Goal: Task Accomplishment & Management: Manage account settings

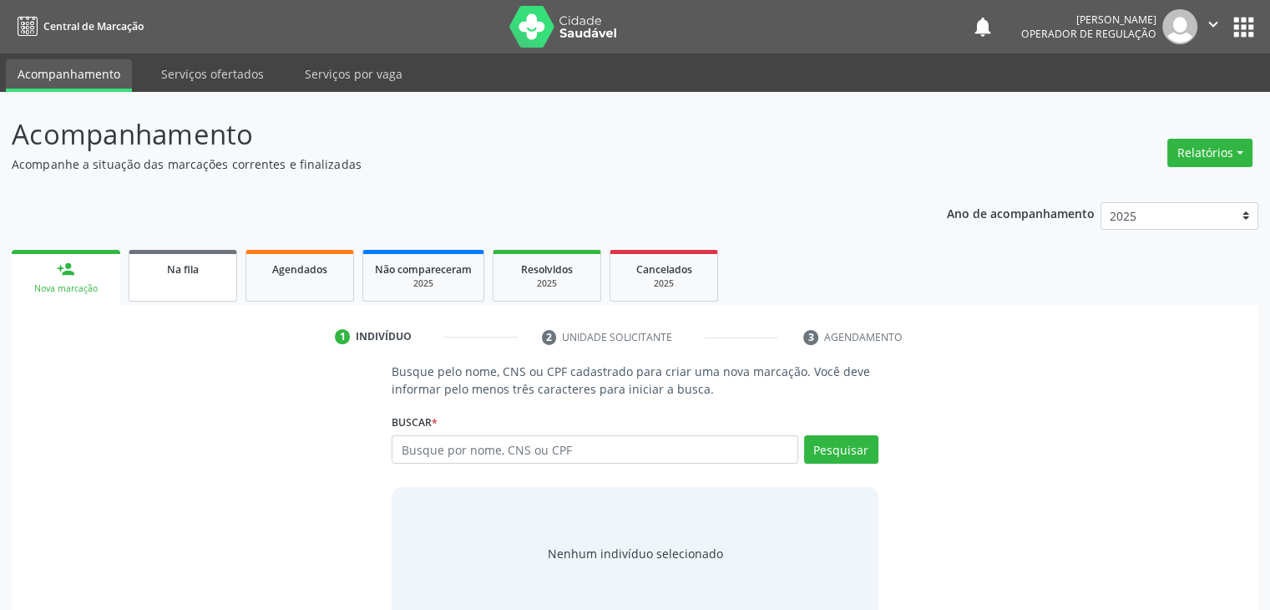
click at [206, 276] on div "Na fila" at bounding box center [183, 269] width 84 height 18
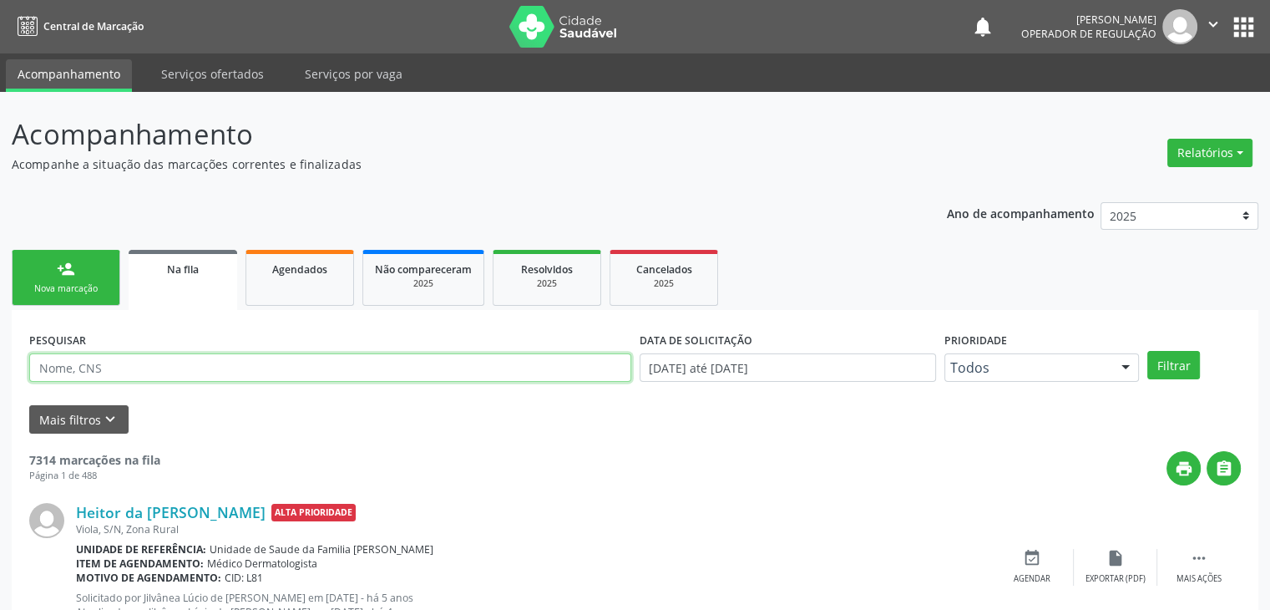
click at [100, 364] on input "text" at bounding box center [330, 367] width 602 height 28
click at [1147, 351] on button "Filtrar" at bounding box center [1173, 365] width 53 height 28
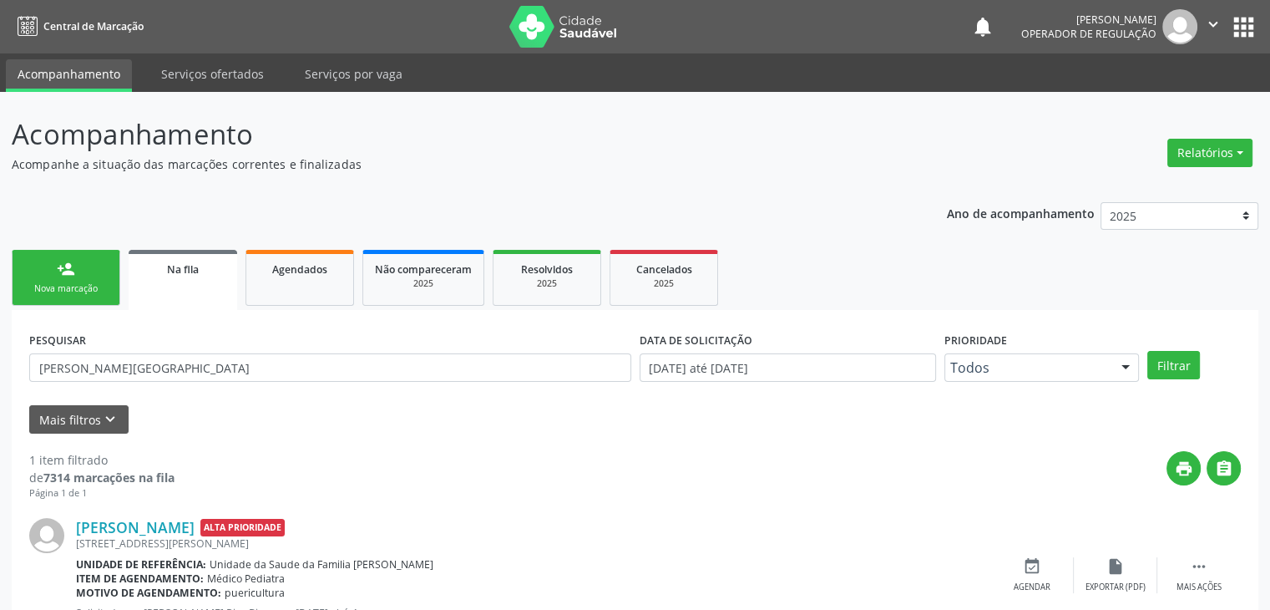
scroll to position [68, 0]
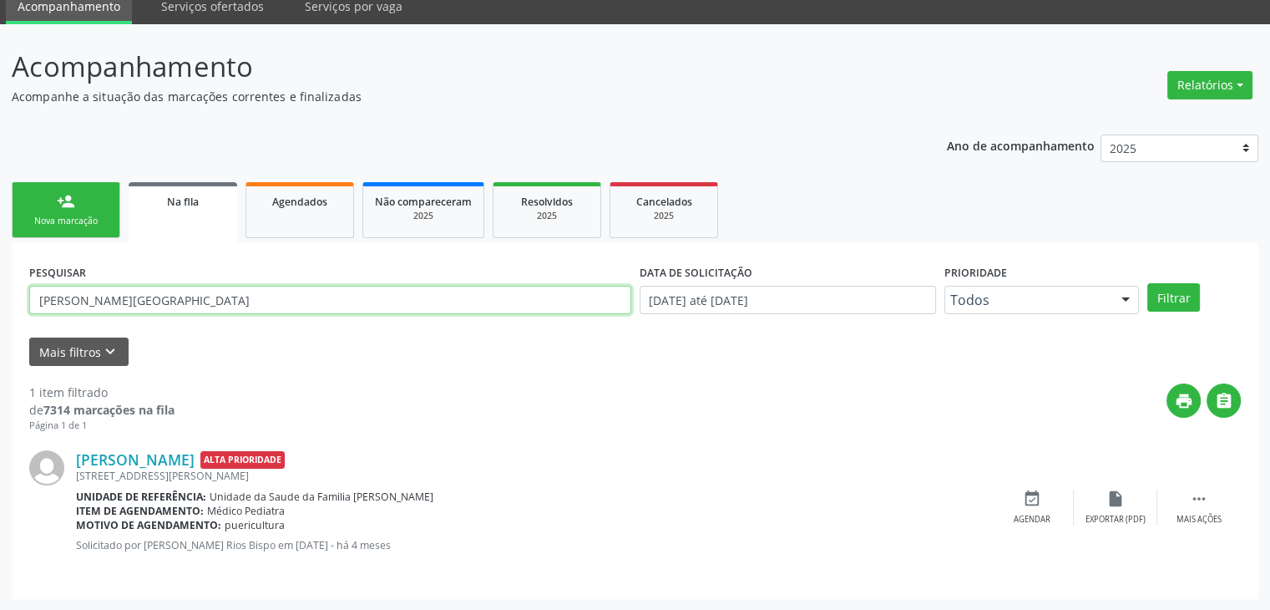
click at [144, 299] on input "[PERSON_NAME][GEOGRAPHIC_DATA]" at bounding box center [330, 300] width 602 height 28
type input "r"
click at [1147, 283] on button "Filtrar" at bounding box center [1173, 297] width 53 height 28
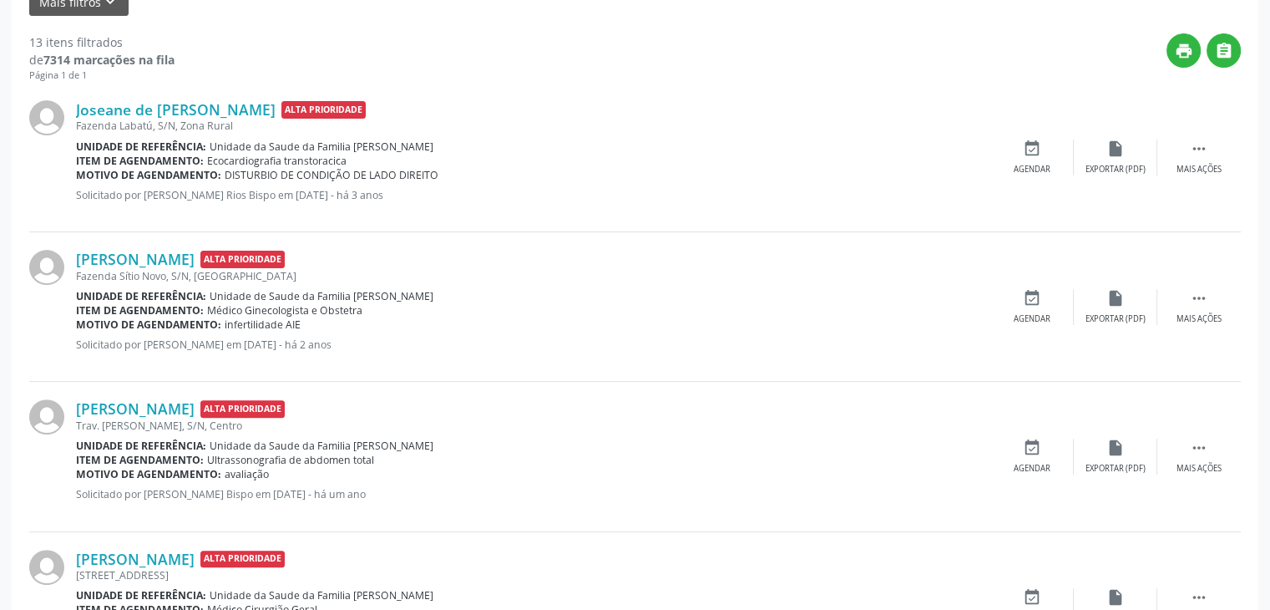
scroll to position [0, 0]
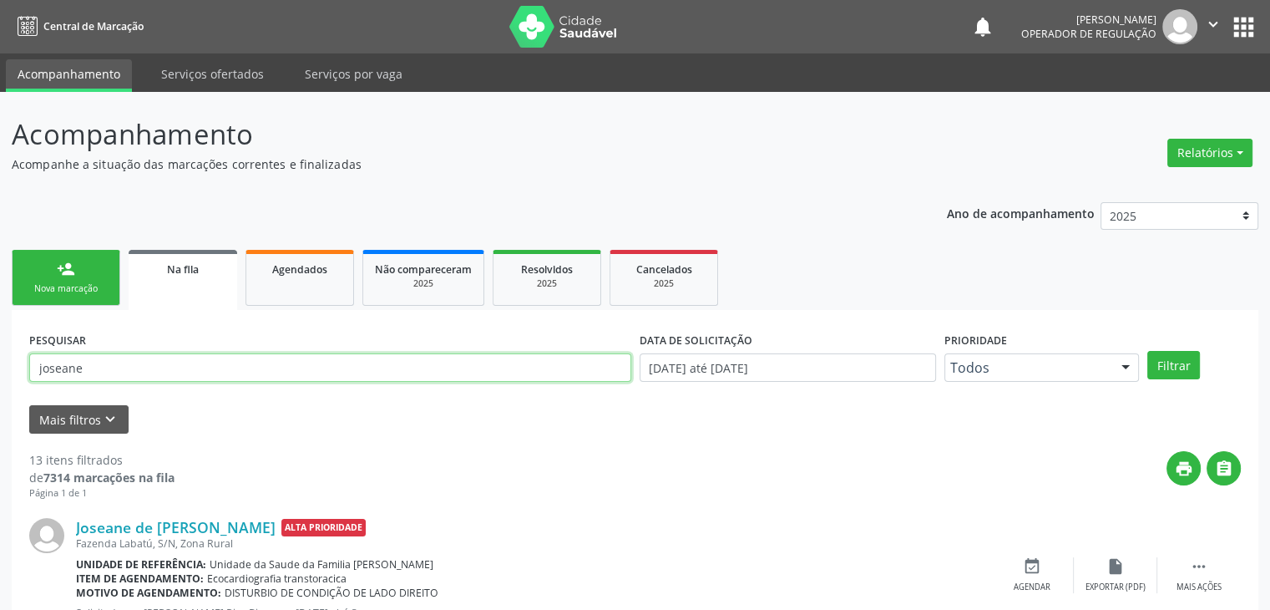
click at [200, 367] on input "joseane" at bounding box center [330, 367] width 602 height 28
type input "[PERSON_NAME]"
click at [1147, 351] on button "Filtrar" at bounding box center [1173, 365] width 53 height 28
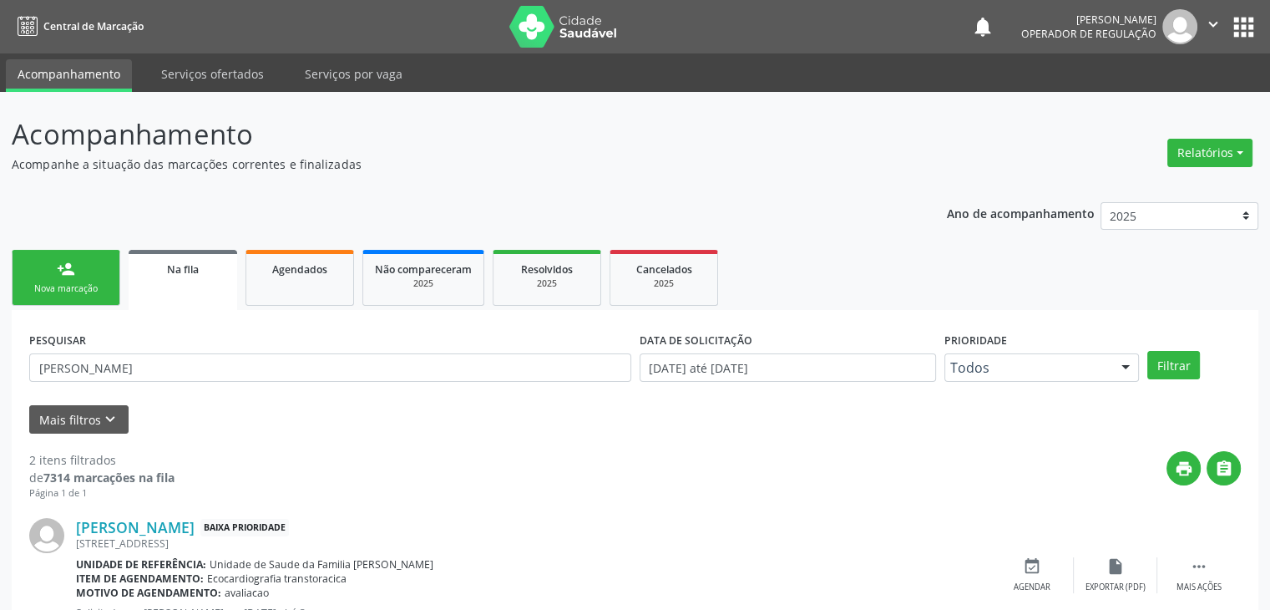
scroll to position [217, 0]
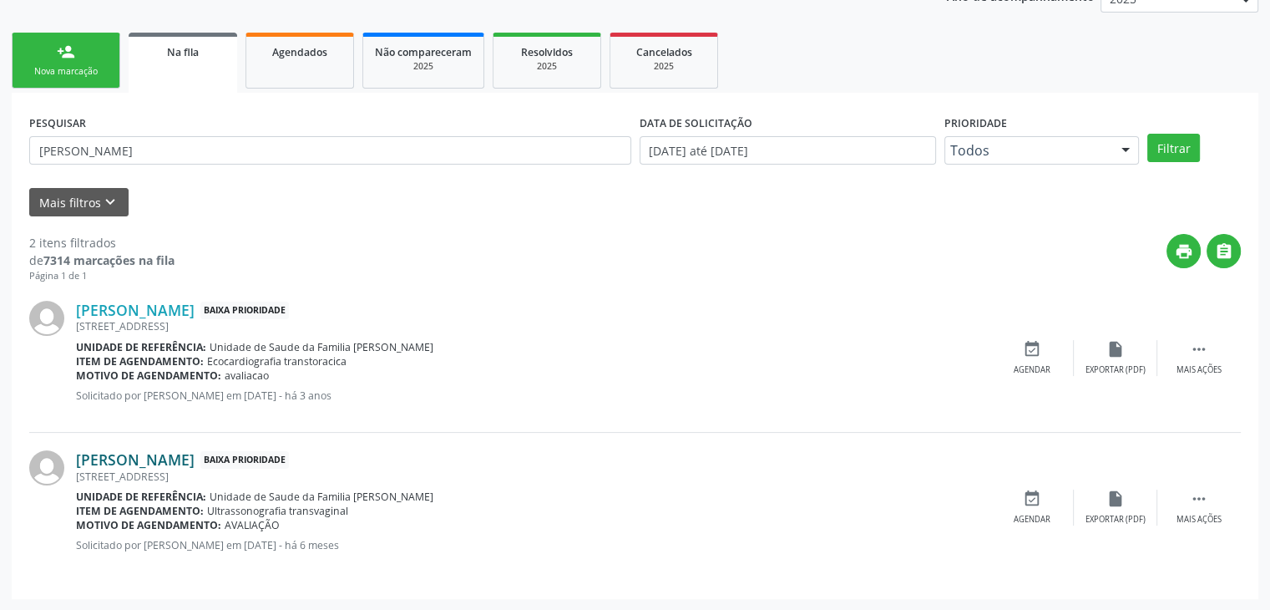
click at [195, 453] on link "[PERSON_NAME]" at bounding box center [135, 459] width 119 height 18
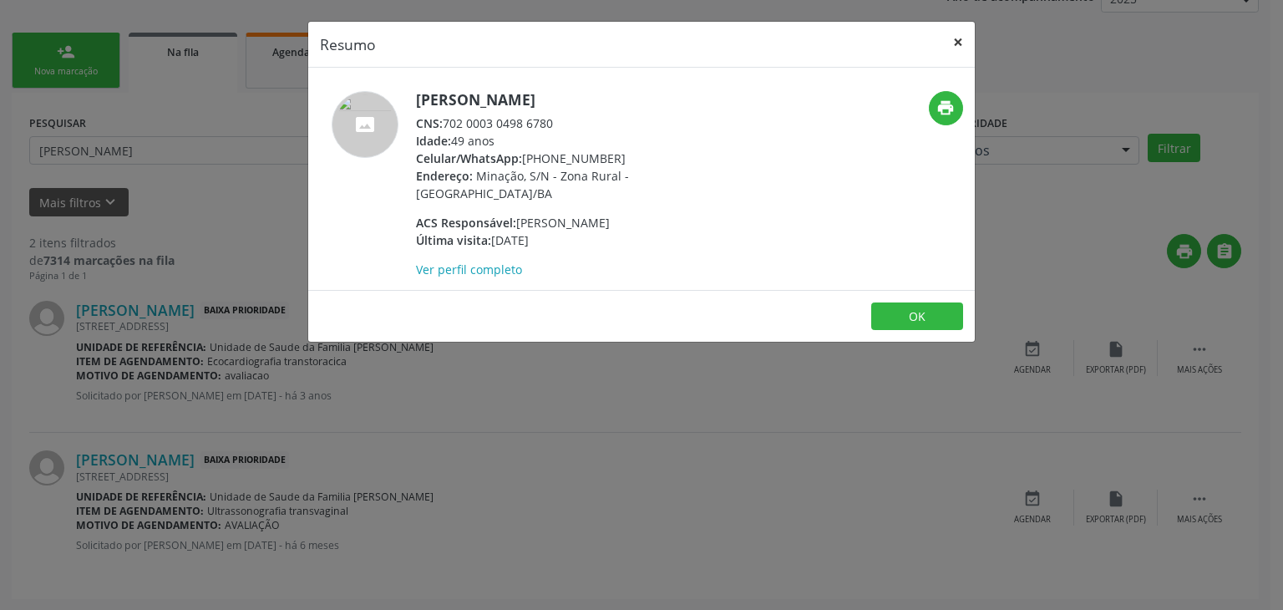
click at [962, 37] on button "×" at bounding box center [957, 42] width 33 height 41
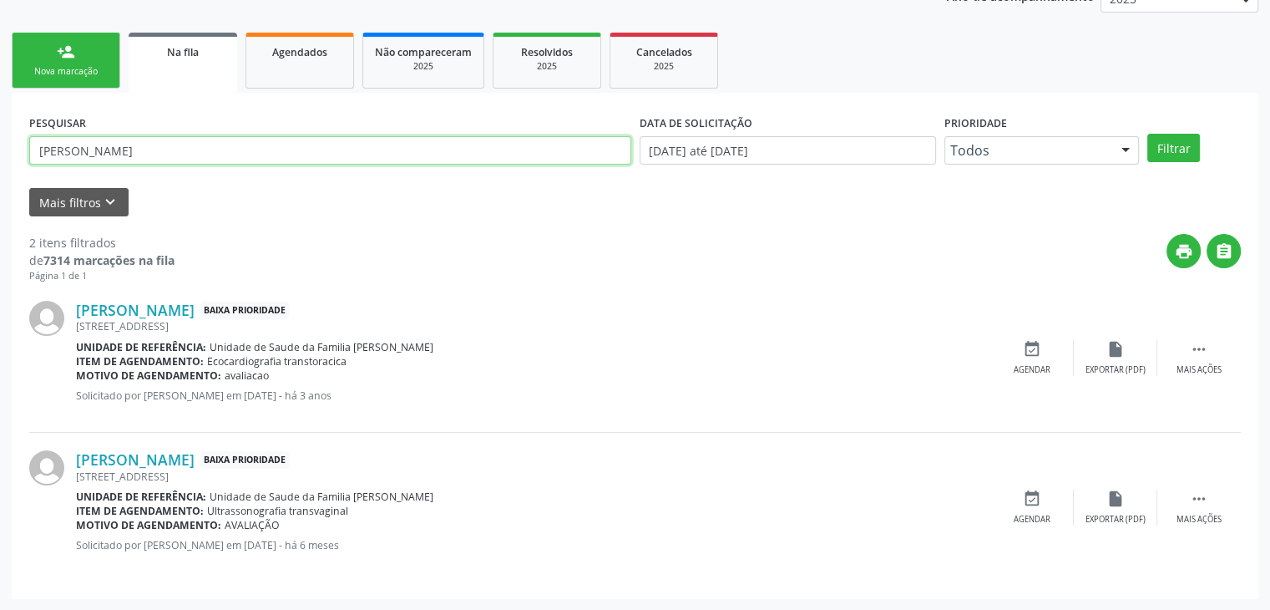
drag, startPoint x: 146, startPoint y: 151, endPoint x: 0, endPoint y: 139, distance: 146.6
click at [0, 139] on div "Acompanhamento Acompanhe a situação das marcações correntes e finalizadas Relat…" at bounding box center [635, 243] width 1270 height 736
click at [237, 139] on input "text" at bounding box center [330, 150] width 602 height 28
type input "[PERSON_NAME]"
click at [1147, 134] on button "Filtrar" at bounding box center [1173, 148] width 53 height 28
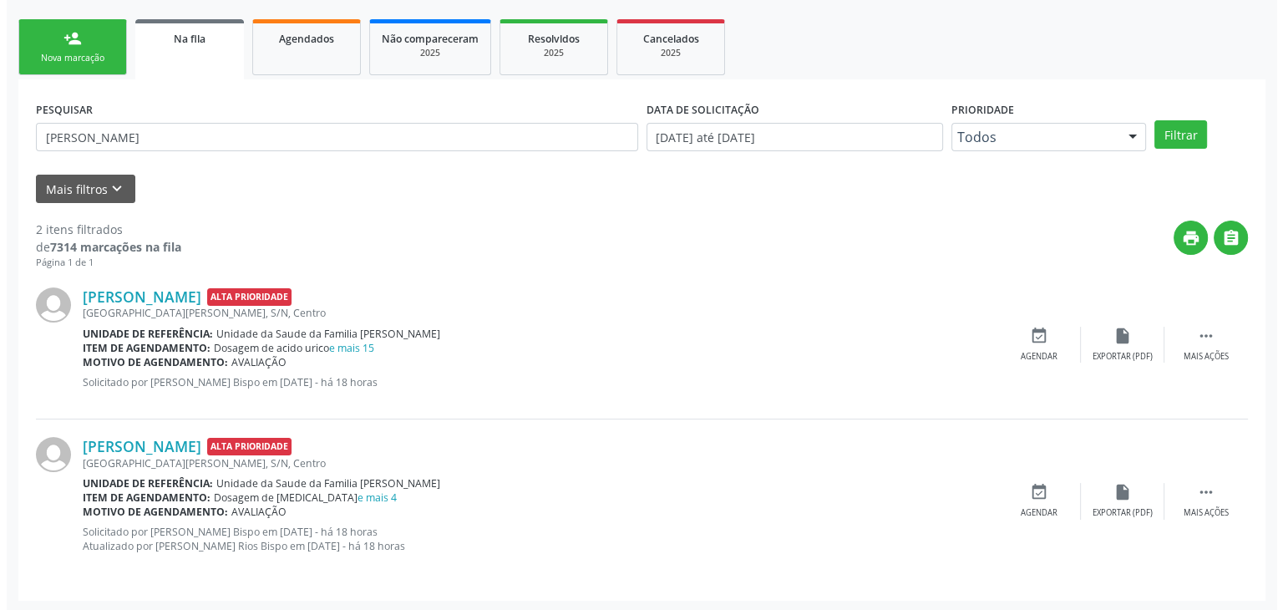
scroll to position [231, 0]
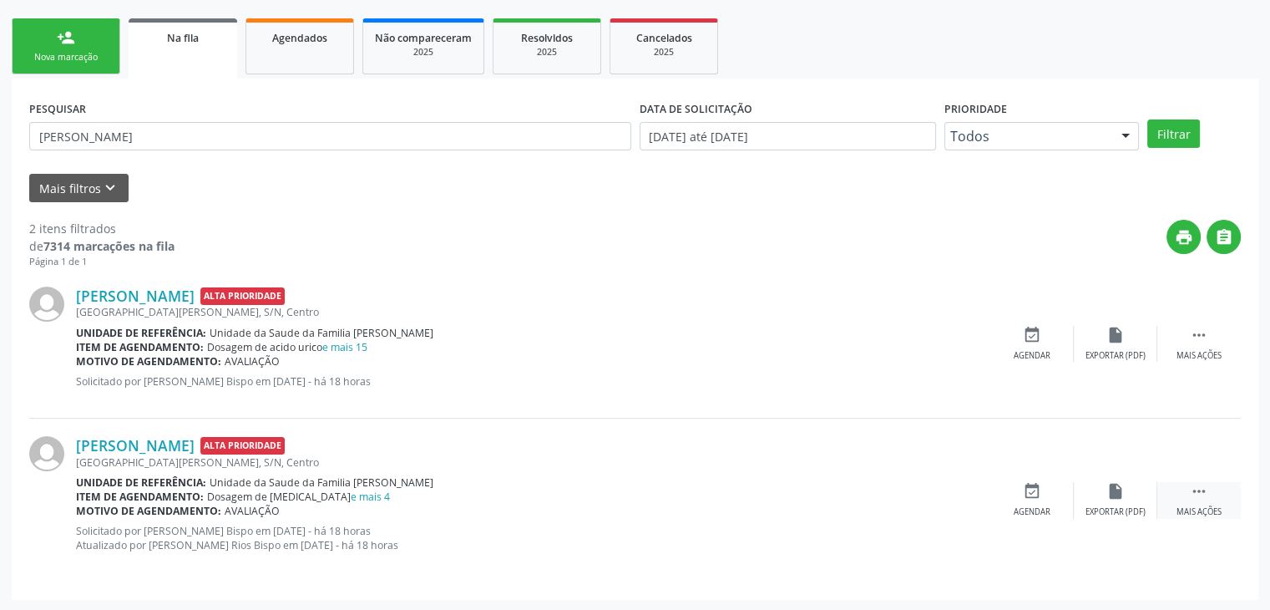
click at [1200, 499] on div " Mais ações" at bounding box center [1200, 500] width 84 height 36
click at [1044, 506] on div "Cancelar" at bounding box center [1031, 512] width 39 height 12
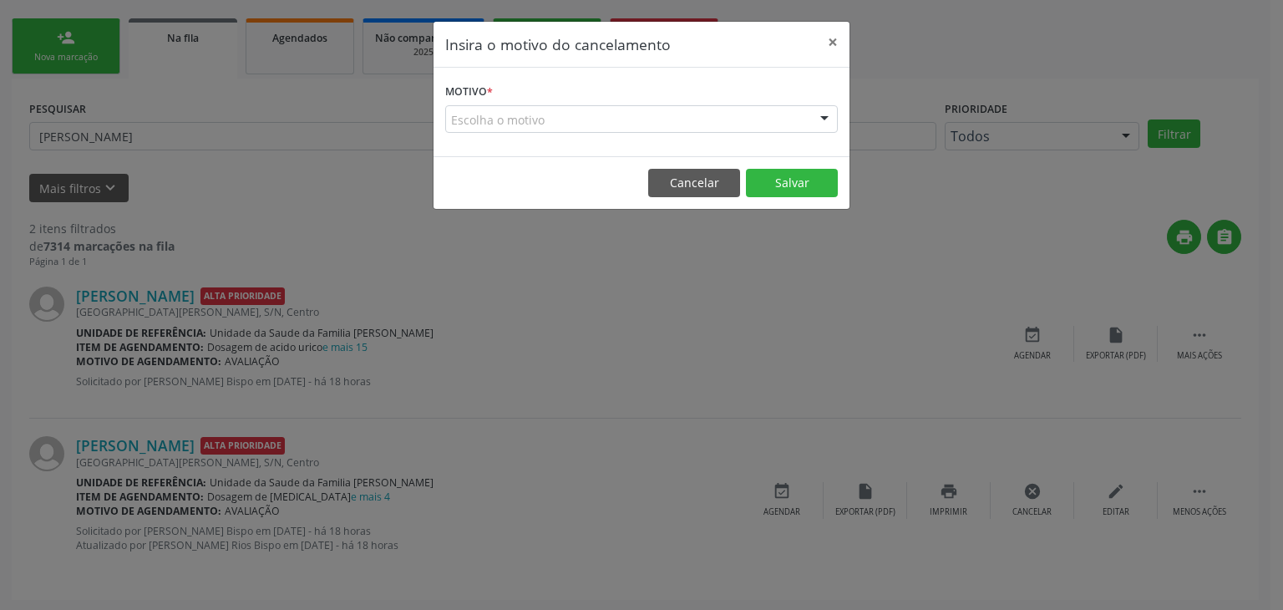
click at [545, 106] on div "Escolha o motivo" at bounding box center [641, 119] width 393 height 28
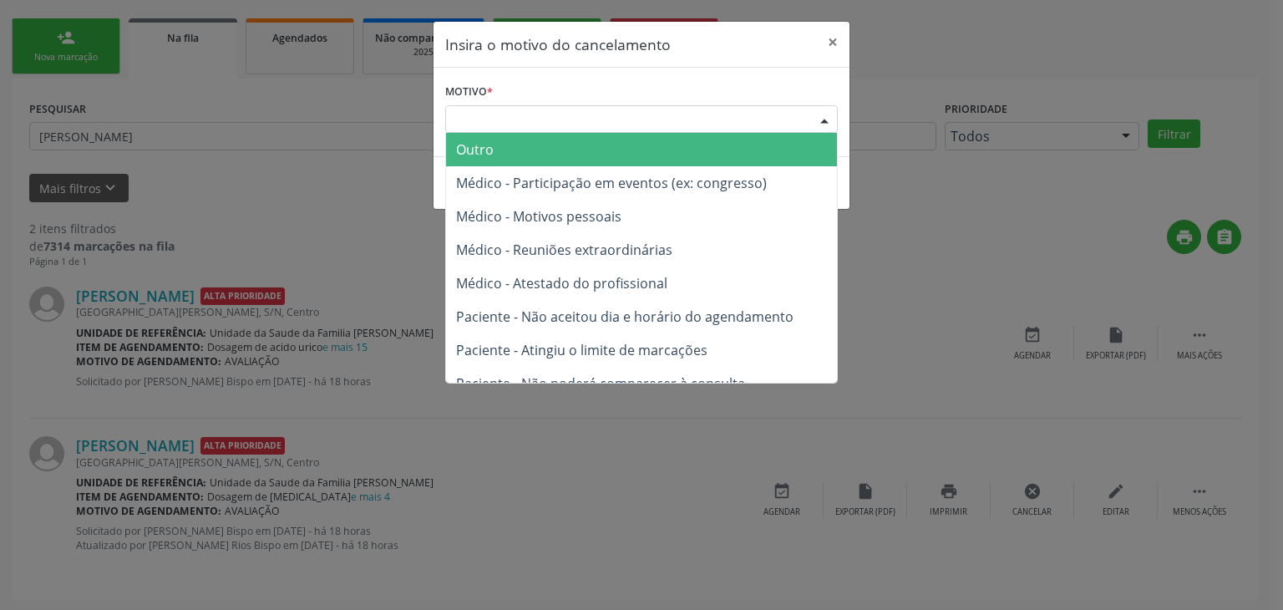
click at [524, 148] on span "Outro" at bounding box center [641, 149] width 391 height 33
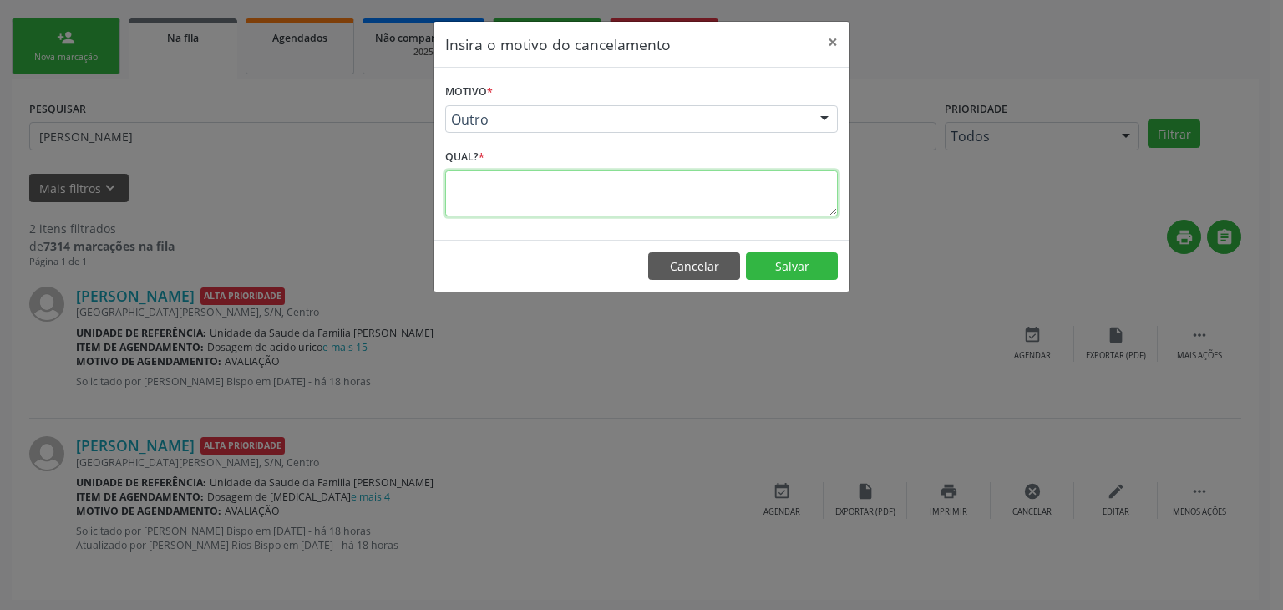
click at [520, 178] on textarea at bounding box center [641, 193] width 393 height 46
paste textarea "e"
type textarea "e"
type textarea "EXAME REALIZADO"
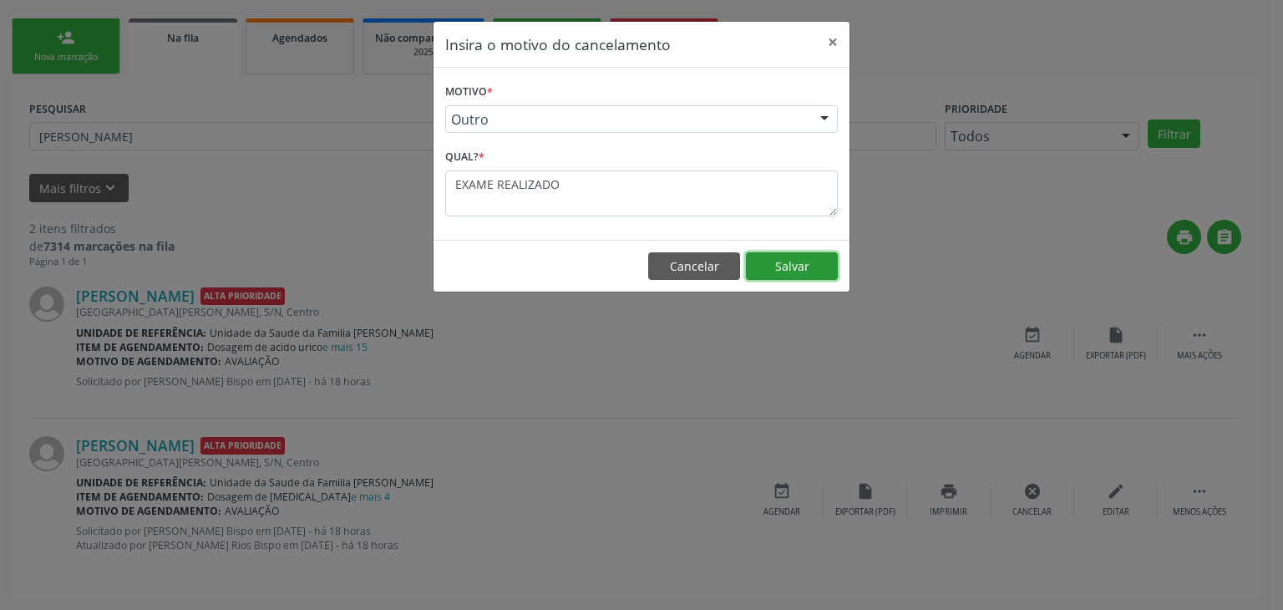
click at [788, 272] on button "Salvar" at bounding box center [792, 266] width 92 height 28
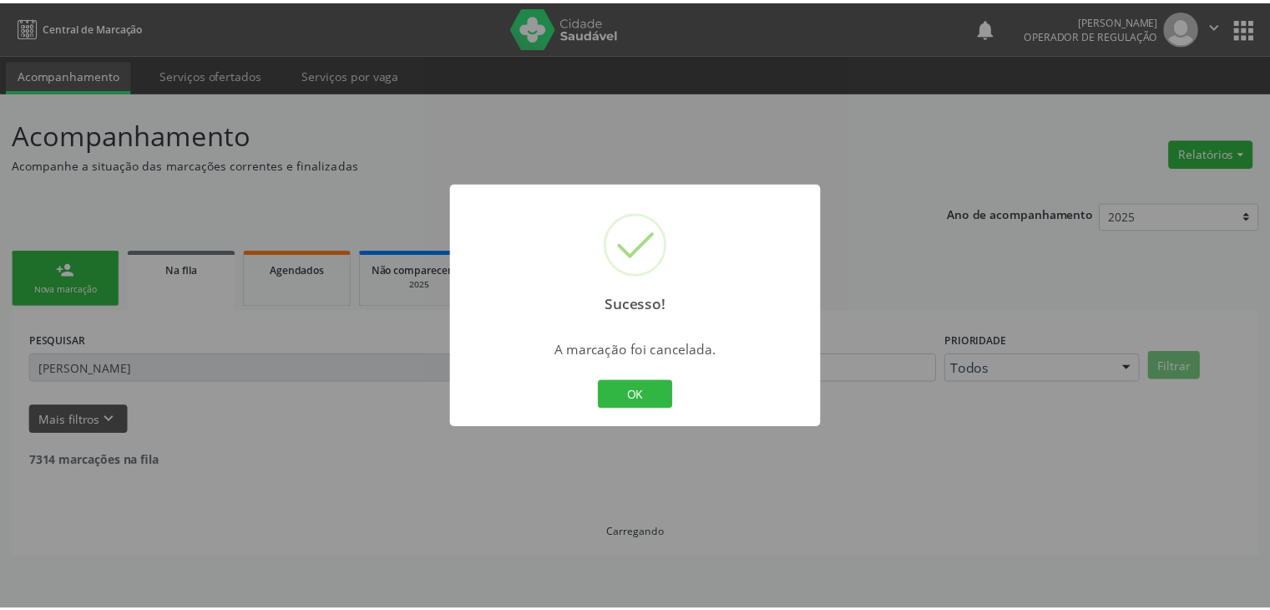
scroll to position [0, 0]
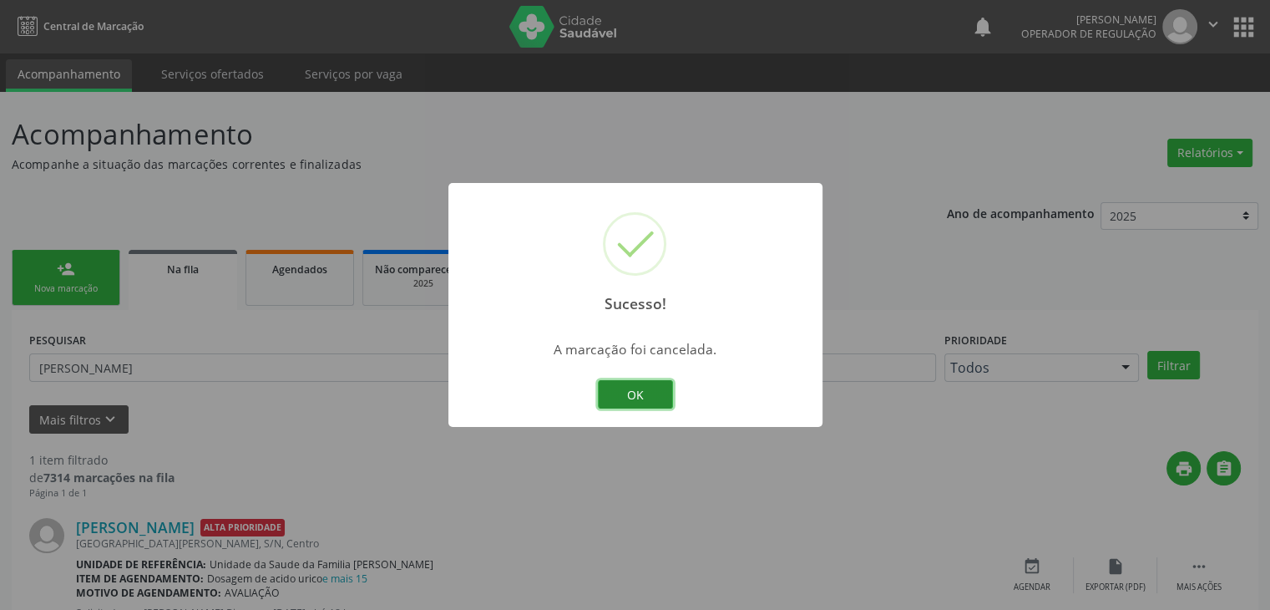
click at [633, 393] on button "OK" at bounding box center [635, 394] width 75 height 28
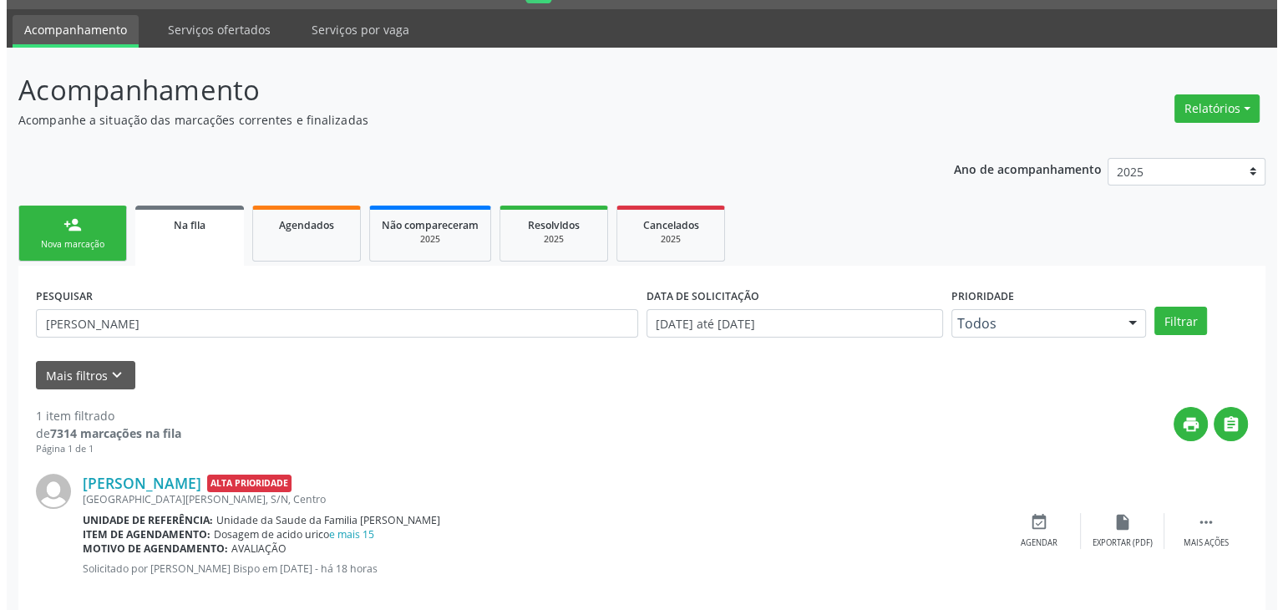
scroll to position [68, 0]
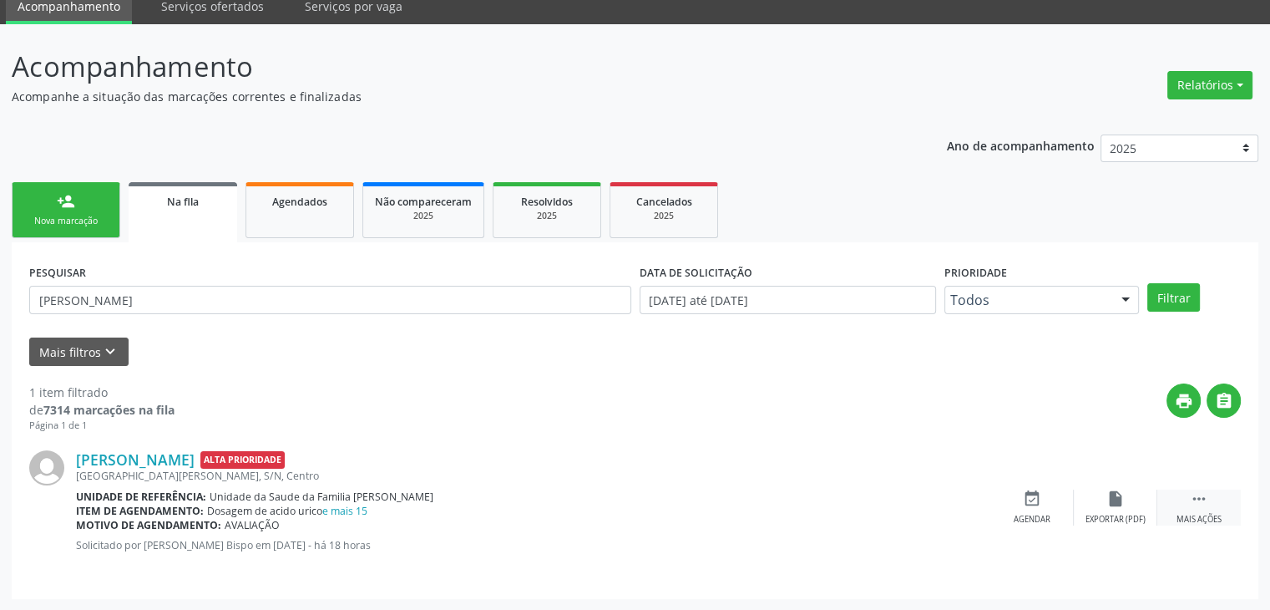
click at [1183, 508] on div " Mais ações" at bounding box center [1200, 507] width 84 height 36
click at [1054, 505] on div "cancel Cancelar" at bounding box center [1032, 507] width 84 height 36
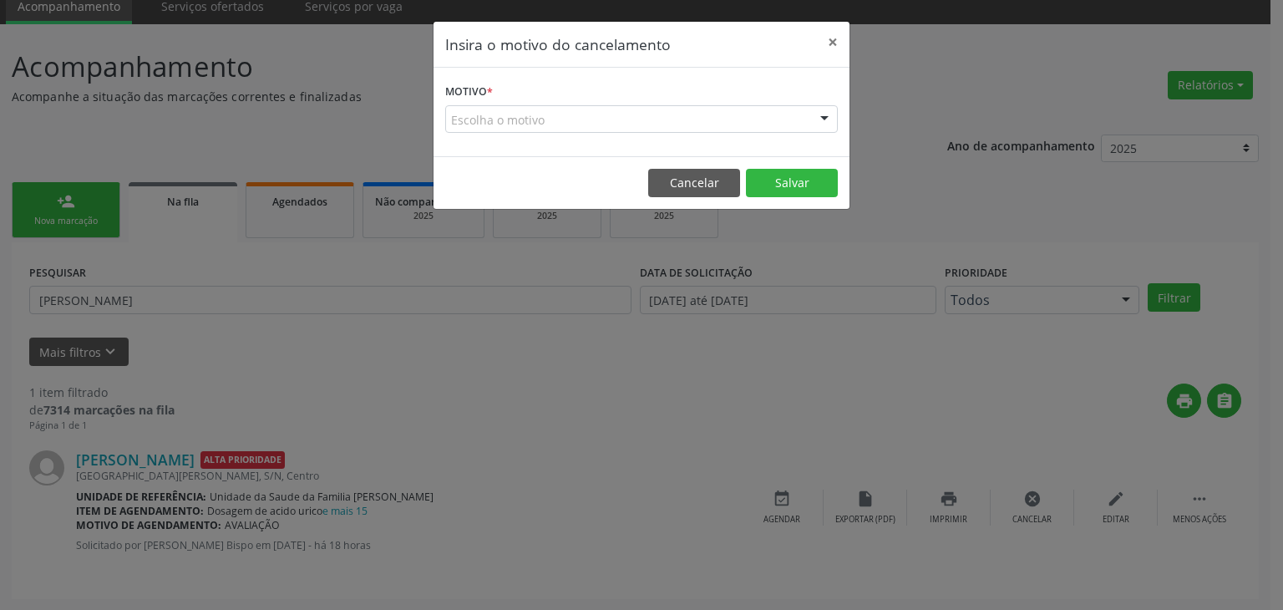
click at [655, 125] on div "Escolha o motivo" at bounding box center [641, 119] width 393 height 28
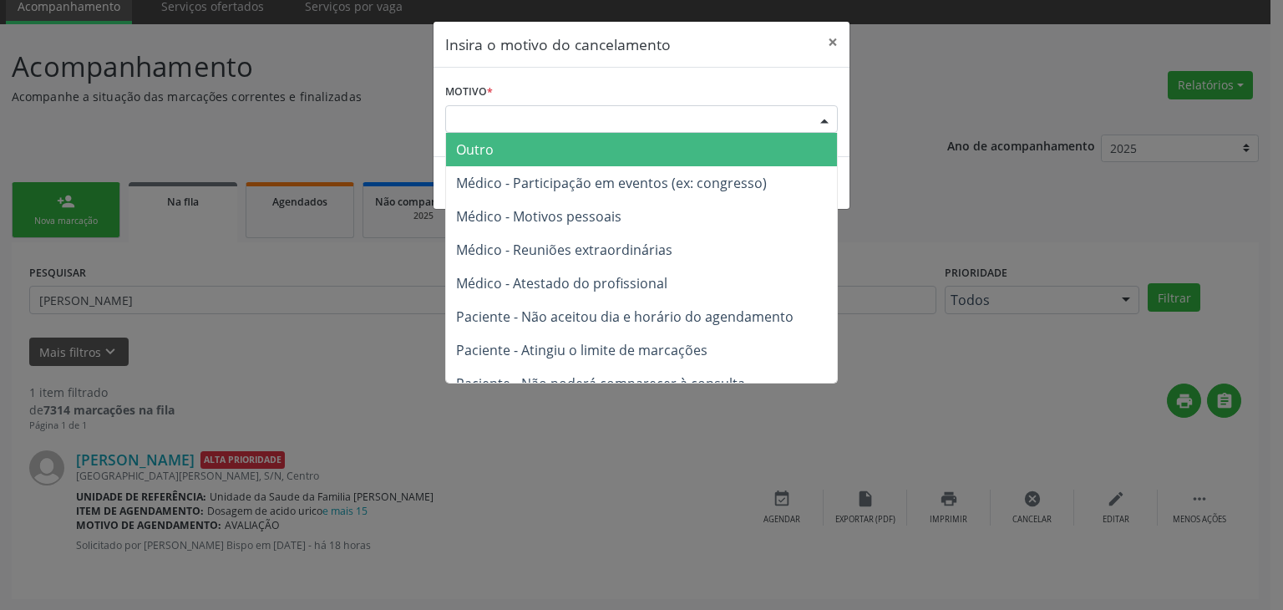
click at [581, 163] on span "Outro" at bounding box center [641, 149] width 391 height 33
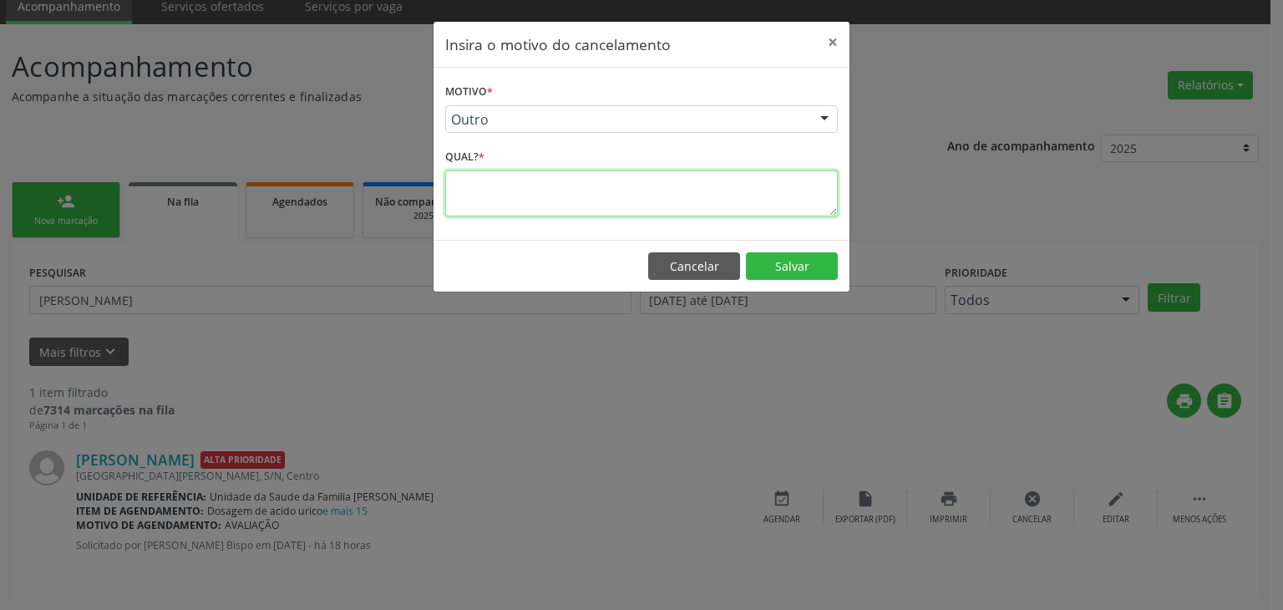
click at [508, 198] on textarea at bounding box center [641, 193] width 393 height 46
paste textarea "Loremi dolorsit Ametco ad elitse 80 Doeius temporinc 20 utlaboreet Dolo ma aliq…"
type textarea "A"
paste textarea "Loremi dolorsit Ametco ad elitse 80 Doeius temporinc 20 utlaboreet Dolo ma aliq…"
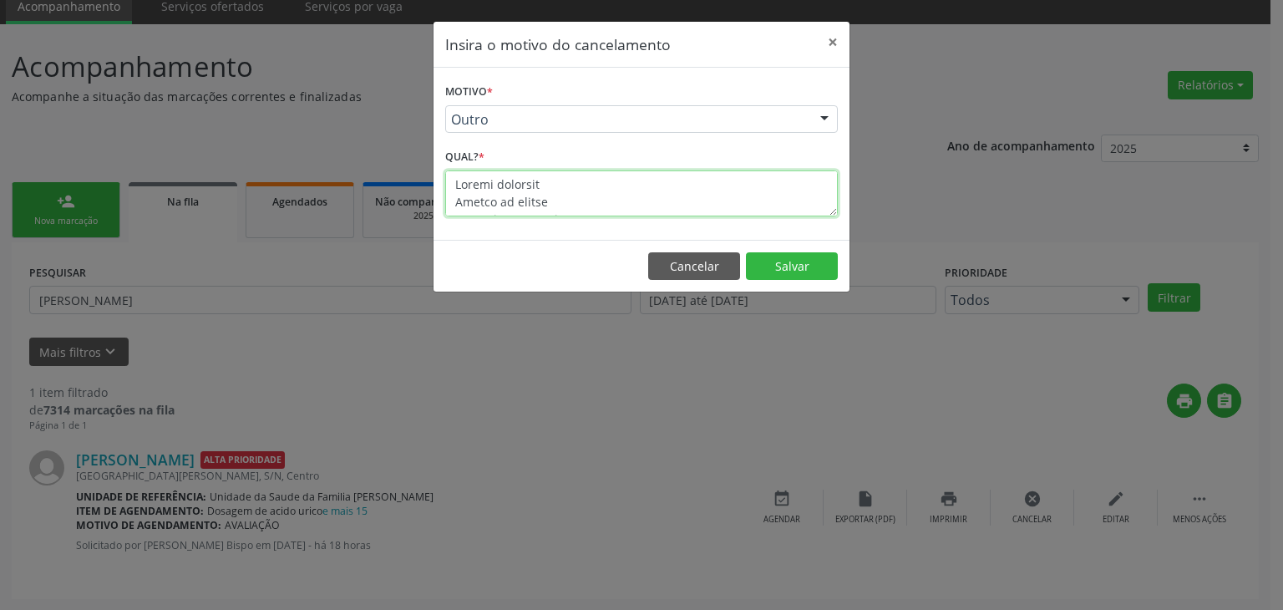
scroll to position [2503, 0]
type textarea "Loremi dolorsit Ametco ad elitse 80 Doeius temporinc 20 utlaboreet Dolo ma aliq…"
drag, startPoint x: 528, startPoint y: 203, endPoint x: 438, endPoint y: 149, distance: 104.1
click at [438, 149] on div "Motivo * Outro Outro Médico - Participação em eventos (ex: congresso) Médico - …" at bounding box center [641, 154] width 416 height 172
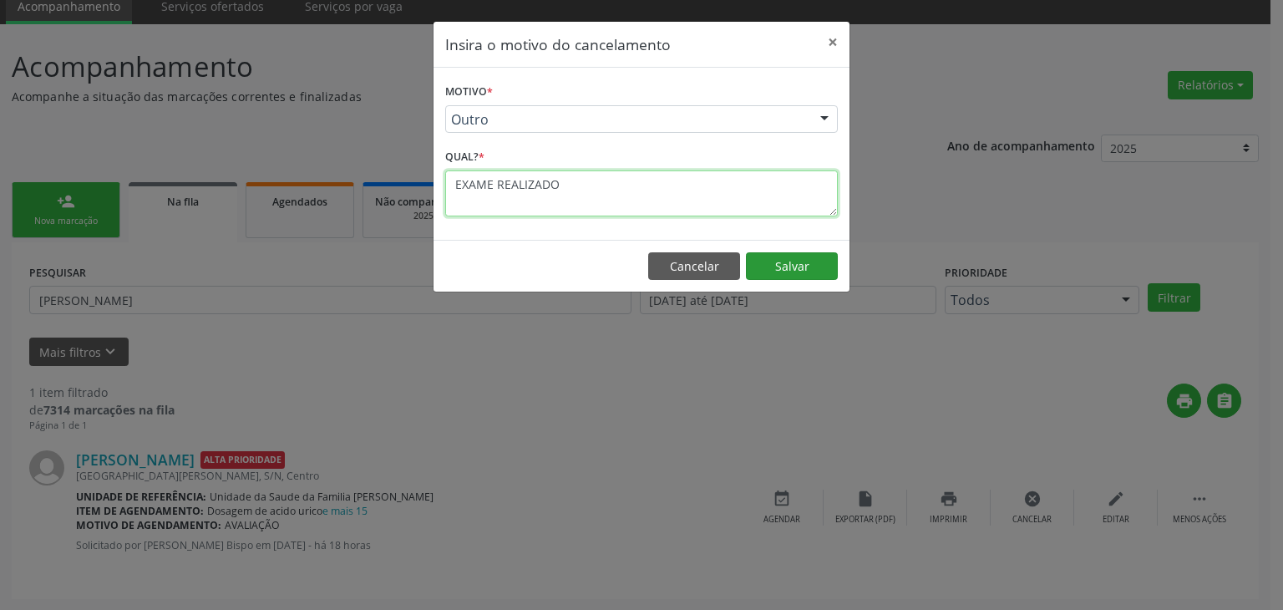
type textarea "EXAME REALIZADO"
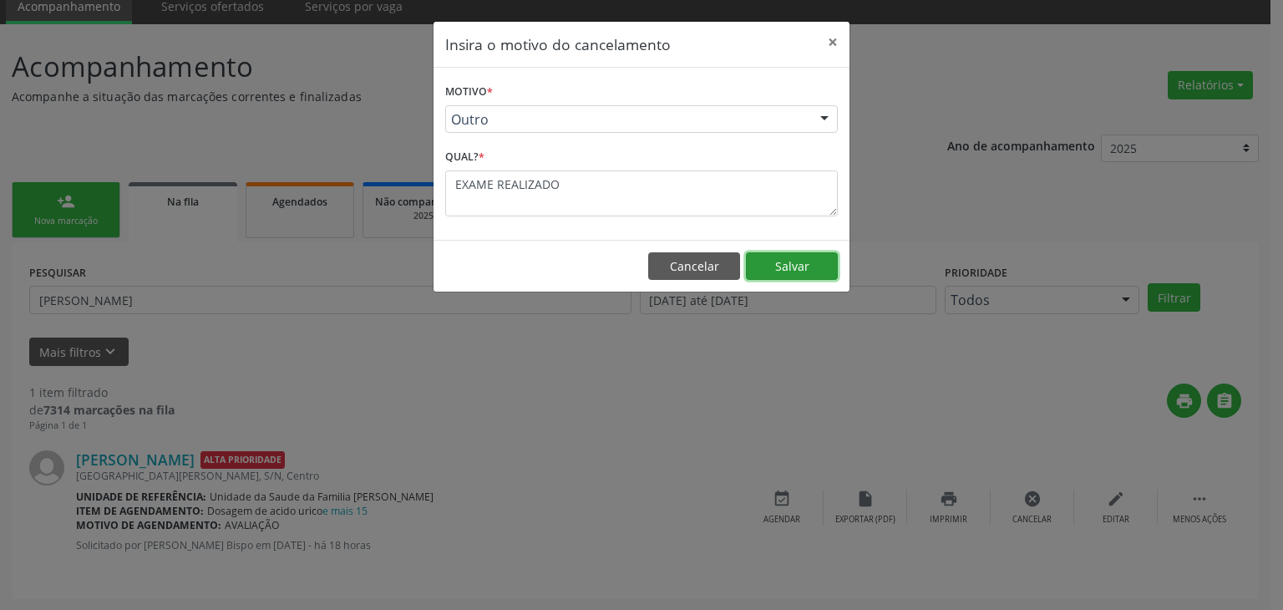
click at [762, 260] on button "Salvar" at bounding box center [792, 266] width 92 height 28
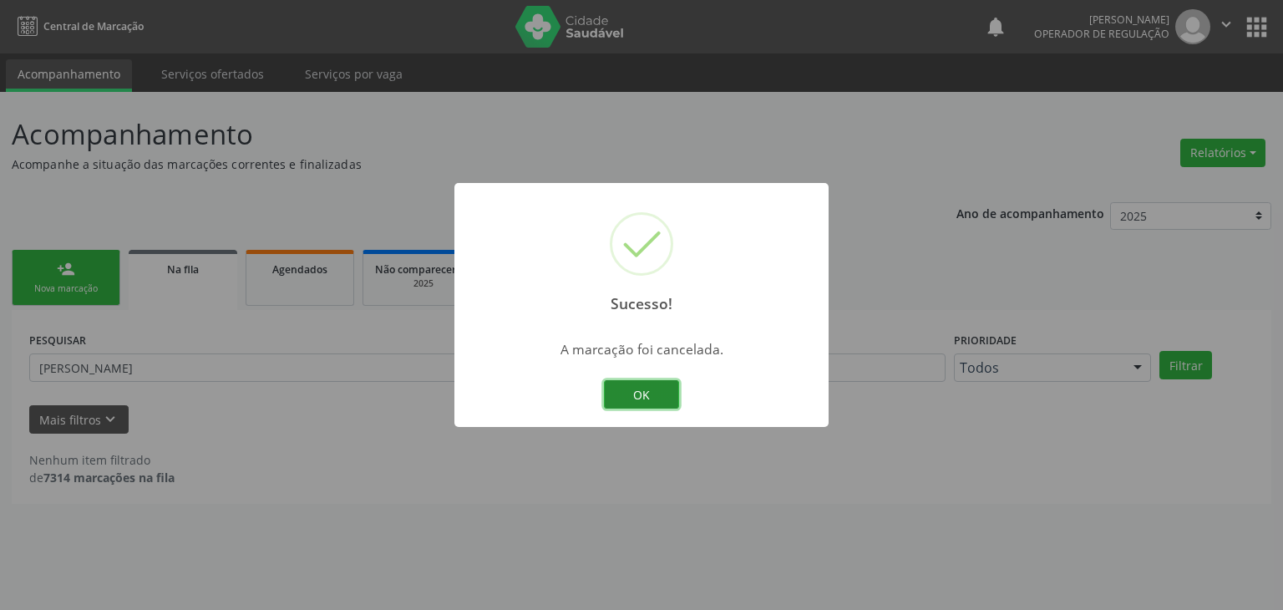
click at [656, 398] on button "OK" at bounding box center [641, 394] width 75 height 28
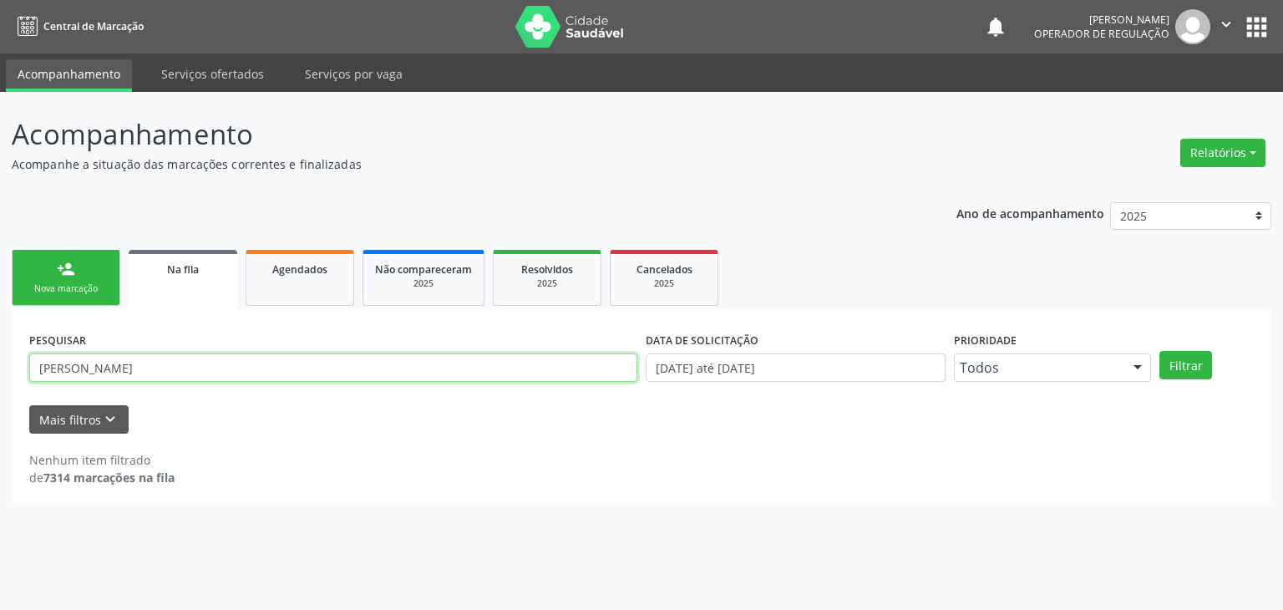
click at [120, 353] on input "[PERSON_NAME]" at bounding box center [333, 367] width 608 height 28
drag, startPoint x: 137, startPoint y: 366, endPoint x: 0, endPoint y: 349, distance: 138.0
click at [0, 349] on div "Acompanhamento Acompanhe a situação das marcações correntes e finalizadas Relat…" at bounding box center [641, 351] width 1283 height 518
click at [130, 362] on input "[PERSON_NAME]" at bounding box center [333, 367] width 608 height 28
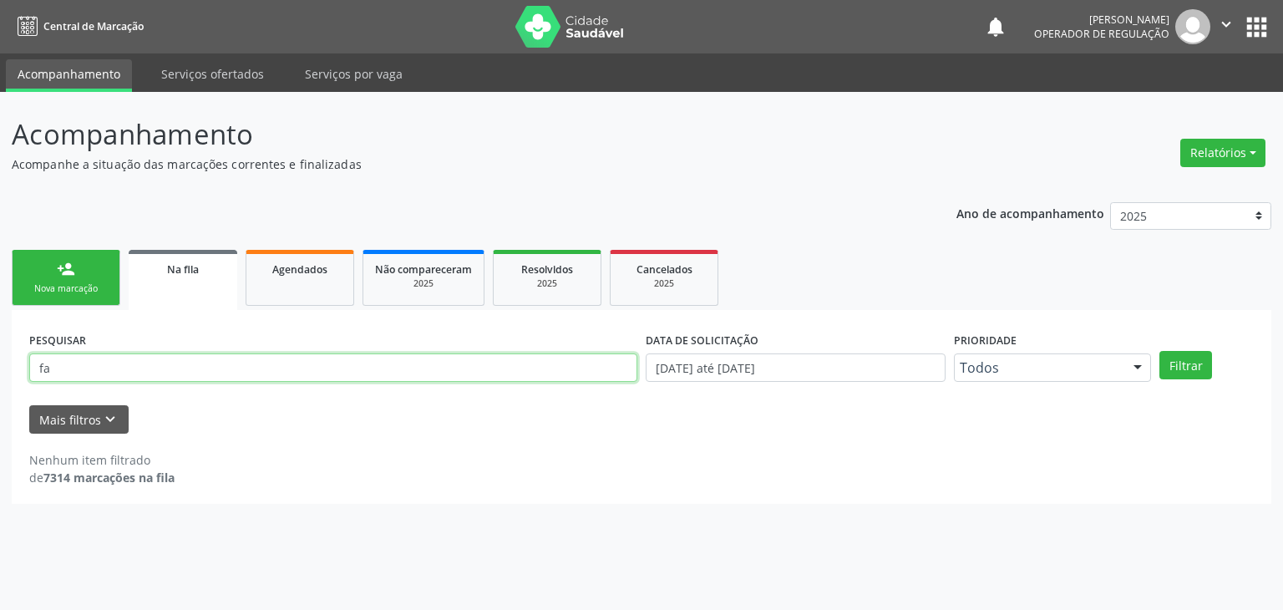
type input "f"
type input "[PERSON_NAME]"
click at [1159, 351] on button "Filtrar" at bounding box center [1185, 365] width 53 height 28
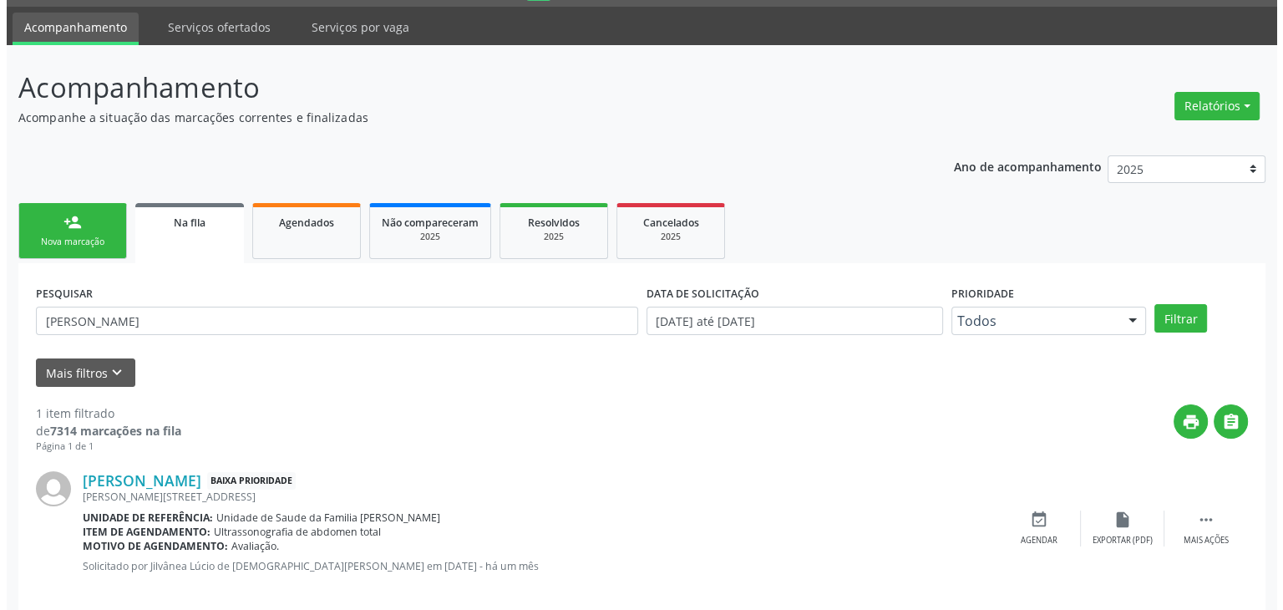
scroll to position [68, 0]
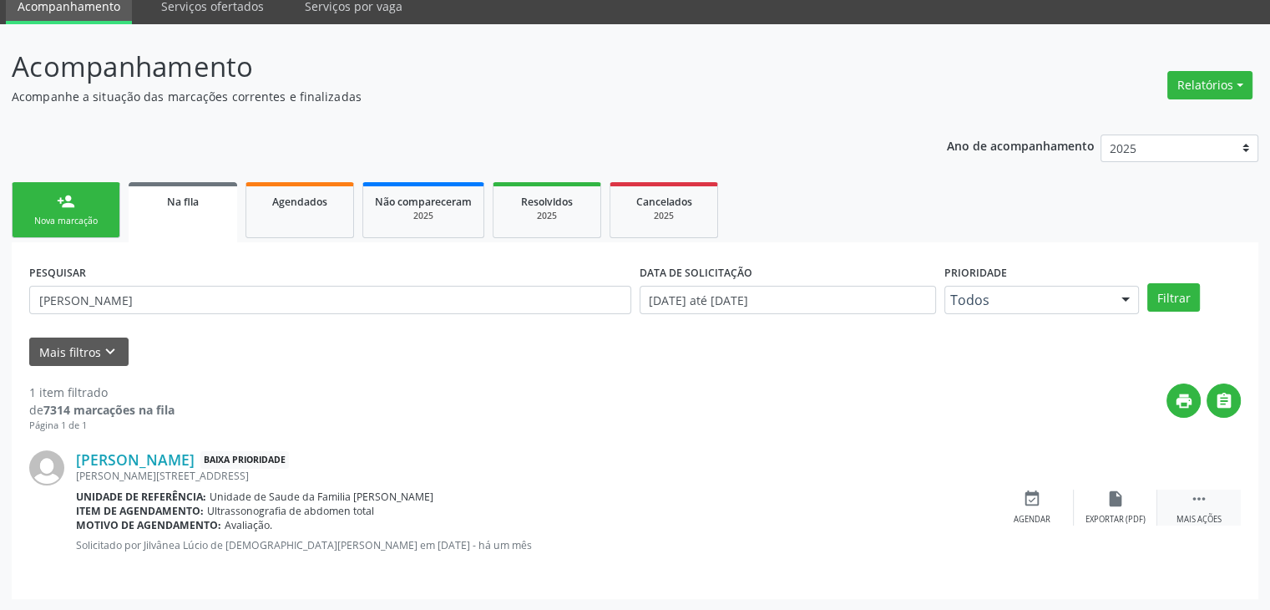
click at [1210, 515] on div "Mais ações" at bounding box center [1199, 520] width 45 height 12
click at [1021, 514] on div "Cancelar" at bounding box center [1031, 520] width 39 height 12
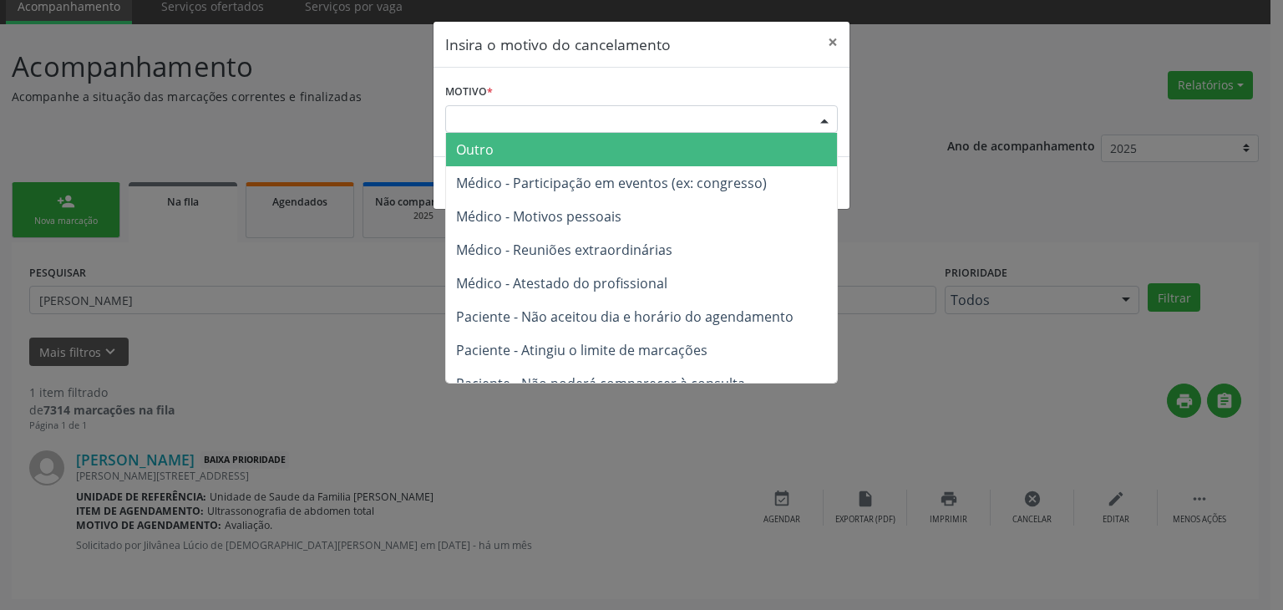
click at [532, 130] on div "Escolha o motivo" at bounding box center [641, 119] width 393 height 28
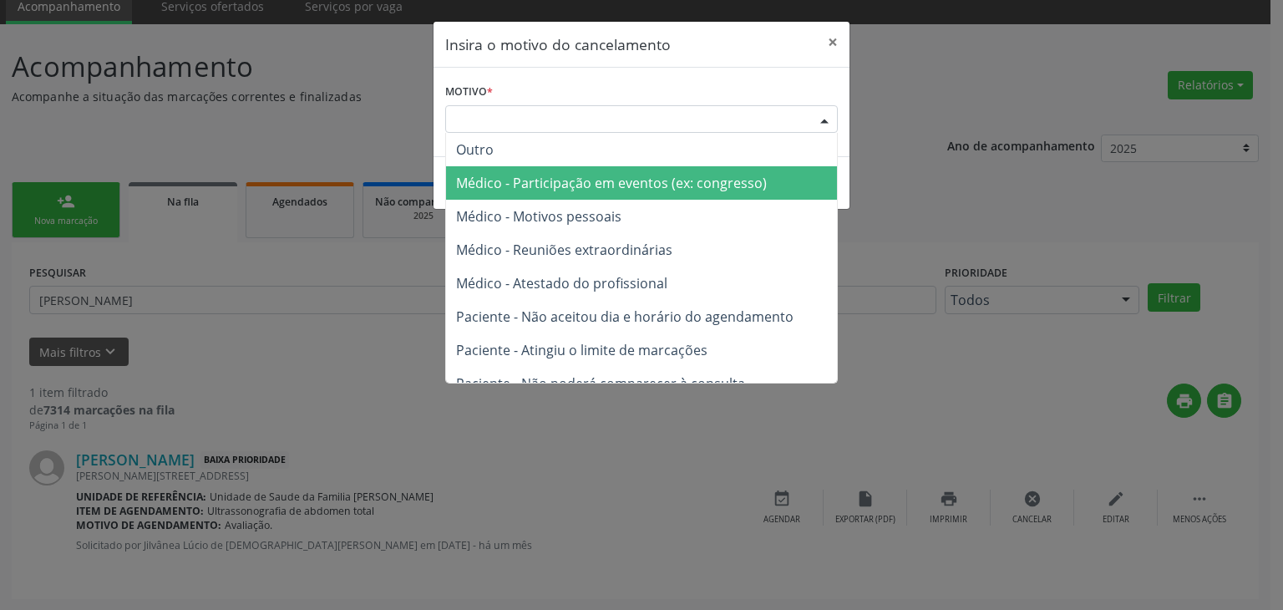
click at [488, 149] on span "Outro" at bounding box center [475, 149] width 38 height 18
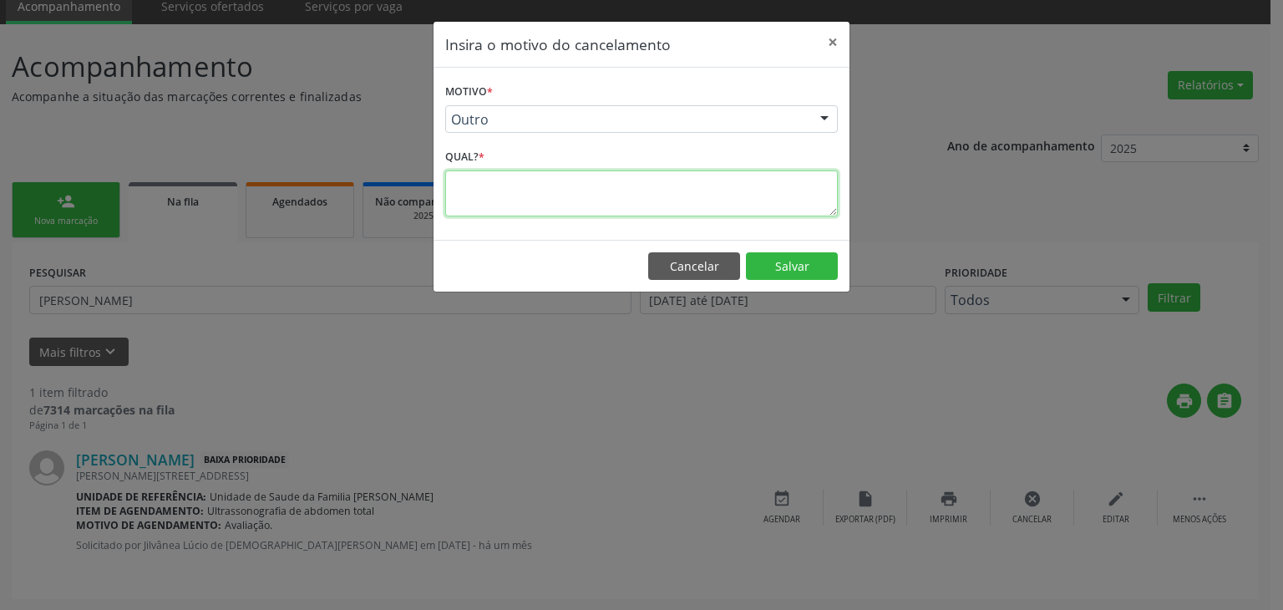
click at [494, 177] on textarea at bounding box center [641, 193] width 393 height 46
type textarea "e"
type textarea "EXAME REALIZADO"
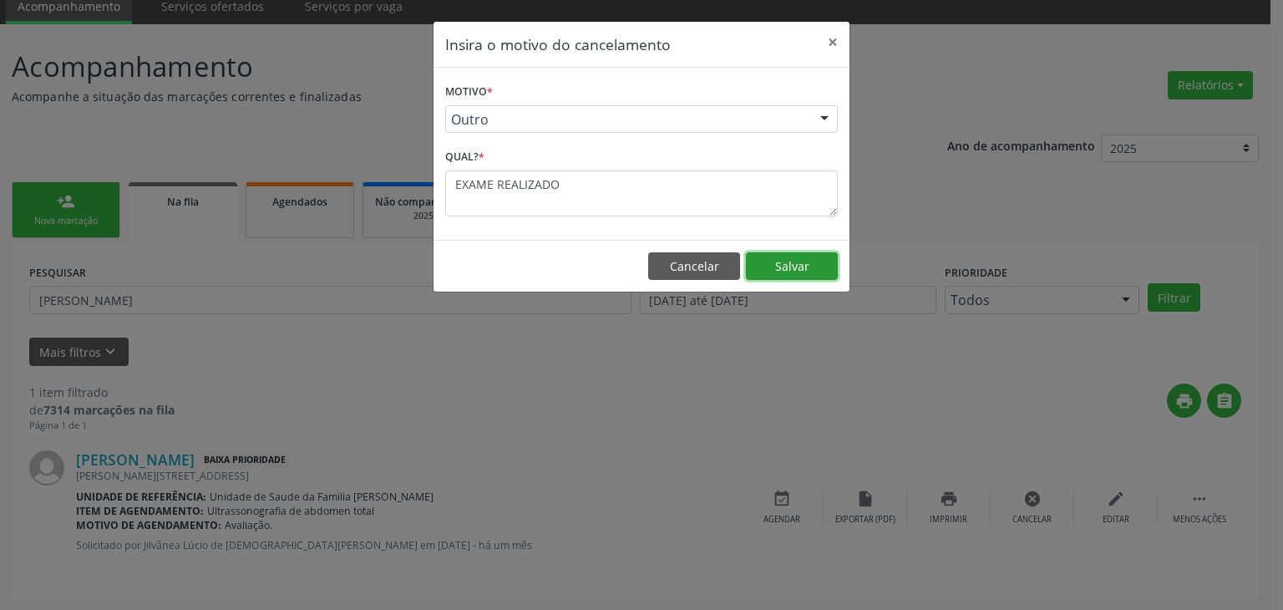
click at [791, 252] on button "Salvar" at bounding box center [792, 266] width 92 height 28
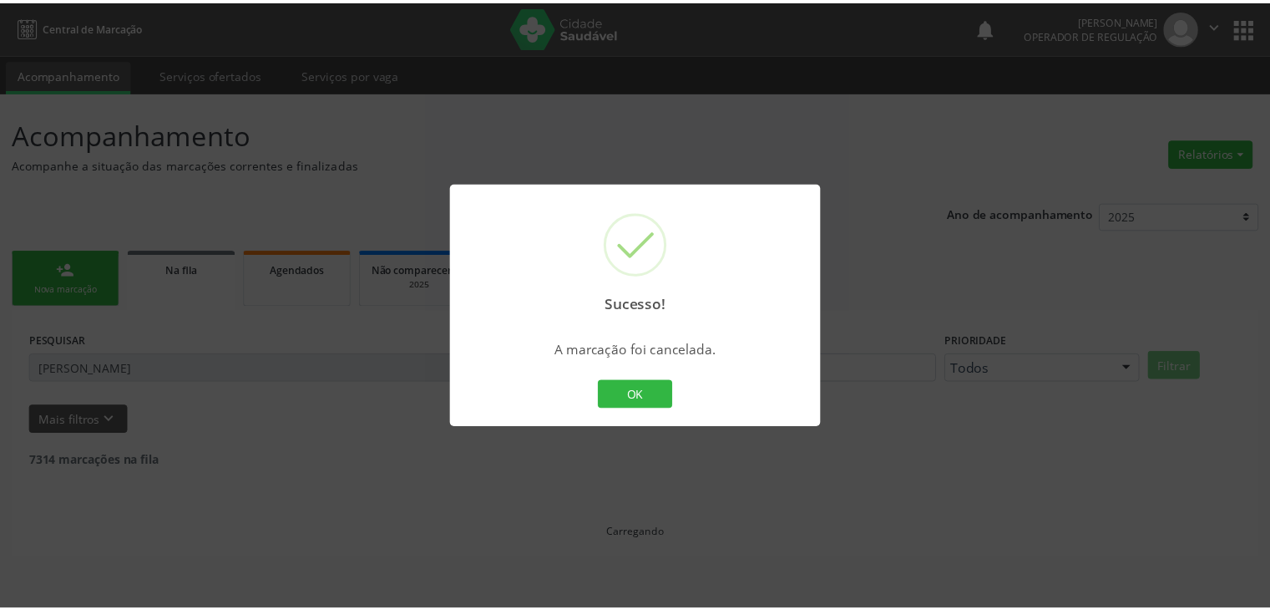
scroll to position [0, 0]
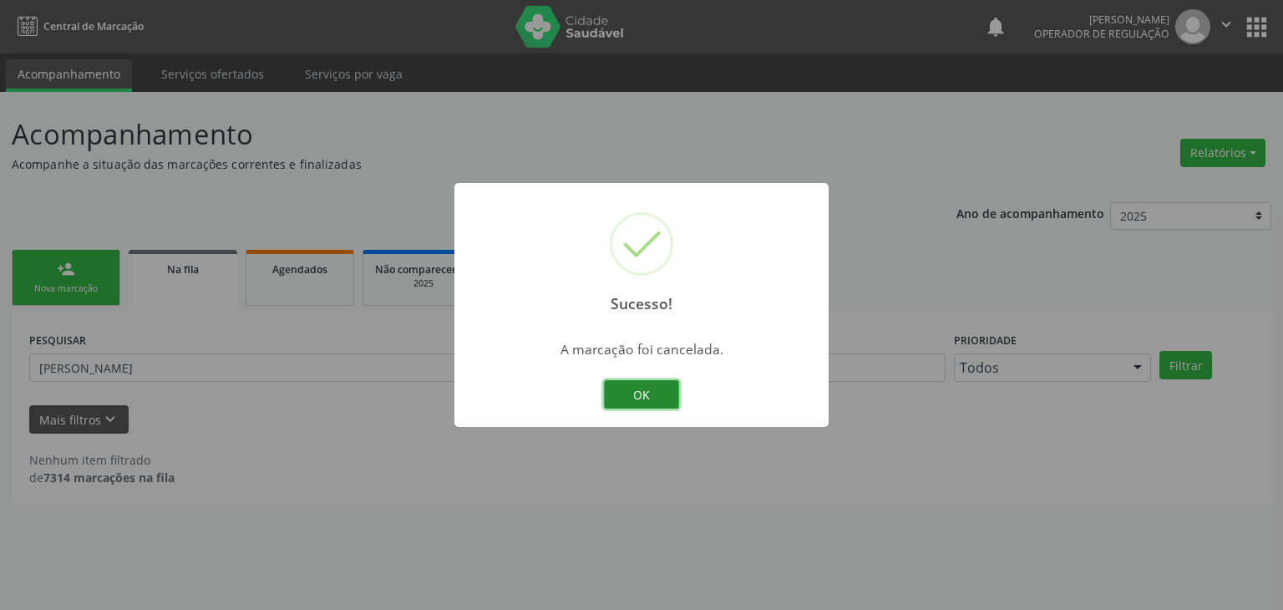
click at [661, 392] on button "OK" at bounding box center [641, 394] width 75 height 28
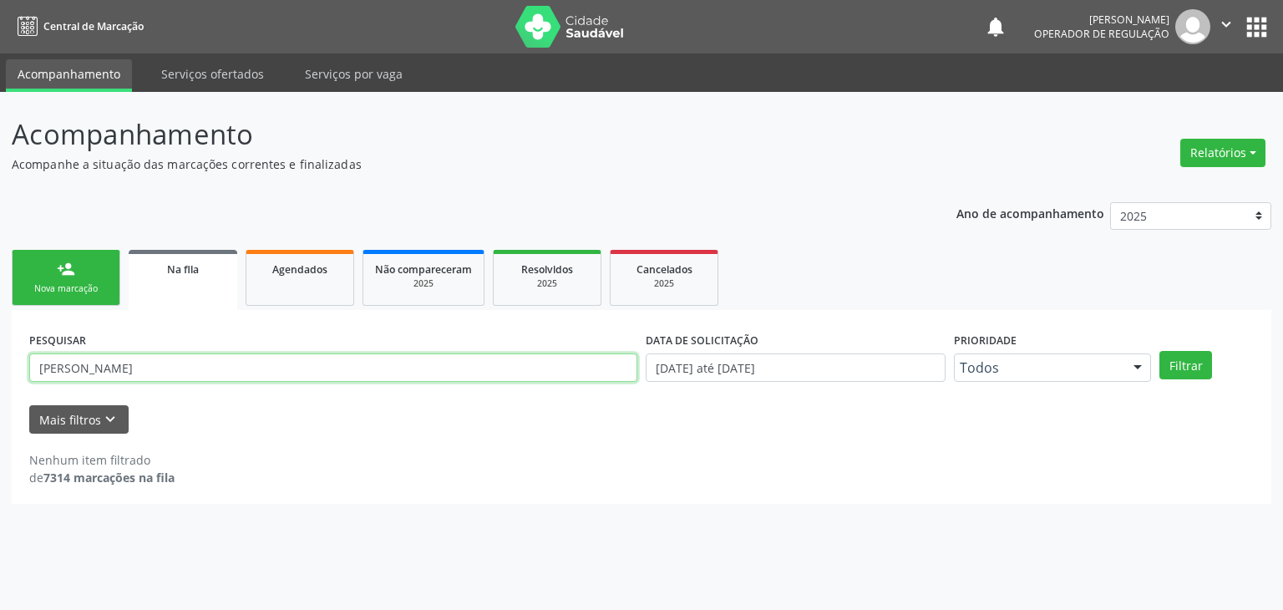
click at [179, 372] on input "[PERSON_NAME]" at bounding box center [333, 367] width 608 height 28
type input "j"
click at [114, 372] on input "text" at bounding box center [333, 367] width 608 height 28
click at [638, 273] on span "Cancelados" at bounding box center [664, 269] width 56 height 14
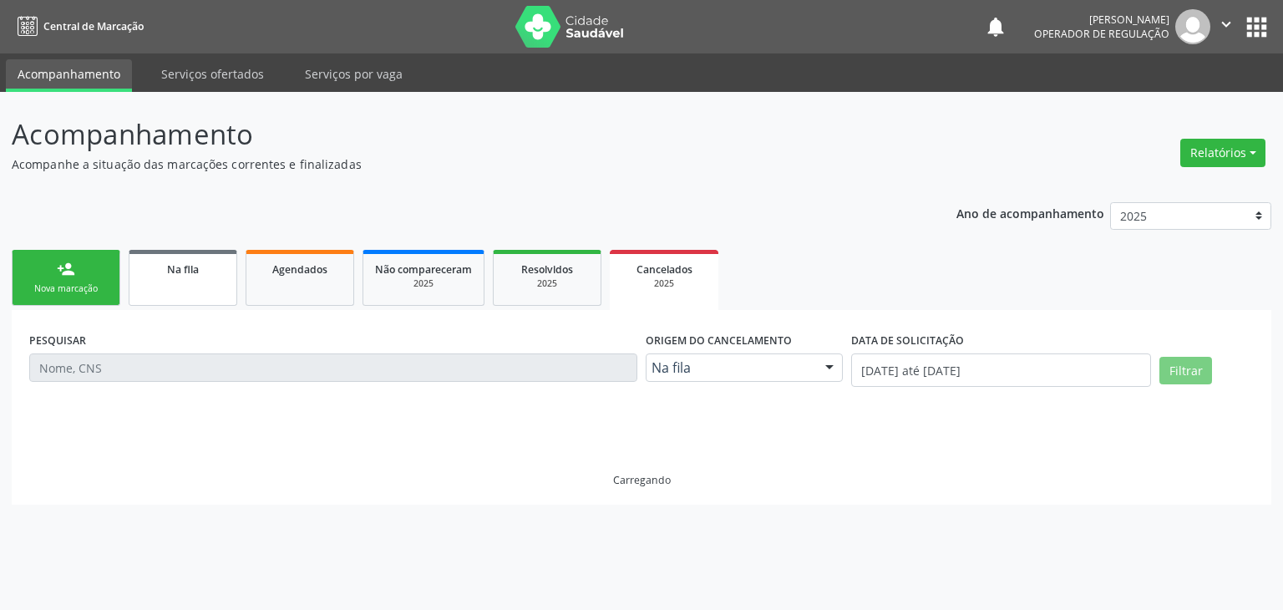
click at [171, 265] on span "Na fila" at bounding box center [183, 269] width 32 height 14
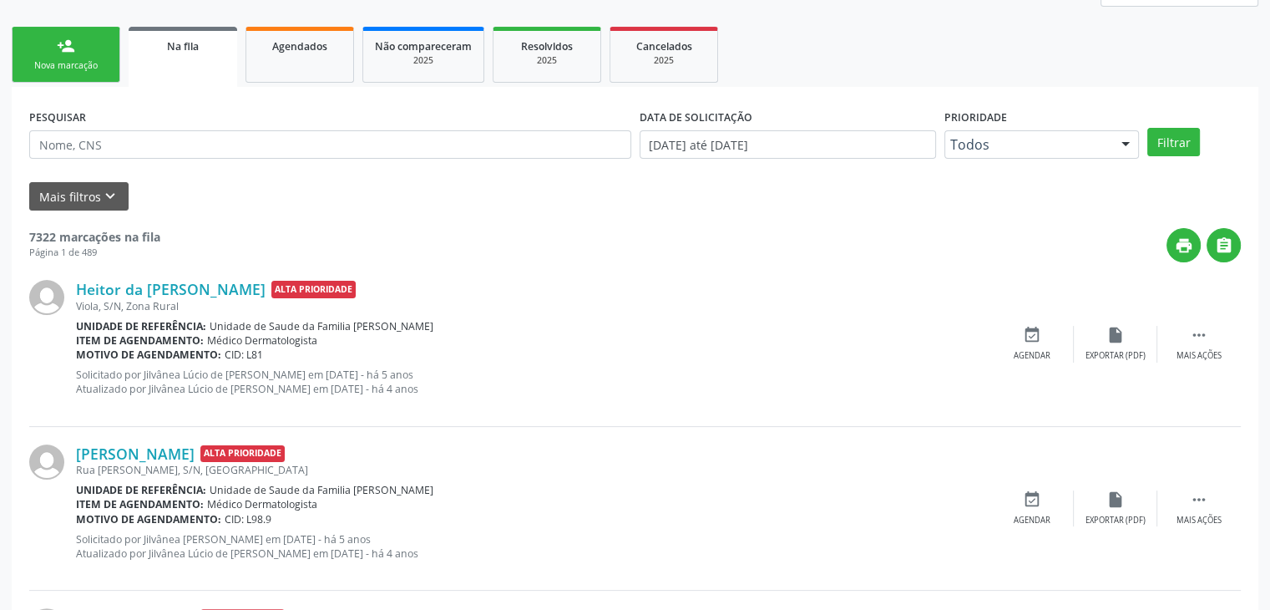
scroll to position [84, 0]
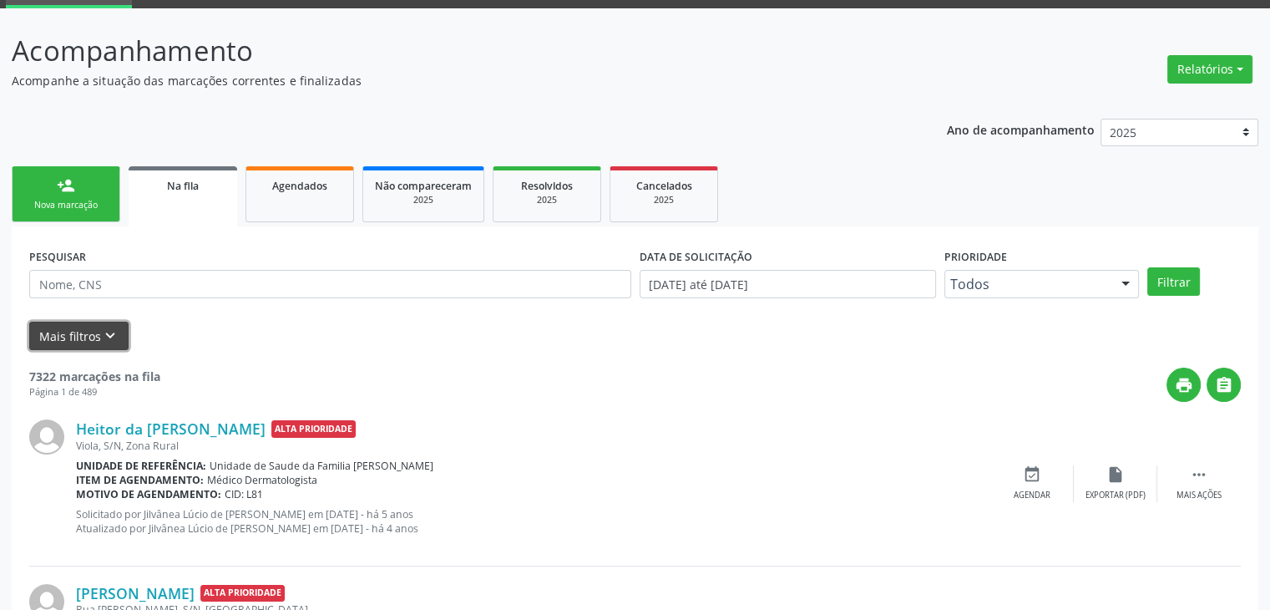
click at [76, 336] on button "Mais filtros keyboard_arrow_down" at bounding box center [78, 336] width 99 height 29
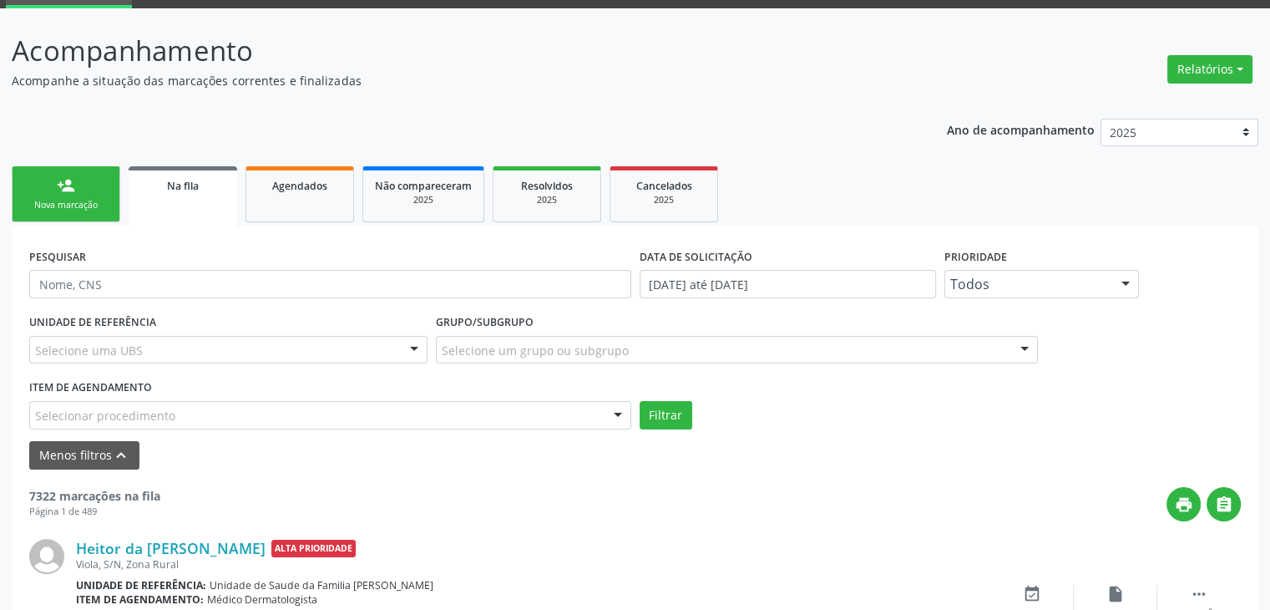
click at [306, 347] on div "Selecione uma UBS" at bounding box center [228, 350] width 398 height 28
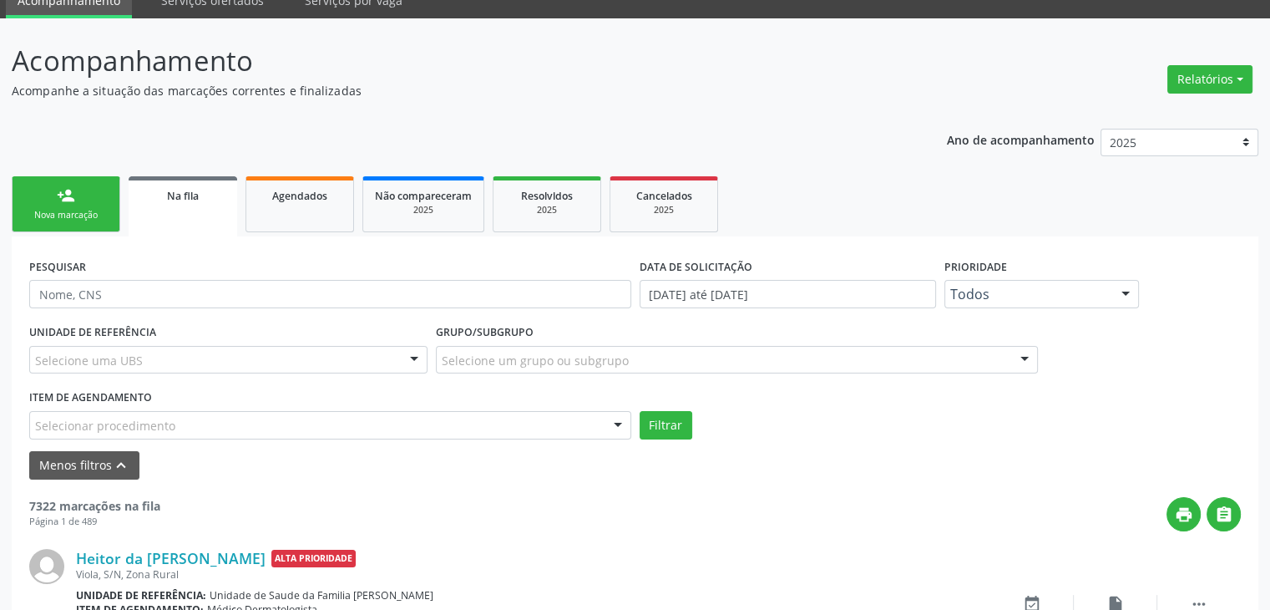
scroll to position [0, 0]
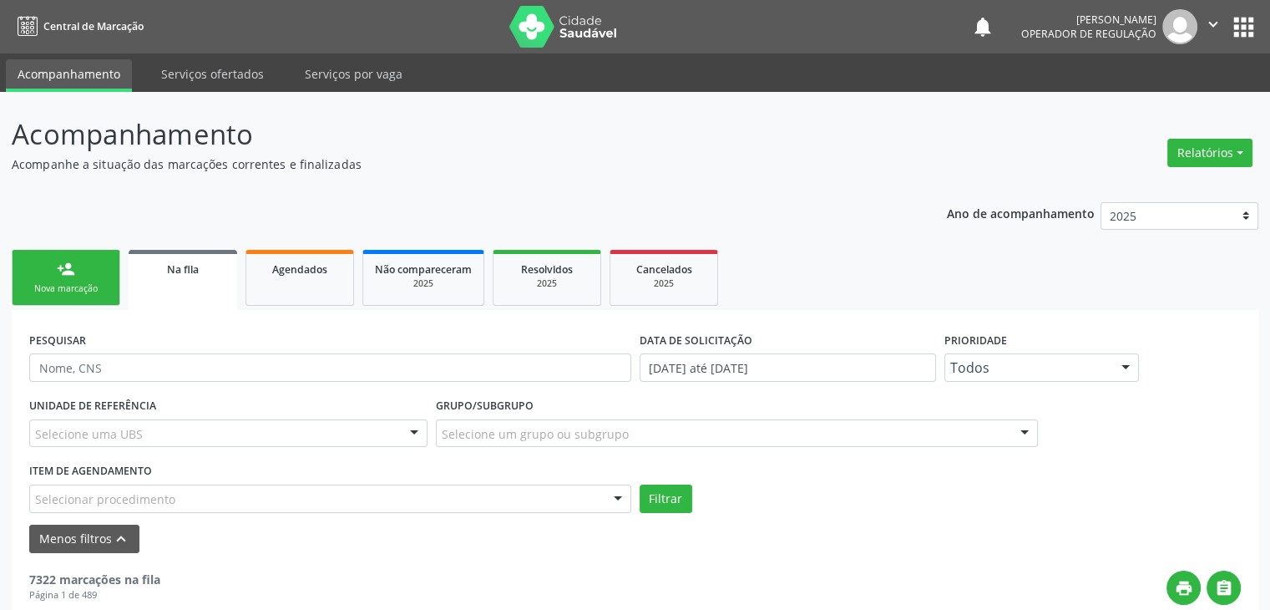
click at [210, 271] on div "Na fila" at bounding box center [182, 269] width 85 height 18
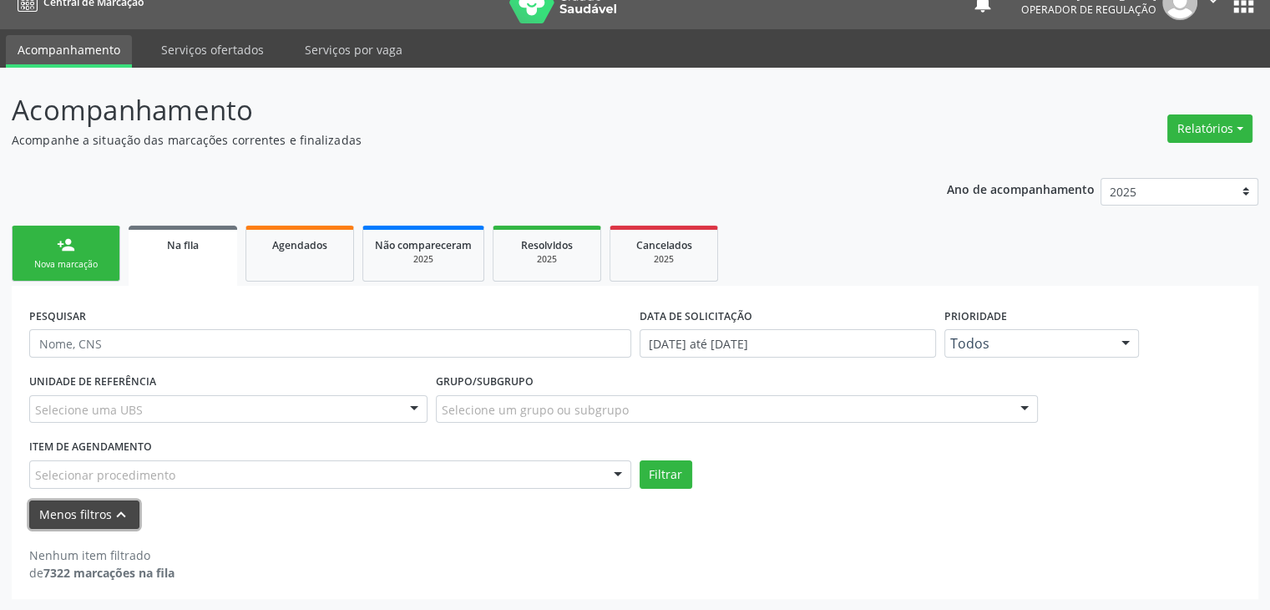
click at [112, 514] on icon "keyboard_arrow_up" at bounding box center [121, 514] width 18 height 18
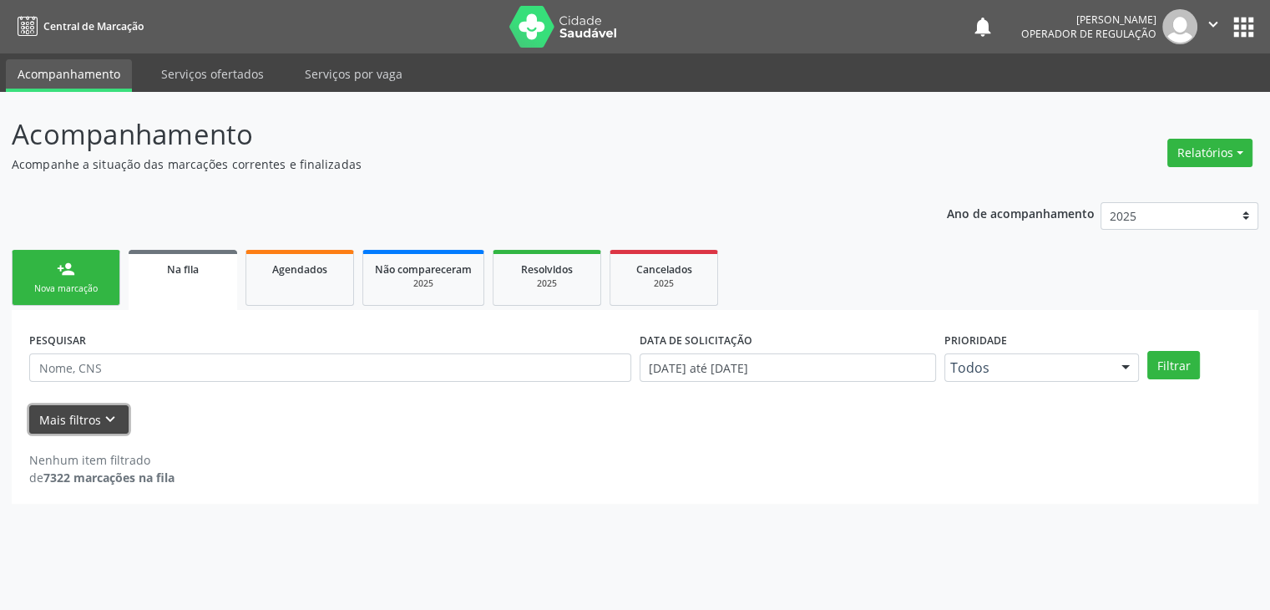
scroll to position [0, 0]
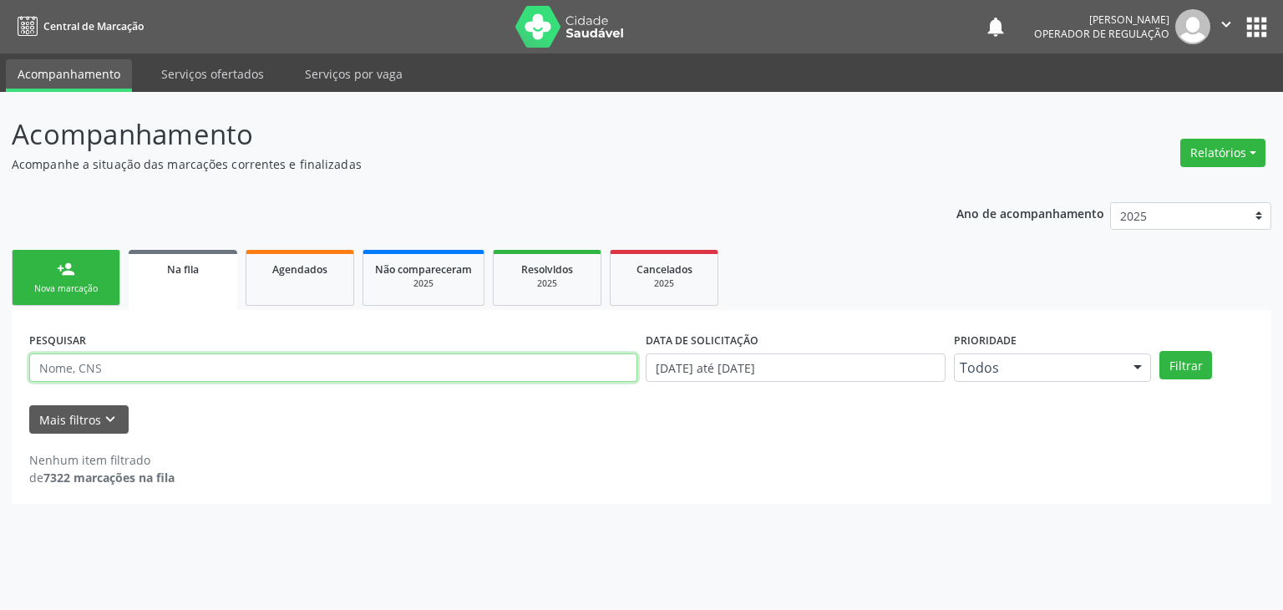
click at [118, 353] on input "text" at bounding box center [333, 367] width 608 height 28
click at [1159, 351] on button "Filtrar" at bounding box center [1185, 365] width 53 height 28
click at [165, 370] on input "[PERSON_NAME]" at bounding box center [333, 367] width 608 height 28
type input "[PERSON_NAME]"
click at [1159, 351] on button "Filtrar" at bounding box center [1185, 365] width 53 height 28
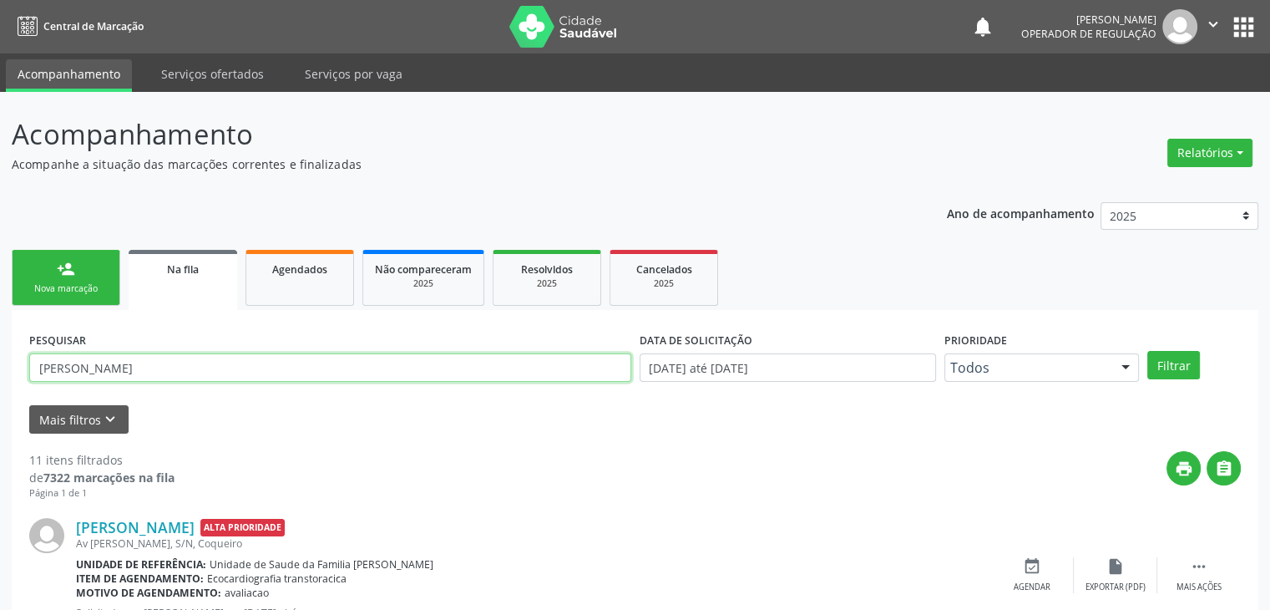
drag, startPoint x: 143, startPoint y: 370, endPoint x: 0, endPoint y: 363, distance: 143.0
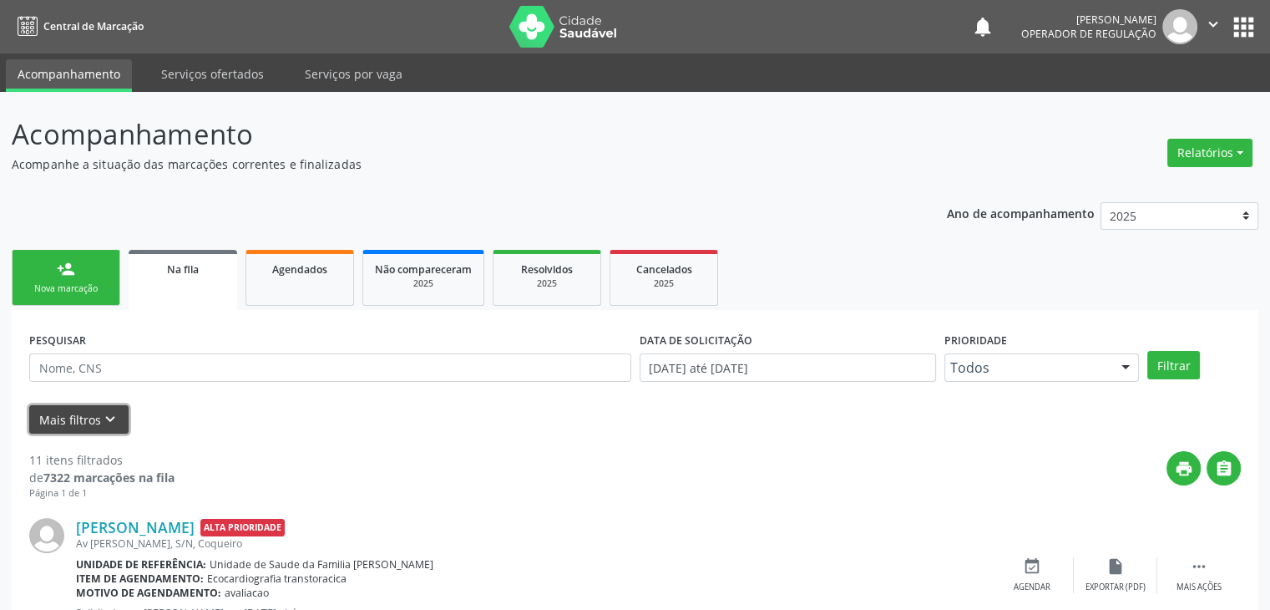
click at [58, 405] on button "Mais filtros keyboard_arrow_down" at bounding box center [78, 419] width 99 height 29
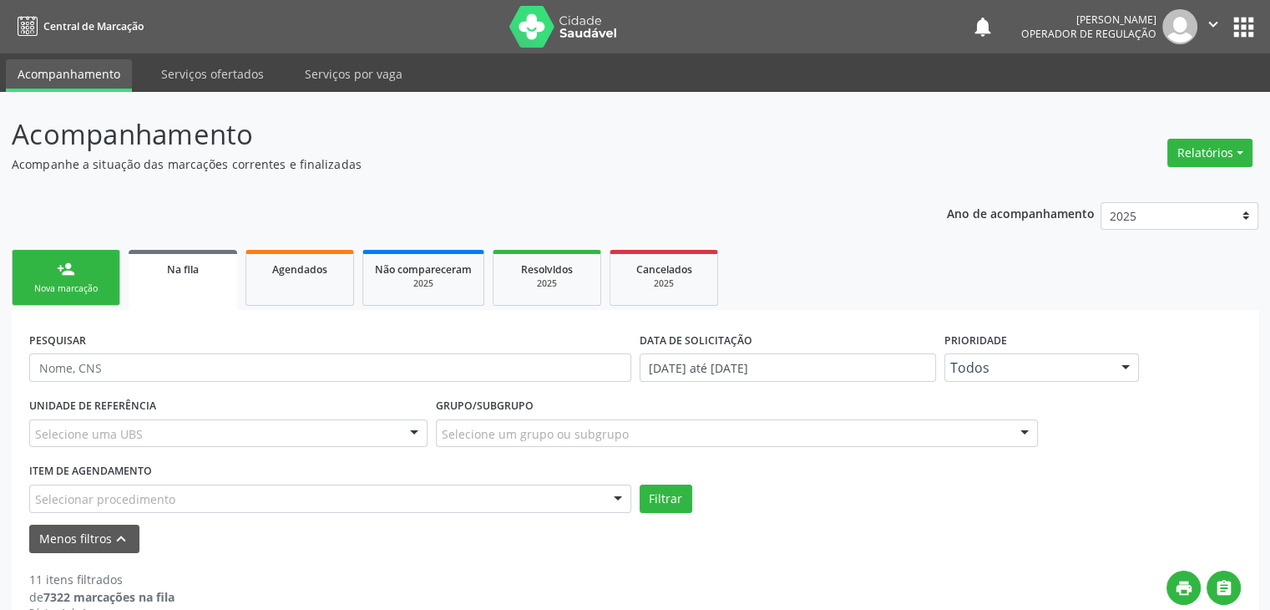
click at [217, 427] on div "Selecione uma UBS" at bounding box center [228, 433] width 398 height 28
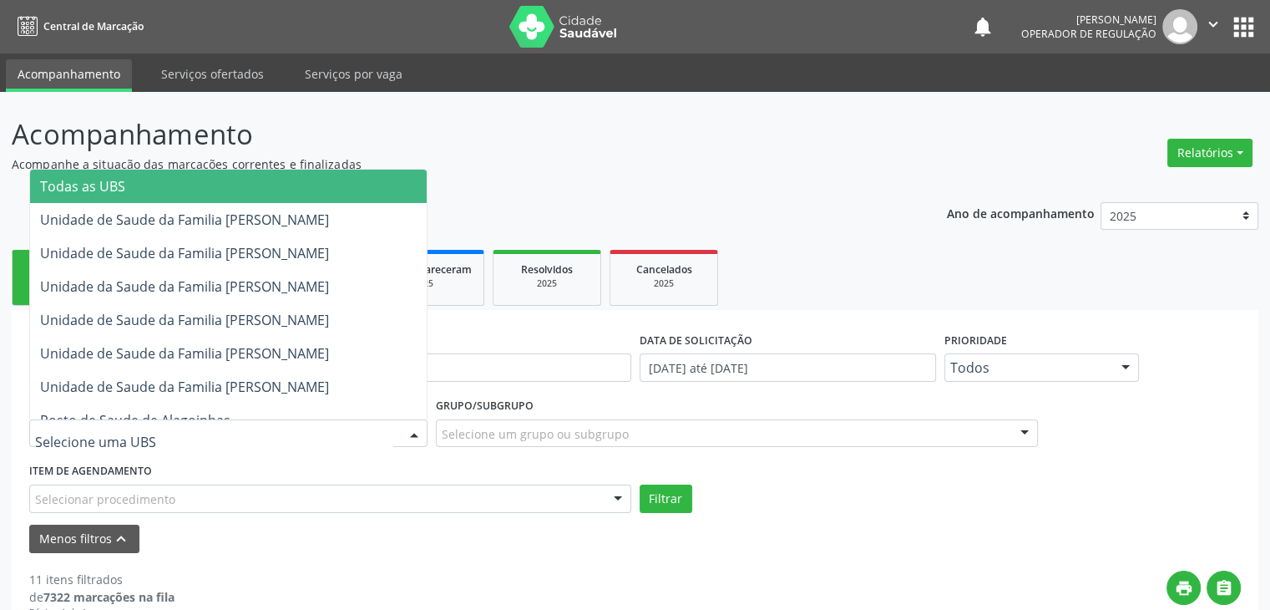
click at [276, 185] on span "Todas as UBS" at bounding box center [228, 186] width 397 height 33
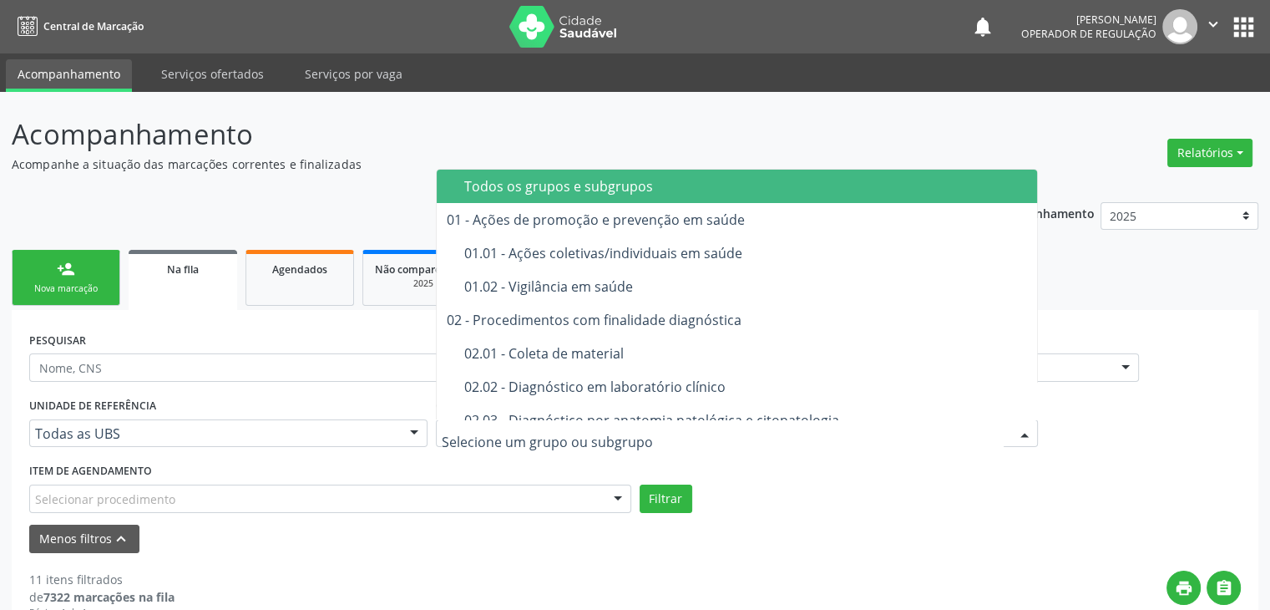
click at [571, 422] on div at bounding box center [737, 433] width 602 height 28
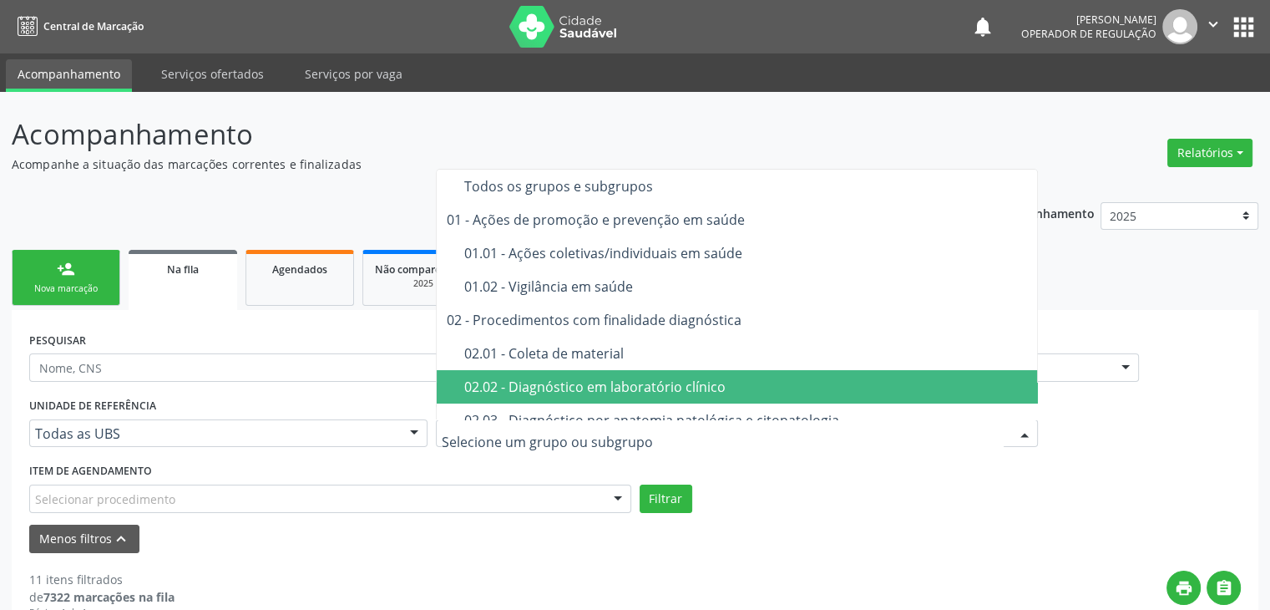
scroll to position [84, 0]
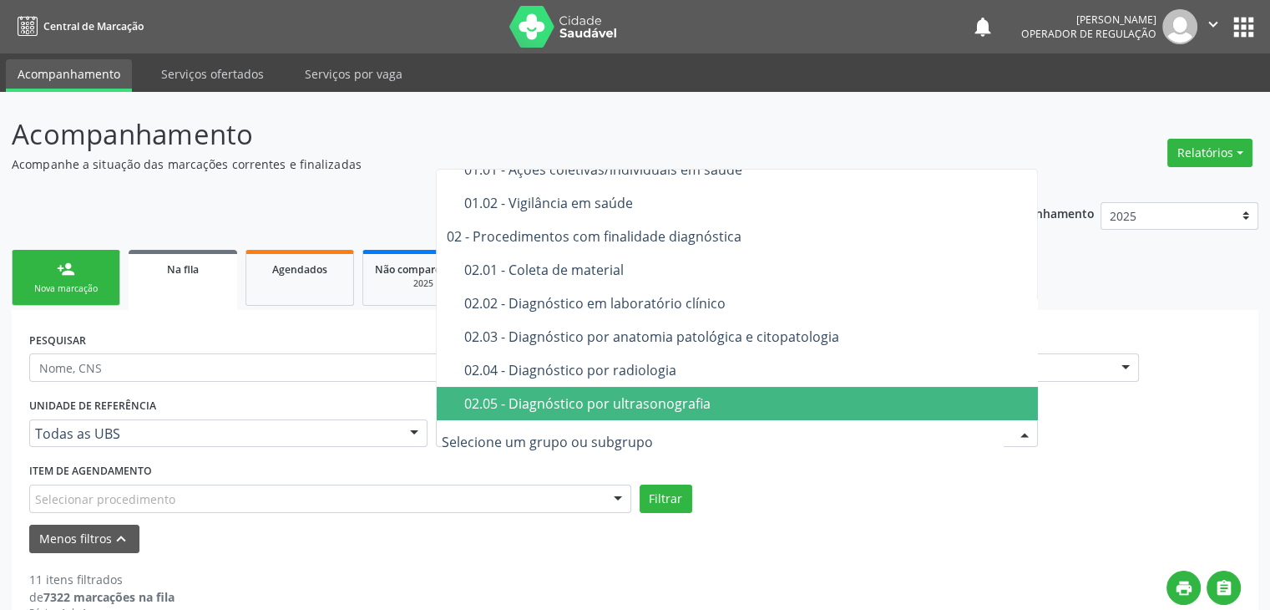
click at [621, 398] on div "02.05 - Diagnóstico por ultrasonografia" at bounding box center [746, 403] width 565 height 13
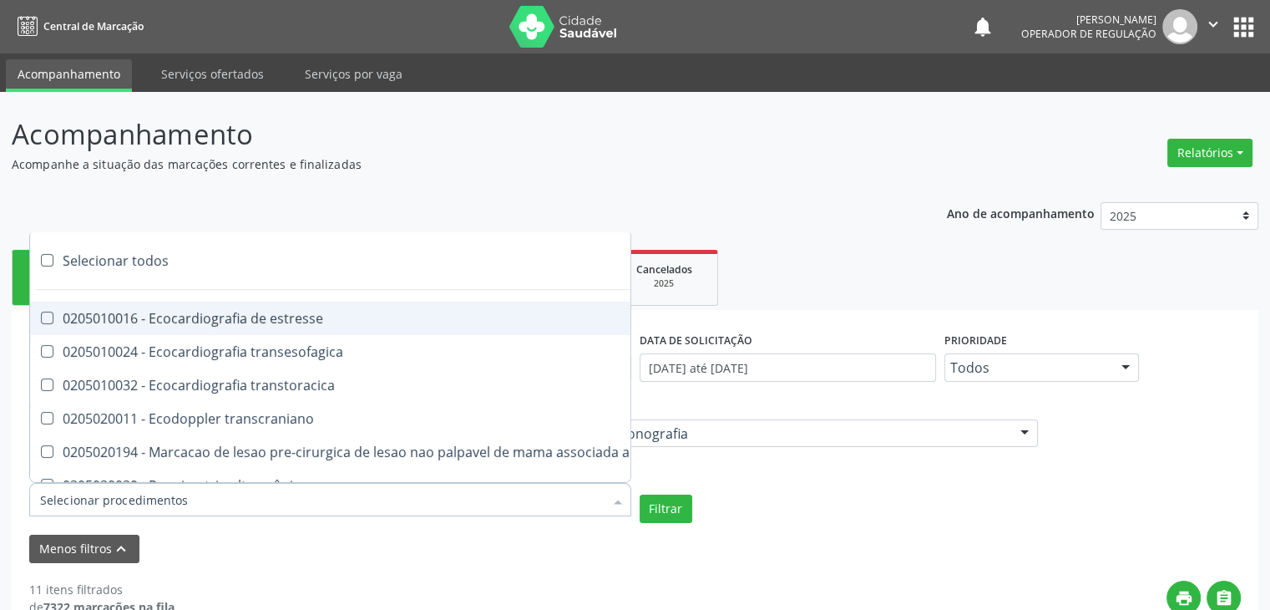
click at [233, 500] on div at bounding box center [330, 499] width 602 height 33
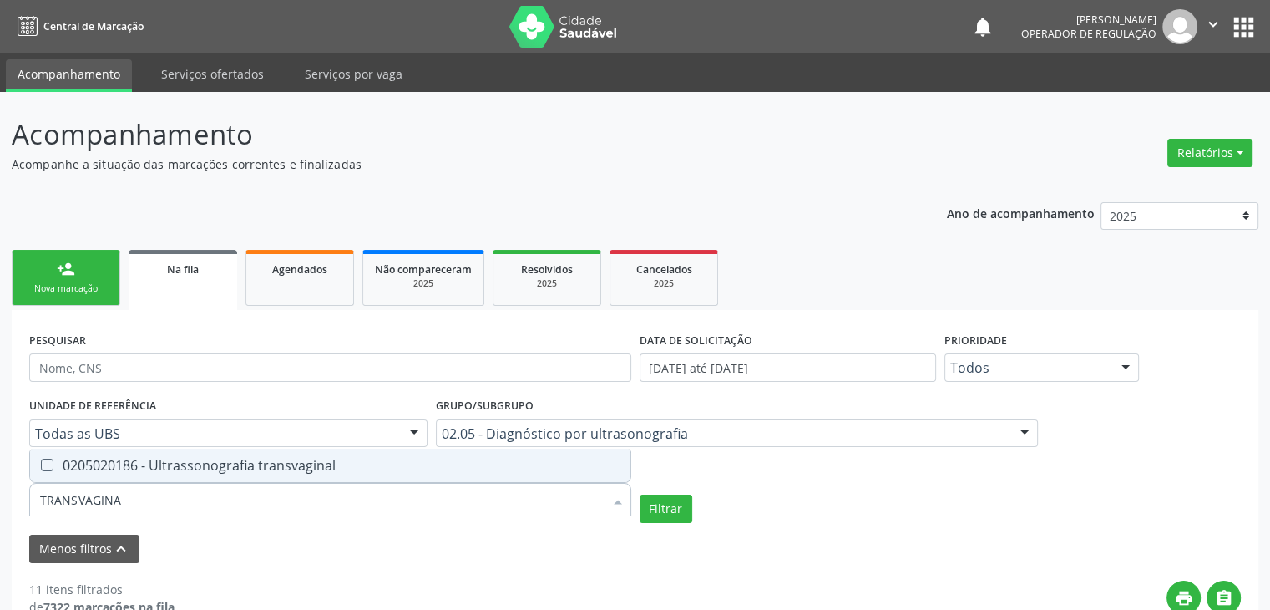
type input "TRANSVAGINAL"
click at [215, 472] on div "0205020186 - Ultrassonografia transvaginal" at bounding box center [330, 464] width 580 height 13
checkbox transvaginal "true"
click at [661, 501] on button "Filtrar" at bounding box center [666, 508] width 53 height 28
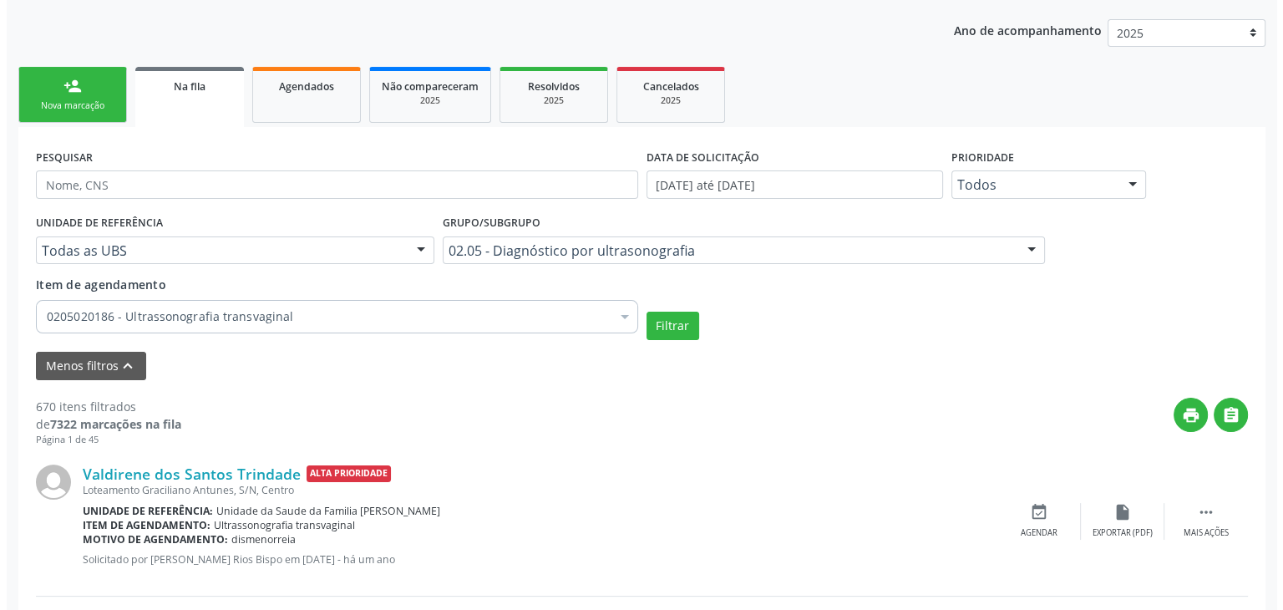
scroll to position [505, 0]
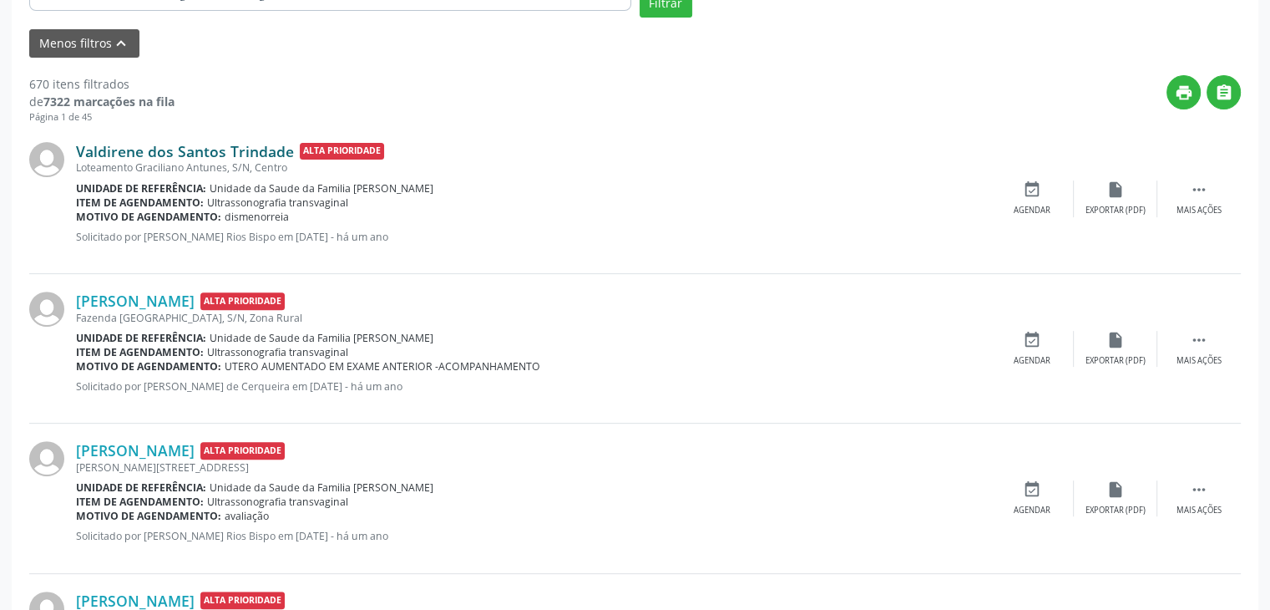
click at [218, 147] on link "Valdirene dos Santos Trindade" at bounding box center [185, 151] width 218 height 18
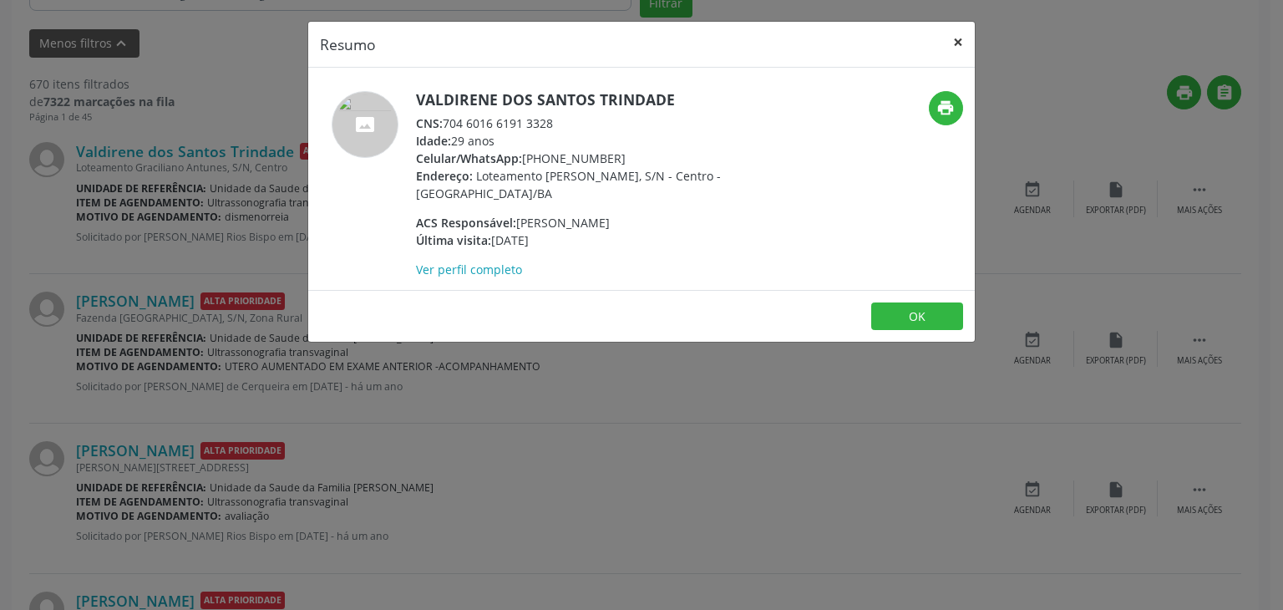
click at [965, 24] on button "×" at bounding box center [957, 42] width 33 height 41
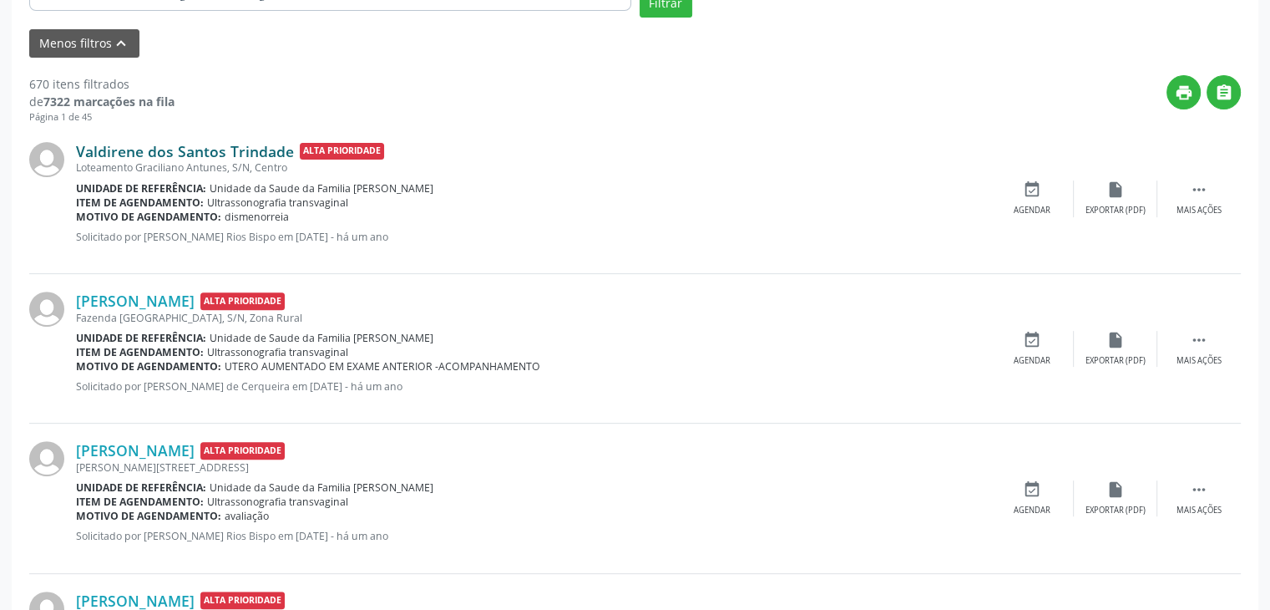
click at [194, 151] on link "Valdirene dos Santos Trindade" at bounding box center [185, 151] width 218 height 18
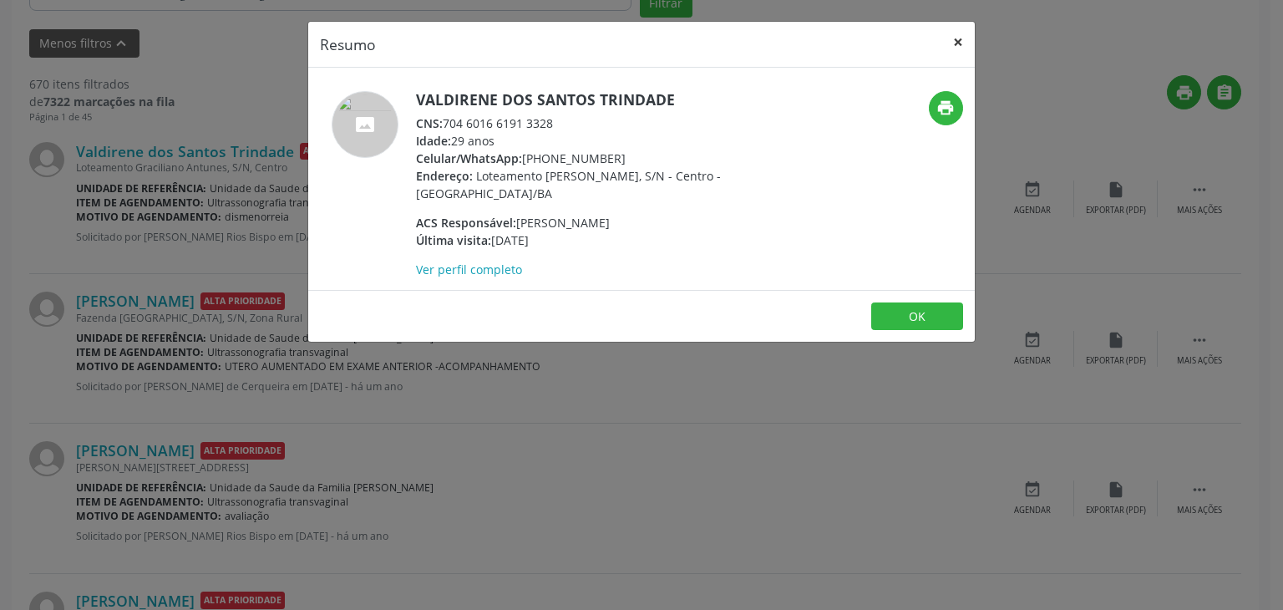
click at [960, 40] on button "×" at bounding box center [957, 42] width 33 height 41
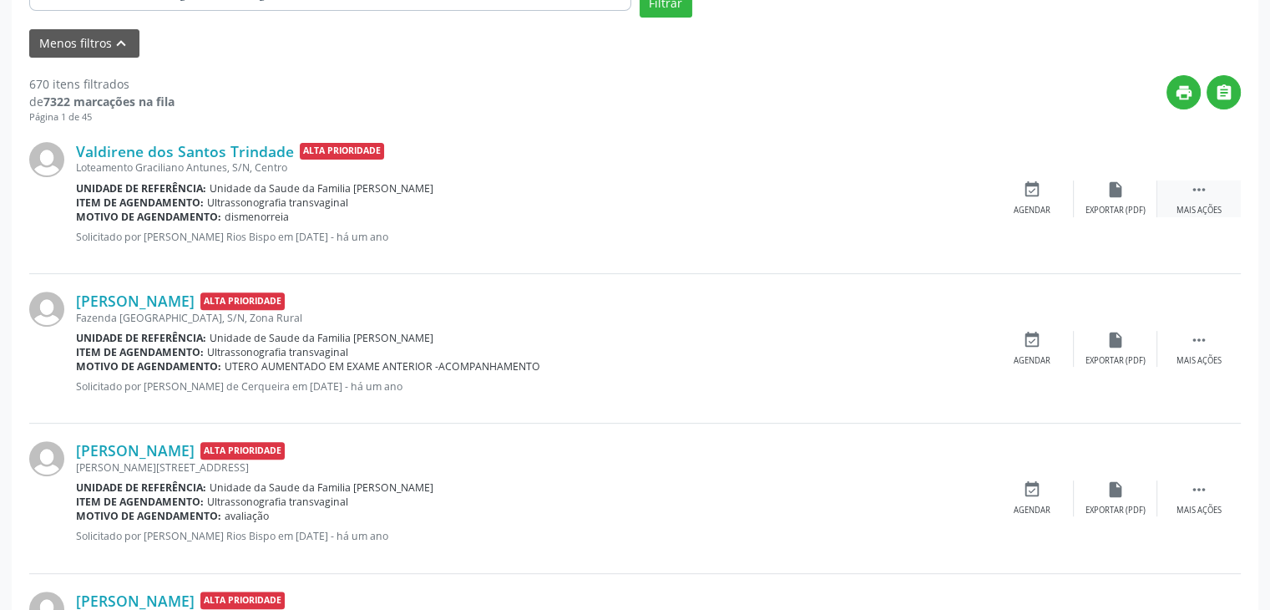
click at [1180, 195] on div " Mais ações" at bounding box center [1200, 198] width 84 height 36
click at [1002, 195] on div "cancel Cancelar" at bounding box center [1032, 198] width 84 height 36
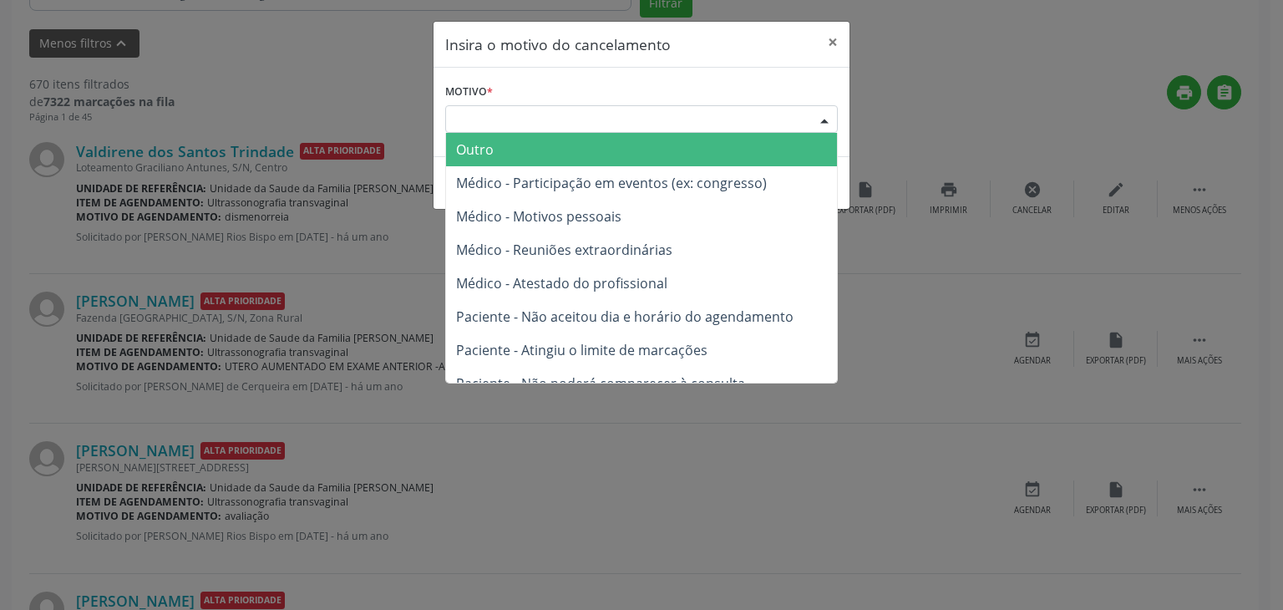
click at [588, 118] on div "Escolha o motivo" at bounding box center [641, 119] width 393 height 28
click at [525, 151] on span "Outro" at bounding box center [641, 149] width 391 height 33
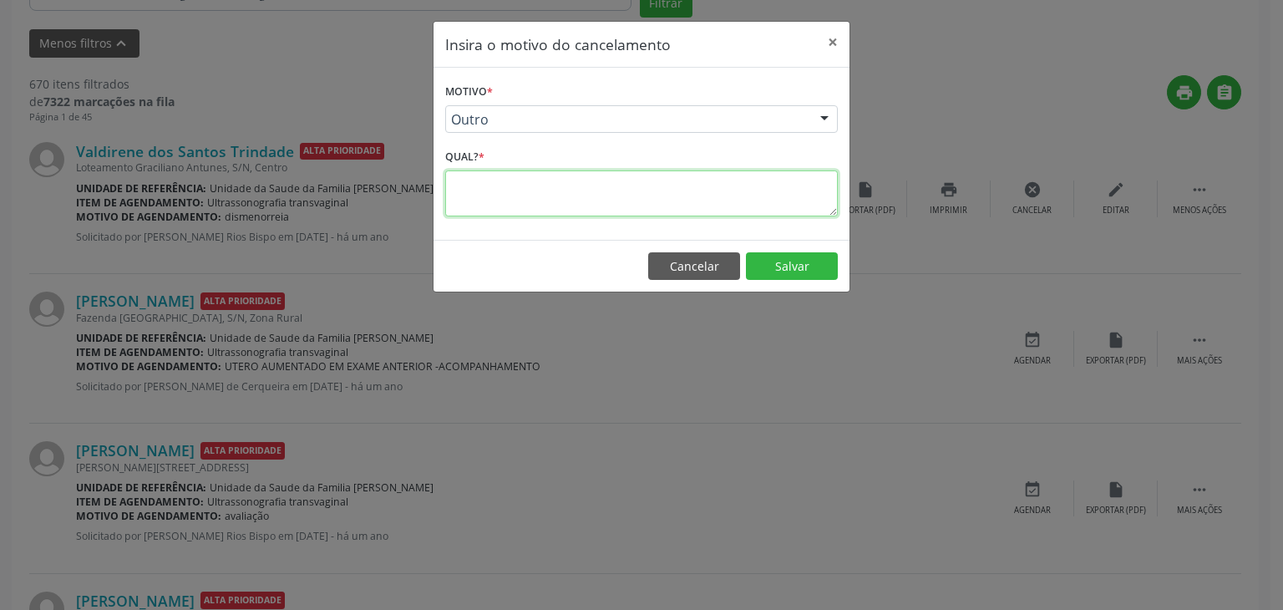
click at [519, 178] on textarea at bounding box center [641, 193] width 393 height 46
type textarea "EXAME REALIZADO"
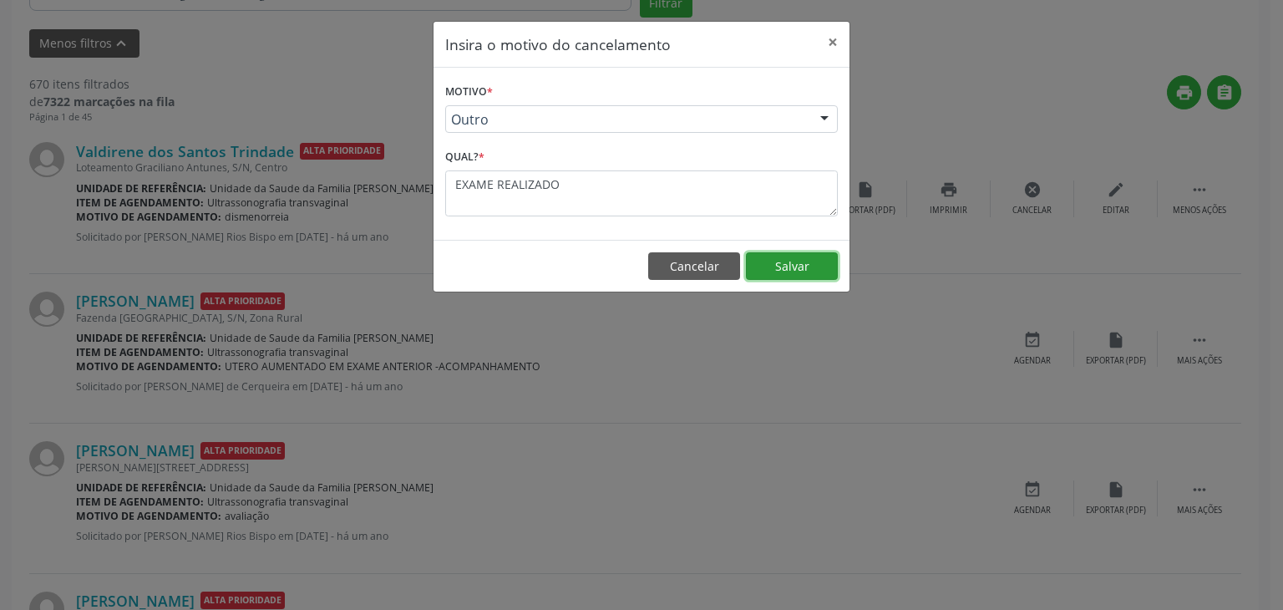
click at [775, 268] on button "Salvar" at bounding box center [792, 266] width 92 height 28
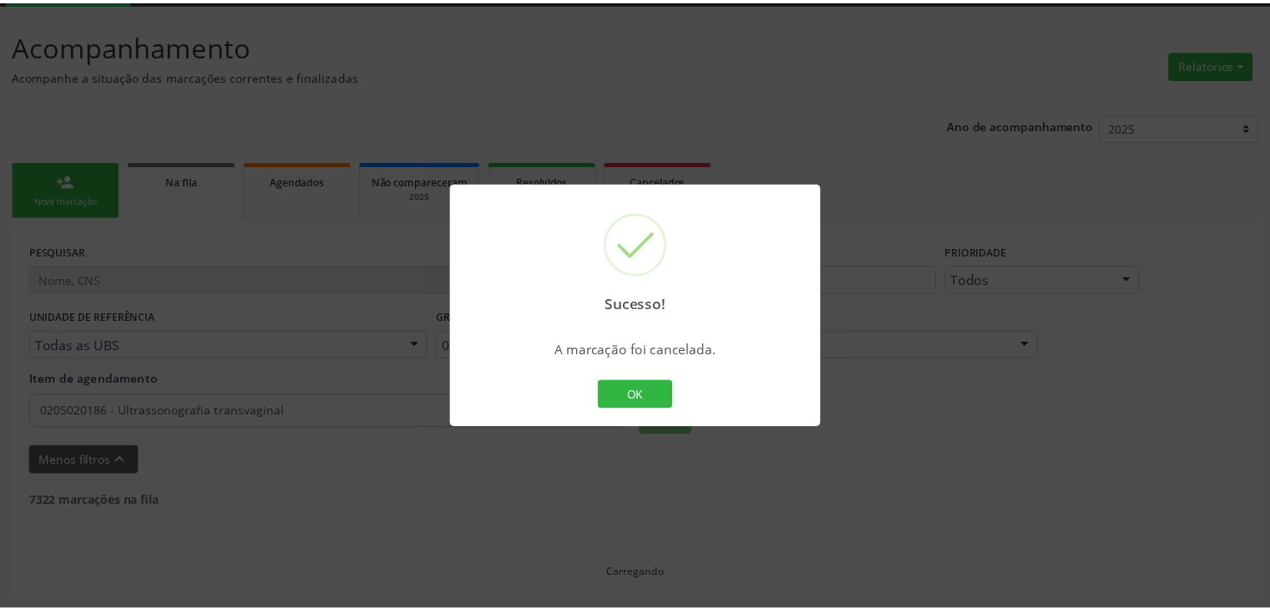
scroll to position [88, 0]
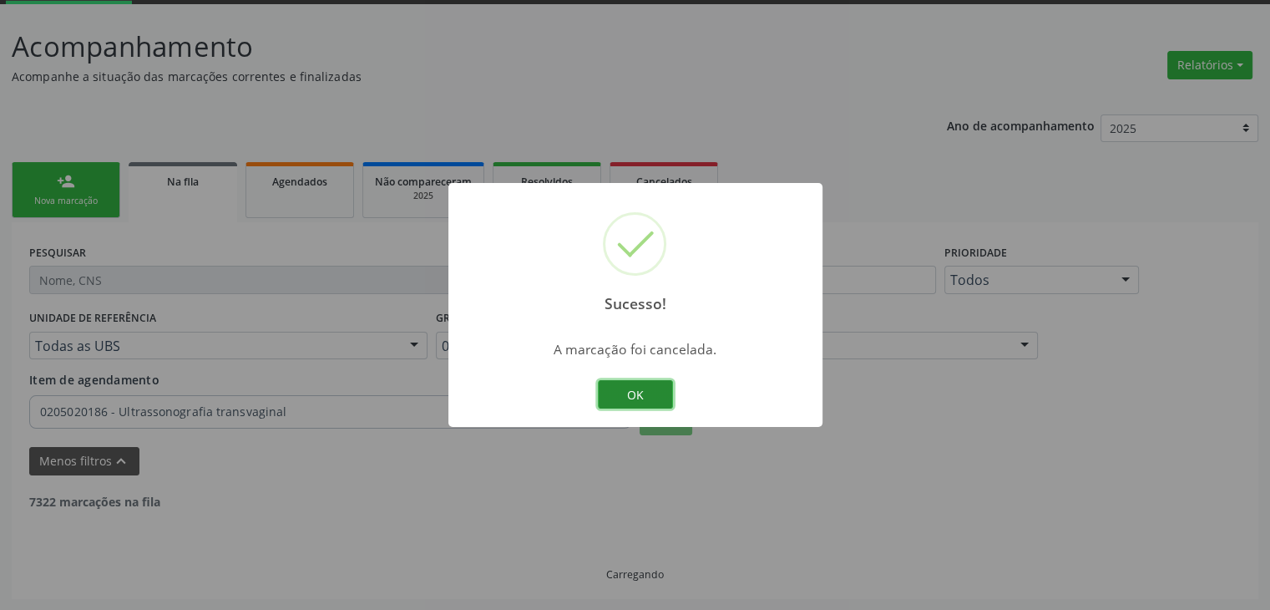
click at [627, 392] on button "OK" at bounding box center [635, 394] width 75 height 28
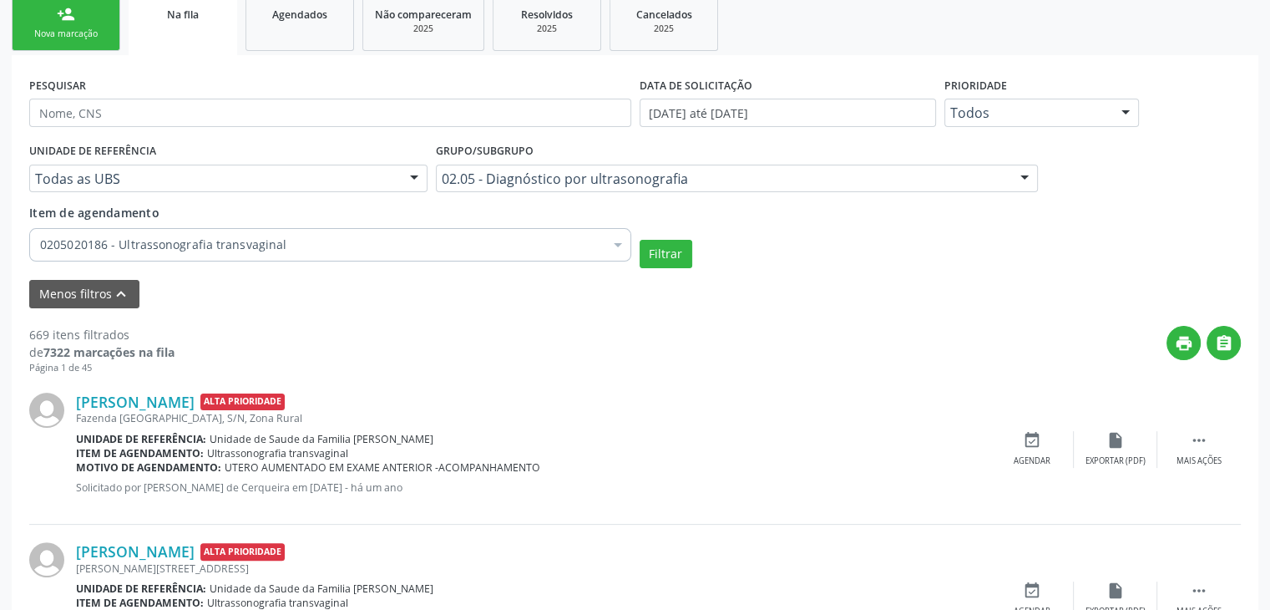
scroll to position [505, 0]
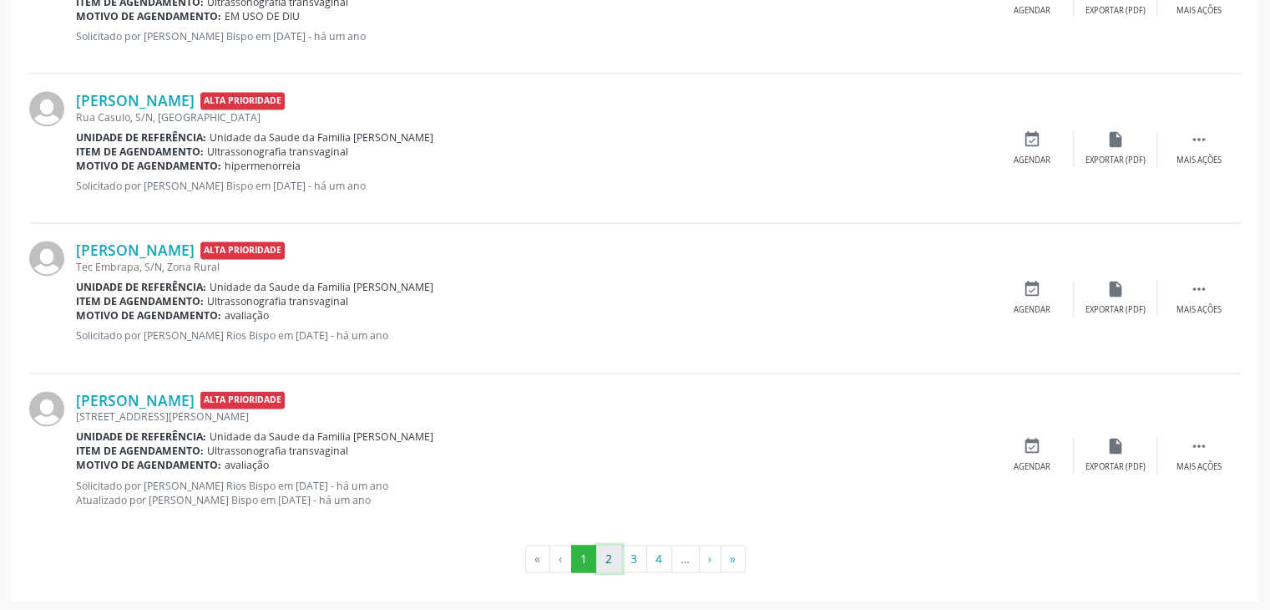
click at [611, 553] on button "2" at bounding box center [609, 559] width 26 height 28
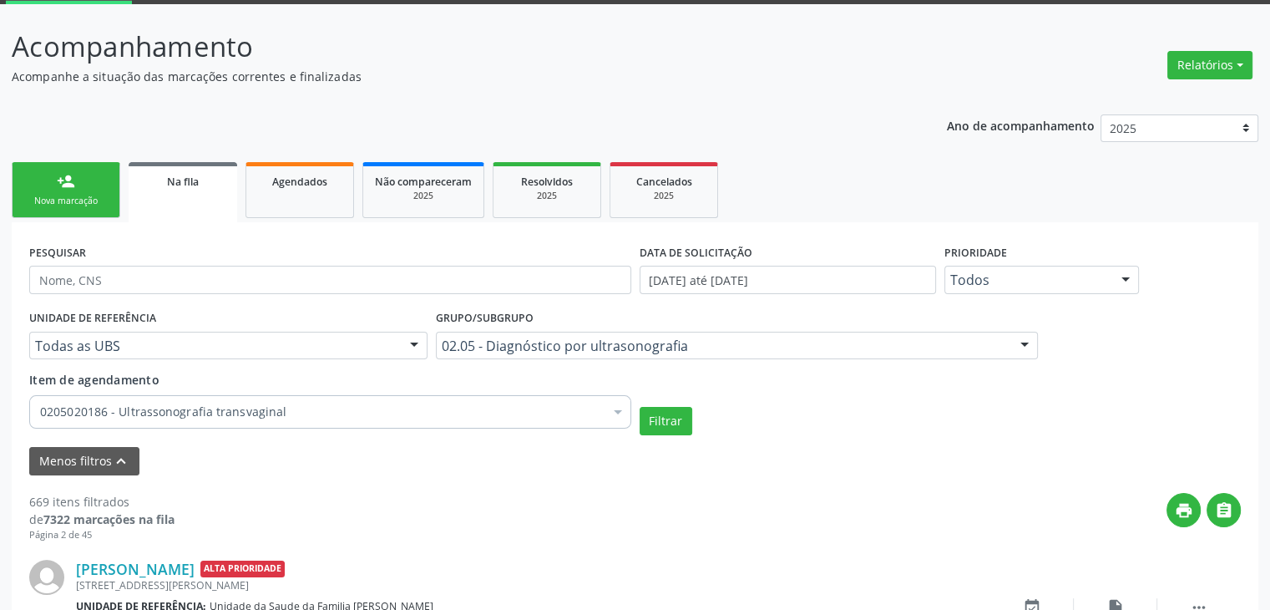
scroll to position [2352, 0]
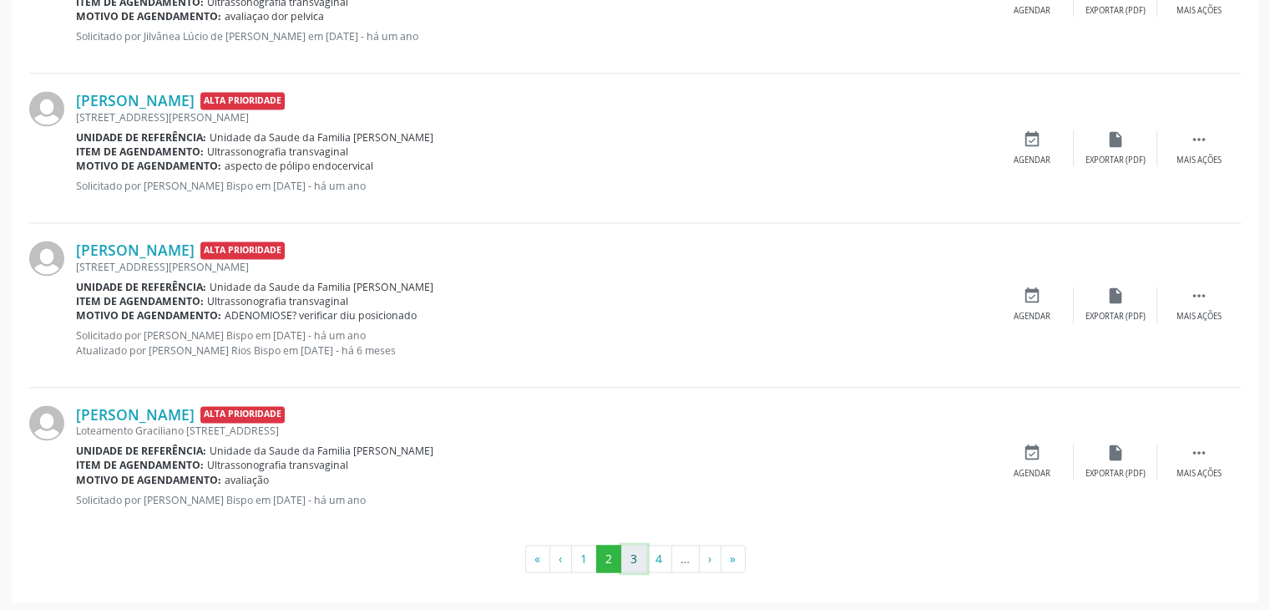
click at [628, 568] on button "3" at bounding box center [634, 559] width 26 height 28
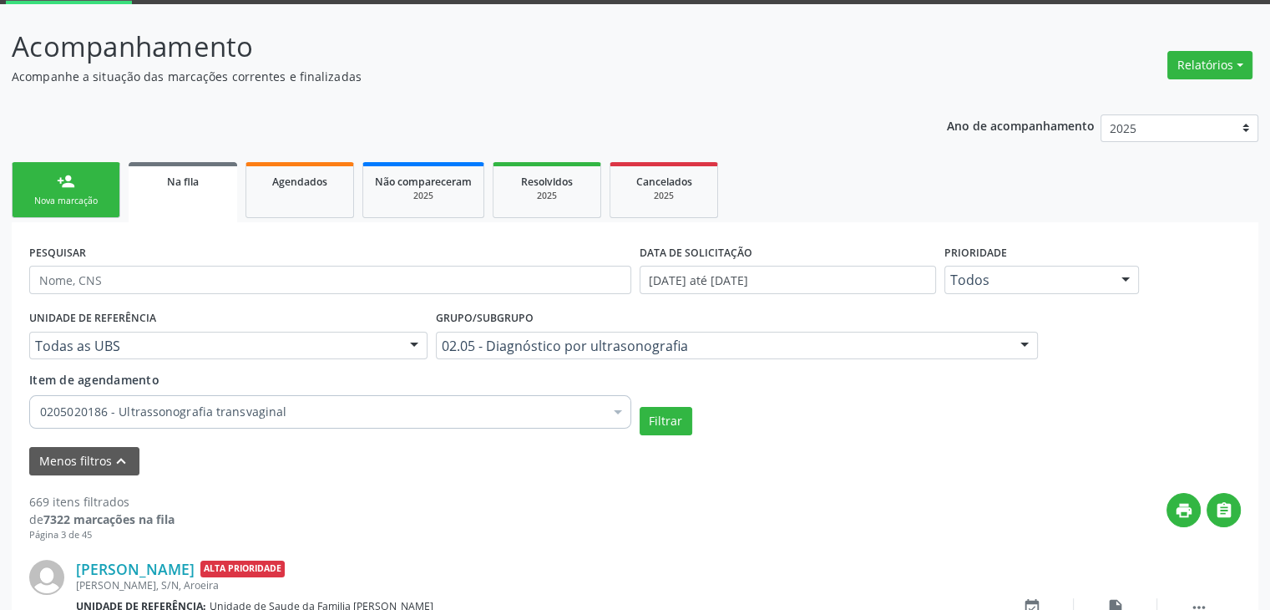
scroll to position [2365, 0]
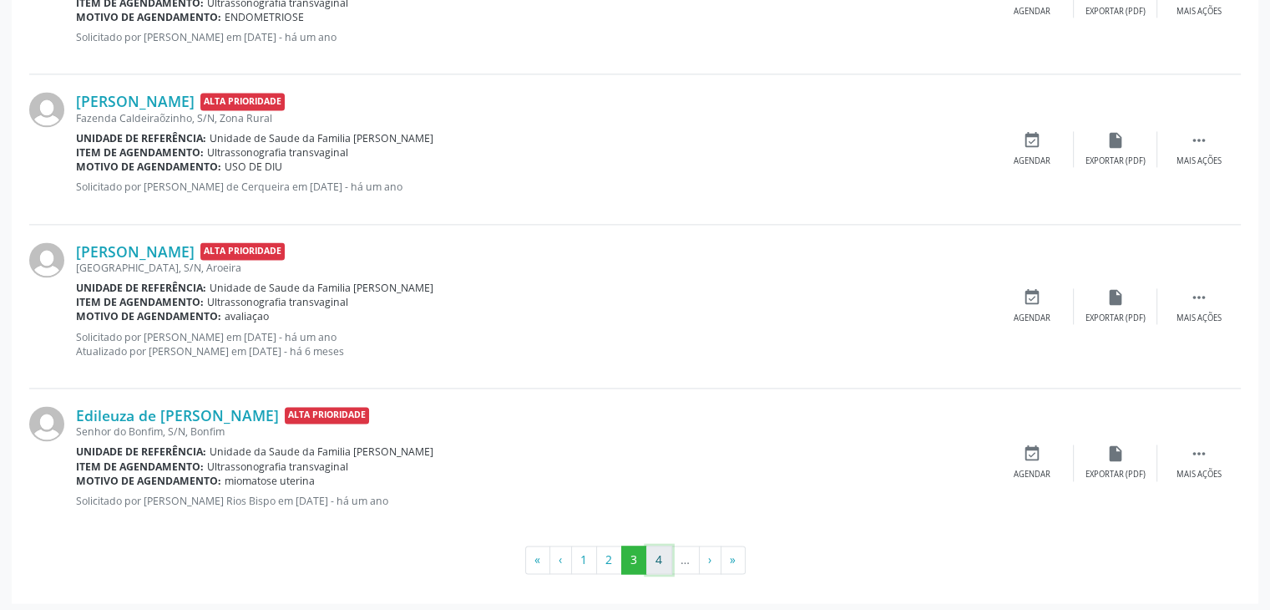
click at [661, 562] on button "4" at bounding box center [659, 559] width 26 height 28
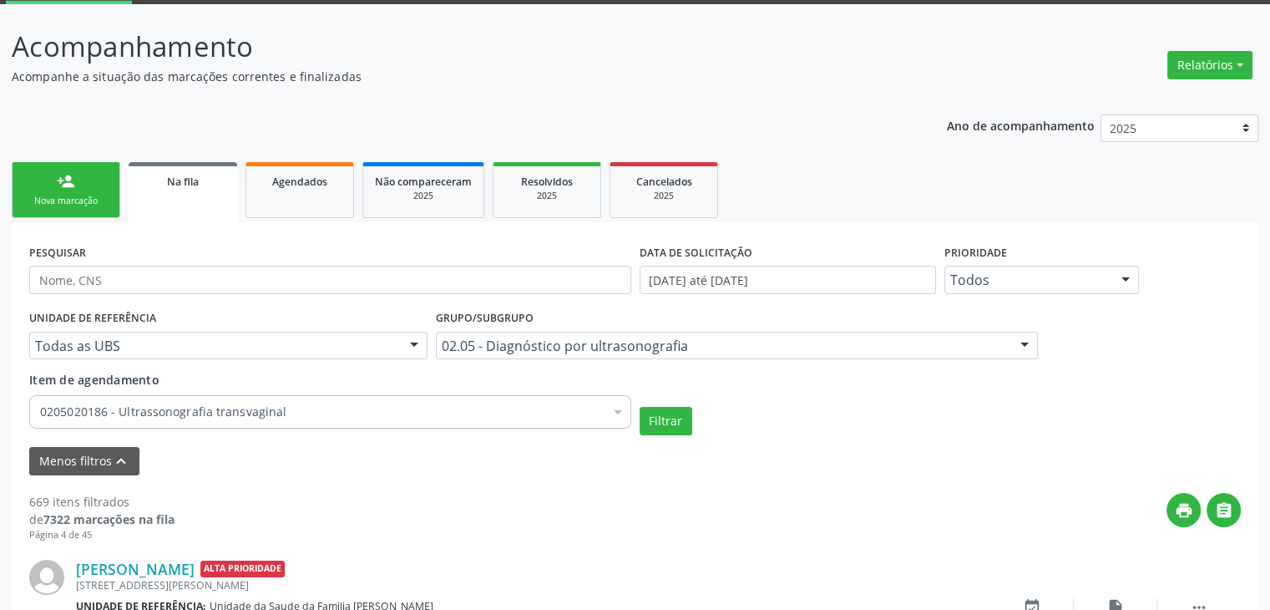
scroll to position [2352, 0]
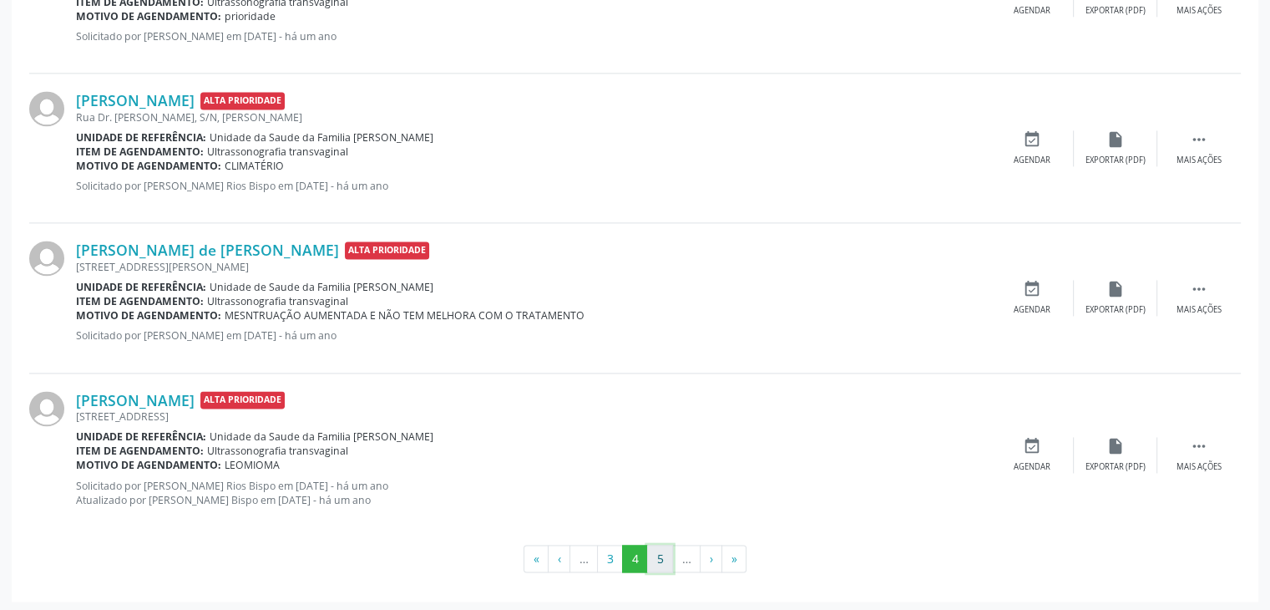
click at [651, 551] on button "5" at bounding box center [660, 559] width 26 height 28
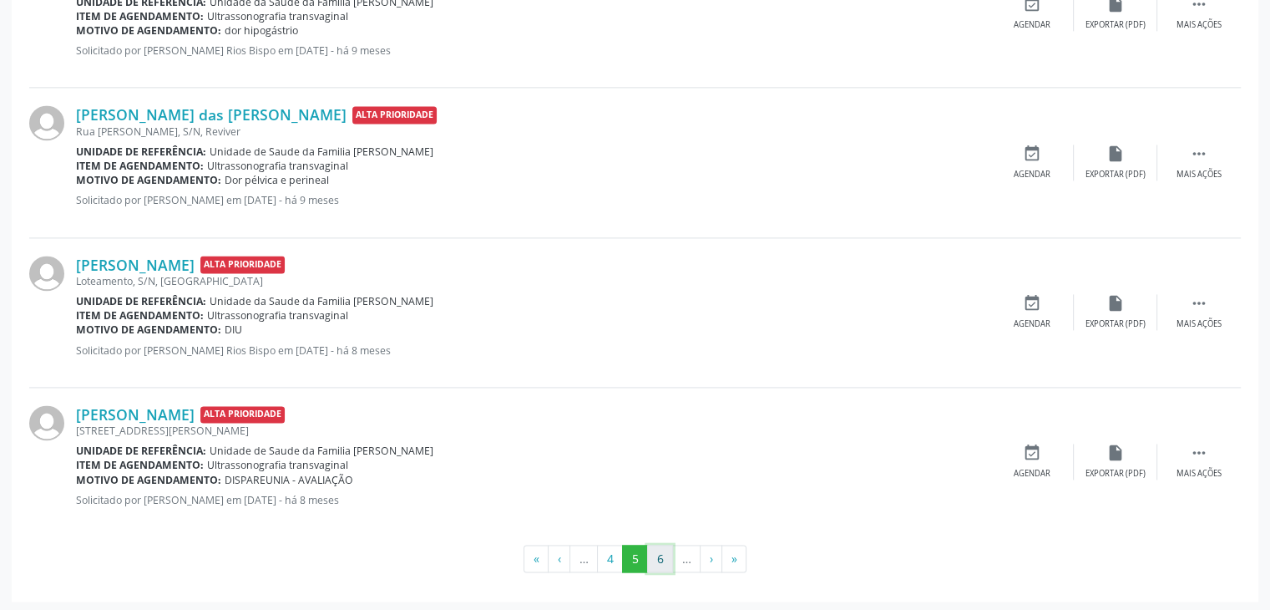
click at [656, 556] on button "6" at bounding box center [660, 559] width 26 height 28
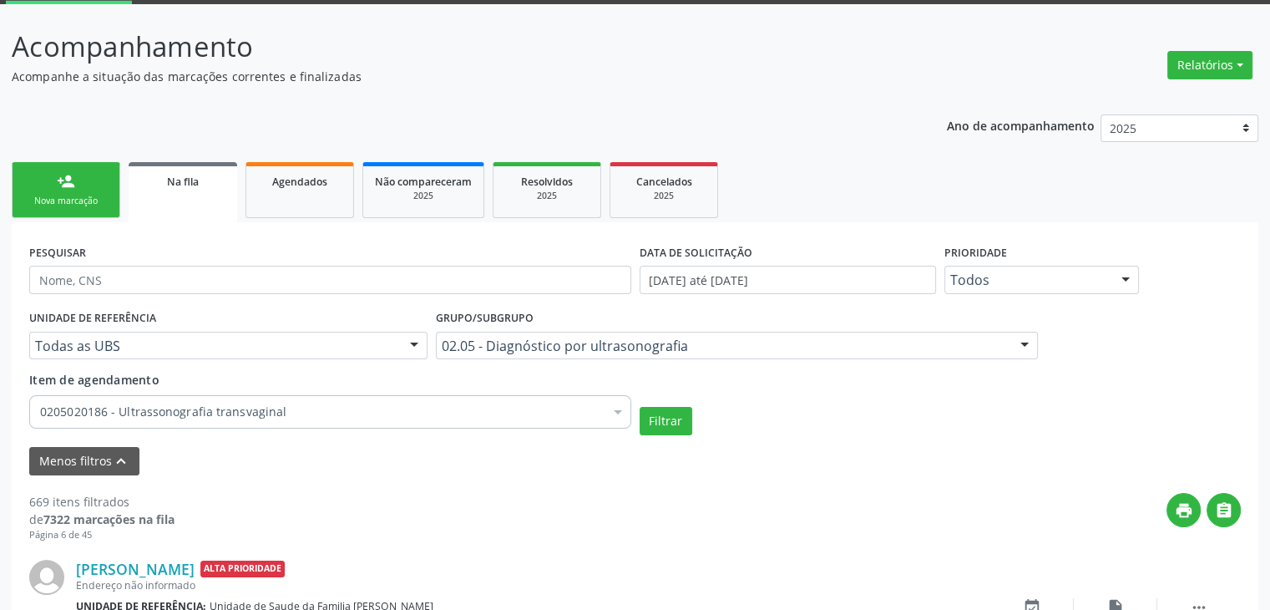
scroll to position [2337, 0]
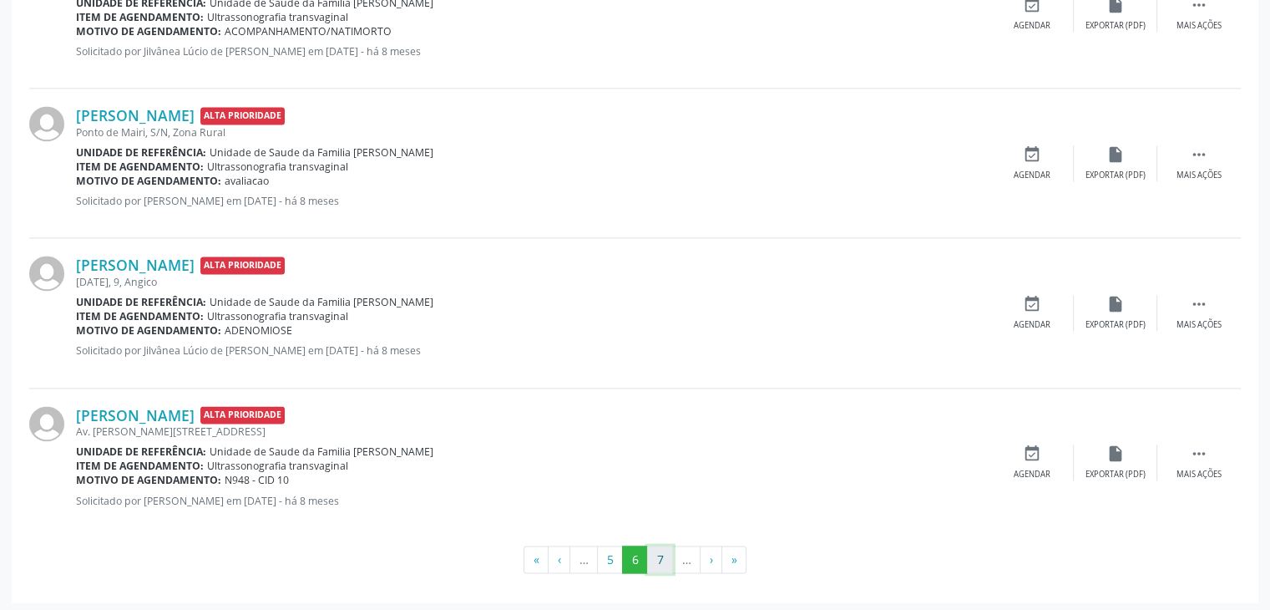
click at [667, 547] on button "7" at bounding box center [660, 559] width 26 height 28
click at [665, 555] on button "8" at bounding box center [660, 559] width 26 height 28
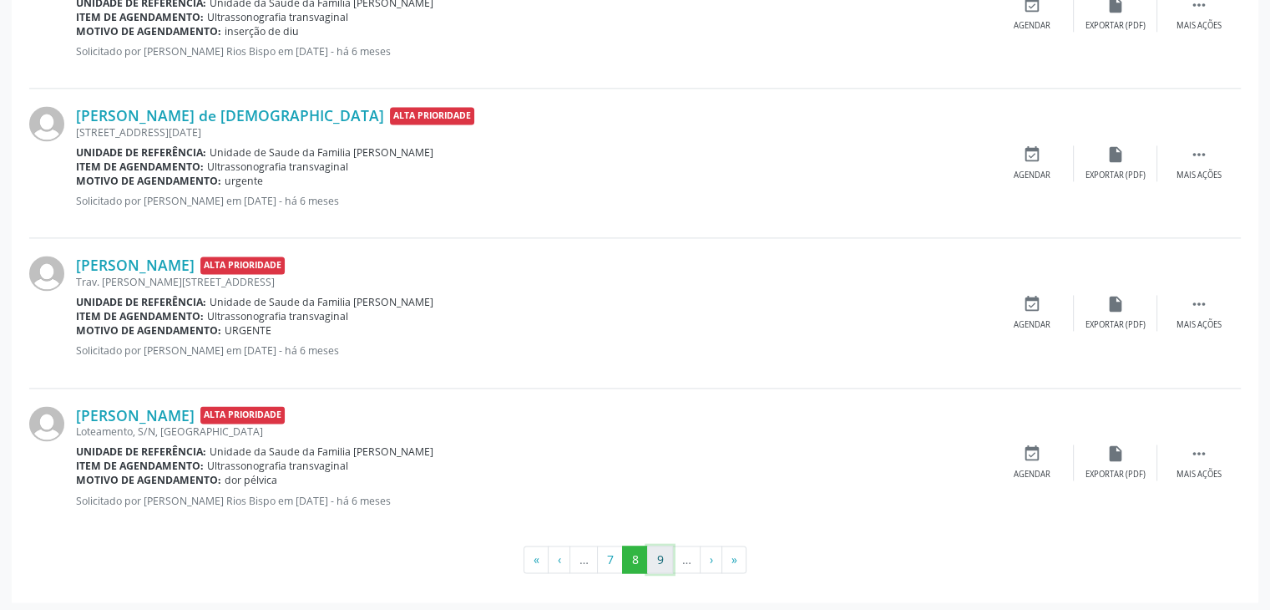
click at [655, 558] on button "9" at bounding box center [660, 559] width 26 height 28
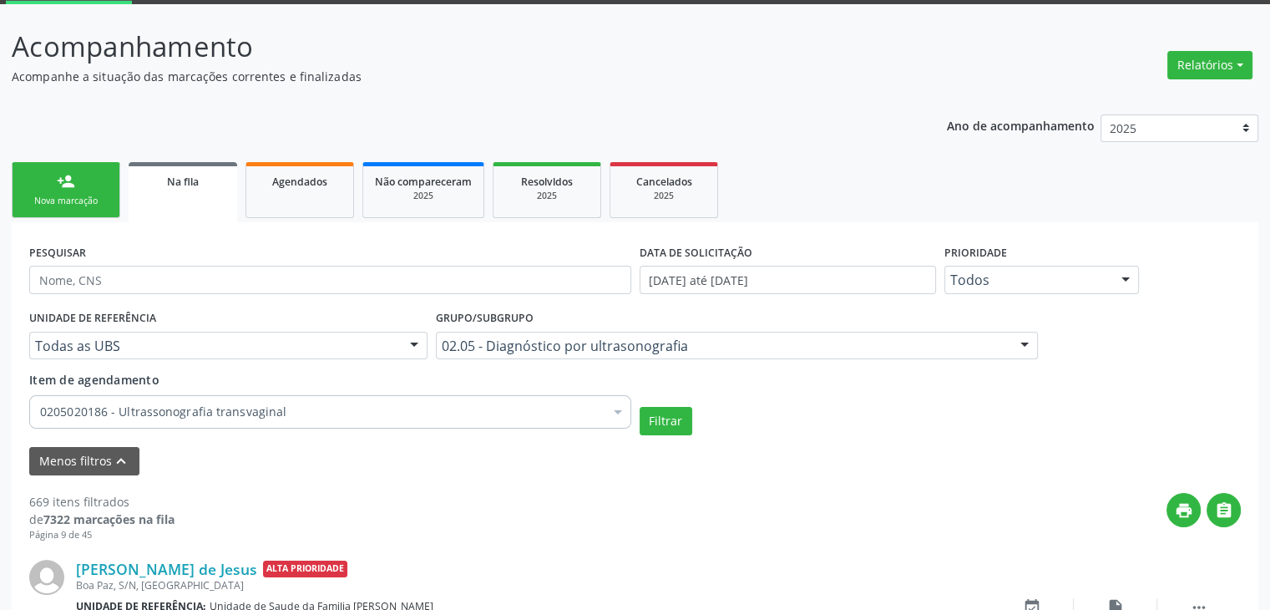
scroll to position [2380, 0]
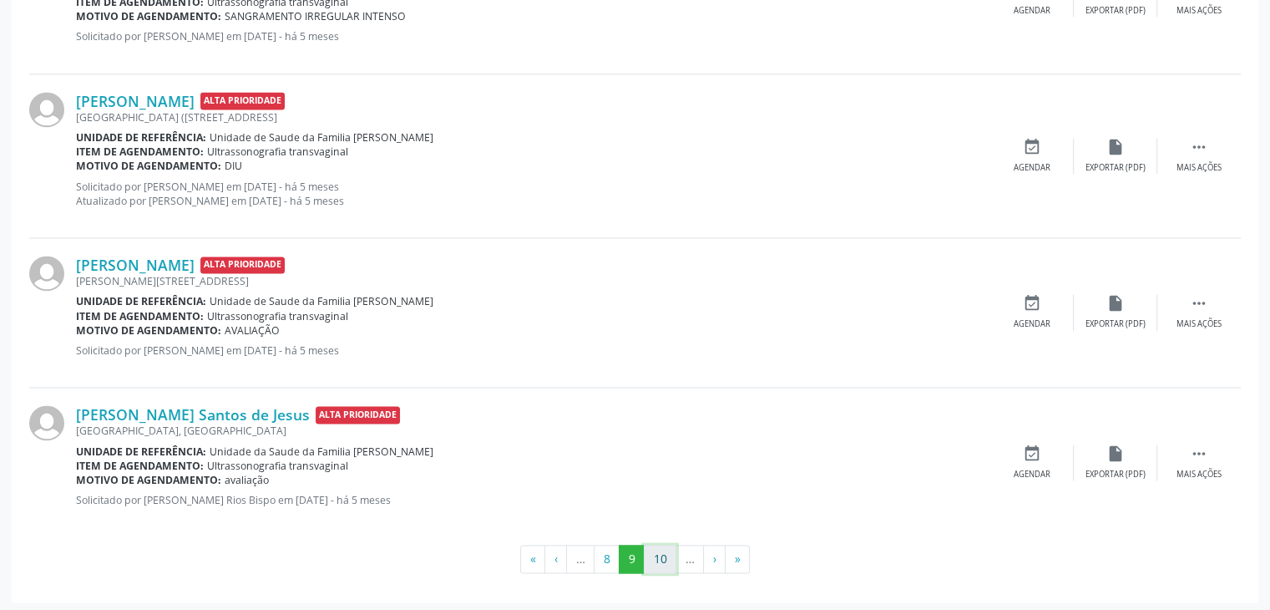
click at [661, 555] on button "10" at bounding box center [660, 559] width 33 height 28
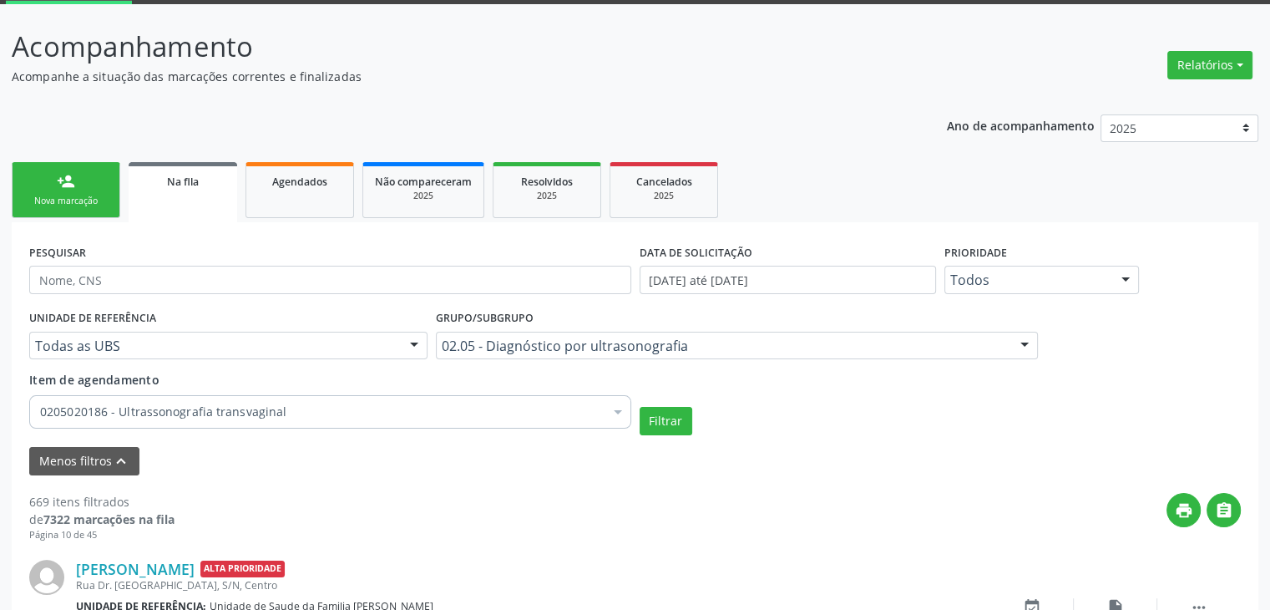
scroll to position [2337, 0]
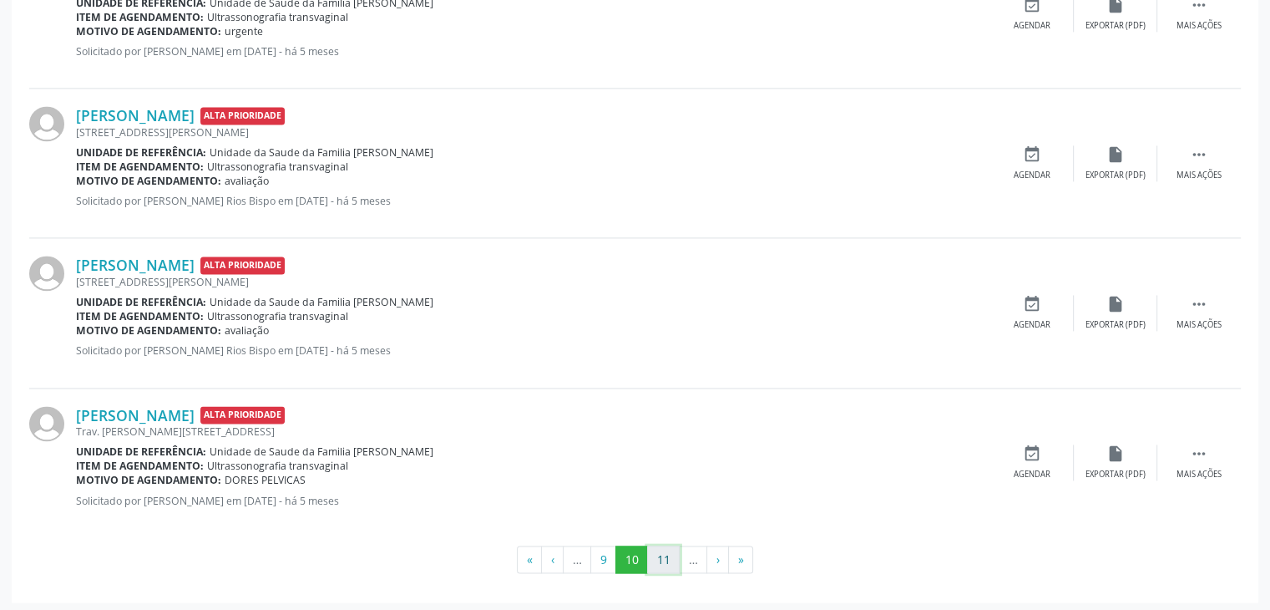
click at [658, 550] on button "11" at bounding box center [663, 559] width 33 height 28
click at [661, 549] on button "12" at bounding box center [667, 559] width 33 height 28
click at [664, 549] on button "13" at bounding box center [667, 559] width 33 height 28
click at [657, 550] on button "14" at bounding box center [667, 559] width 33 height 28
click at [661, 552] on button "15" at bounding box center [667, 559] width 33 height 28
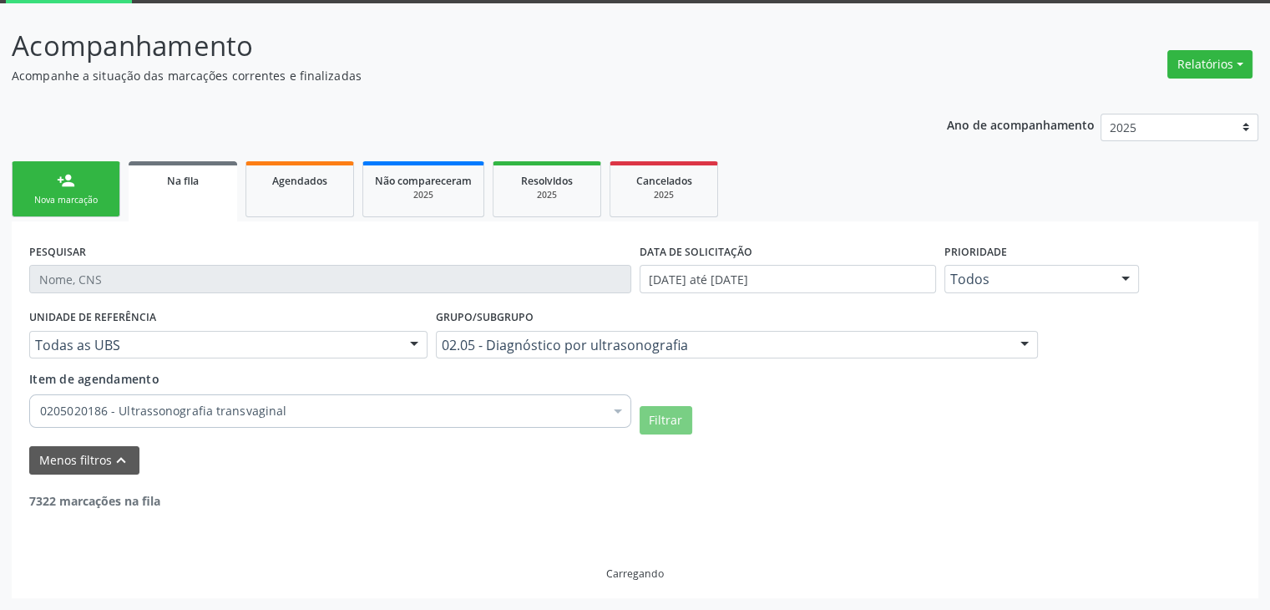
click at [661, 552] on div "Carregando" at bounding box center [635, 544] width 1212 height 71
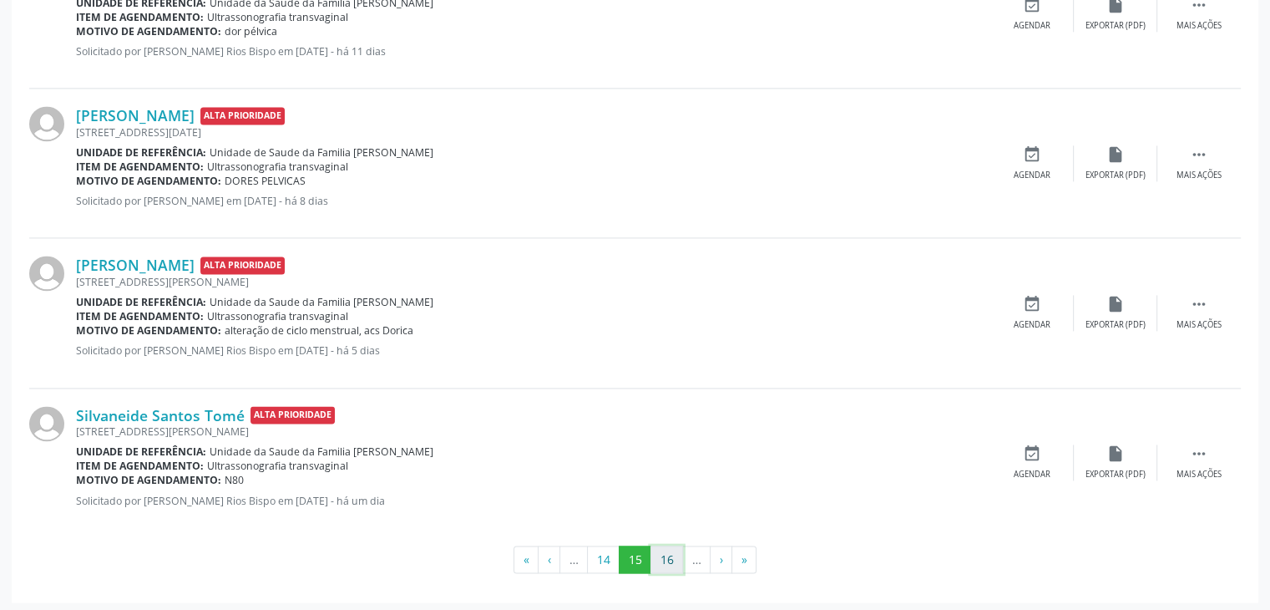
click at [668, 555] on button "16" at bounding box center [667, 559] width 33 height 28
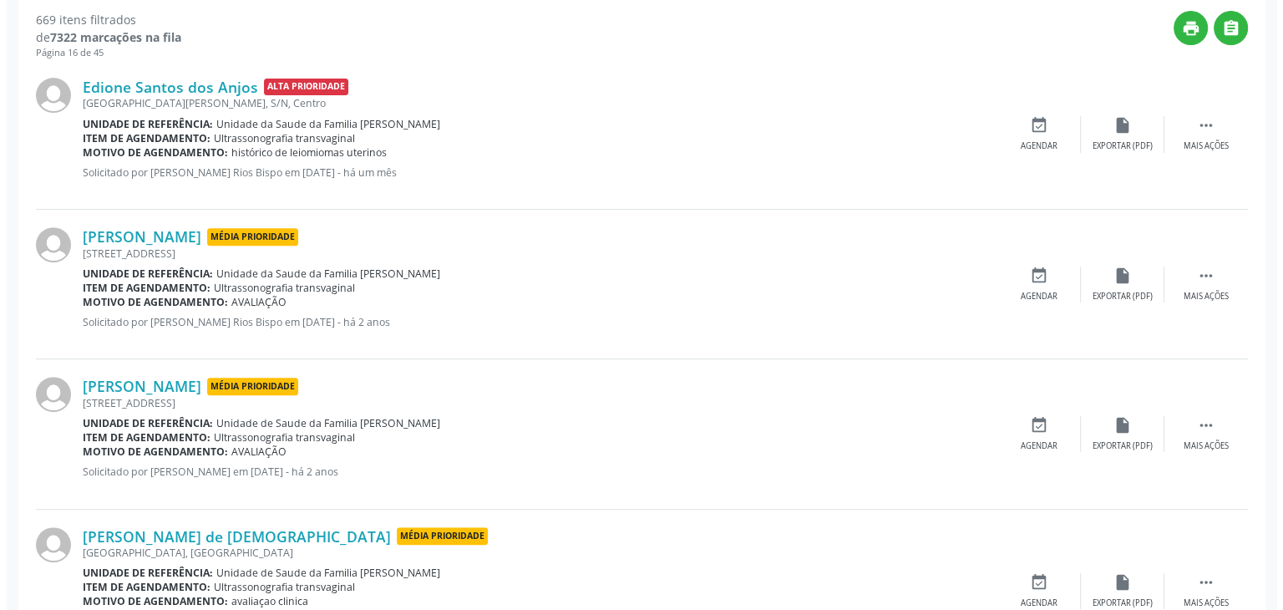
scroll to position [598, 0]
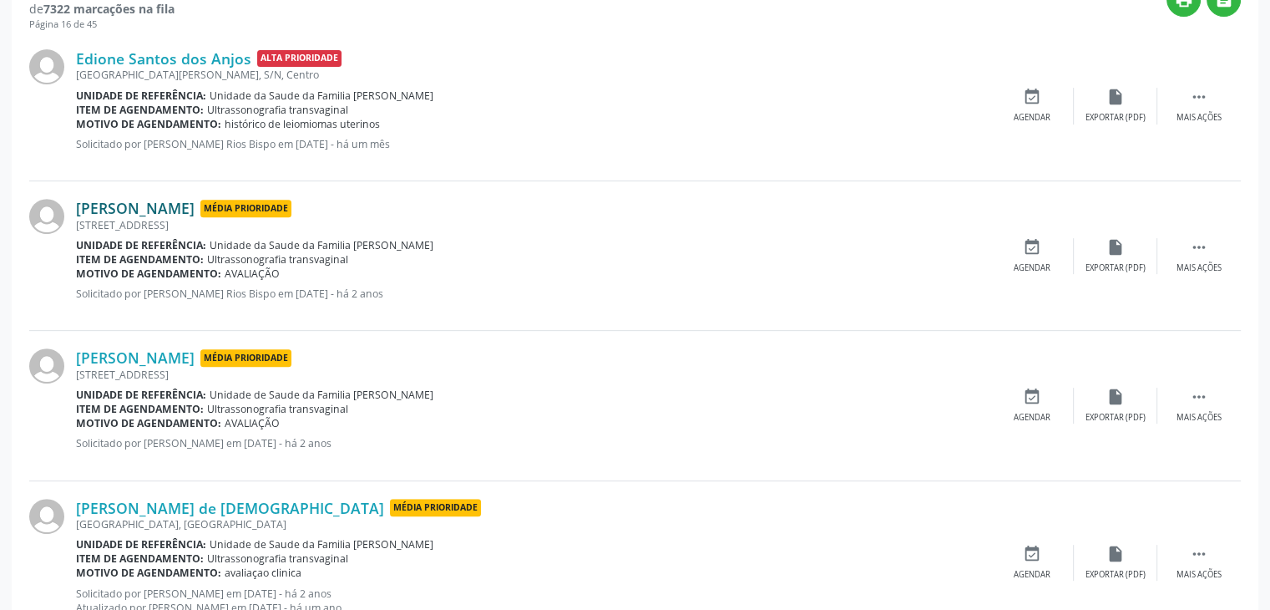
click at [137, 203] on link "[PERSON_NAME]" at bounding box center [135, 208] width 119 height 18
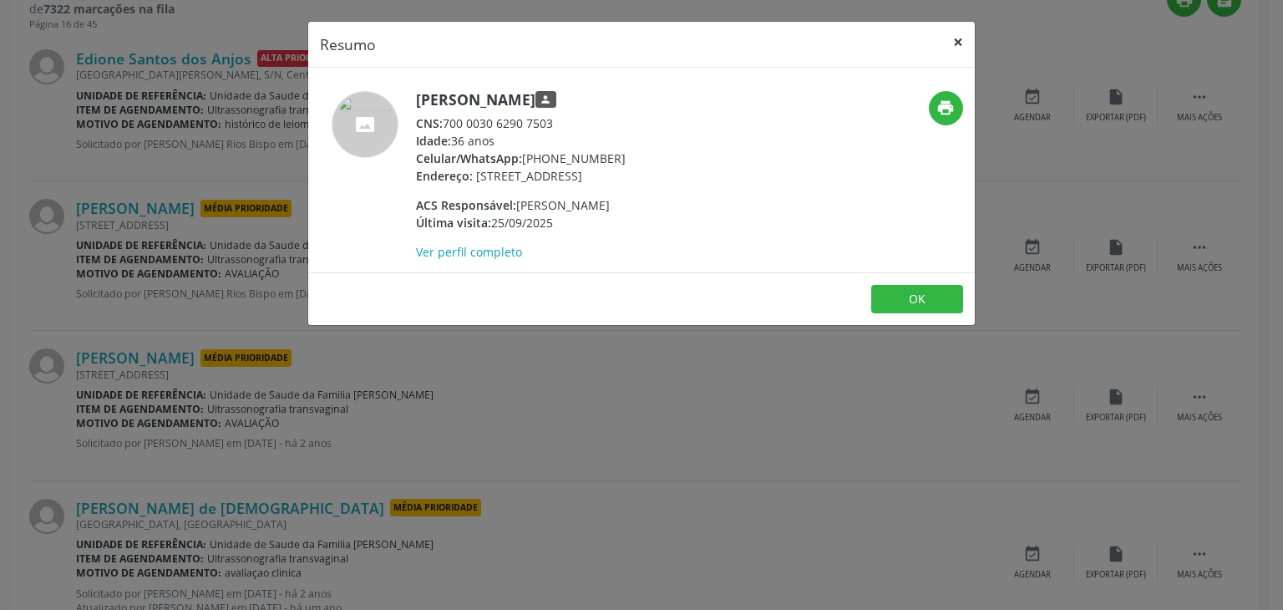
click at [955, 43] on button "×" at bounding box center [957, 42] width 33 height 41
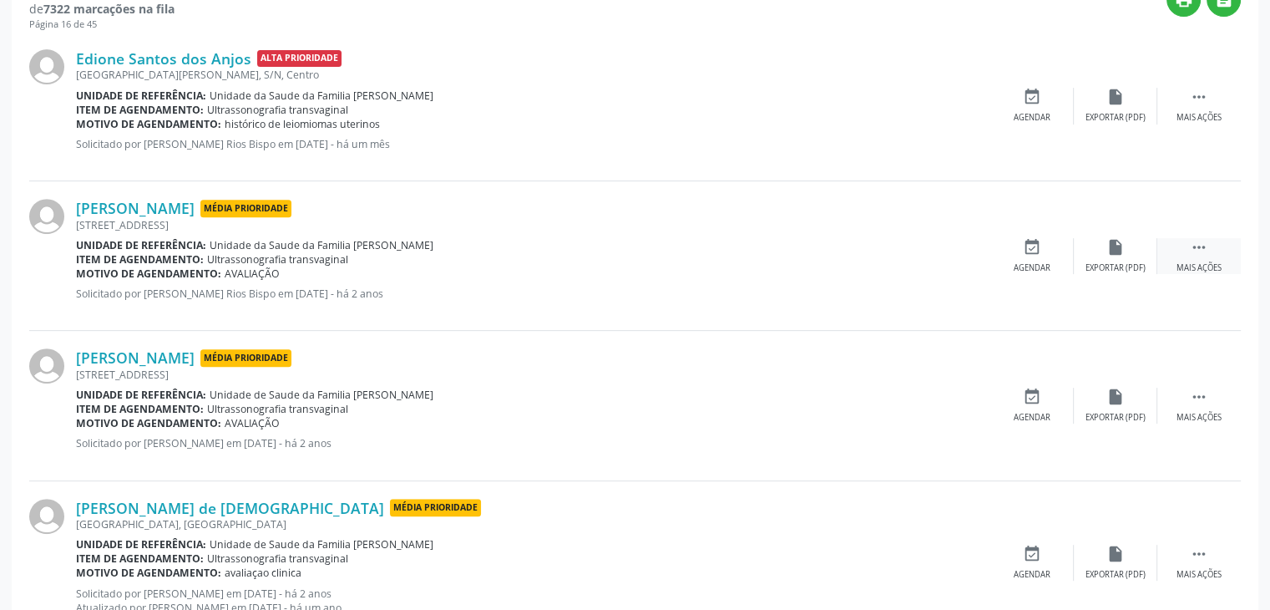
click at [1190, 251] on icon "" at bounding box center [1199, 247] width 18 height 18
click at [1036, 262] on div "Cancelar" at bounding box center [1031, 268] width 39 height 12
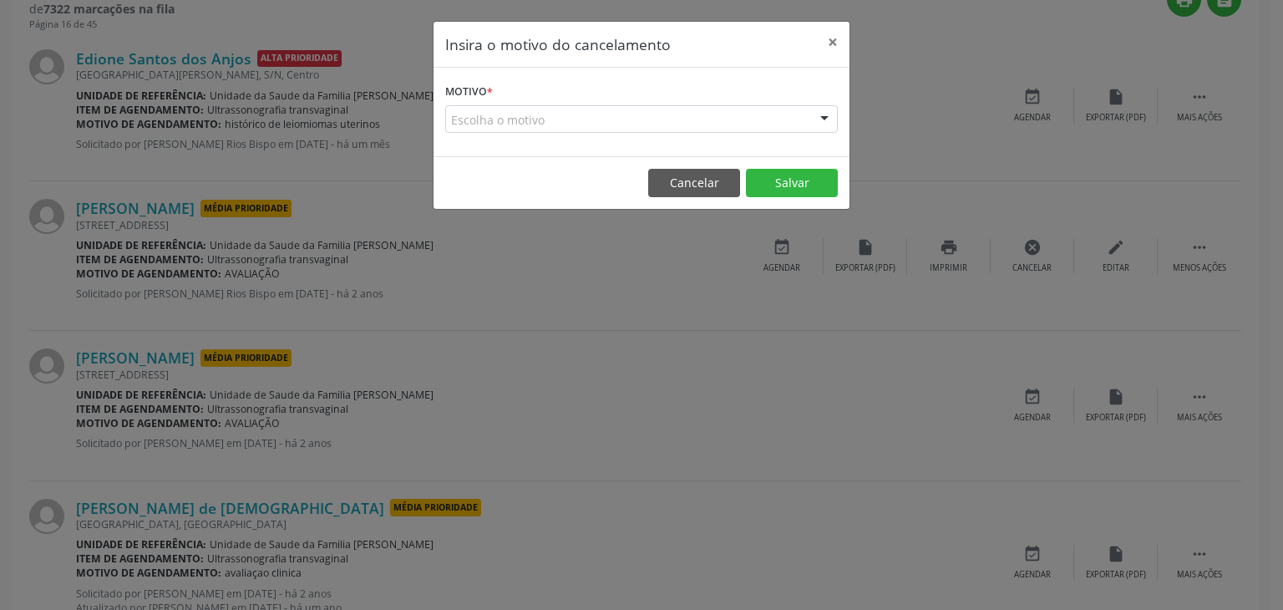
click at [631, 108] on div "Escolha o motivo" at bounding box center [641, 119] width 393 height 28
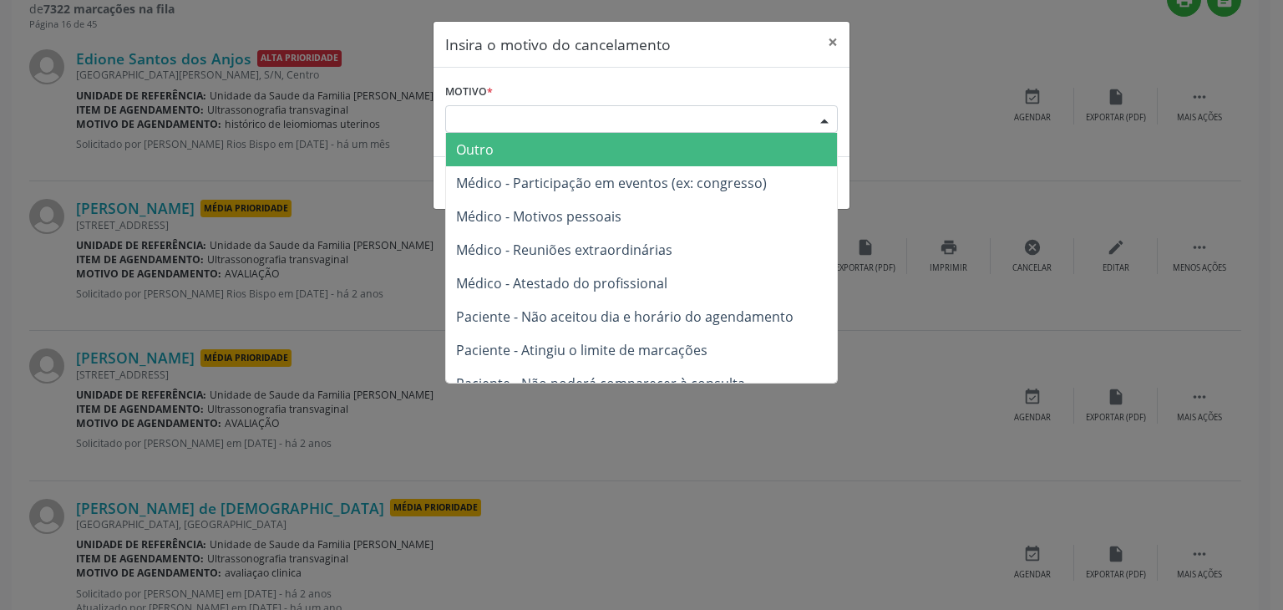
click at [476, 144] on span "Outro" at bounding box center [475, 149] width 38 height 18
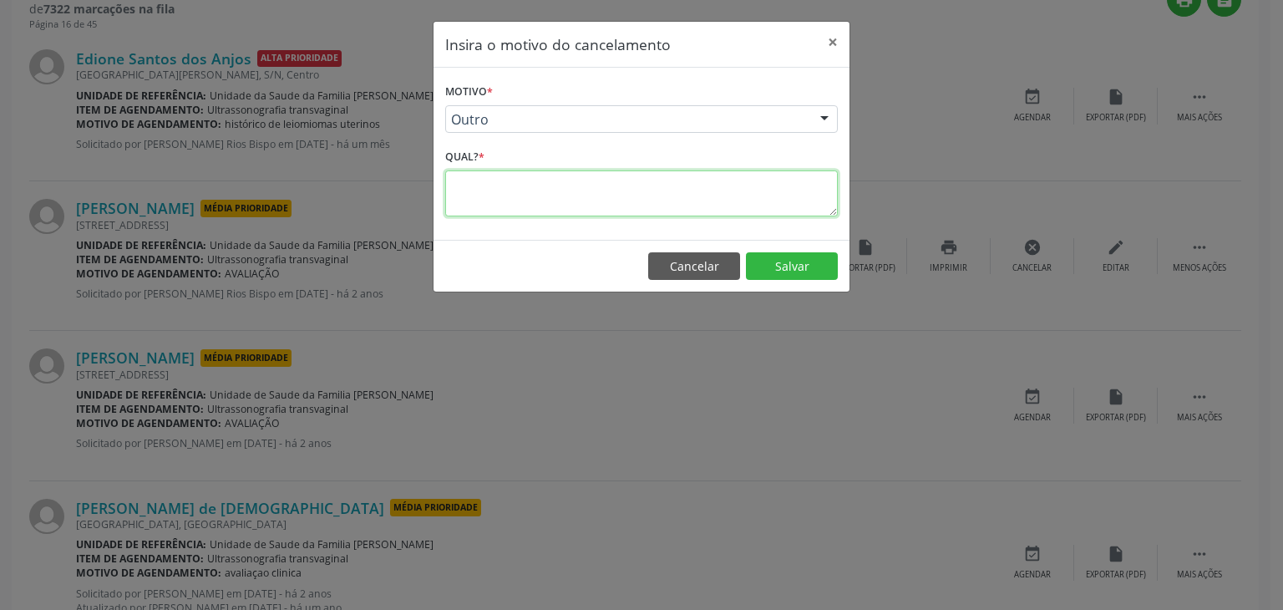
click at [507, 179] on textarea at bounding box center [641, 193] width 393 height 46
paste textarea "Loremi dolorsit Ametco ad elitse 80 Doeius temporinc 20 utlaboreet Dolo ma aliq…"
type textarea "Loremi dolorsit Ametco ad elitse 80 Doeius temporinc 20 utlaboreet Dolo ma aliq…"
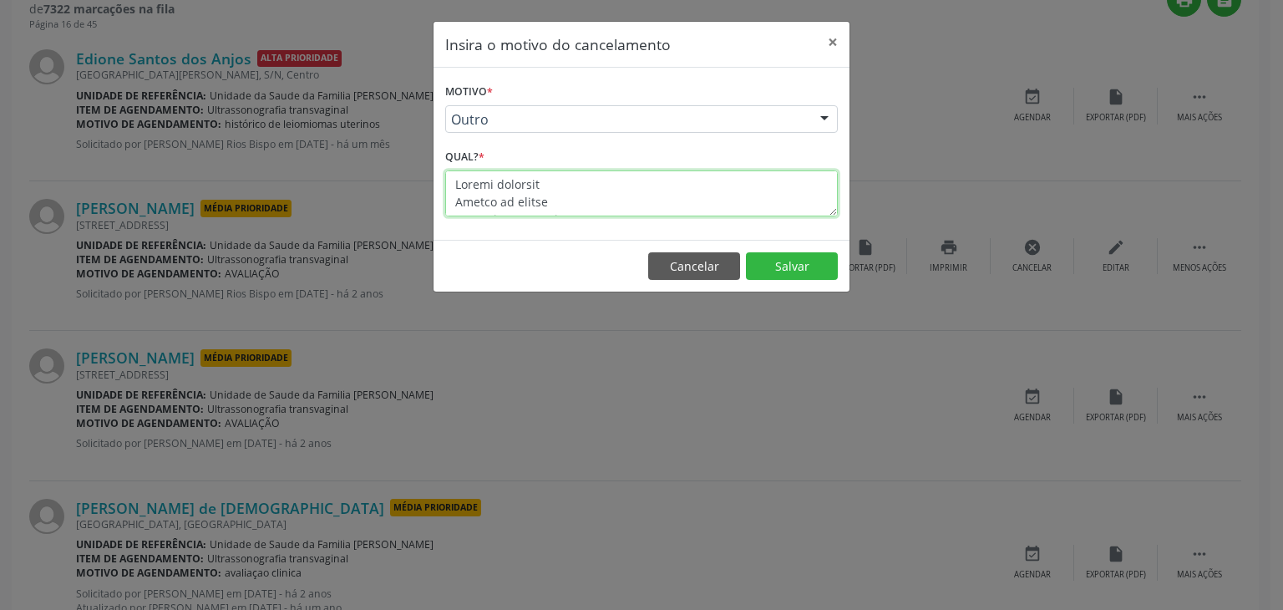
drag, startPoint x: 550, startPoint y: 207, endPoint x: 409, endPoint y: 101, distance: 176.5
click at [409, 101] on div "Insira o motivo do cancelamento × Motivo * Outro Outro Médico - Participação em…" at bounding box center [641, 305] width 1283 height 610
type textarea "EXAME REALIZADO"
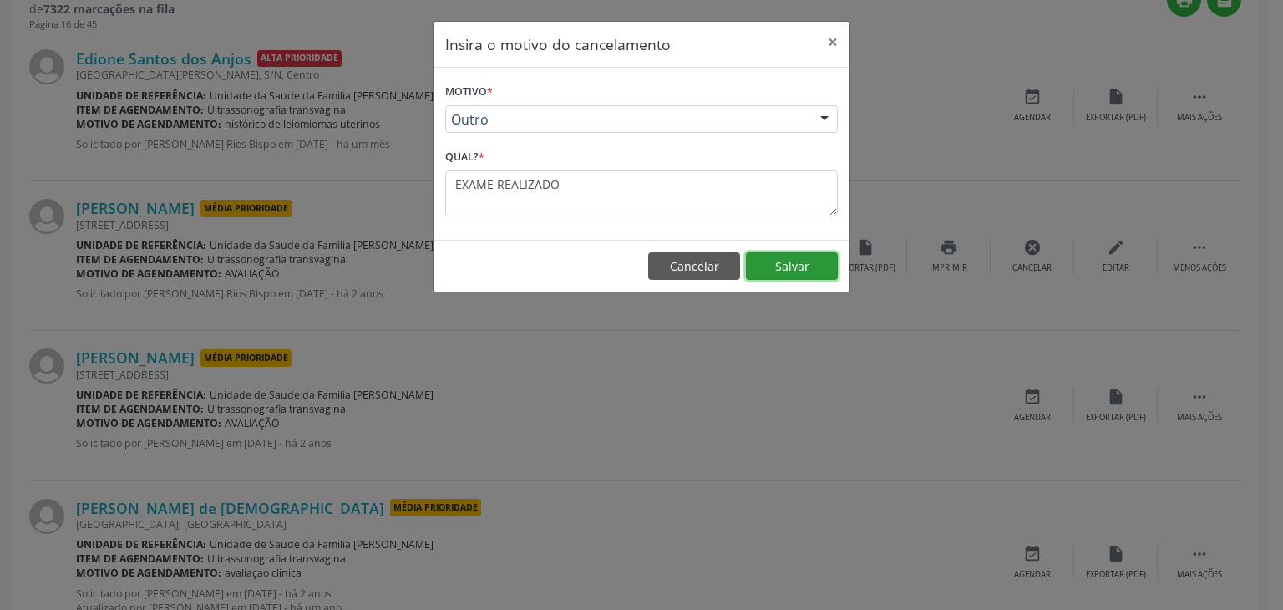
click at [807, 256] on button "Salvar" at bounding box center [792, 266] width 92 height 28
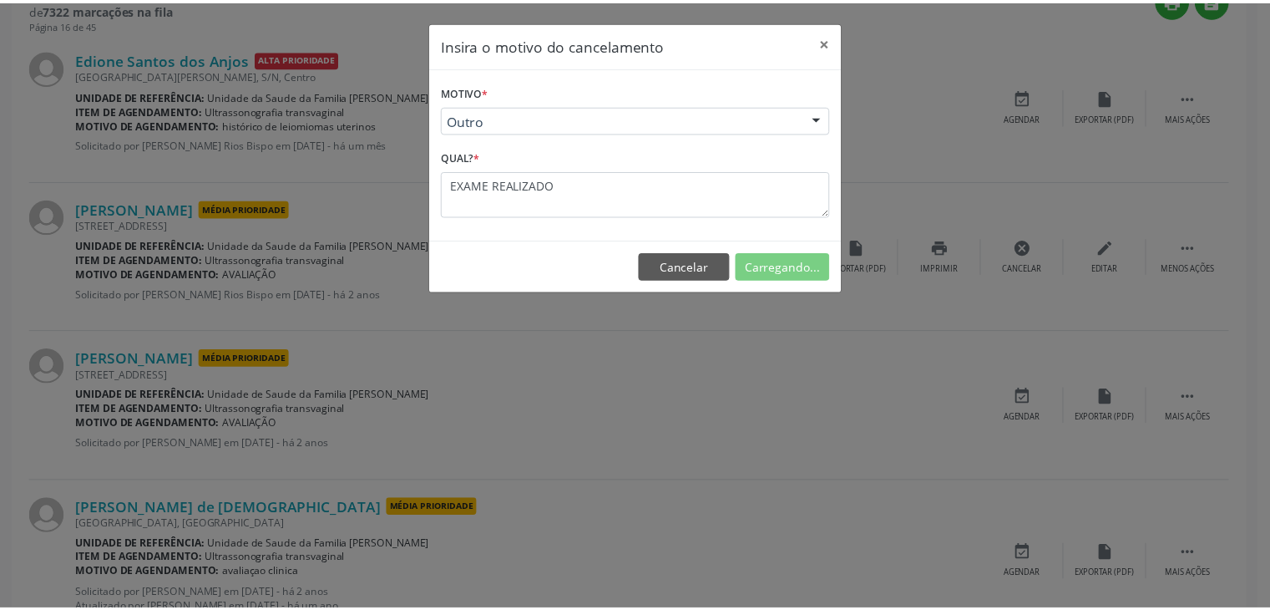
scroll to position [88, 0]
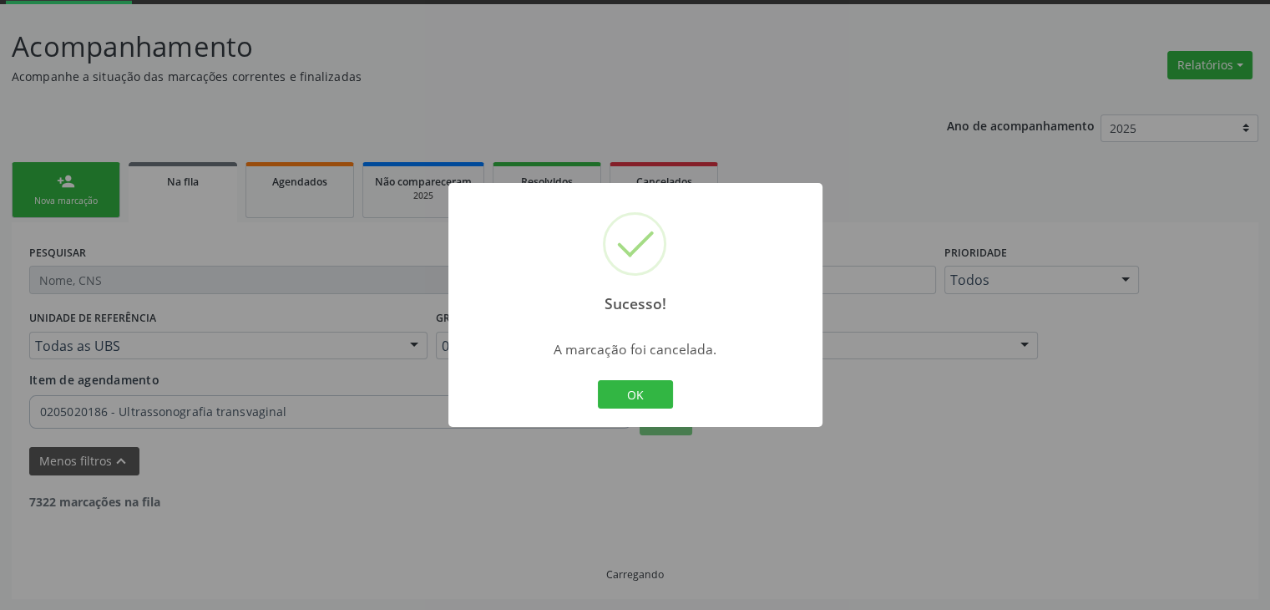
click at [641, 409] on div "OK Cancel" at bounding box center [635, 394] width 83 height 35
click at [636, 395] on button "OK" at bounding box center [635, 394] width 75 height 28
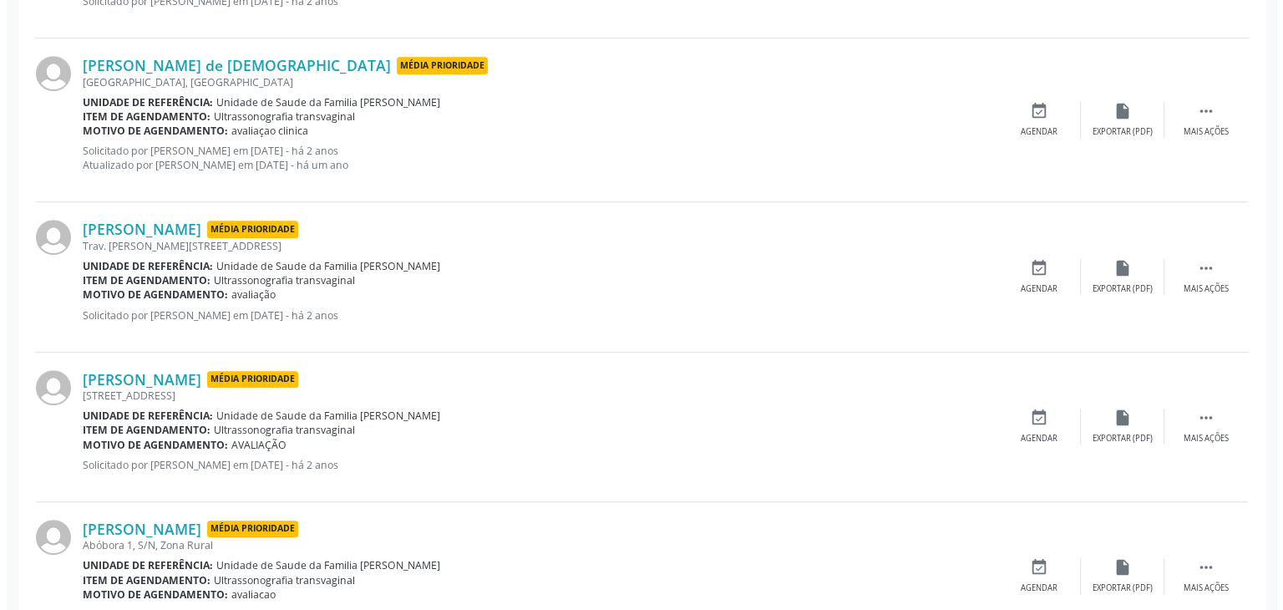
scroll to position [422, 0]
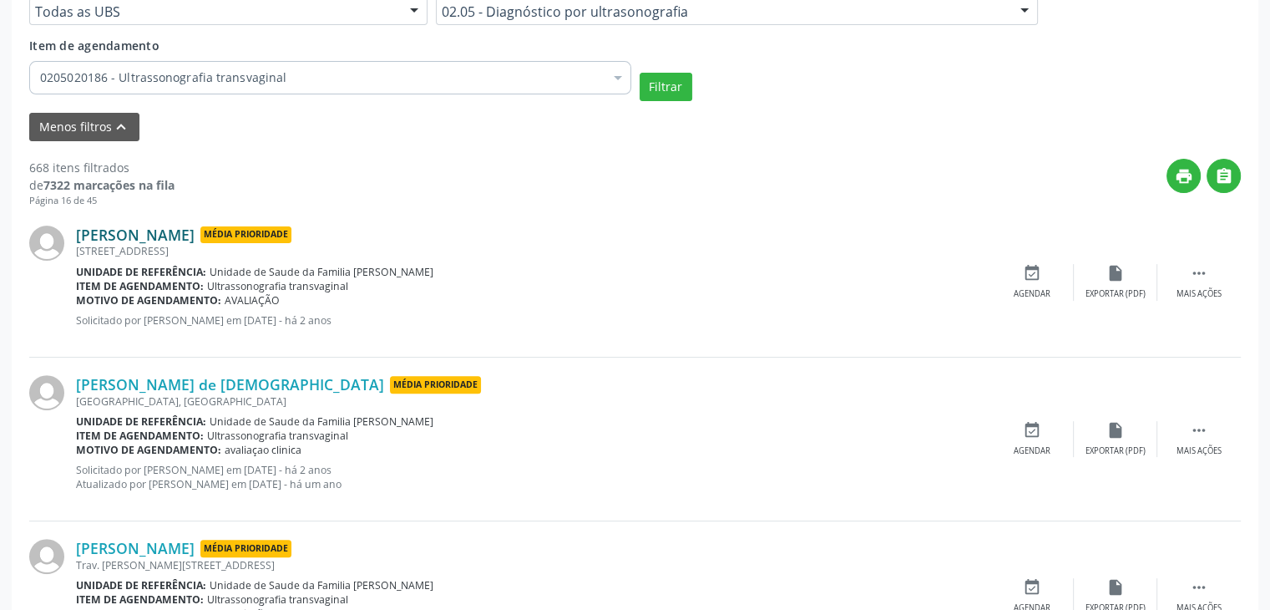
click at [97, 230] on link "[PERSON_NAME]" at bounding box center [135, 234] width 119 height 18
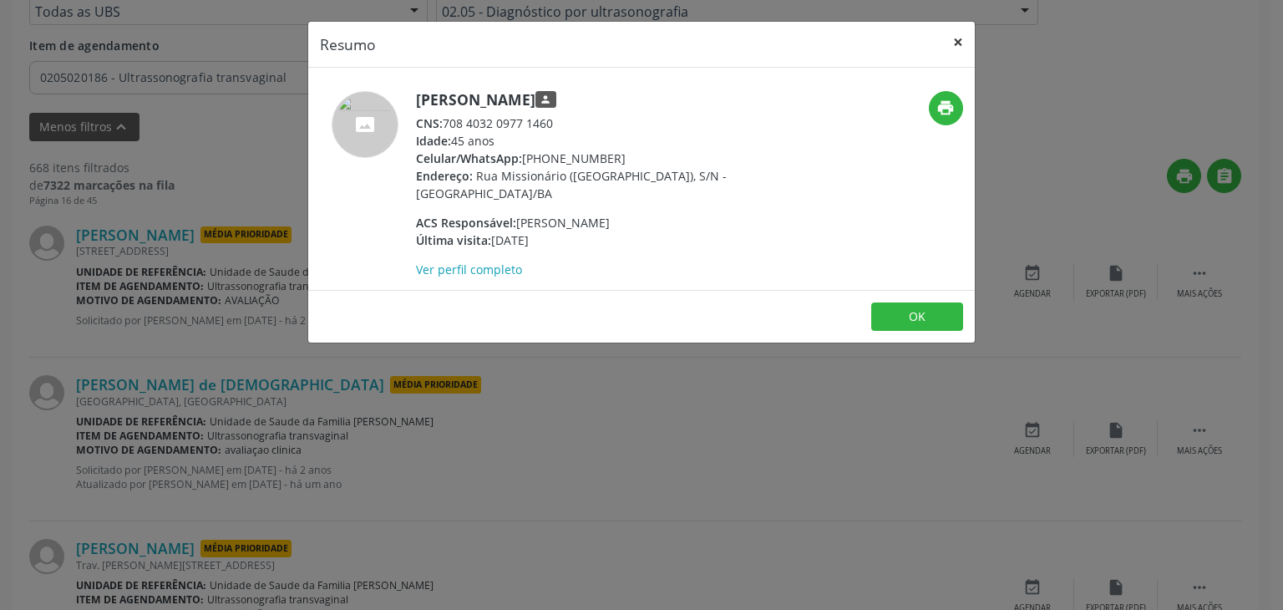
click at [963, 39] on button "×" at bounding box center [957, 42] width 33 height 41
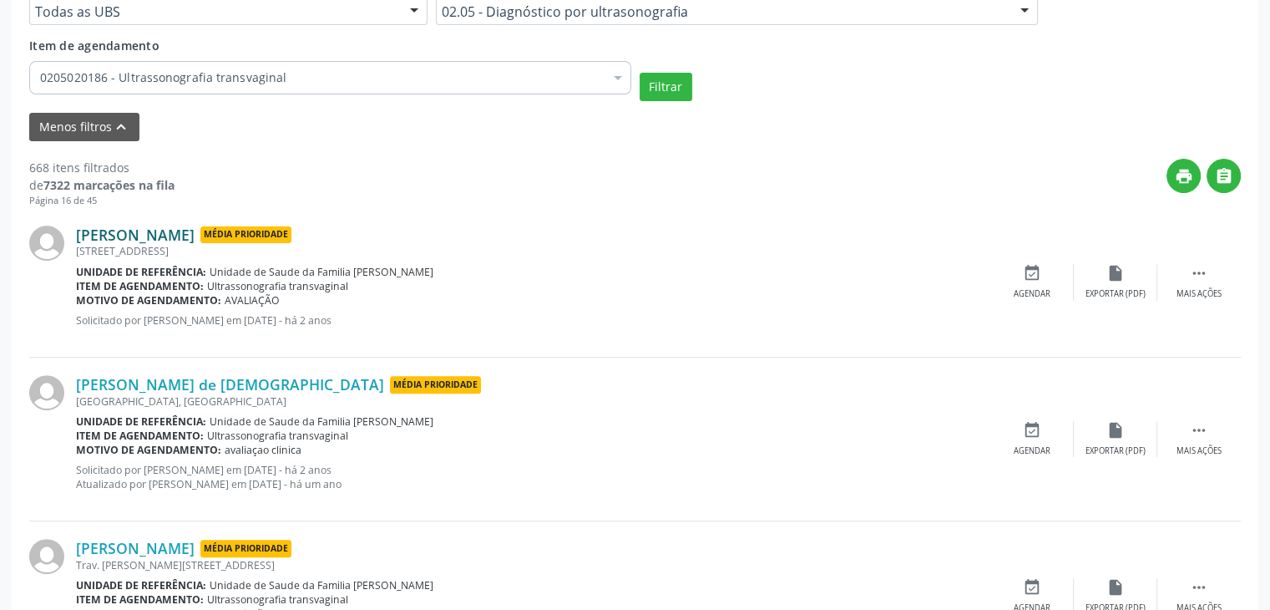
click at [160, 240] on link "[PERSON_NAME]" at bounding box center [135, 234] width 119 height 18
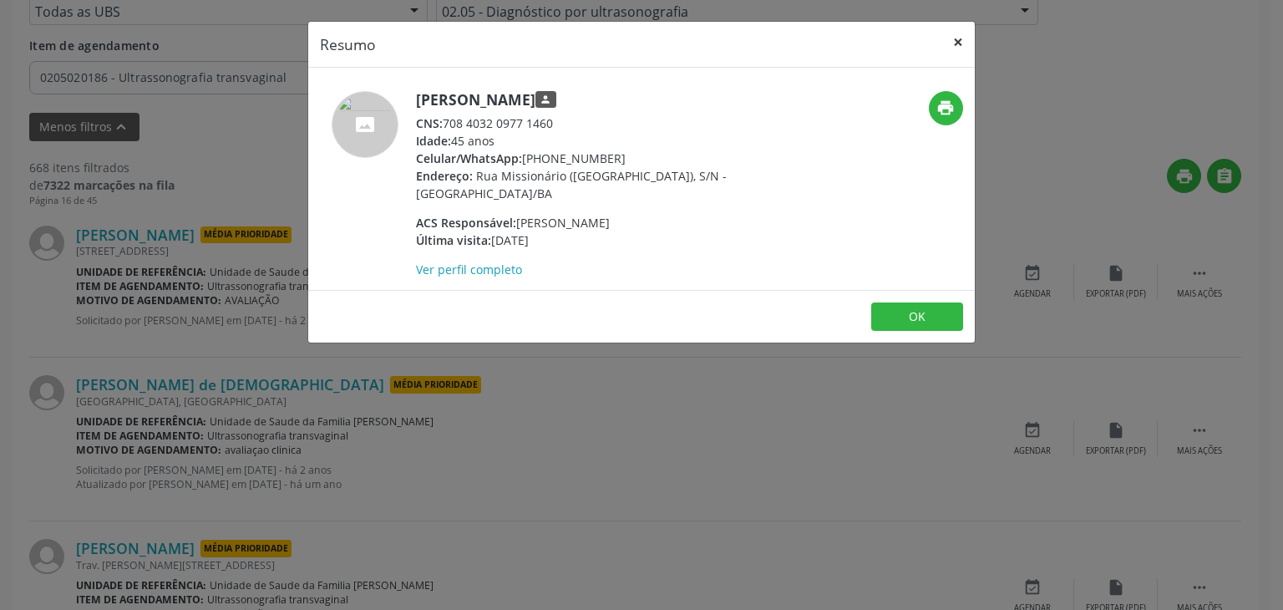
click at [955, 27] on button "×" at bounding box center [957, 42] width 33 height 41
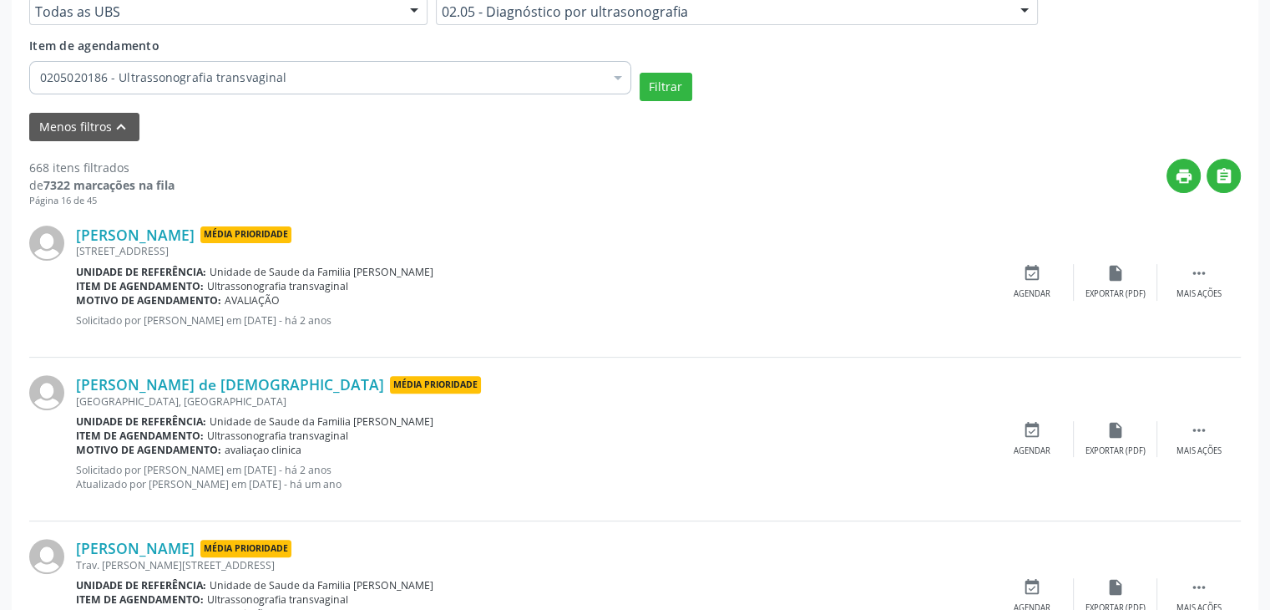
click at [1199, 300] on div "[PERSON_NAME] Média Prioridade [STREET_ADDRESS] Unidade de referência: Unidade …" at bounding box center [635, 282] width 1212 height 149
click at [1211, 291] on div "Mais ações" at bounding box center [1199, 294] width 45 height 12
click at [1026, 286] on div "cancel Cancelar" at bounding box center [1032, 282] width 84 height 36
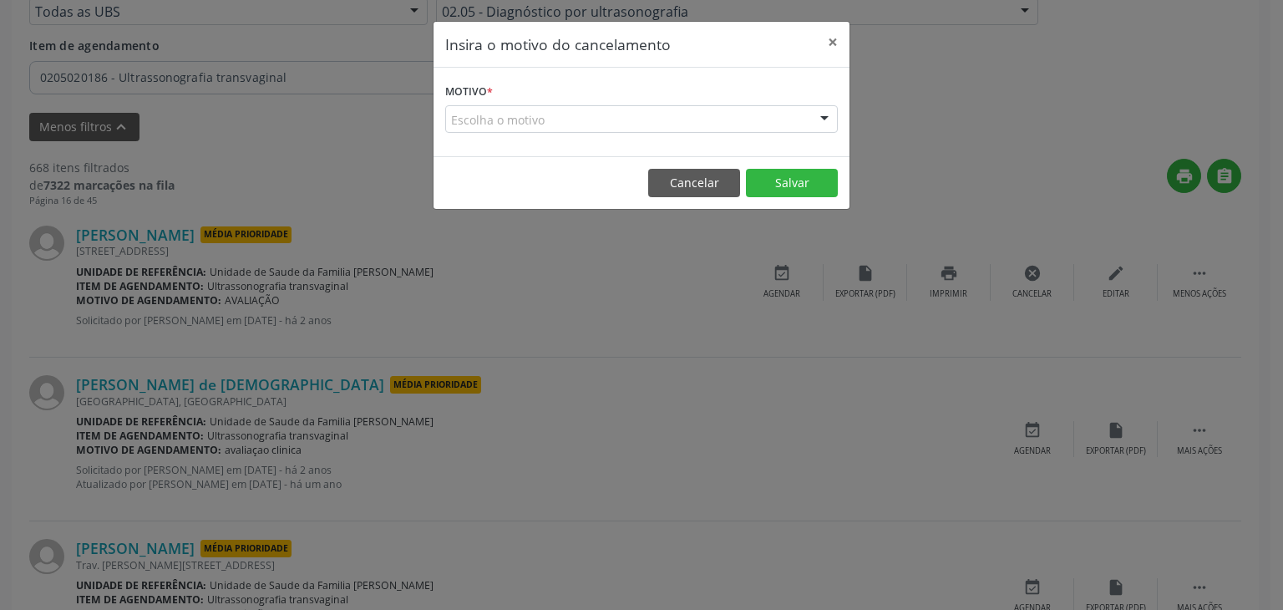
click at [618, 121] on div "Escolha o motivo" at bounding box center [641, 119] width 393 height 28
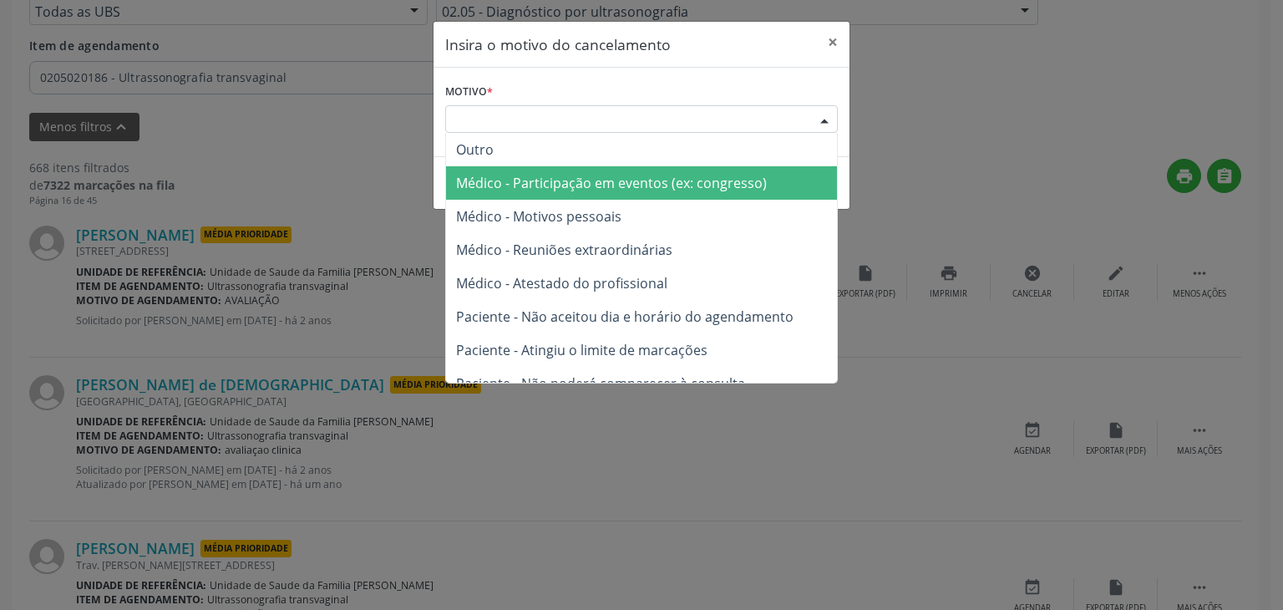
click at [504, 155] on span "Outro" at bounding box center [641, 149] width 391 height 33
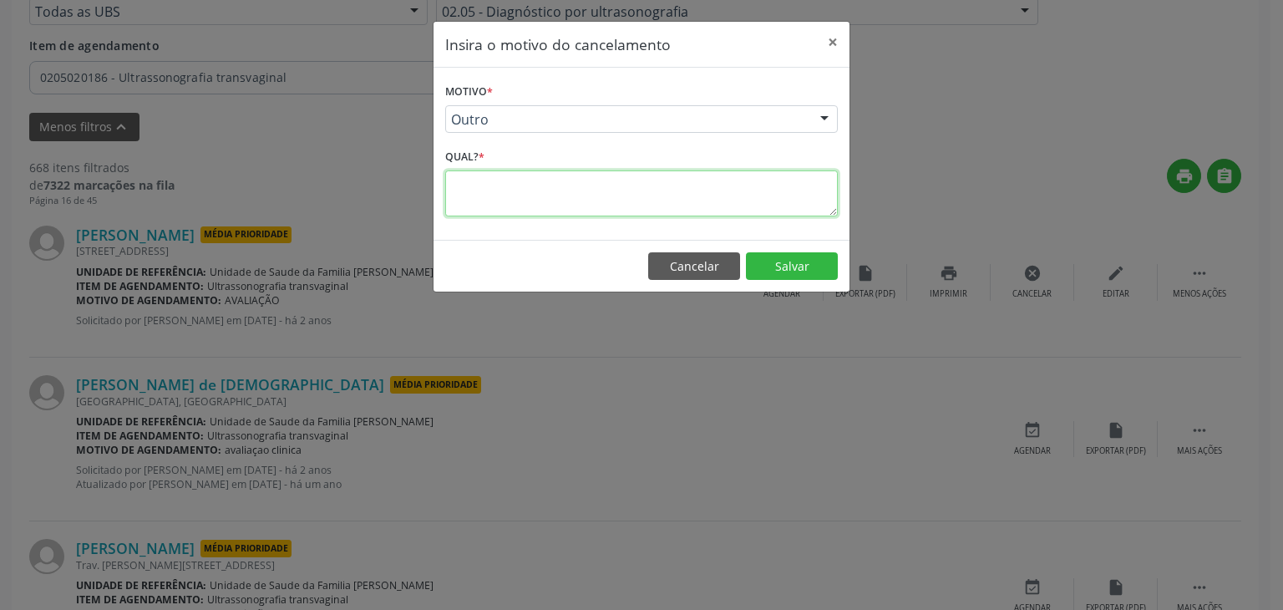
click at [514, 191] on textarea at bounding box center [641, 193] width 393 height 46
paste textarea "Loremi dolorsit Ametco ad elitse 80 Doeius temporinc 20 utlaboreet Dolo ma aliq…"
type textarea "Loremi dolorsit Ametco ad elitse 80 Doeius temporinc 20 utlaboreet Dolo ma aliq…"
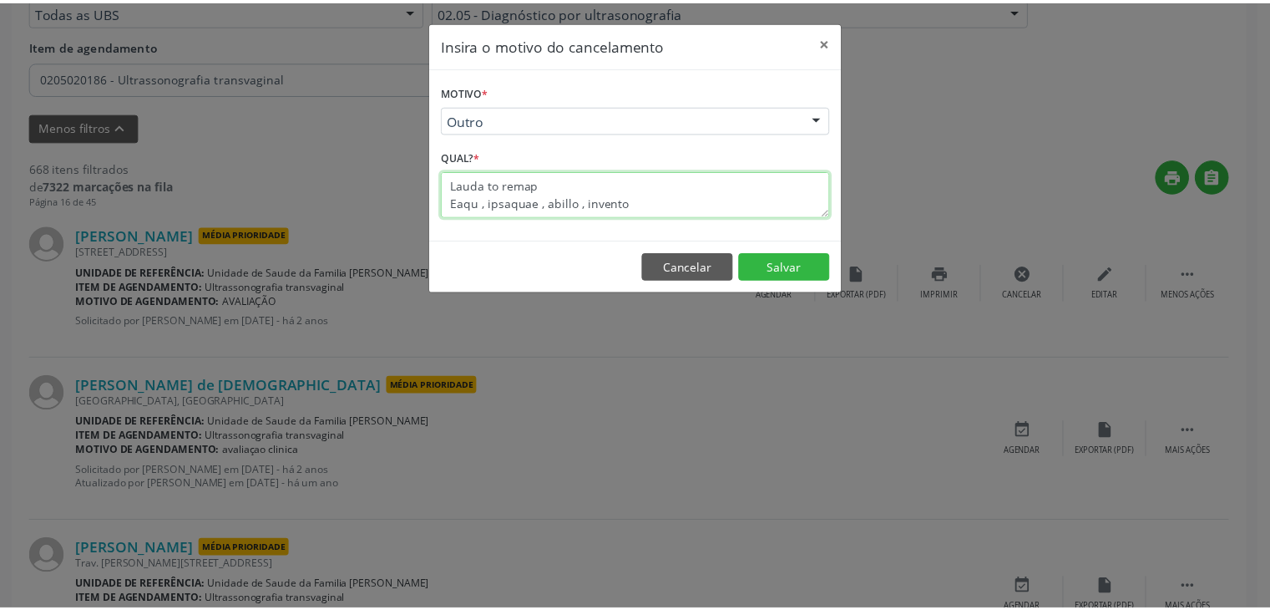
scroll to position [0, 0]
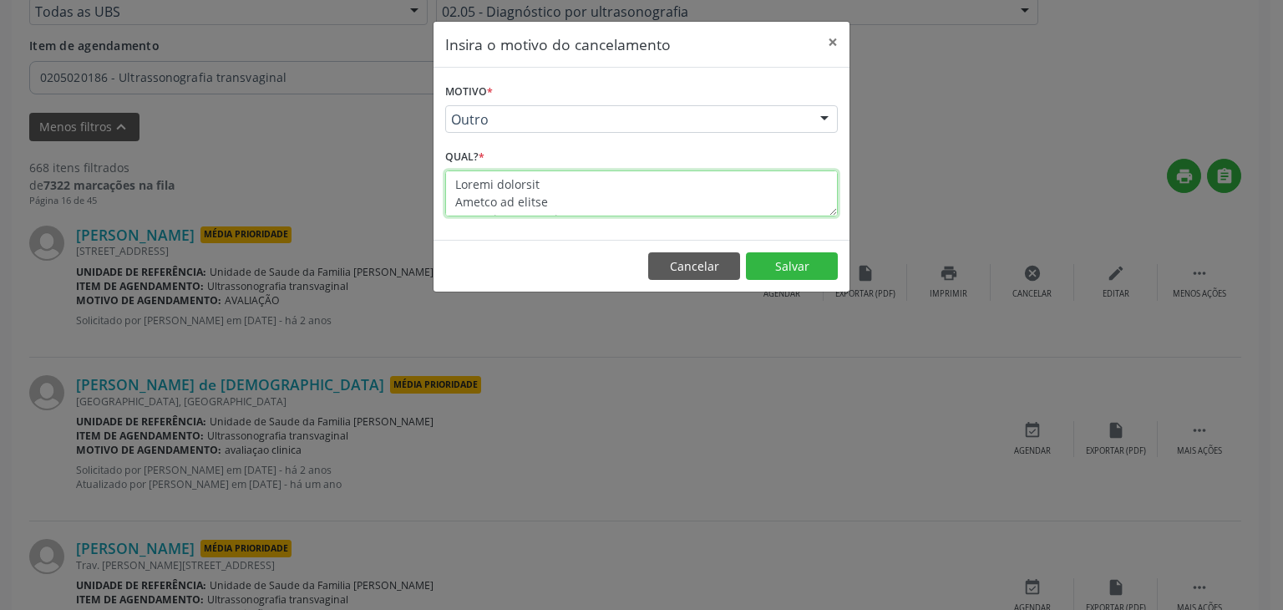
drag, startPoint x: 543, startPoint y: 204, endPoint x: 382, endPoint y: 23, distance: 242.5
click at [382, 23] on div "Insira o motivo do cancelamento × Motivo * Outro Outro Médico - Participação em…" at bounding box center [641, 305] width 1283 height 610
type textarea "EXAME REALIZADO"
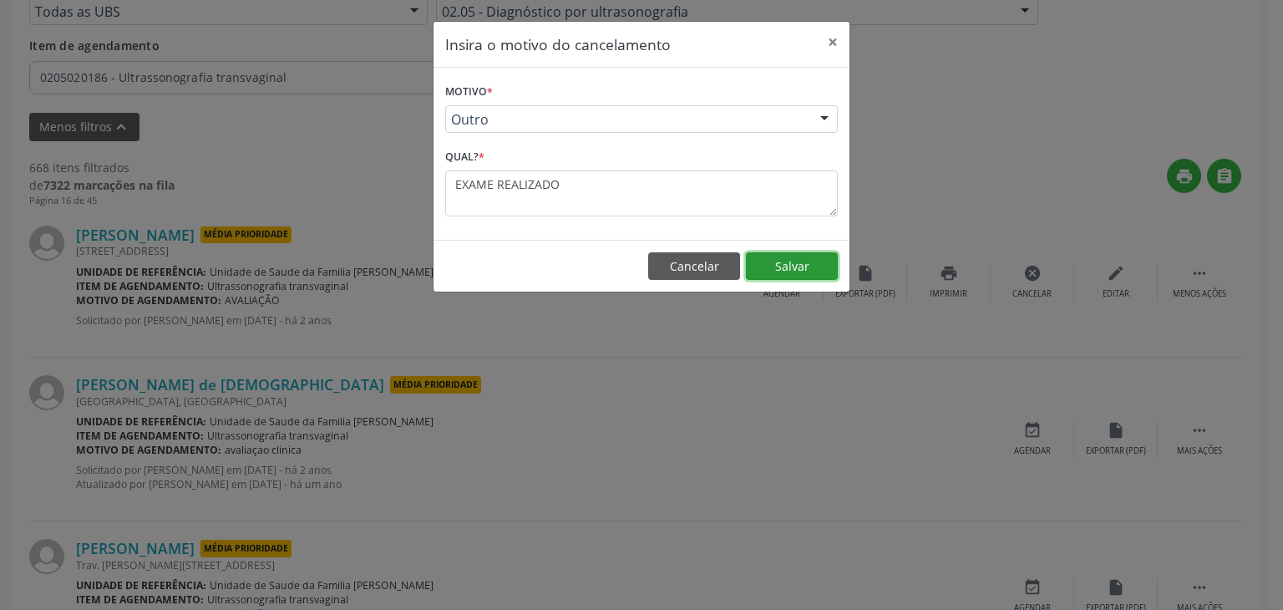
click at [758, 268] on button "Salvar" at bounding box center [792, 266] width 92 height 28
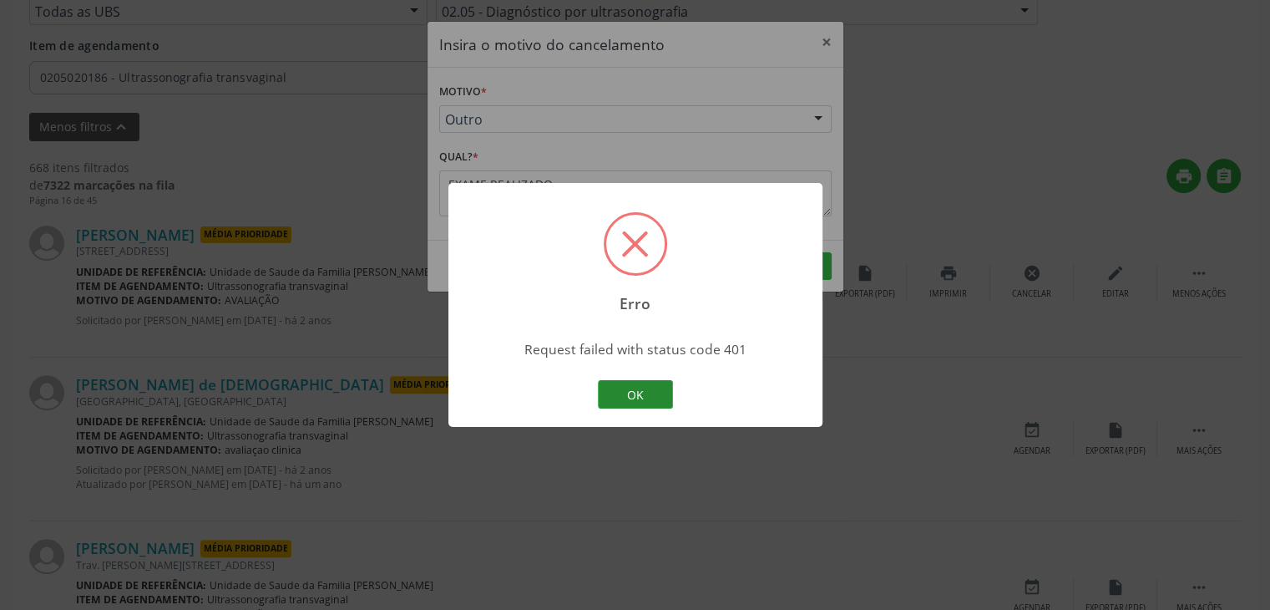
click at [636, 398] on button "OK" at bounding box center [635, 394] width 75 height 28
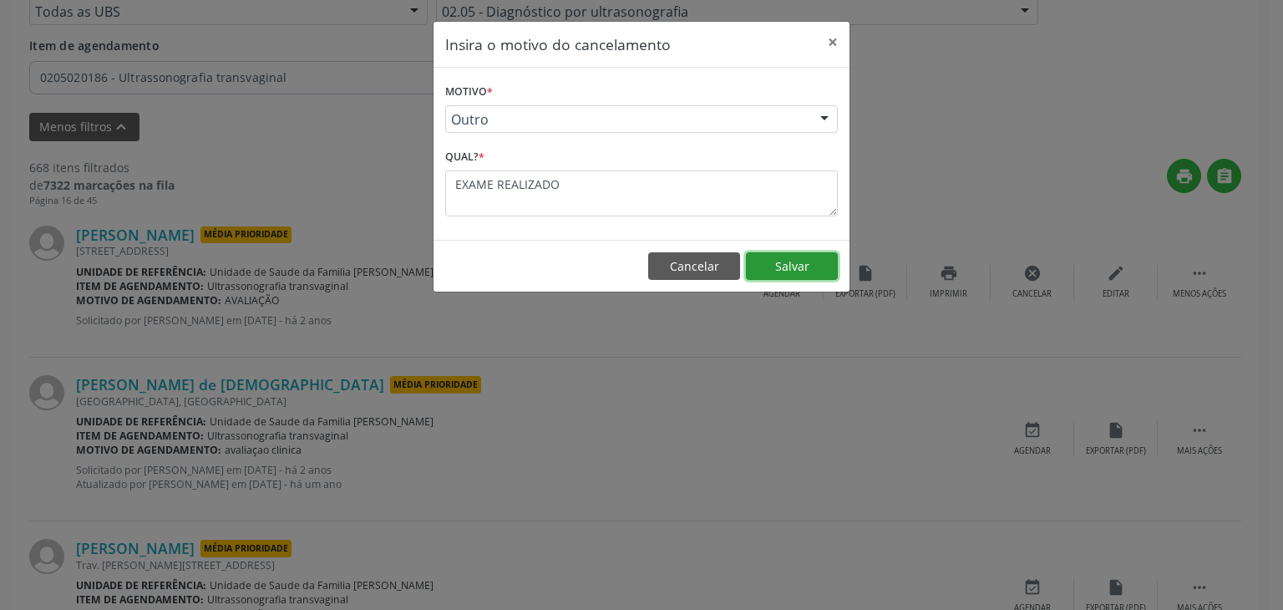
click at [818, 275] on button "Salvar" at bounding box center [792, 266] width 92 height 28
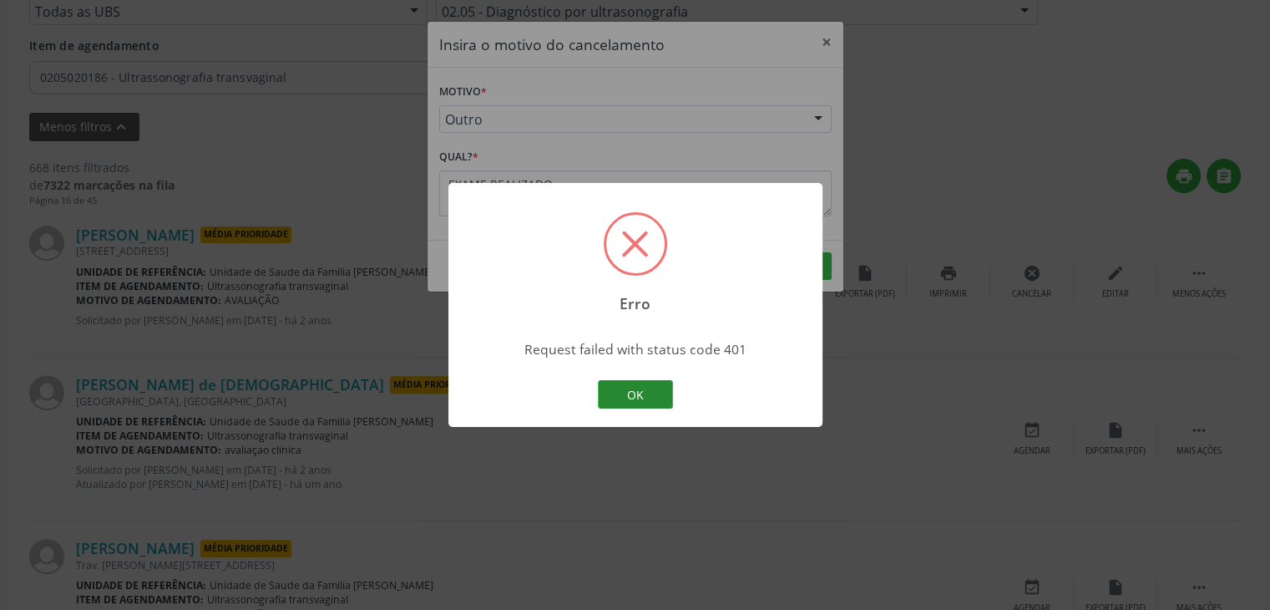
click at [646, 390] on button "OK" at bounding box center [635, 394] width 75 height 28
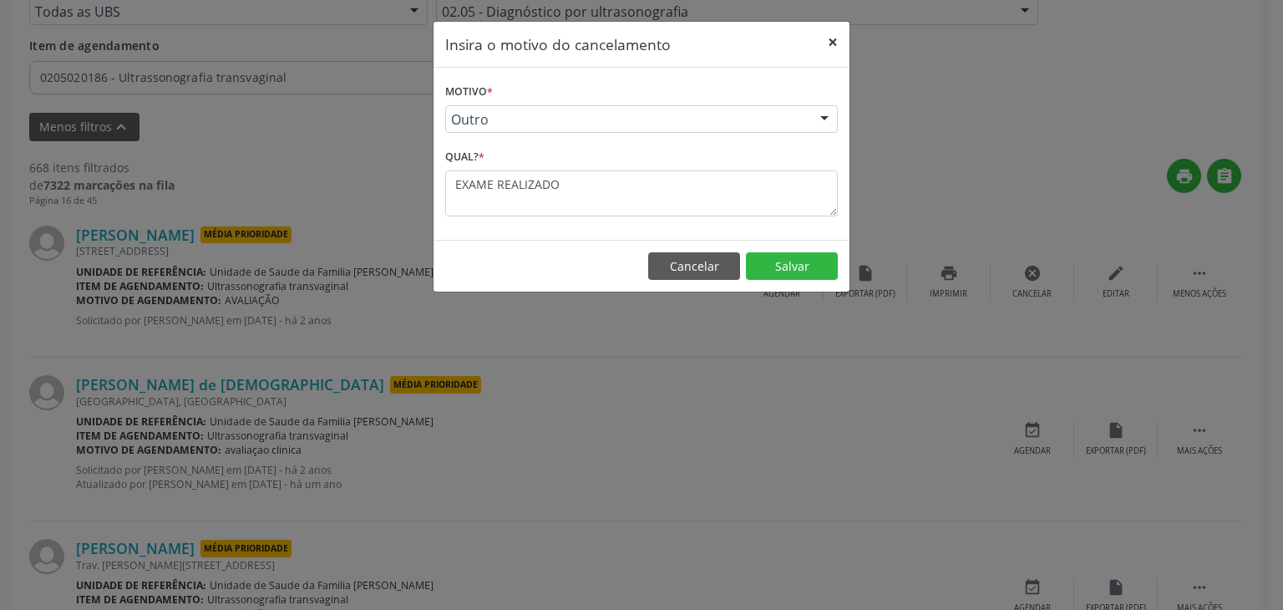
click at [818, 58] on button "×" at bounding box center [832, 42] width 33 height 41
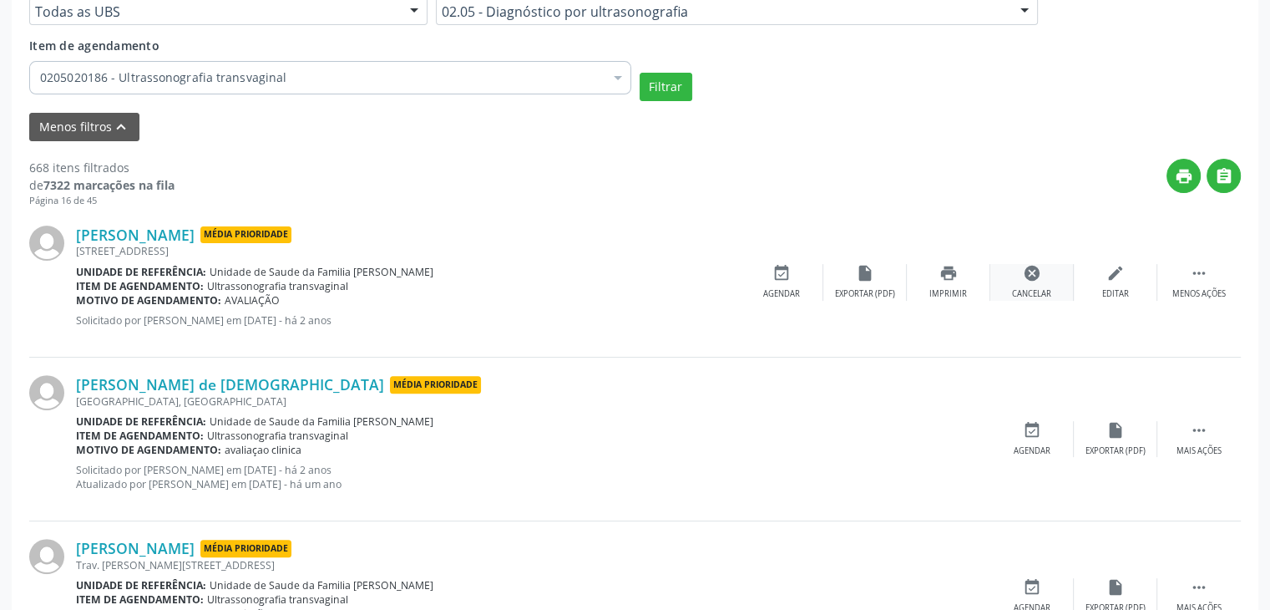
click at [1053, 293] on div "cancel Cancelar" at bounding box center [1032, 282] width 84 height 36
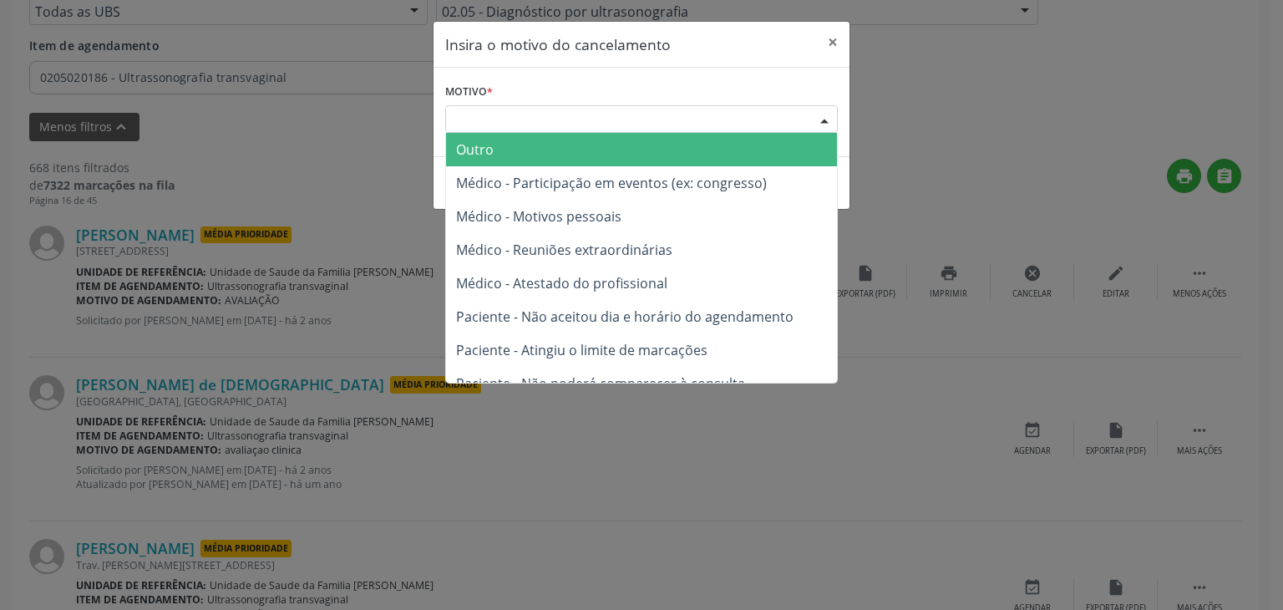
click at [643, 114] on div "Escolha o motivo" at bounding box center [641, 119] width 393 height 28
click at [507, 155] on span "Outro" at bounding box center [641, 149] width 391 height 33
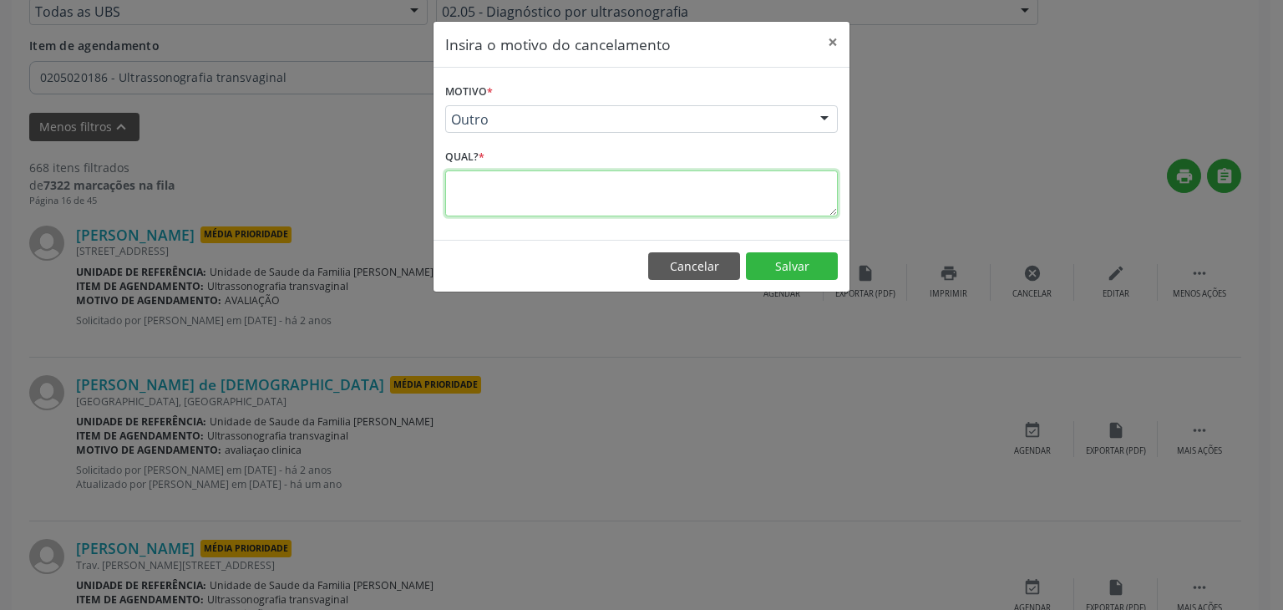
click at [504, 175] on textarea at bounding box center [641, 193] width 393 height 46
drag, startPoint x: 561, startPoint y: 189, endPoint x: 448, endPoint y: 186, distance: 113.6
click at [448, 186] on textarea "EXAME REALIZADO" at bounding box center [641, 193] width 393 height 46
type textarea "EXAME REALIZADO"
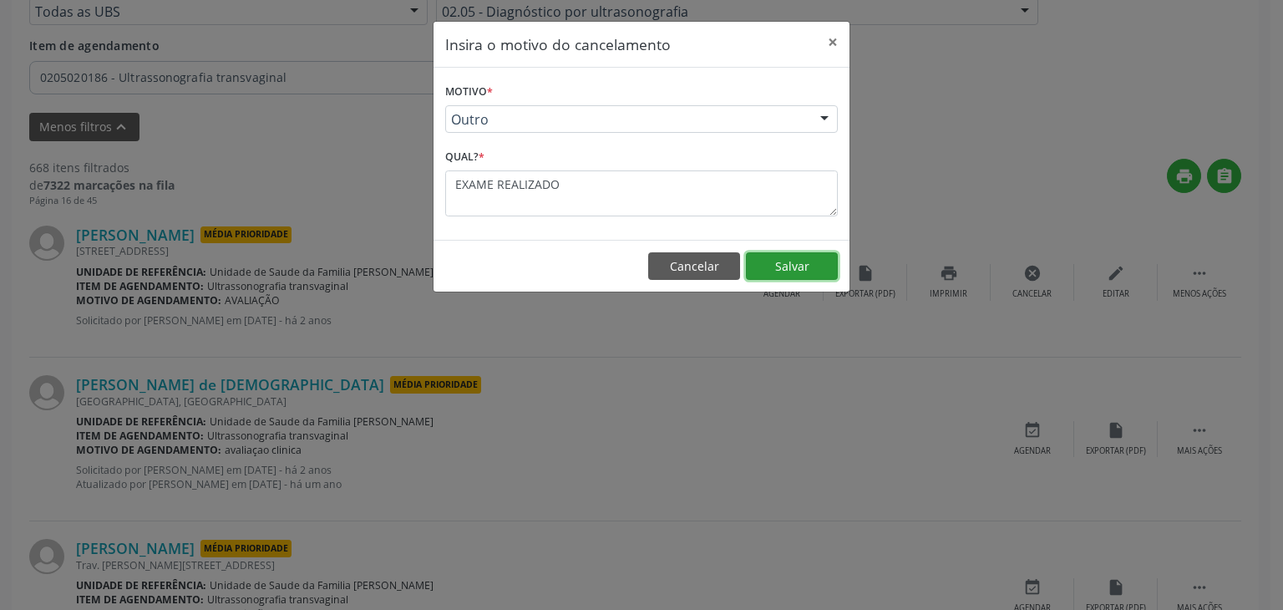
click at [792, 255] on button "Salvar" at bounding box center [792, 266] width 92 height 28
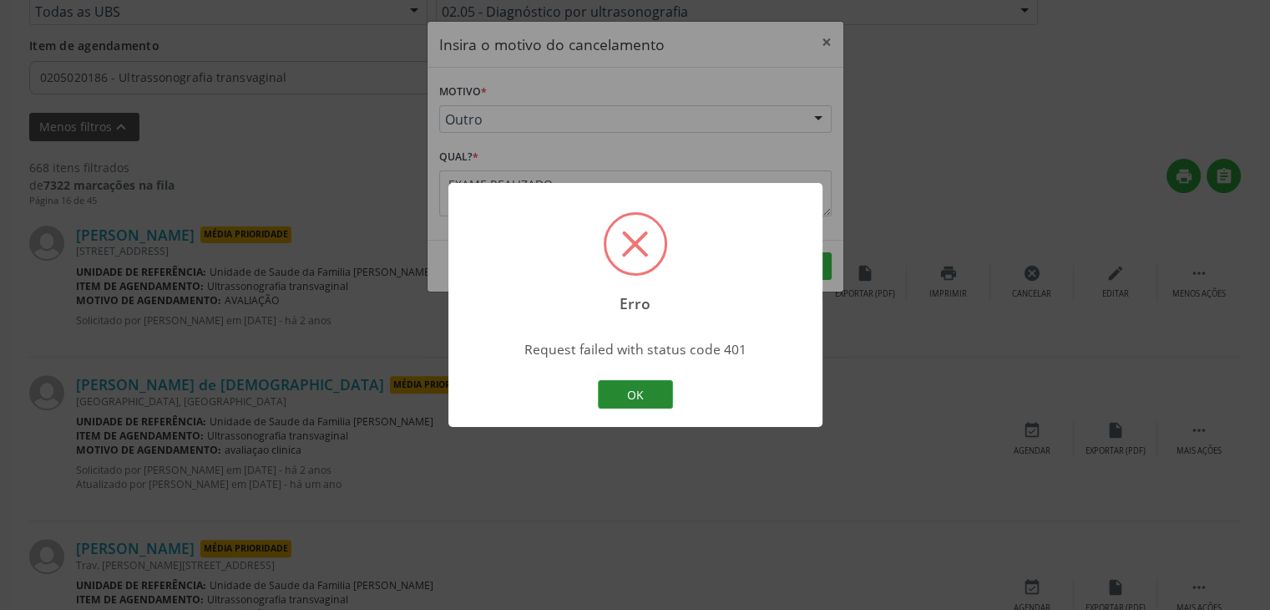
click at [635, 392] on button "OK" at bounding box center [635, 394] width 75 height 28
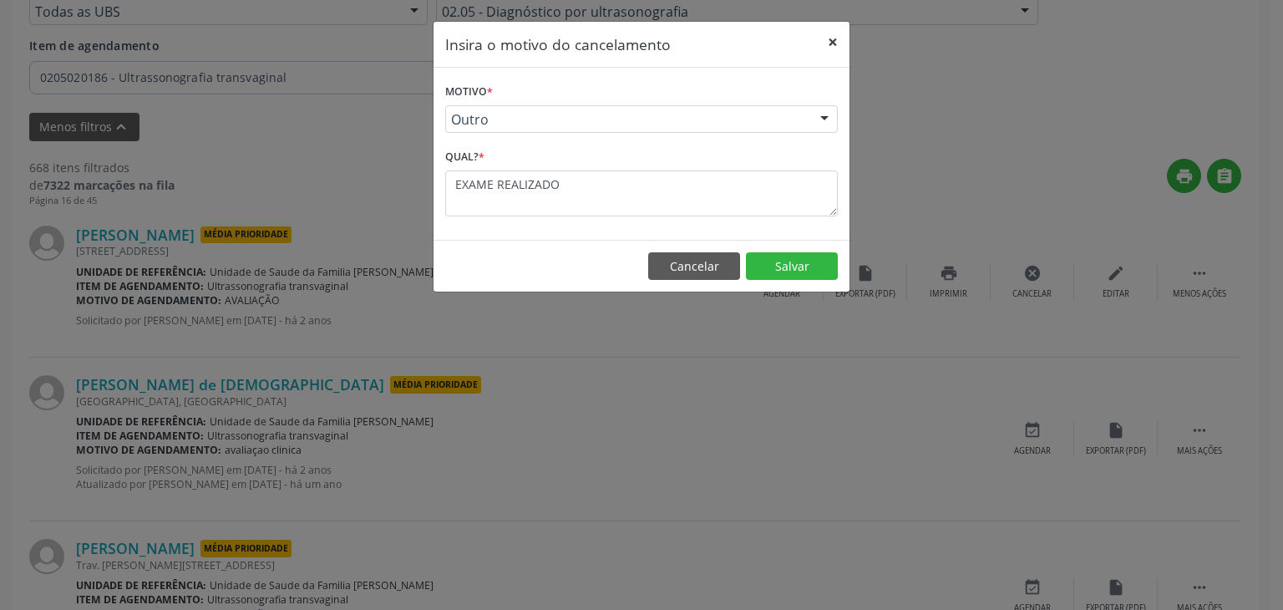
click at [838, 48] on button "×" at bounding box center [832, 42] width 33 height 41
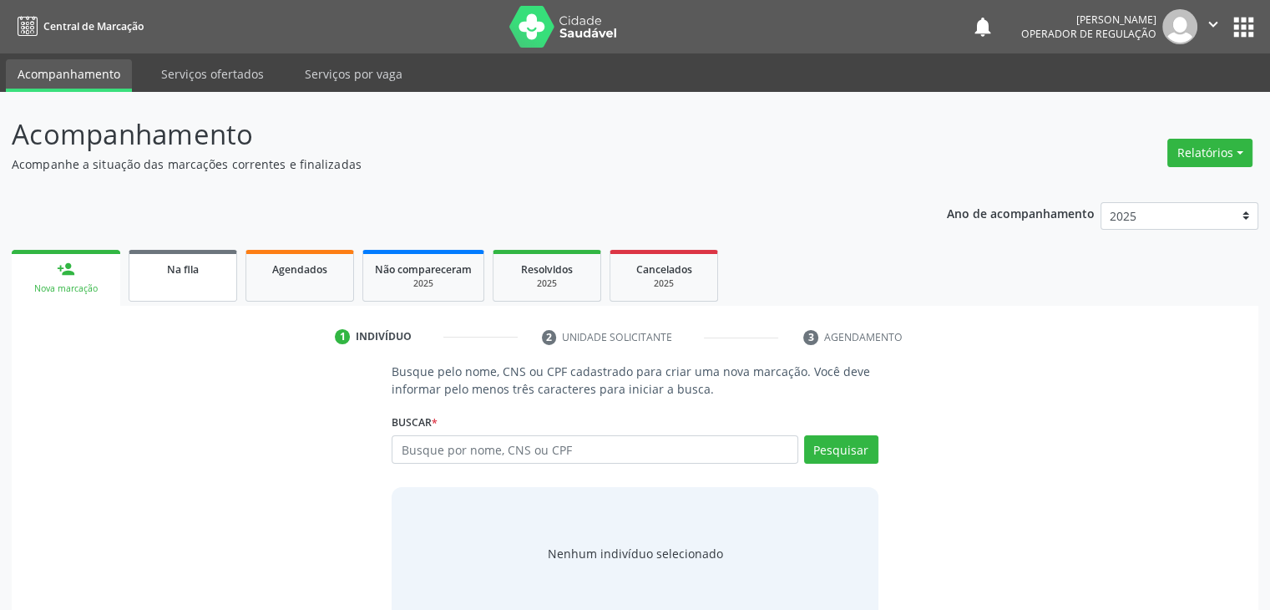
click at [190, 283] on link "Na fila" at bounding box center [183, 276] width 109 height 52
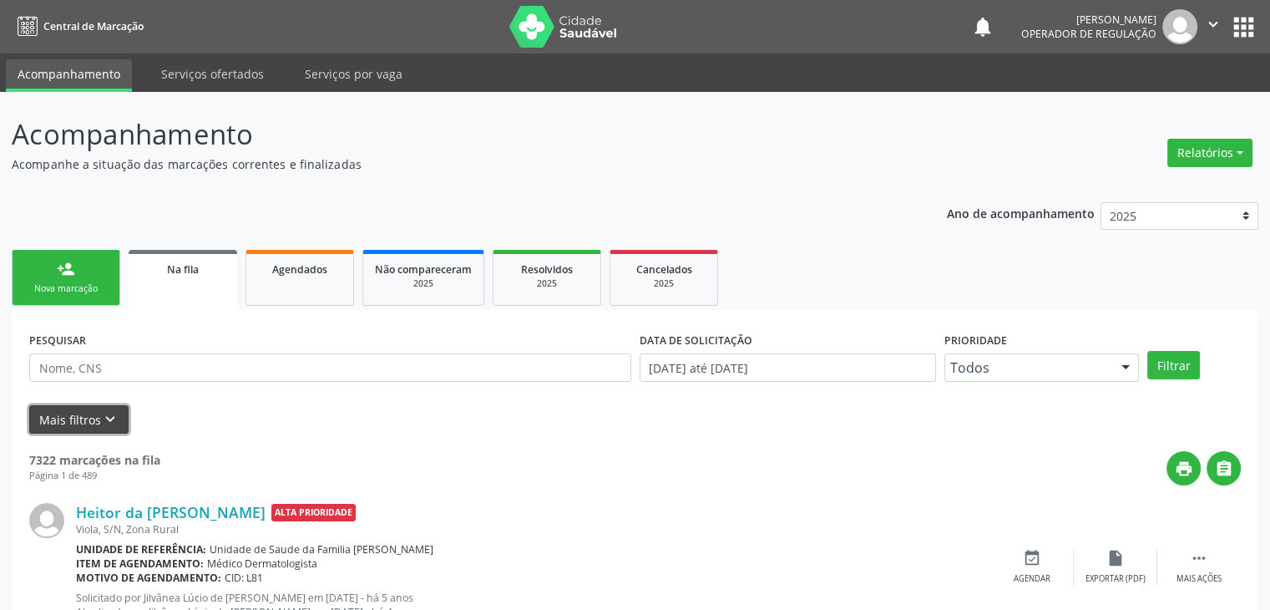
click at [84, 413] on button "Mais filtros keyboard_arrow_down" at bounding box center [78, 419] width 99 height 29
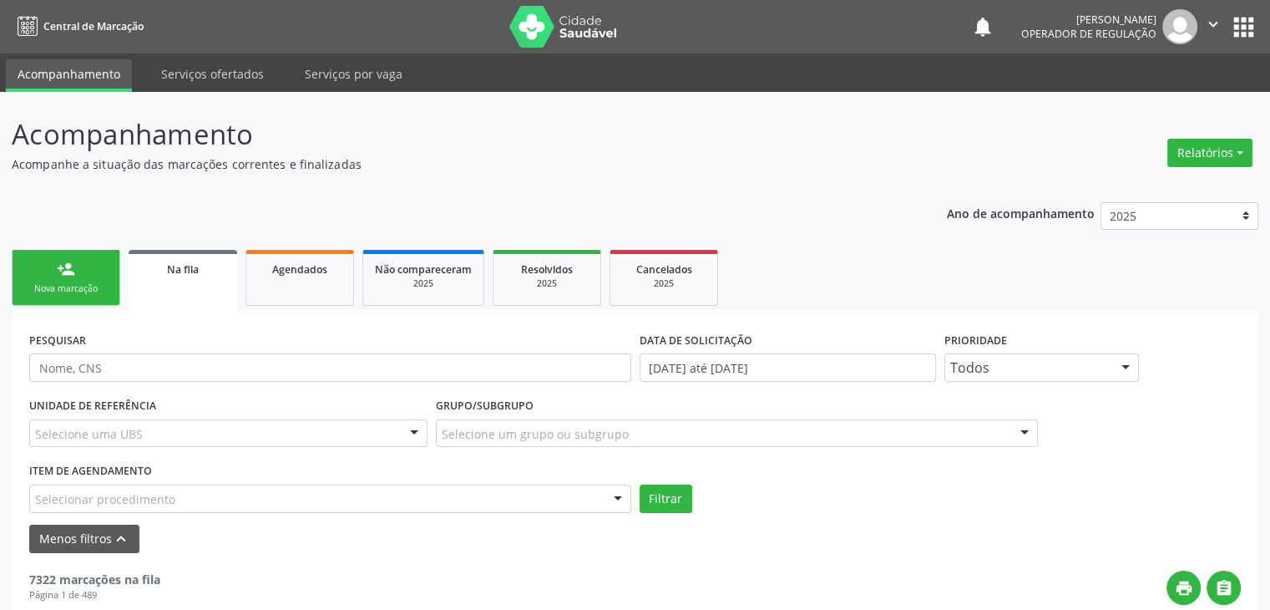
click at [247, 427] on div "Selecione uma UBS" at bounding box center [228, 433] width 398 height 28
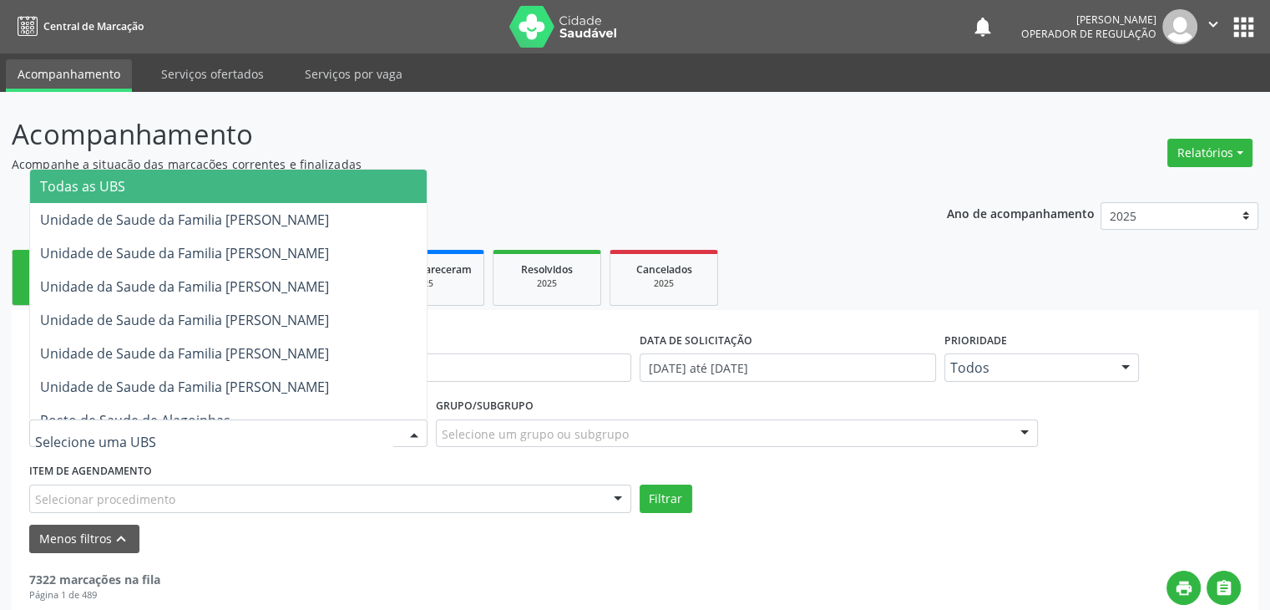
click at [261, 195] on span "Todas as UBS" at bounding box center [228, 186] width 397 height 33
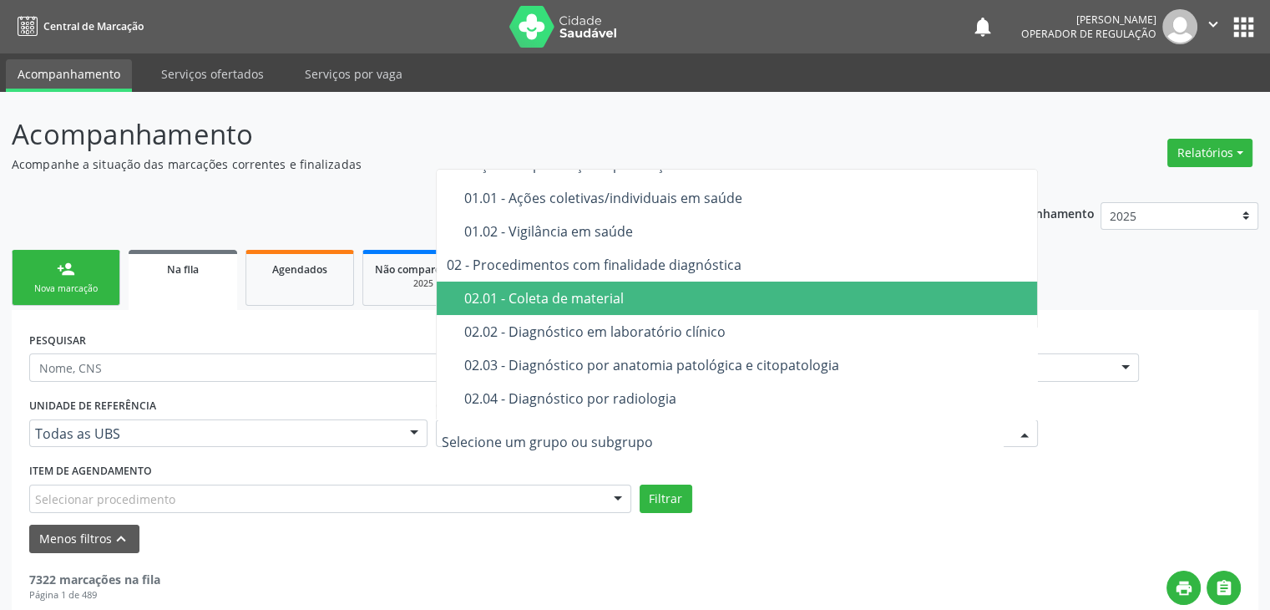
scroll to position [84, 0]
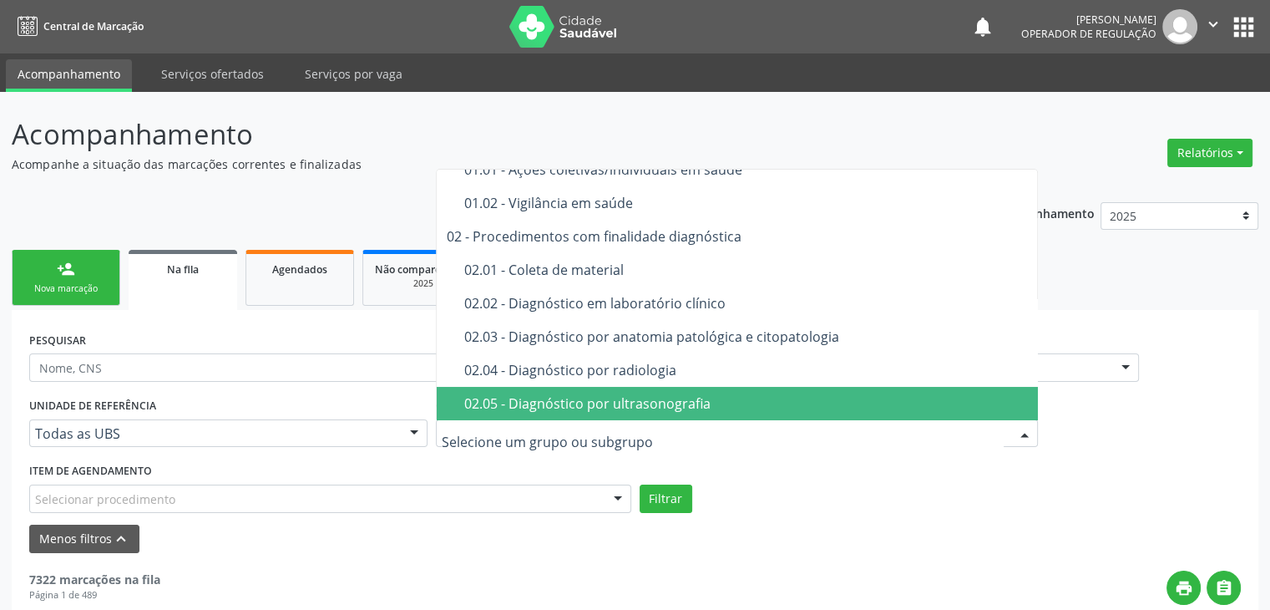
click at [620, 398] on div "02.05 - Diagnóstico por ultrasonografia" at bounding box center [746, 403] width 565 height 13
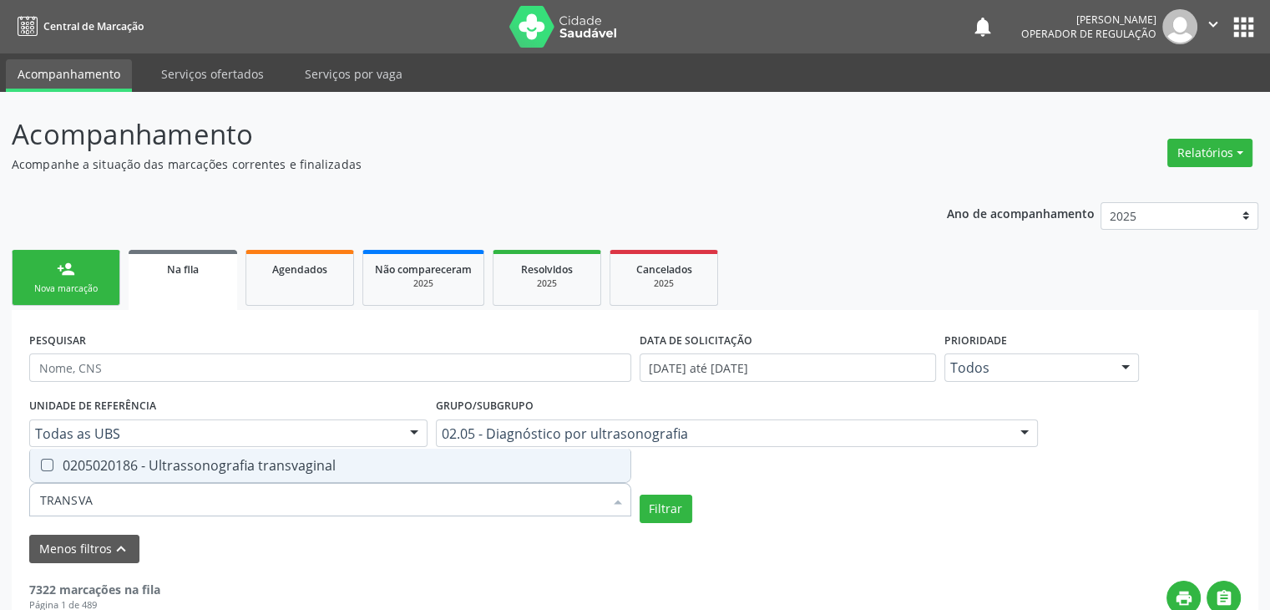
type input "TRANSVAG"
click at [231, 492] on input "TRANSVAG" at bounding box center [322, 499] width 564 height 33
click at [244, 448] on span "0205020186 - Ultrassonografia transvaginal" at bounding box center [330, 464] width 600 height 33
checkbox transvaginal "true"
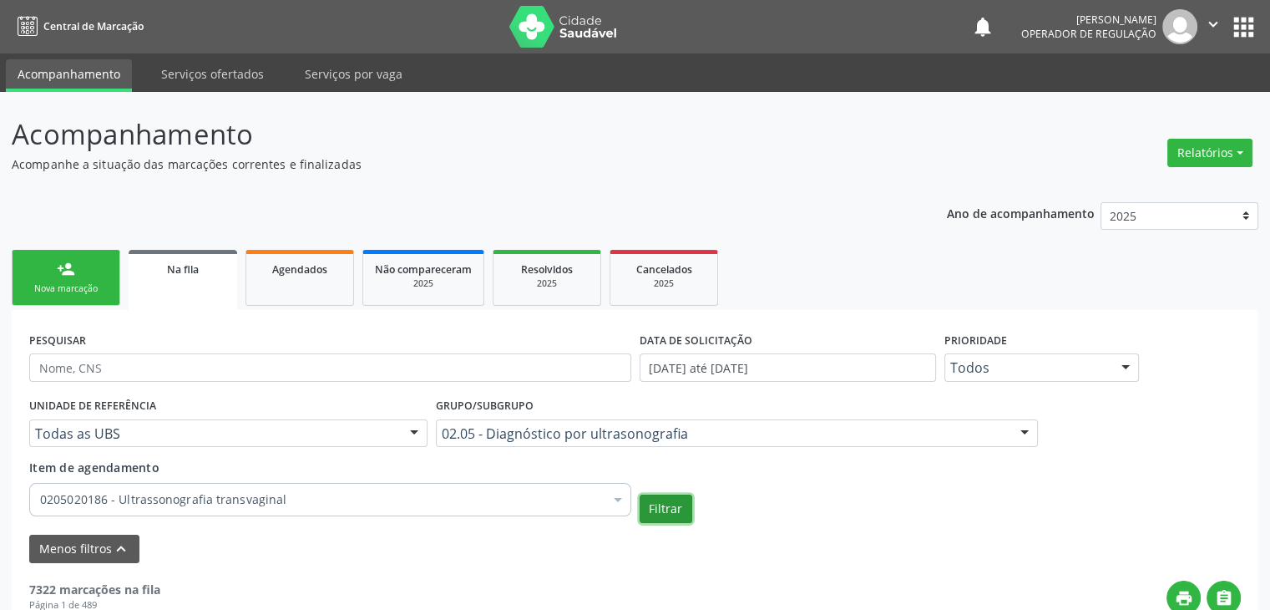
click at [645, 508] on button "Filtrar" at bounding box center [666, 508] width 53 height 28
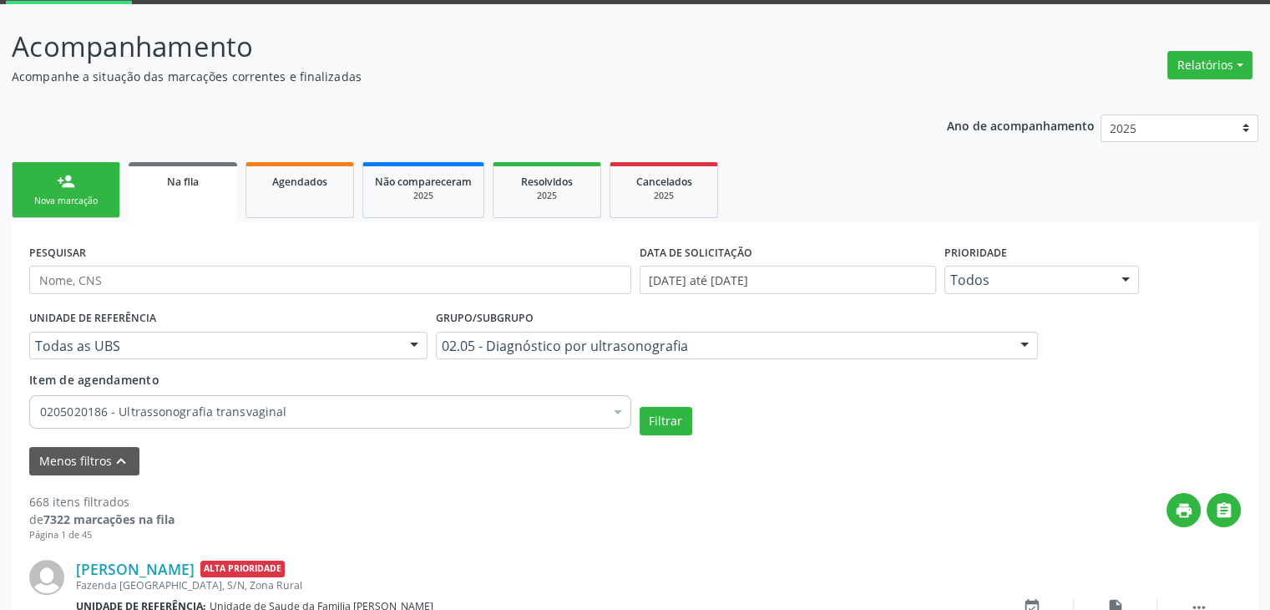
scroll to position [338, 0]
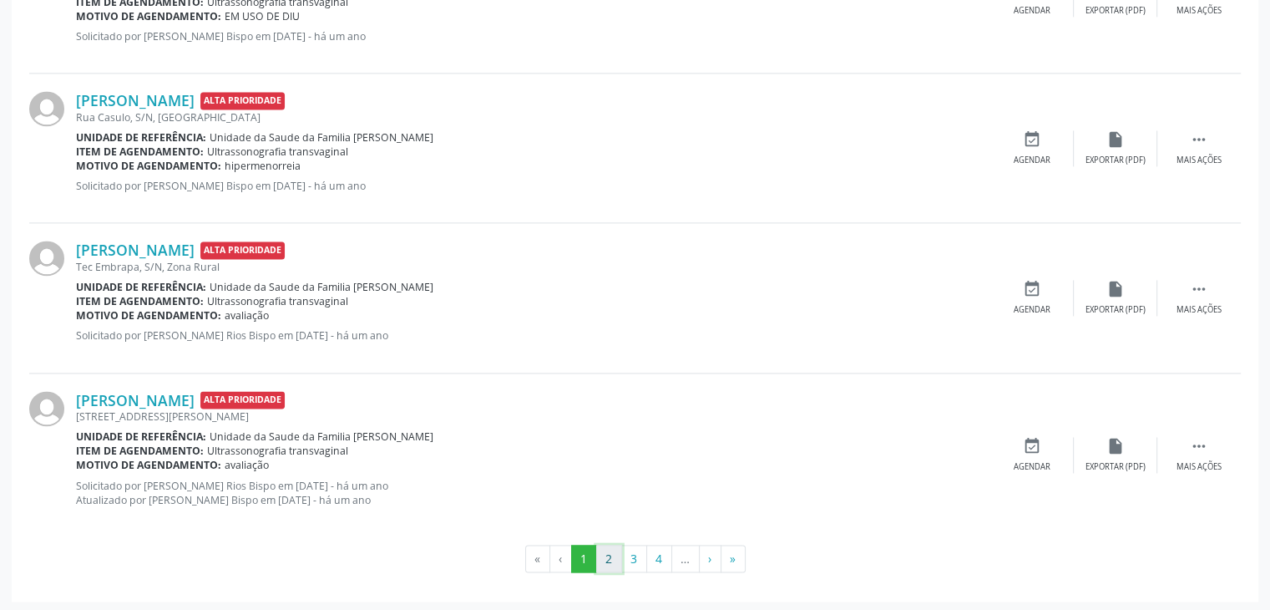
click at [606, 568] on button "2" at bounding box center [609, 559] width 26 height 28
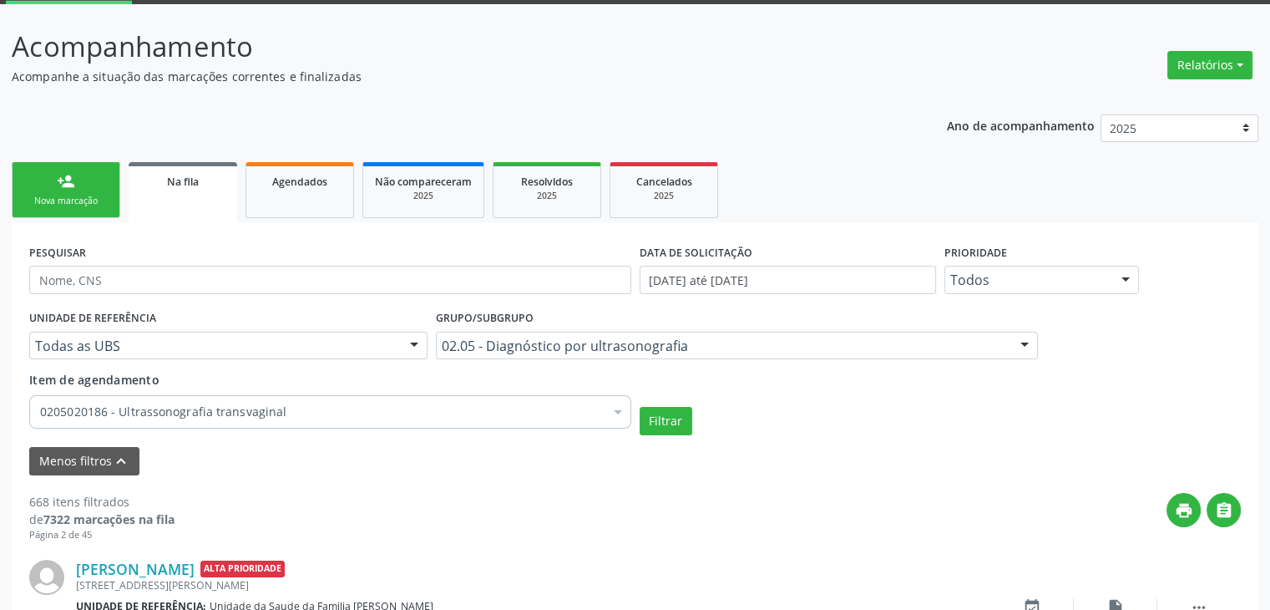
scroll to position [2352, 0]
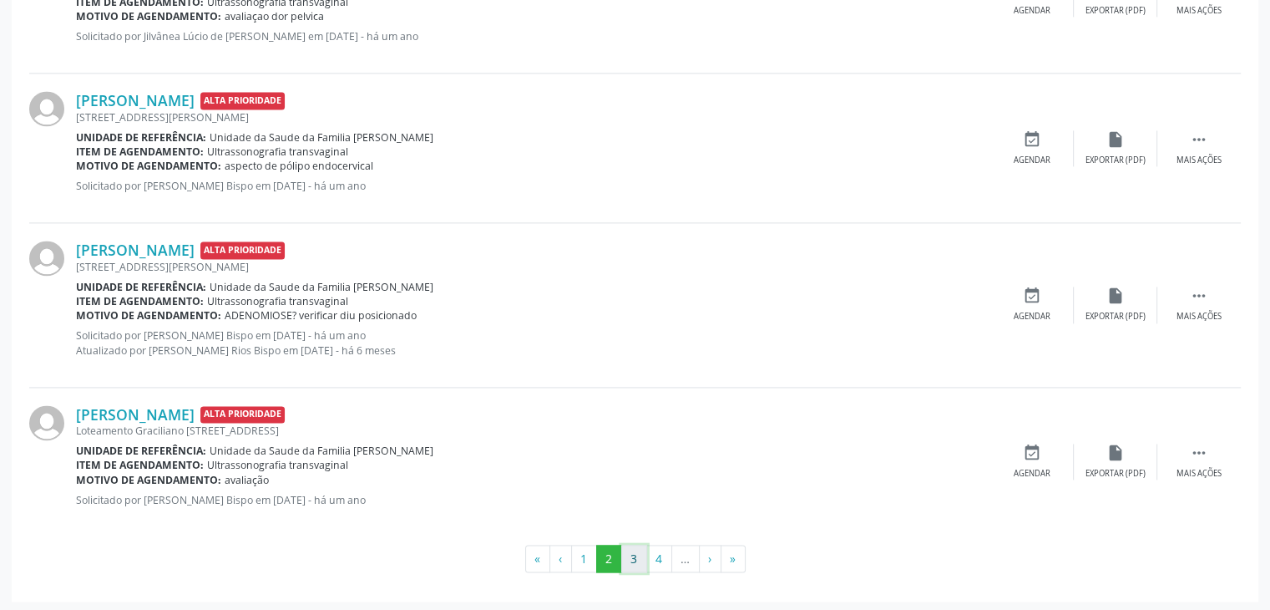
click at [626, 562] on button "3" at bounding box center [634, 559] width 26 height 28
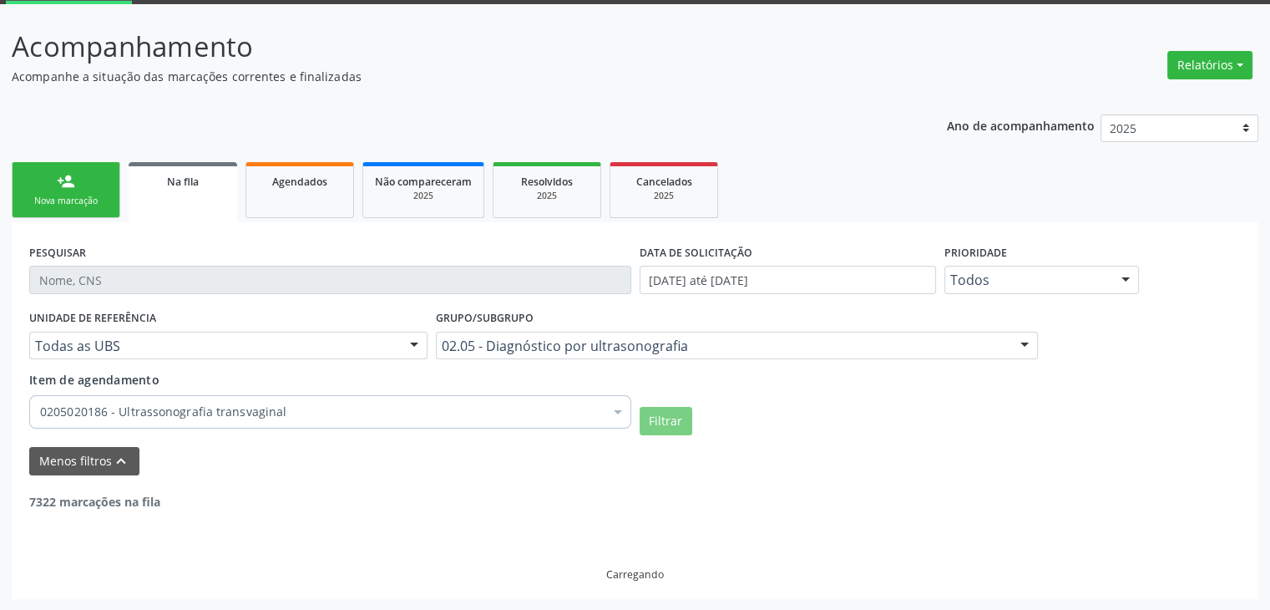
scroll to position [2365, 0]
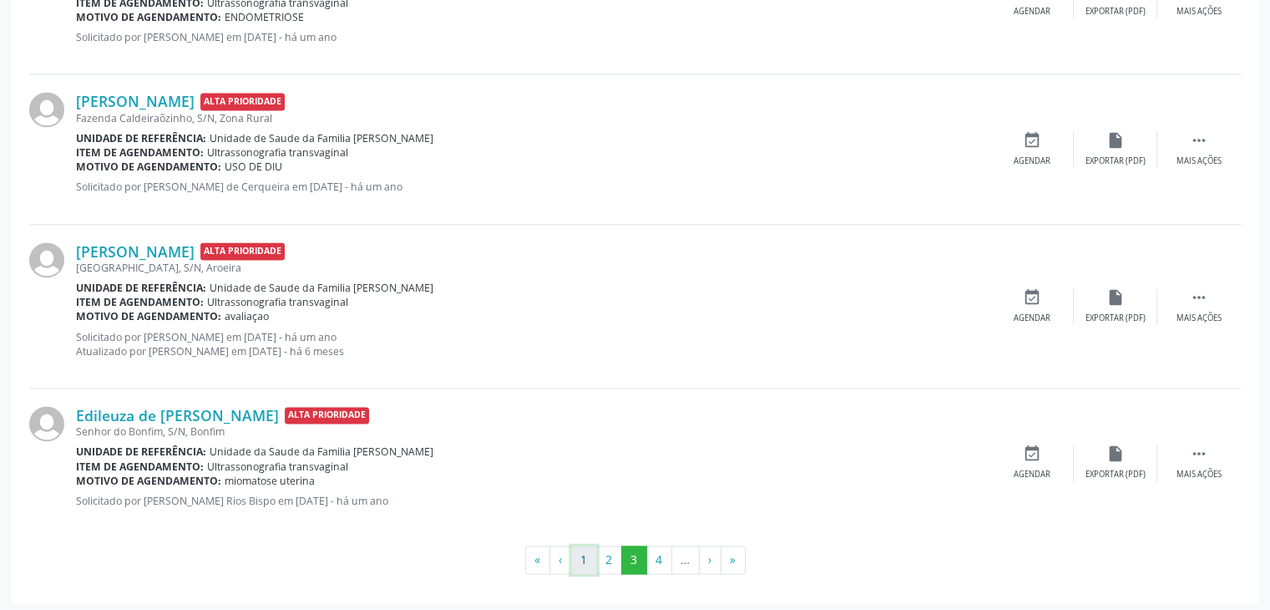
click at [583, 547] on button "1" at bounding box center [584, 559] width 26 height 28
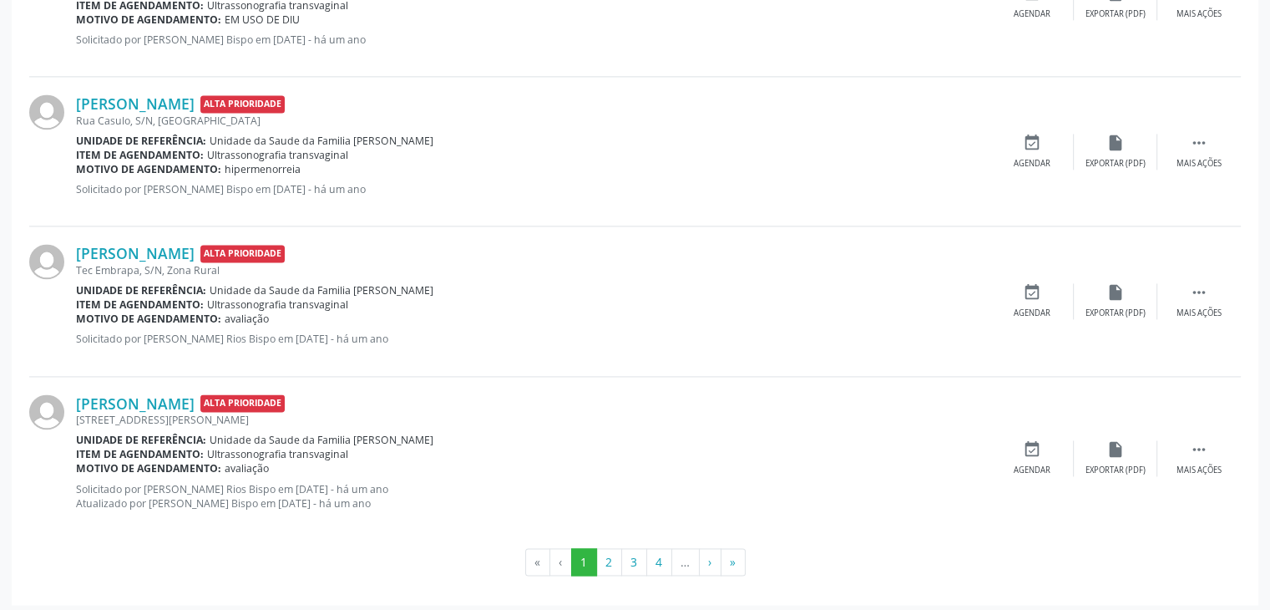
scroll to position [2352, 0]
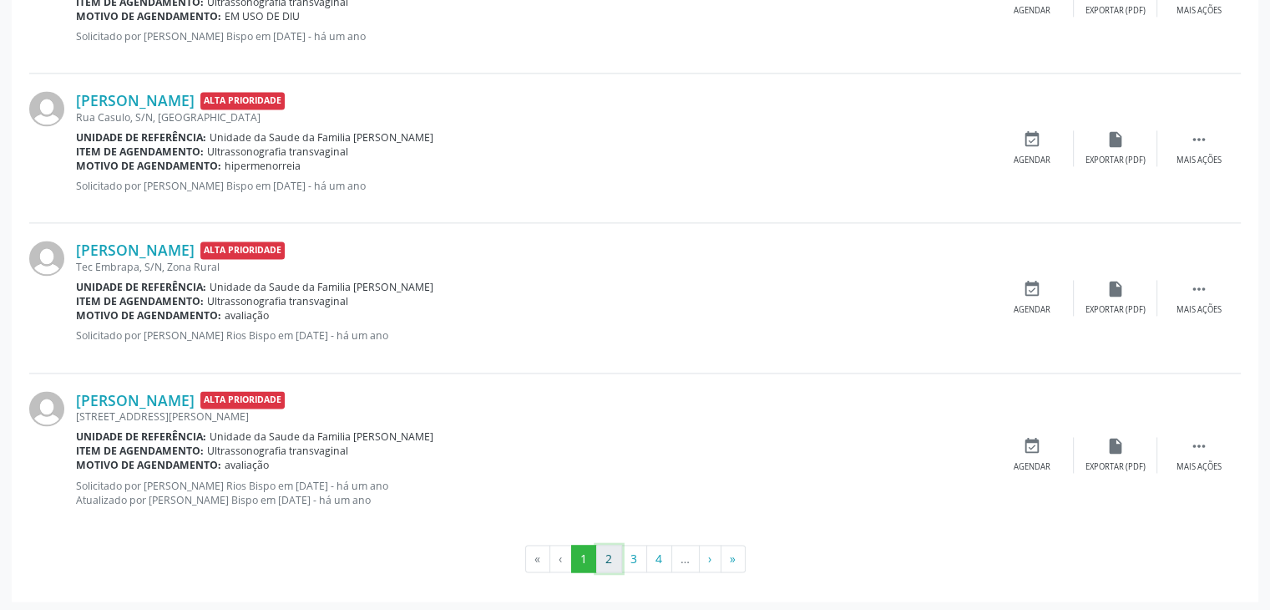
click at [602, 556] on button "2" at bounding box center [609, 559] width 26 height 28
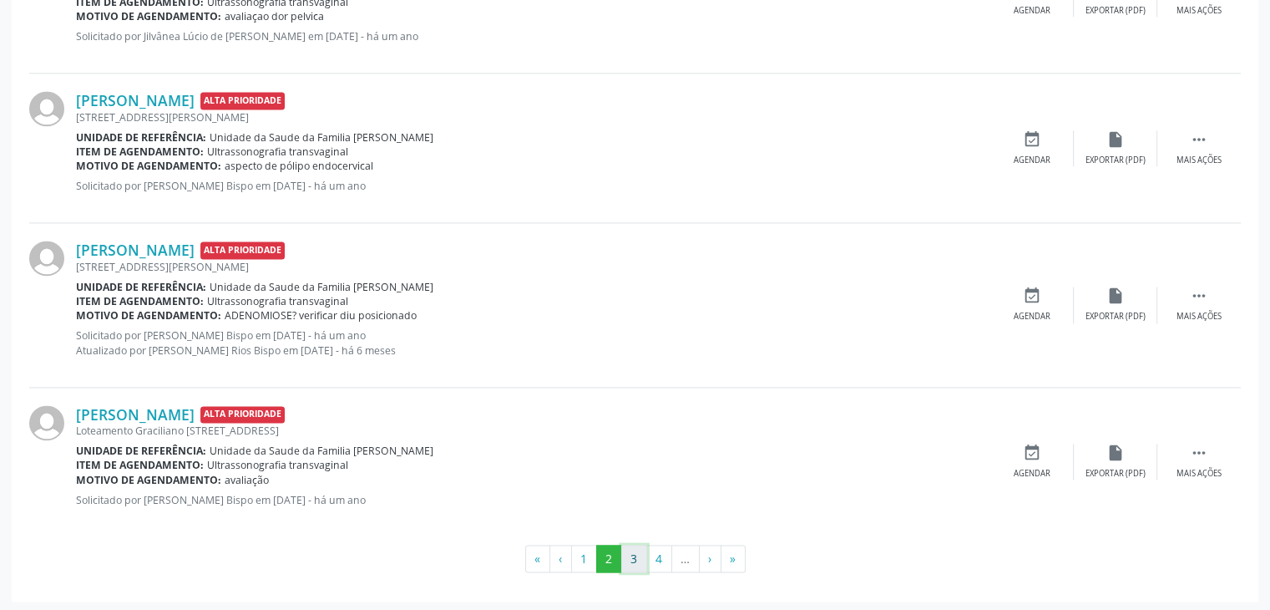
click at [637, 563] on button "3" at bounding box center [634, 559] width 26 height 28
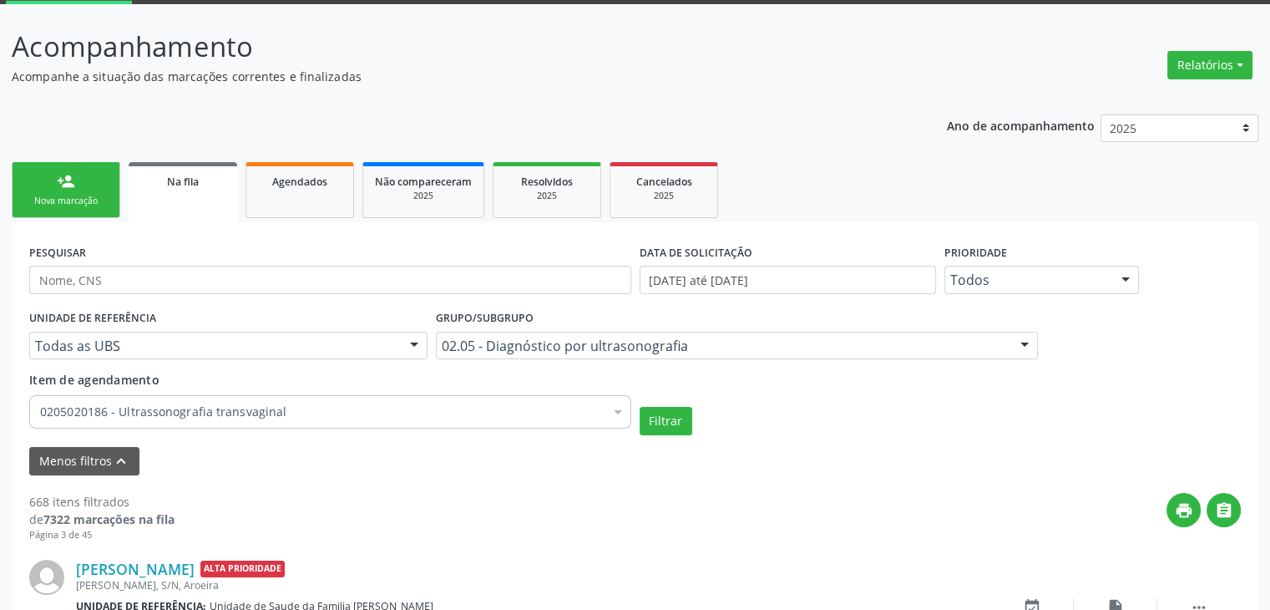
scroll to position [2365, 0]
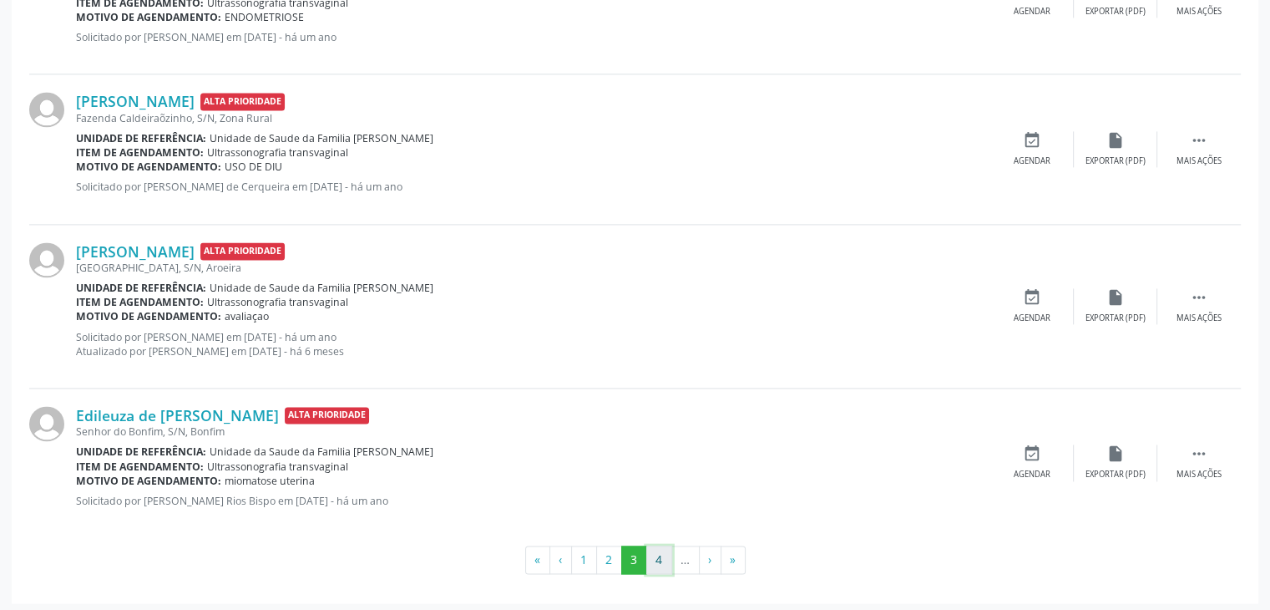
click at [653, 547] on button "4" at bounding box center [659, 559] width 26 height 28
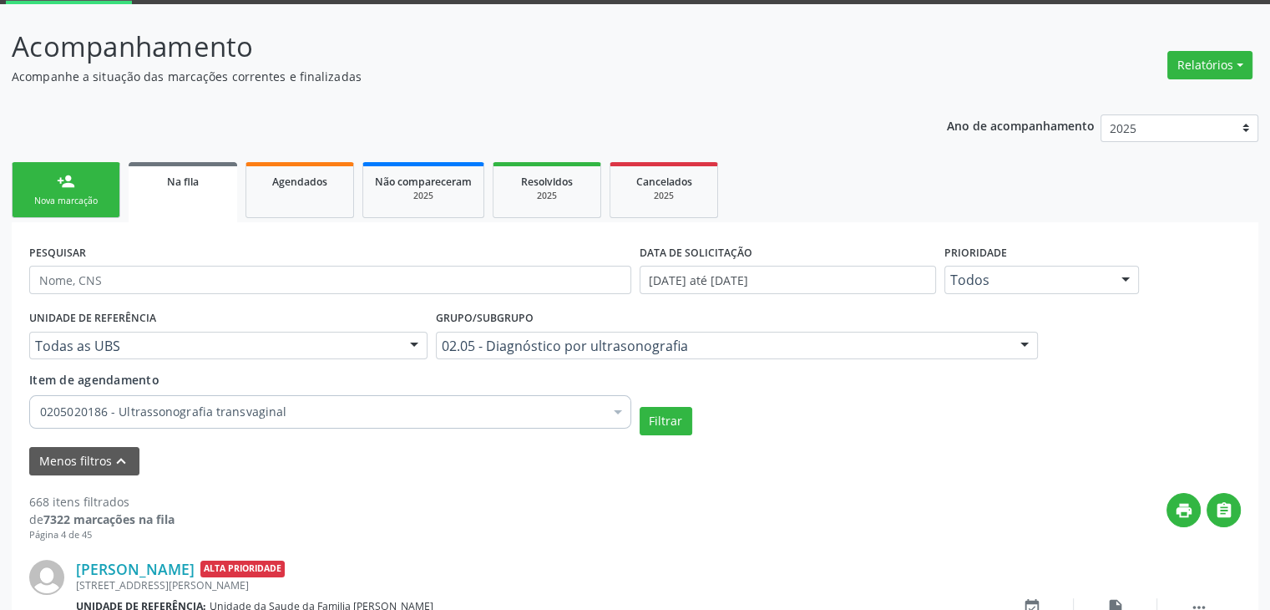
scroll to position [2352, 0]
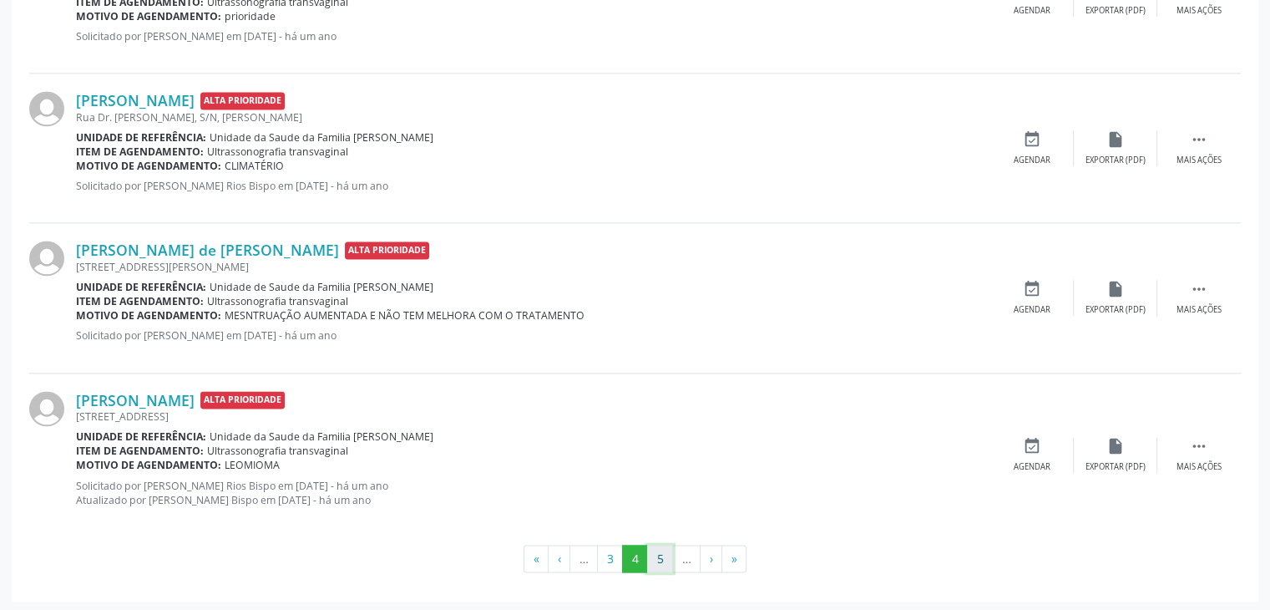
click at [658, 566] on button "5" at bounding box center [660, 559] width 26 height 28
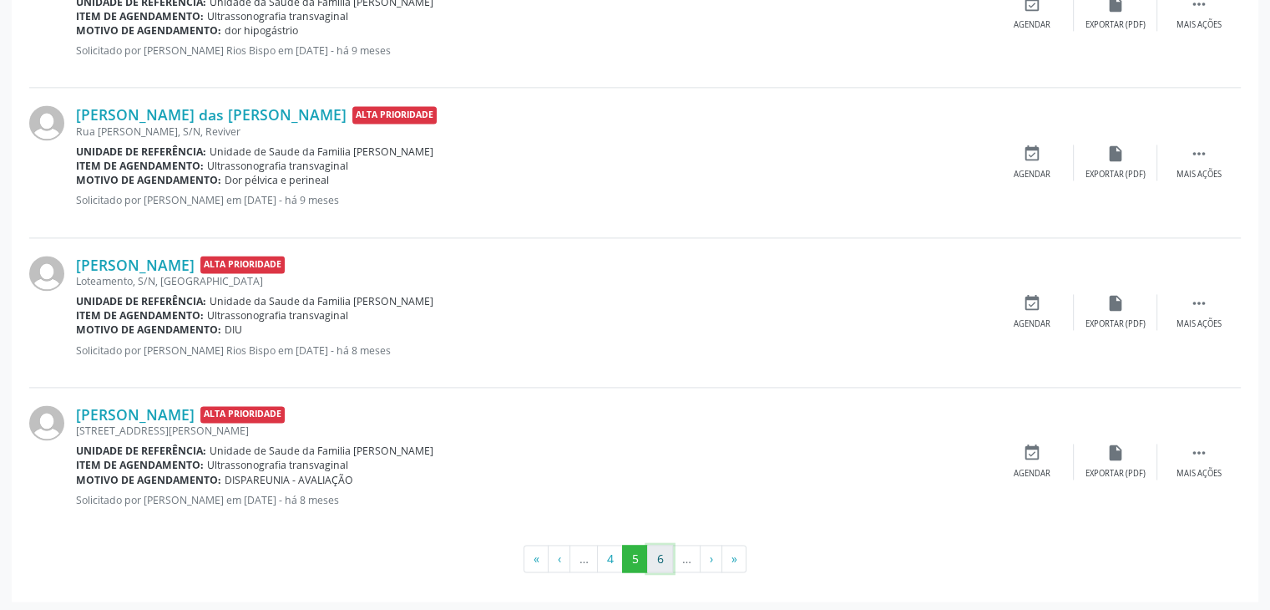
click at [651, 552] on button "6" at bounding box center [660, 559] width 26 height 28
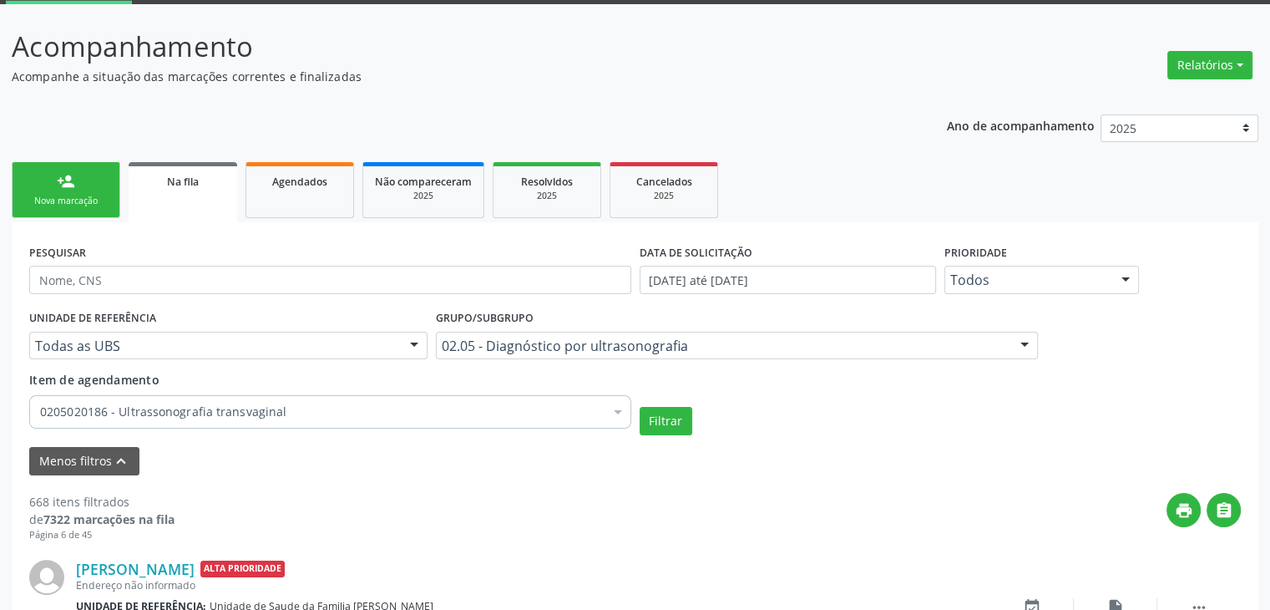
scroll to position [2337, 0]
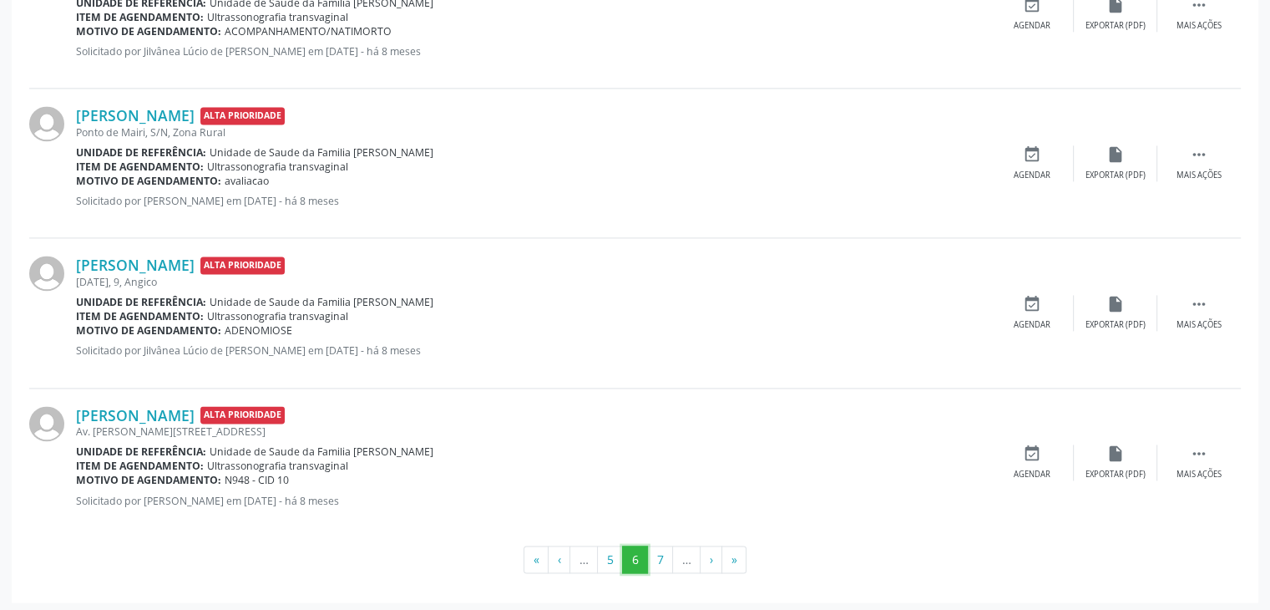
click at [647, 555] on button "6" at bounding box center [635, 559] width 26 height 28
click at [652, 555] on button "7" at bounding box center [660, 559] width 26 height 28
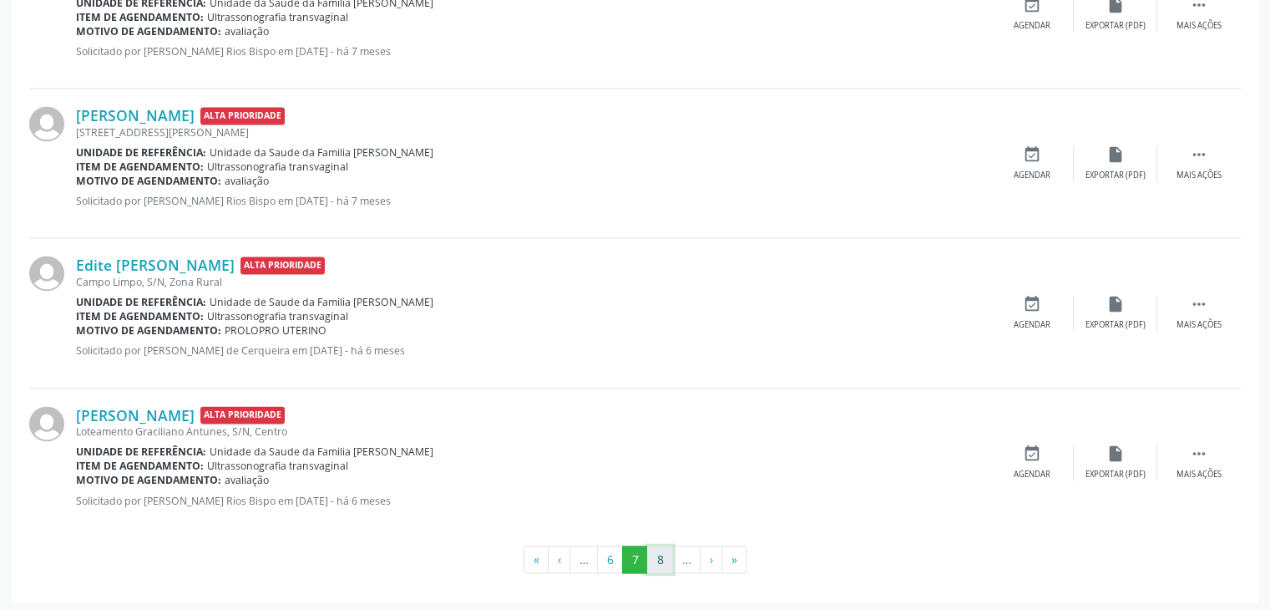
click at [668, 550] on button "8" at bounding box center [660, 559] width 26 height 28
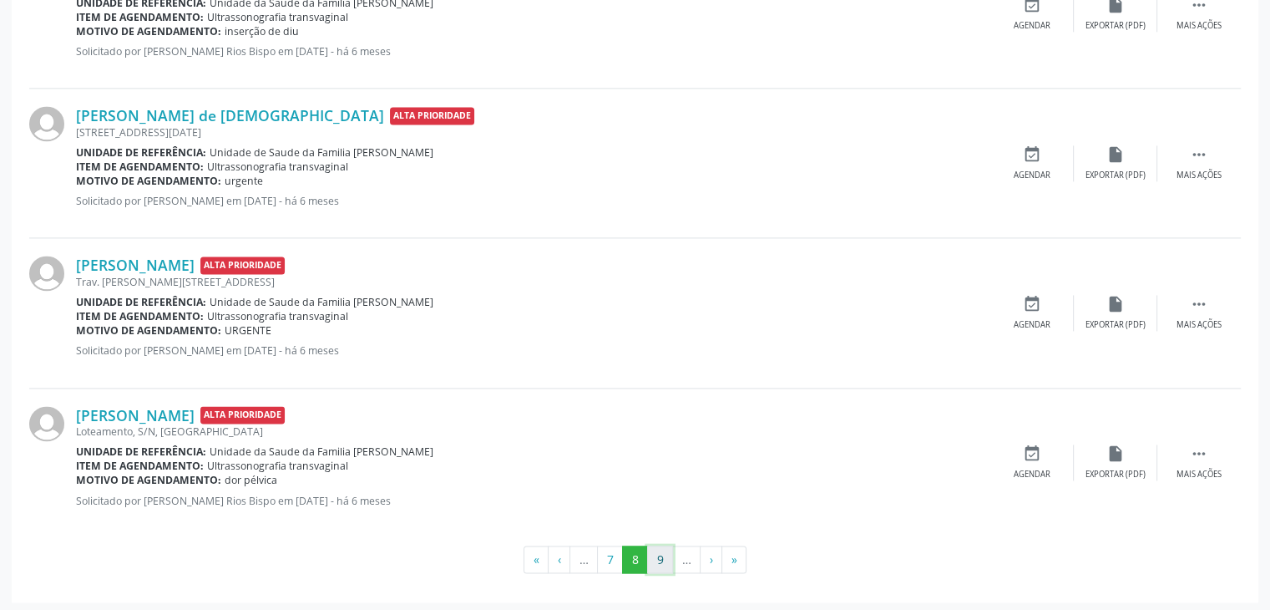
click at [661, 559] on button "9" at bounding box center [660, 559] width 26 height 28
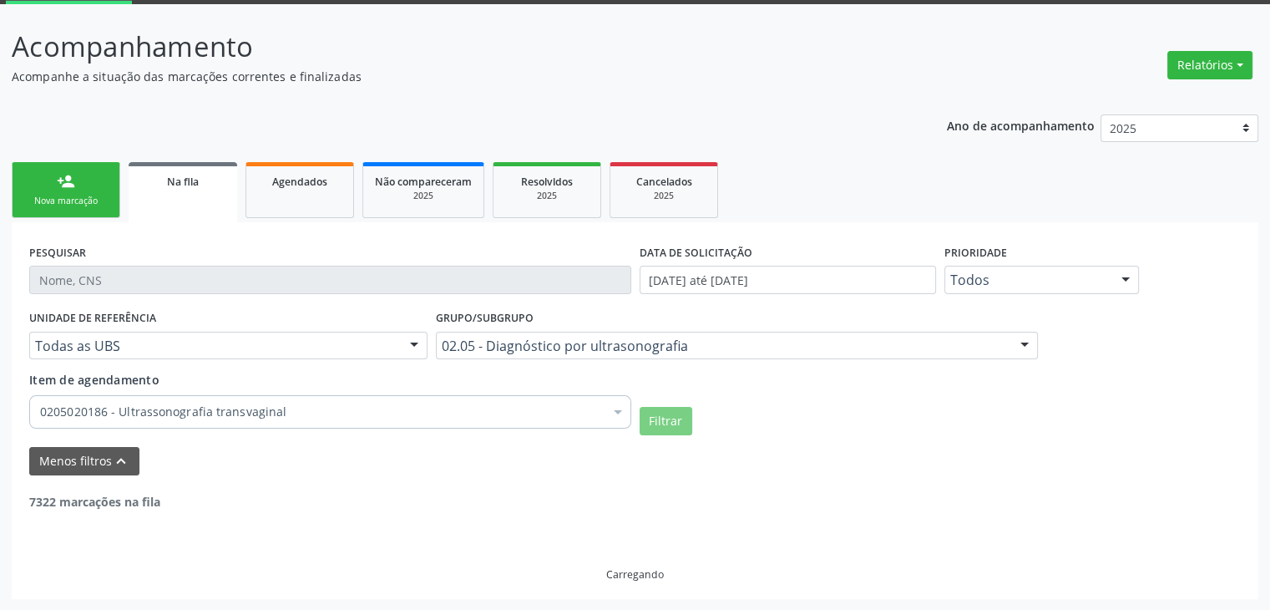
scroll to position [2380, 0]
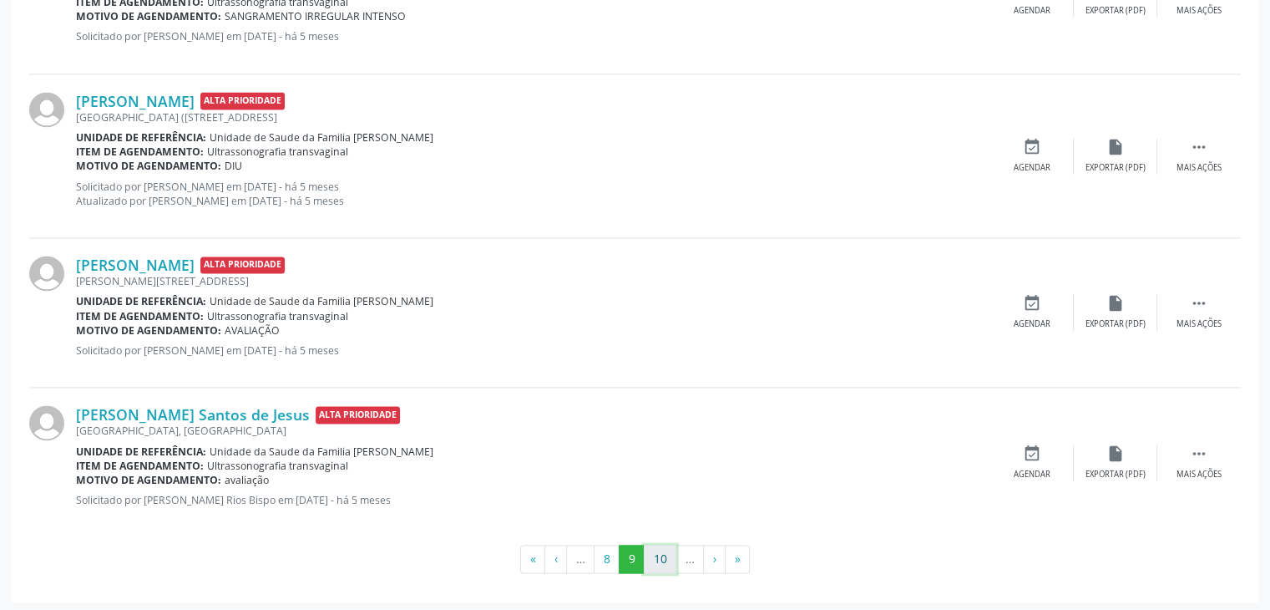
click at [661, 555] on button "10" at bounding box center [660, 559] width 33 height 28
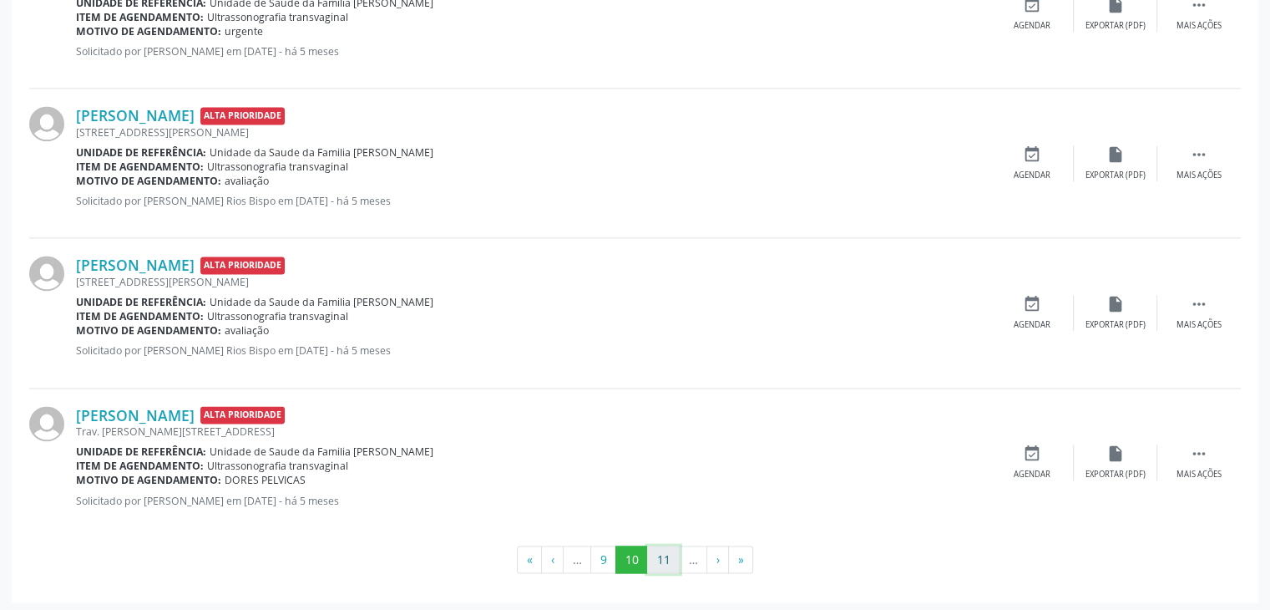
click at [661, 555] on button "11" at bounding box center [663, 559] width 33 height 28
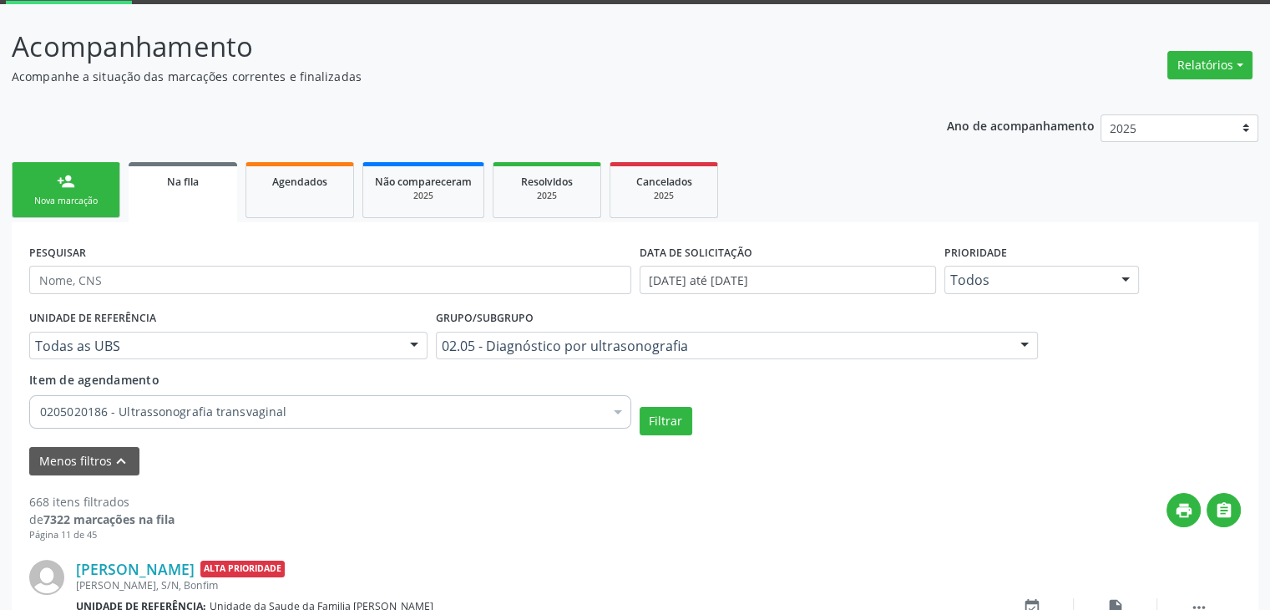
scroll to position [2337, 0]
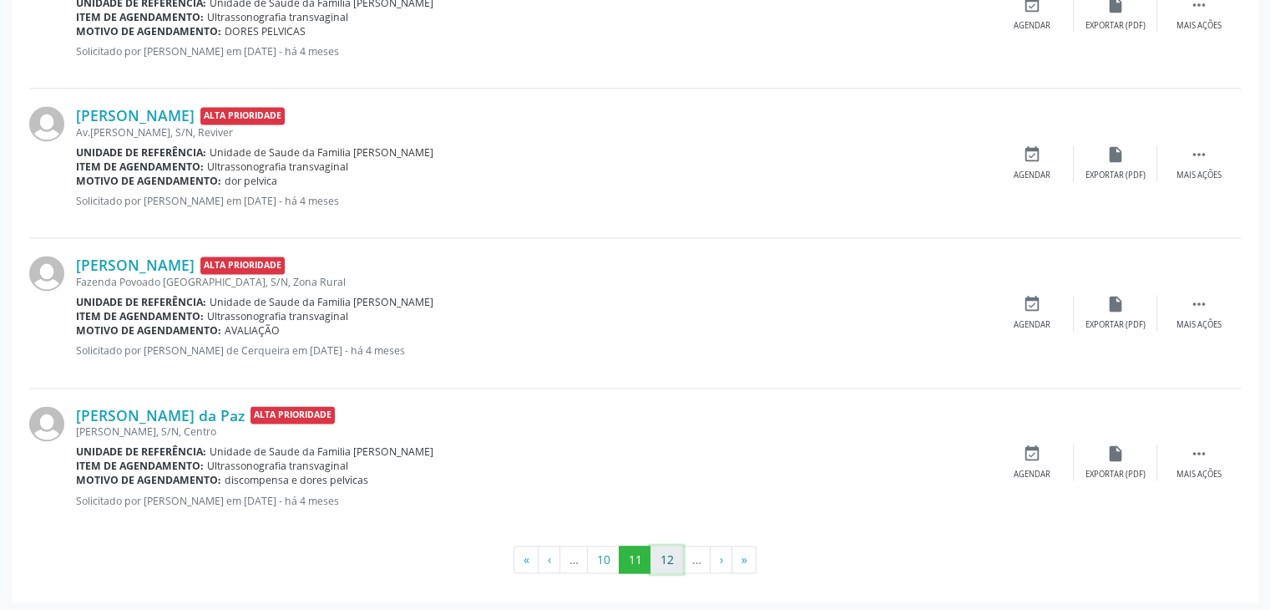
click at [659, 557] on button "12" at bounding box center [667, 559] width 33 height 28
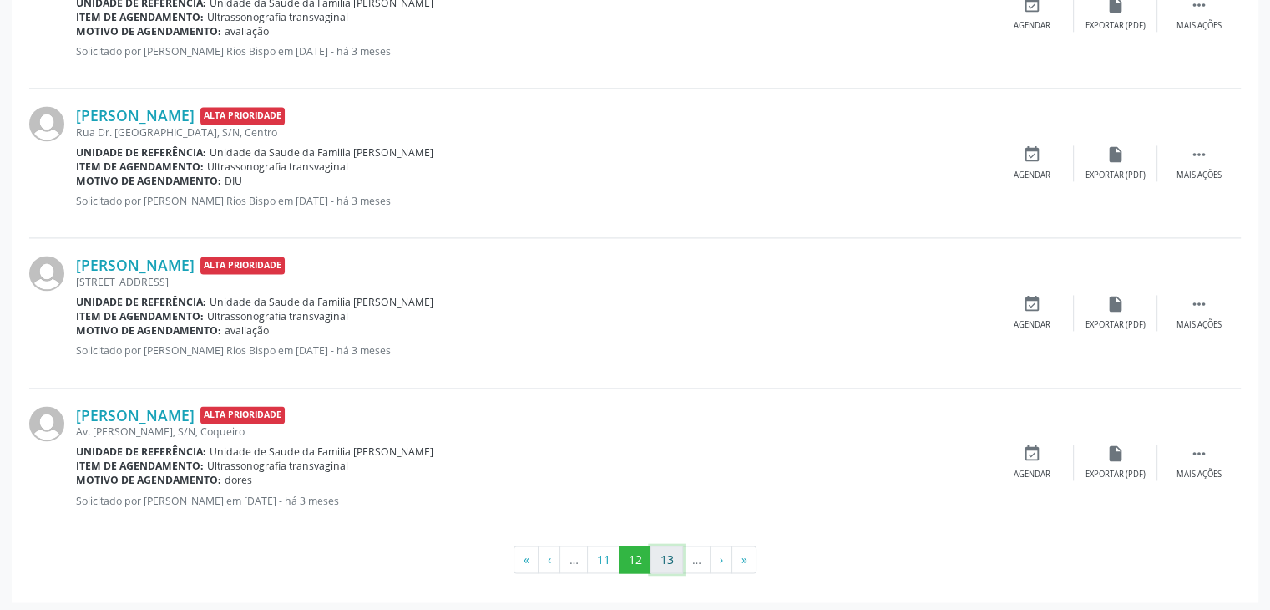
click at [665, 556] on button "13" at bounding box center [667, 559] width 33 height 28
click at [659, 562] on button "14" at bounding box center [667, 559] width 33 height 28
click at [658, 551] on button "15" at bounding box center [667, 559] width 33 height 28
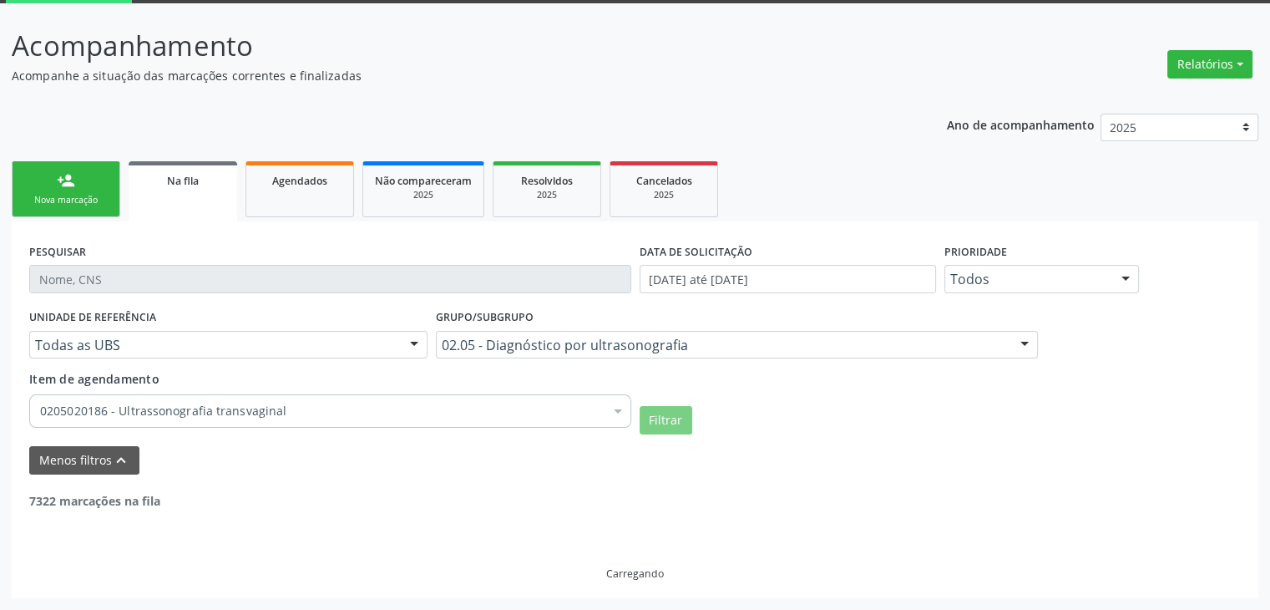
scroll to position [0, 0]
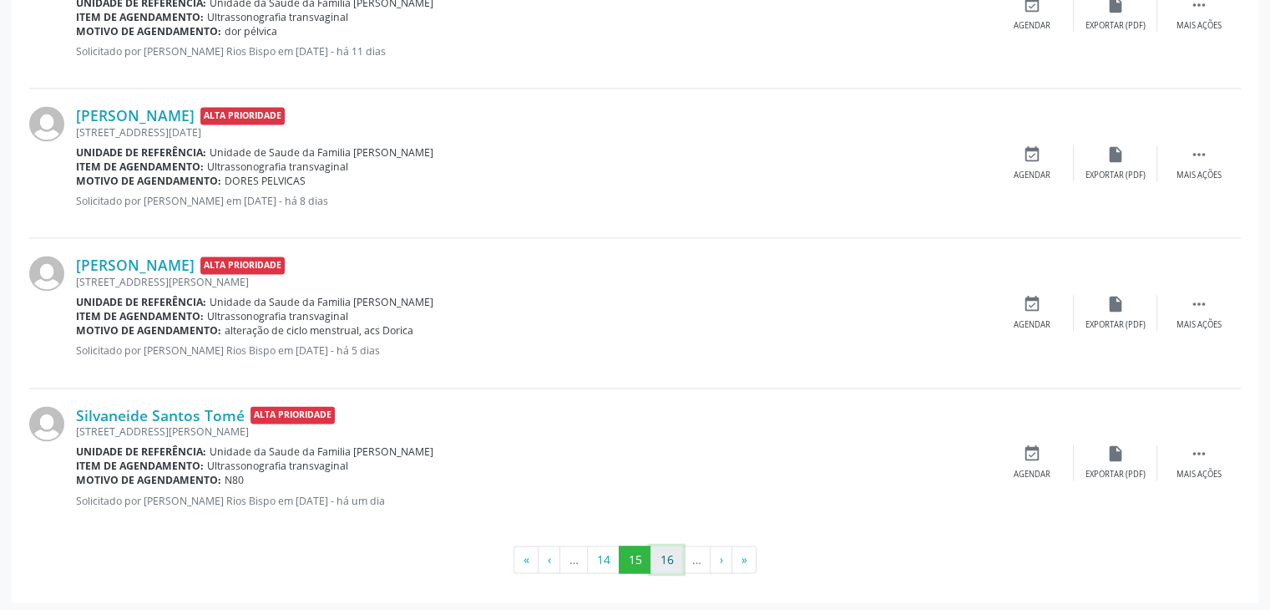
click at [667, 552] on button "16" at bounding box center [667, 559] width 33 height 28
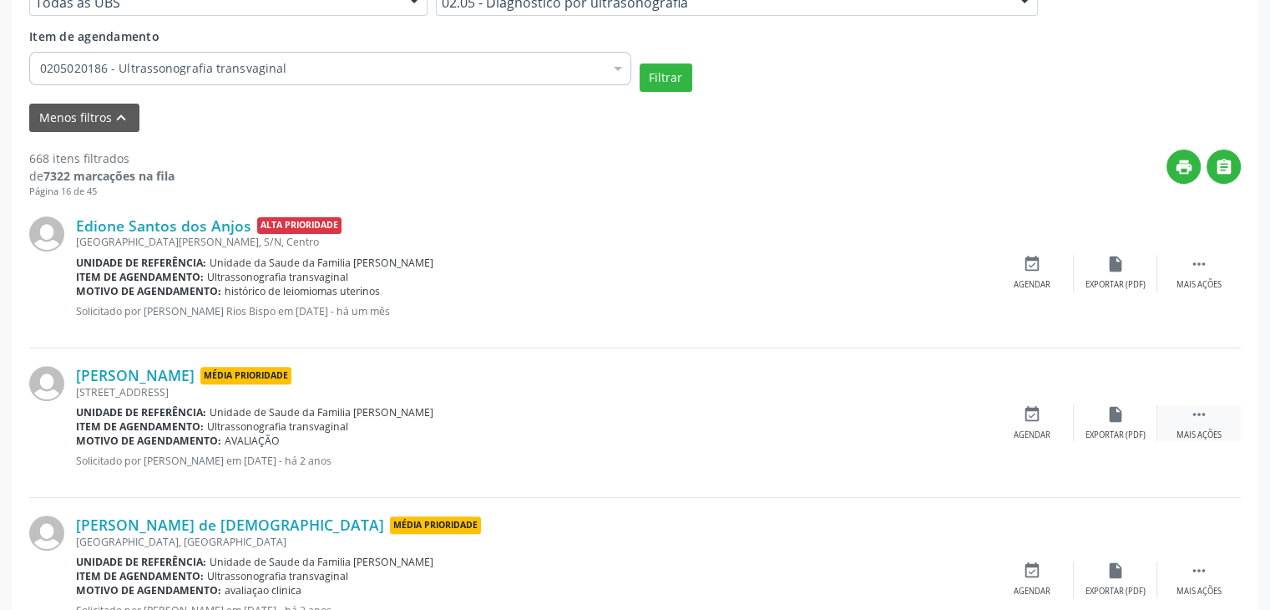
click at [1227, 427] on div " Mais ações" at bounding box center [1200, 423] width 84 height 36
click at [1029, 424] on div "cancel Cancelar" at bounding box center [1032, 423] width 84 height 36
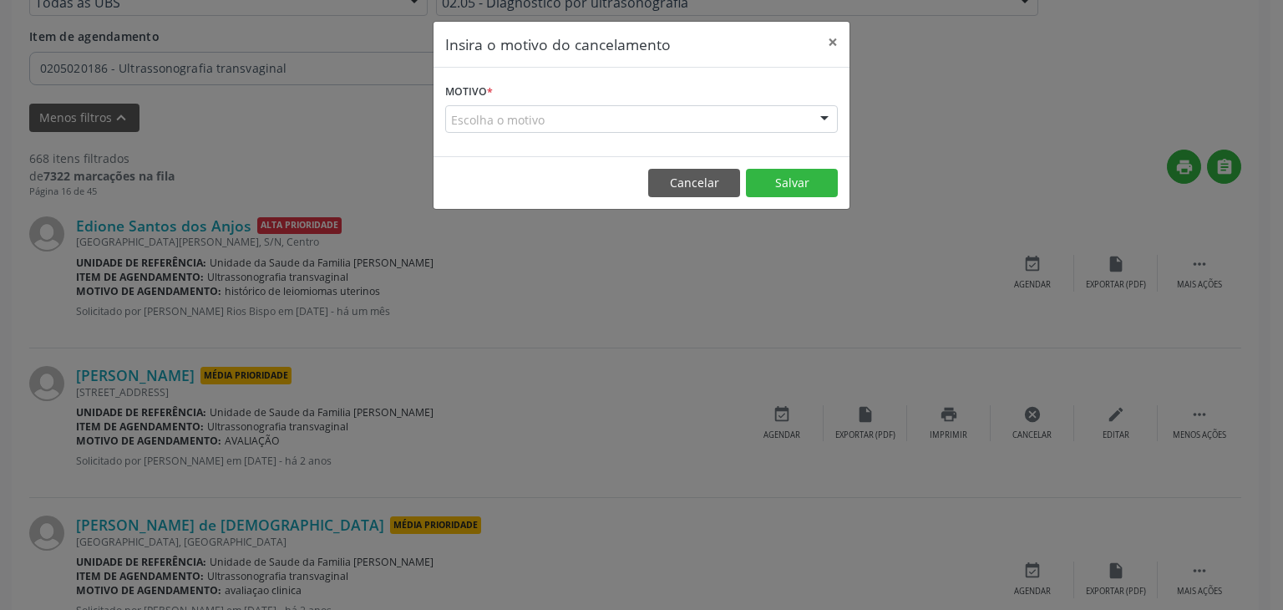
click at [607, 120] on div "Escolha o motivo" at bounding box center [641, 119] width 393 height 28
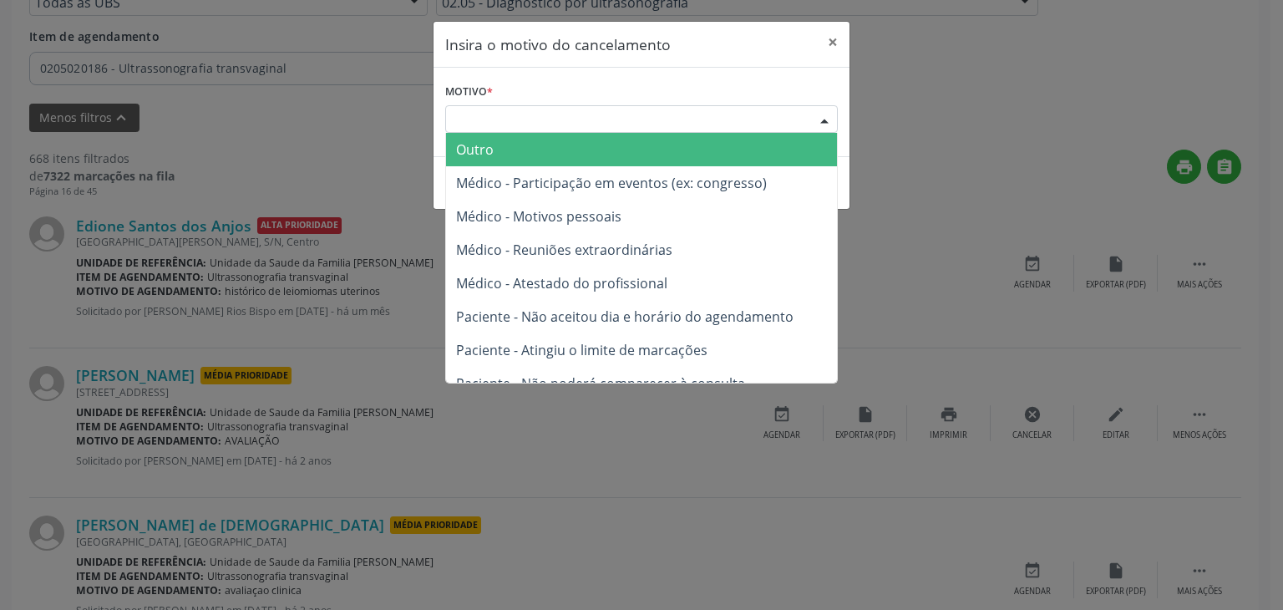
click at [543, 163] on span "Outro" at bounding box center [641, 149] width 391 height 33
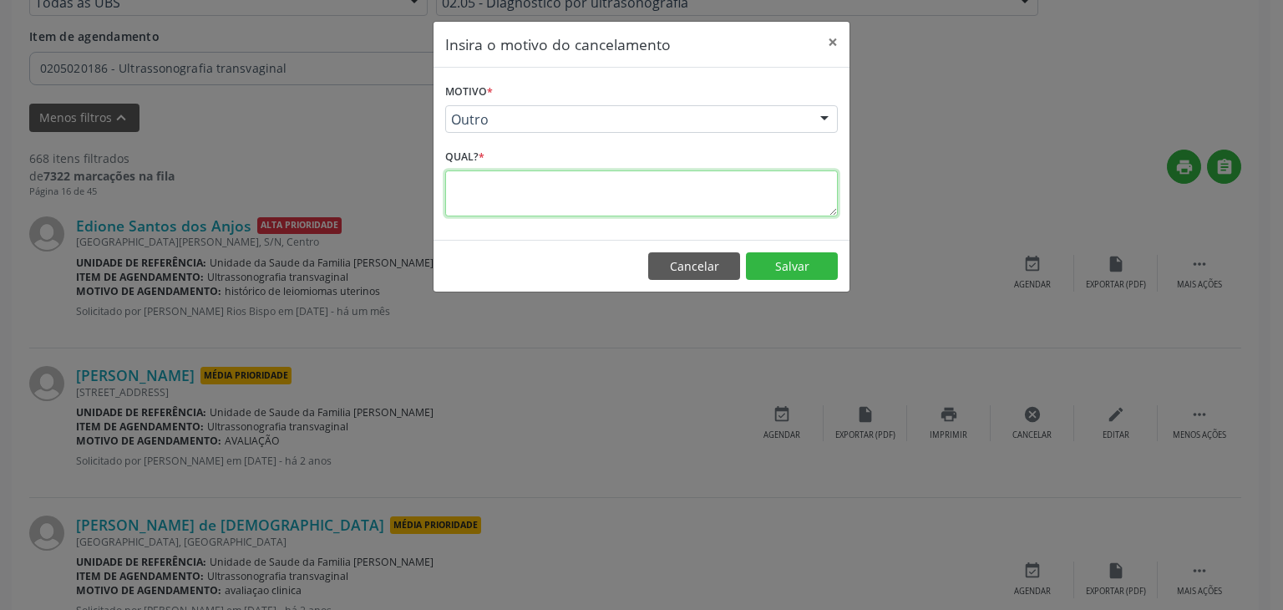
click at [541, 186] on textarea at bounding box center [641, 193] width 393 height 46
paste textarea "EXAME REALIZADO"
type textarea "EXAME REALIZADO"
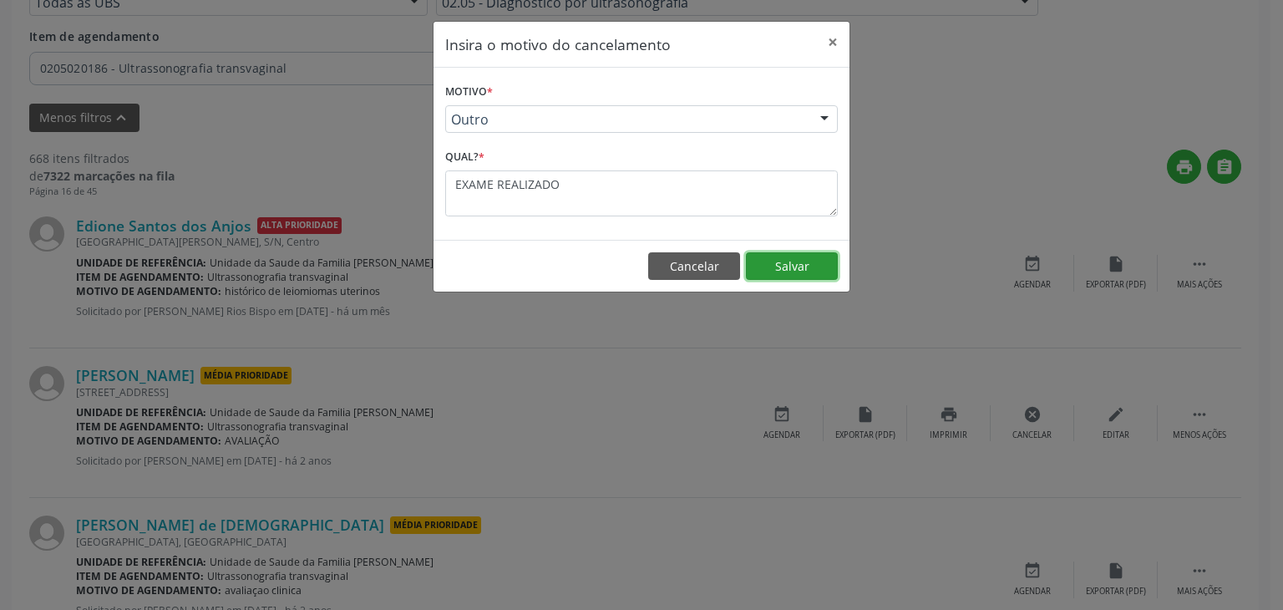
click at [754, 272] on button "Salvar" at bounding box center [792, 266] width 92 height 28
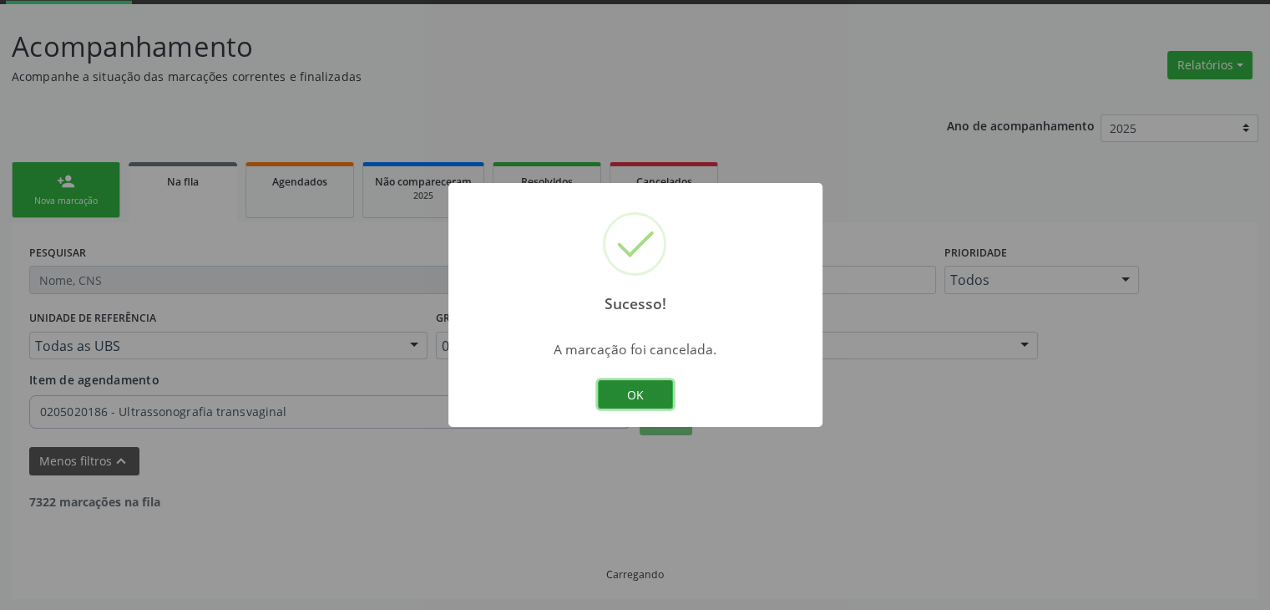
click at [645, 398] on button "OK" at bounding box center [635, 394] width 75 height 28
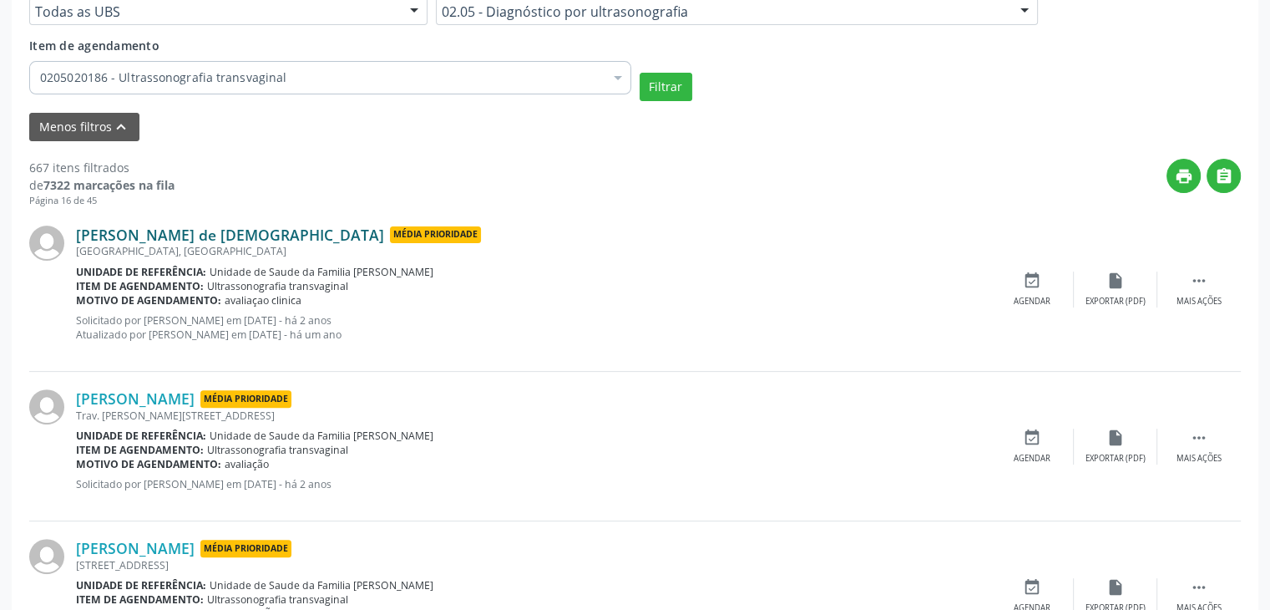
click at [140, 238] on link "[PERSON_NAME] de [DEMOGRAPHIC_DATA]" at bounding box center [230, 234] width 308 height 18
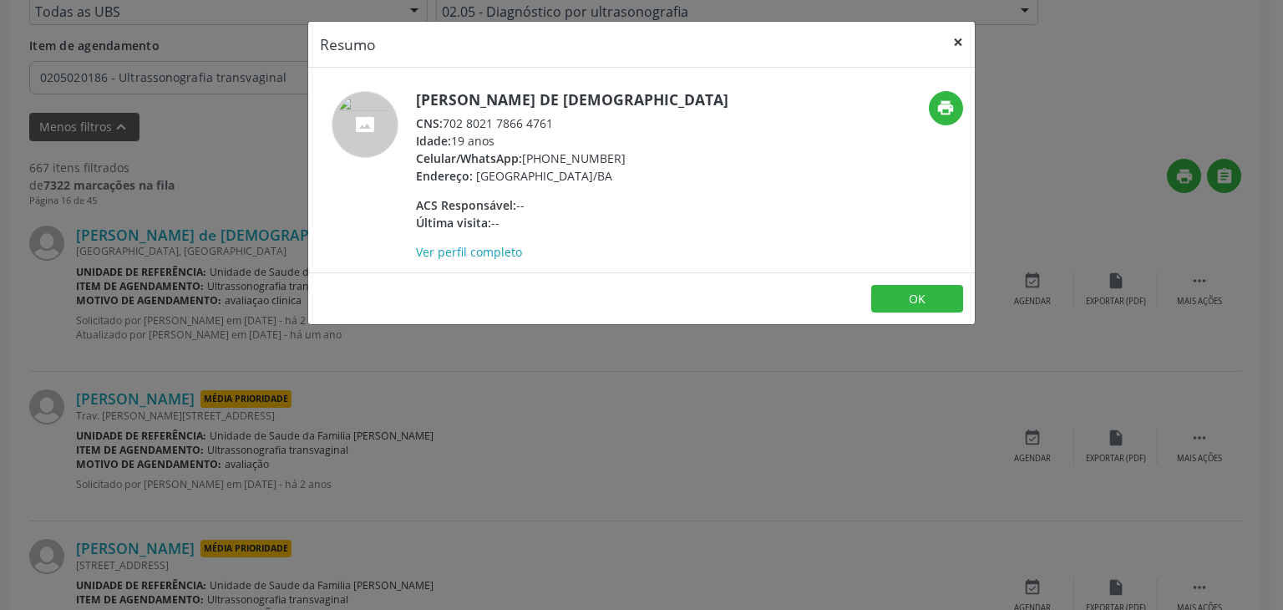
click at [958, 42] on button "×" at bounding box center [957, 42] width 33 height 41
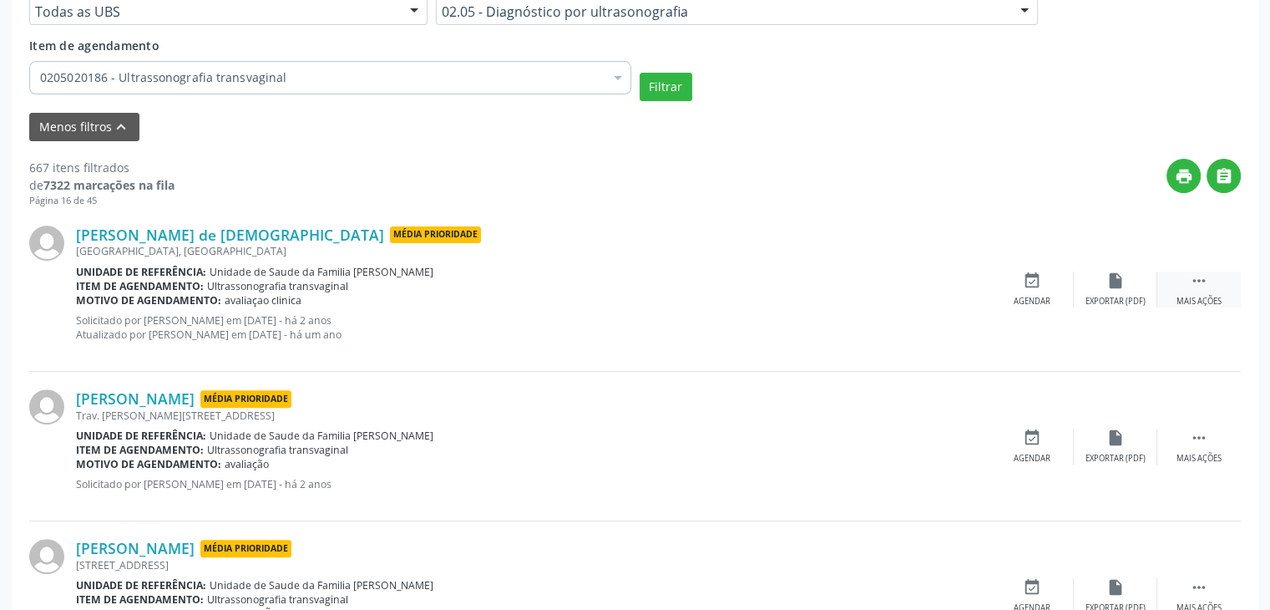
click at [1203, 299] on div "Mais ações" at bounding box center [1199, 302] width 45 height 12
click at [1026, 285] on icon "cancel" at bounding box center [1032, 280] width 18 height 18
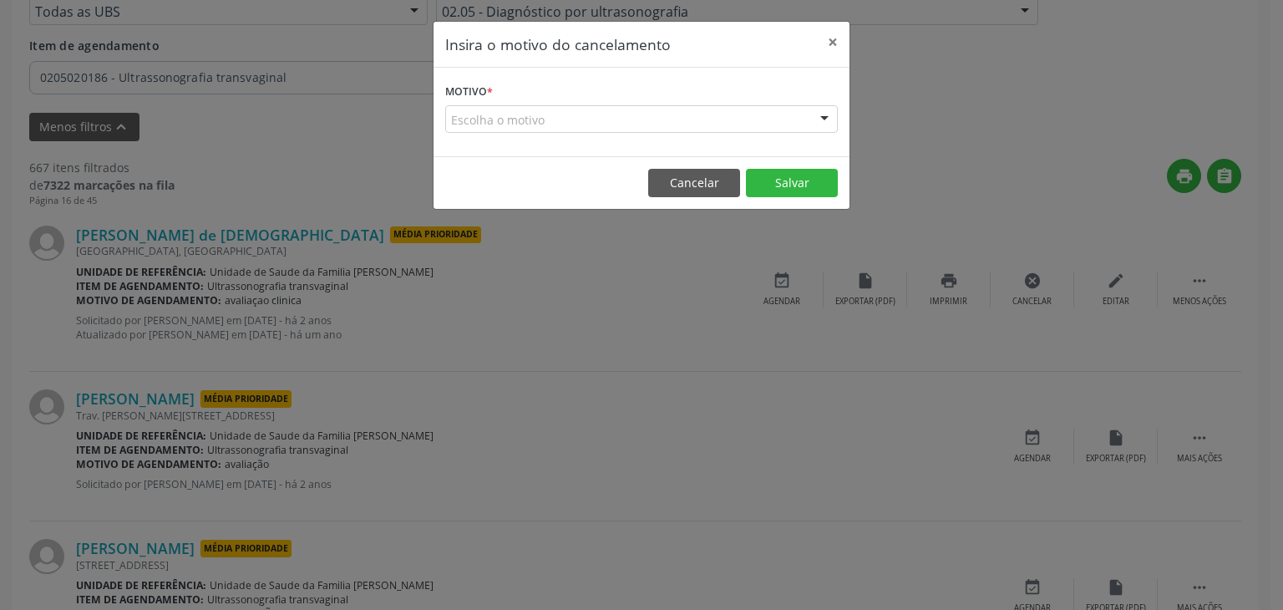
click at [551, 113] on div "Escolha o motivo" at bounding box center [641, 119] width 393 height 28
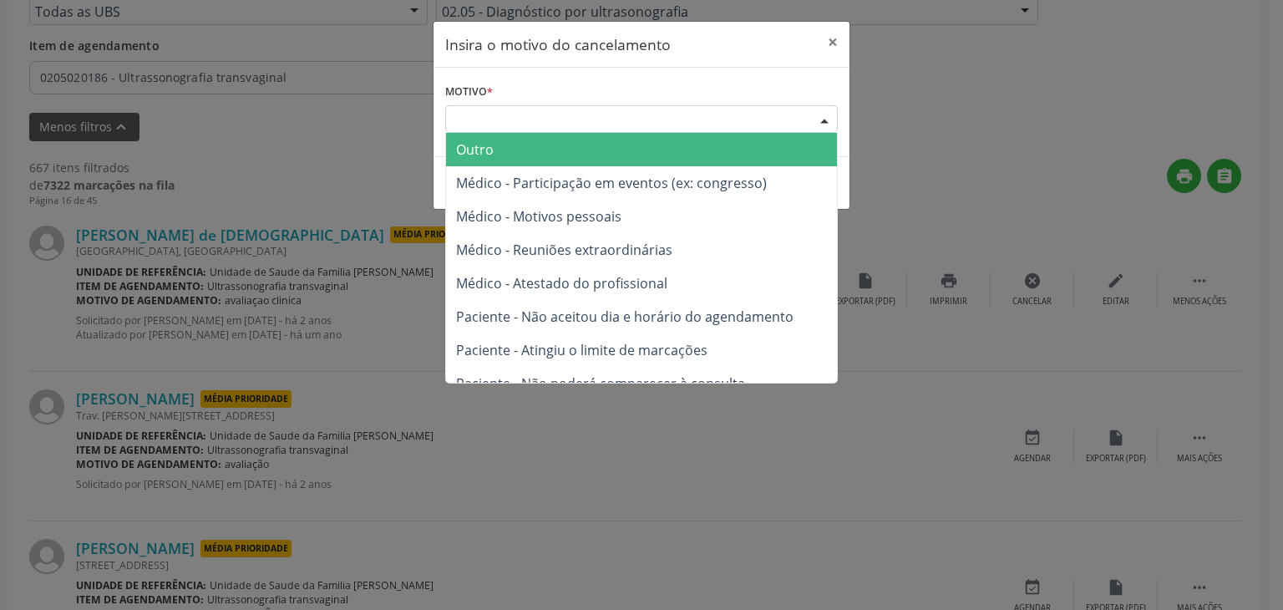
click at [550, 144] on span "Outro" at bounding box center [641, 149] width 391 height 33
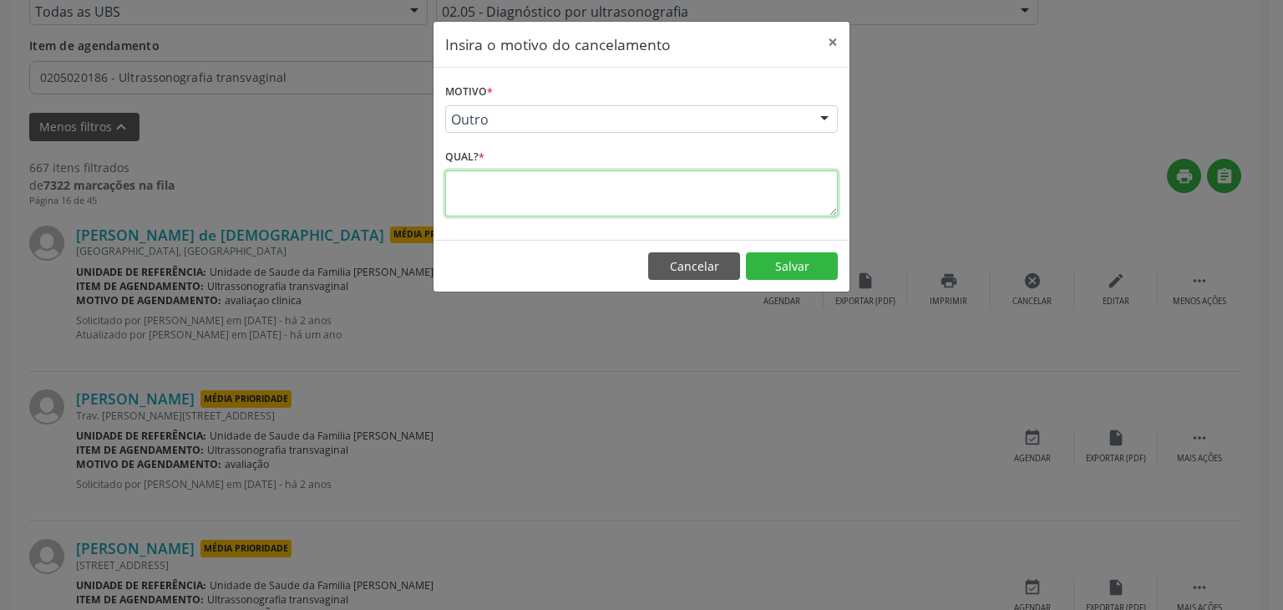
click at [550, 191] on textarea at bounding box center [641, 193] width 393 height 46
paste textarea "EXAME REALIZADO"
type textarea "EXAME REALIZADO"
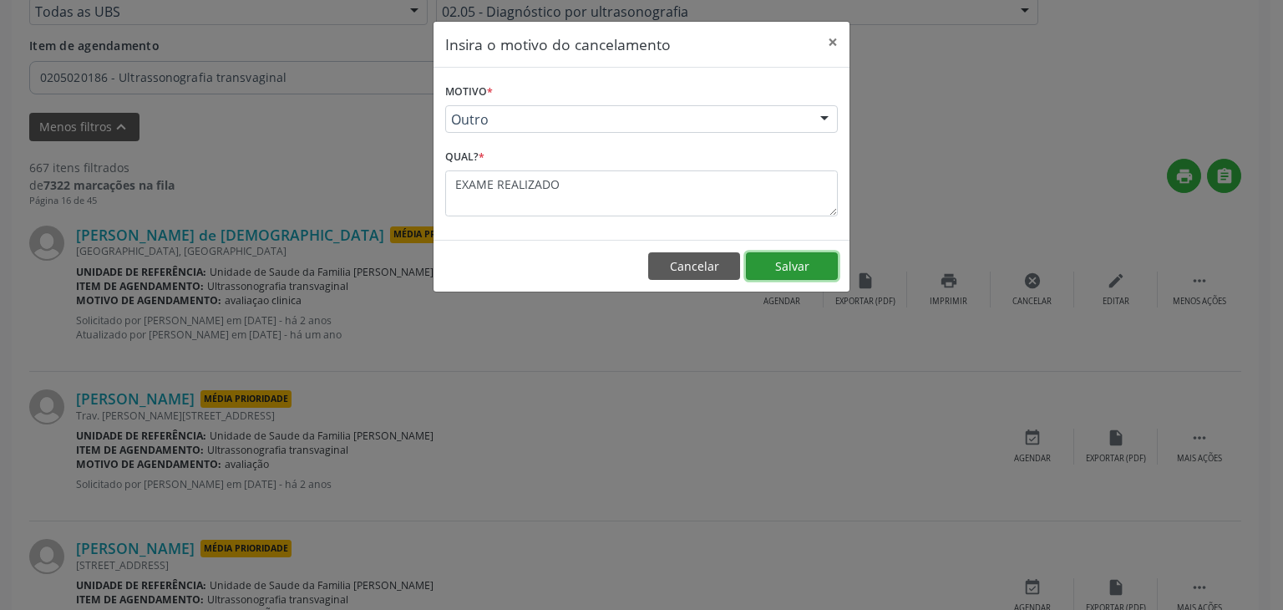
click at [797, 258] on button "Salvar" at bounding box center [792, 266] width 92 height 28
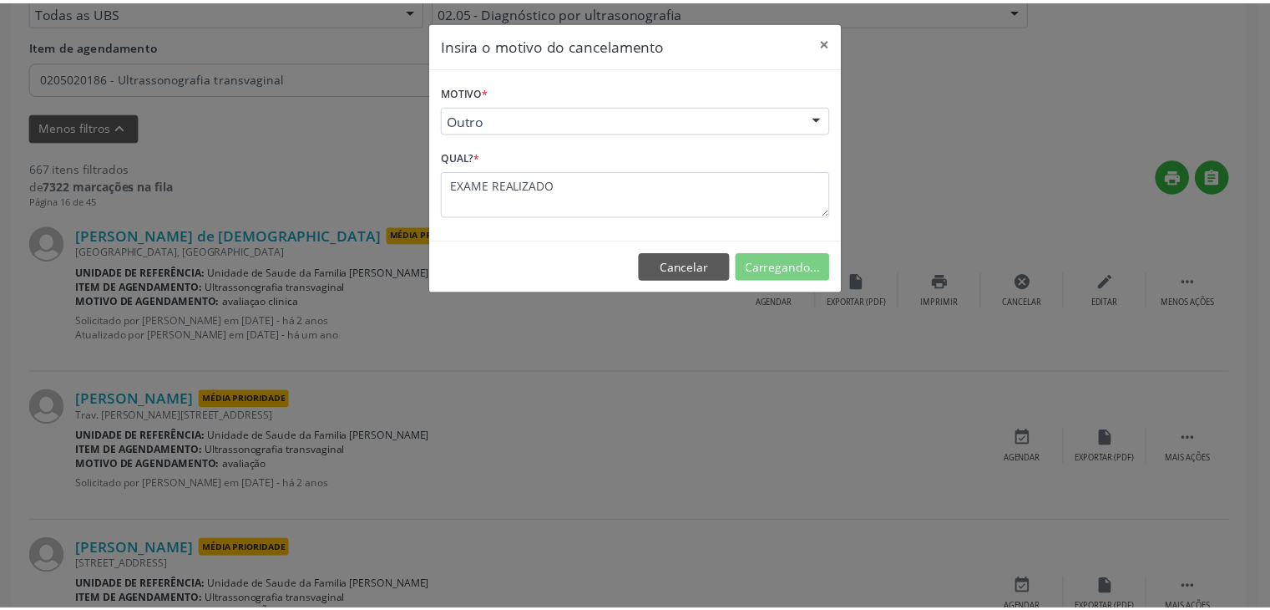
scroll to position [88, 0]
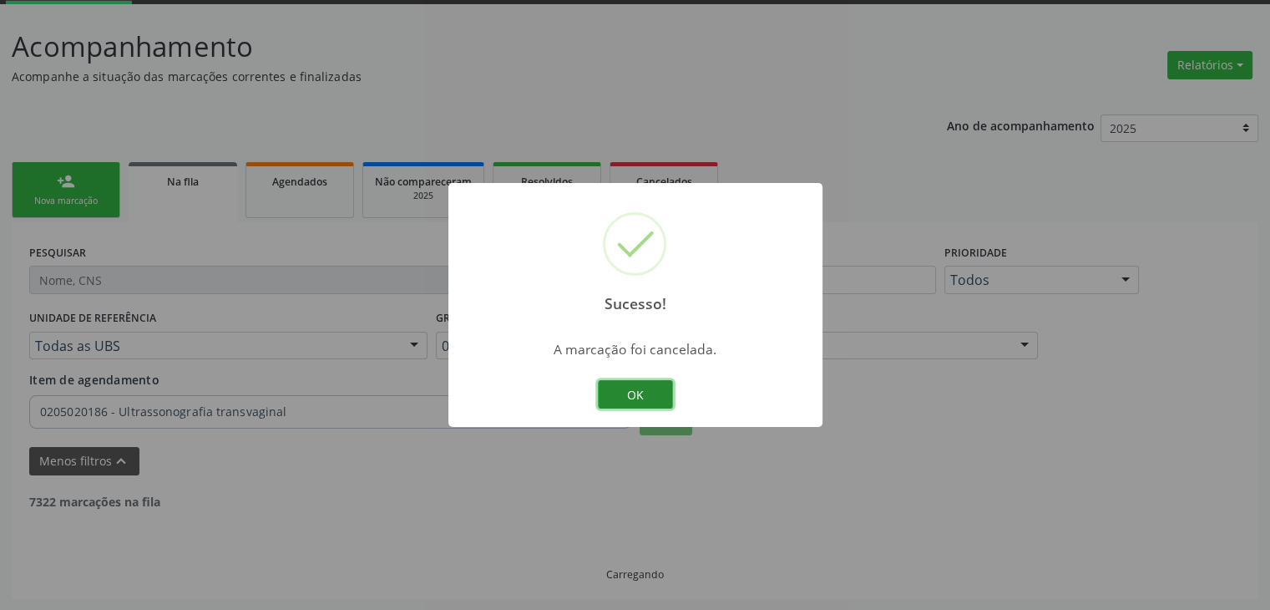
click at [648, 387] on button "OK" at bounding box center [635, 394] width 75 height 28
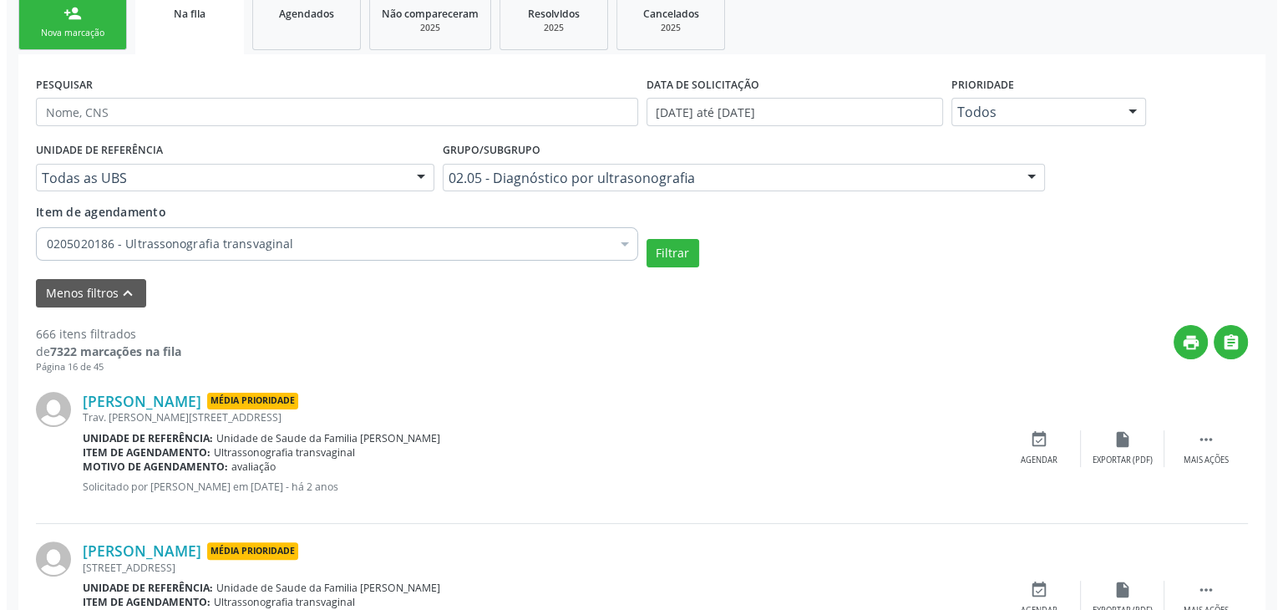
scroll to position [505, 0]
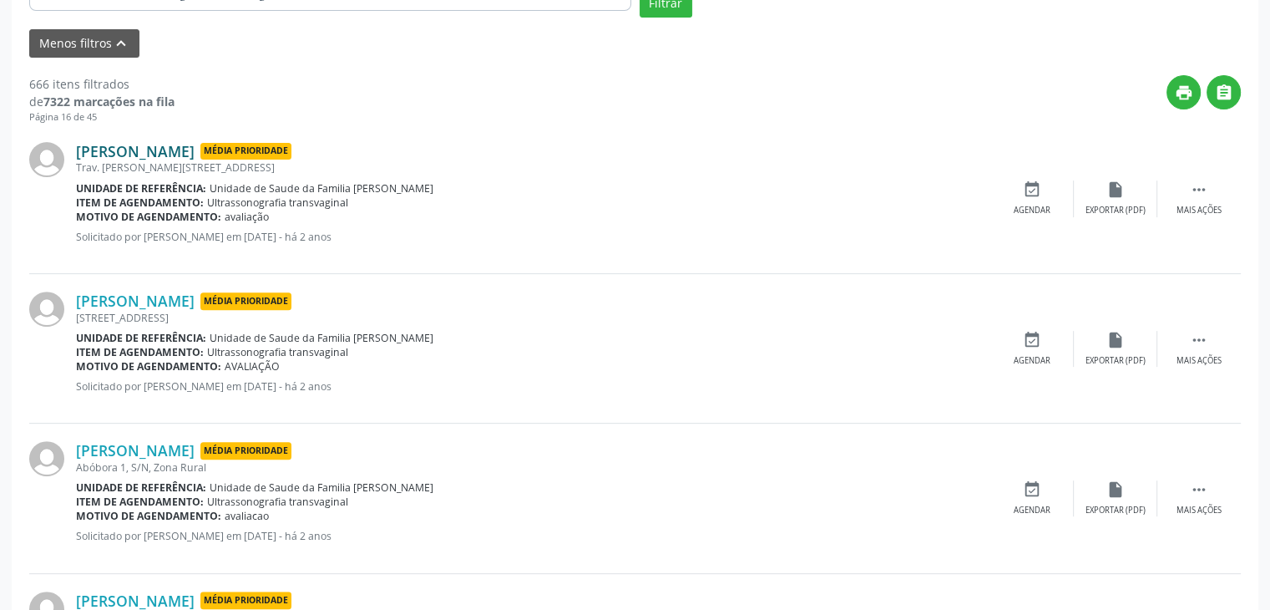
click at [141, 151] on link "[PERSON_NAME]" at bounding box center [135, 151] width 119 height 18
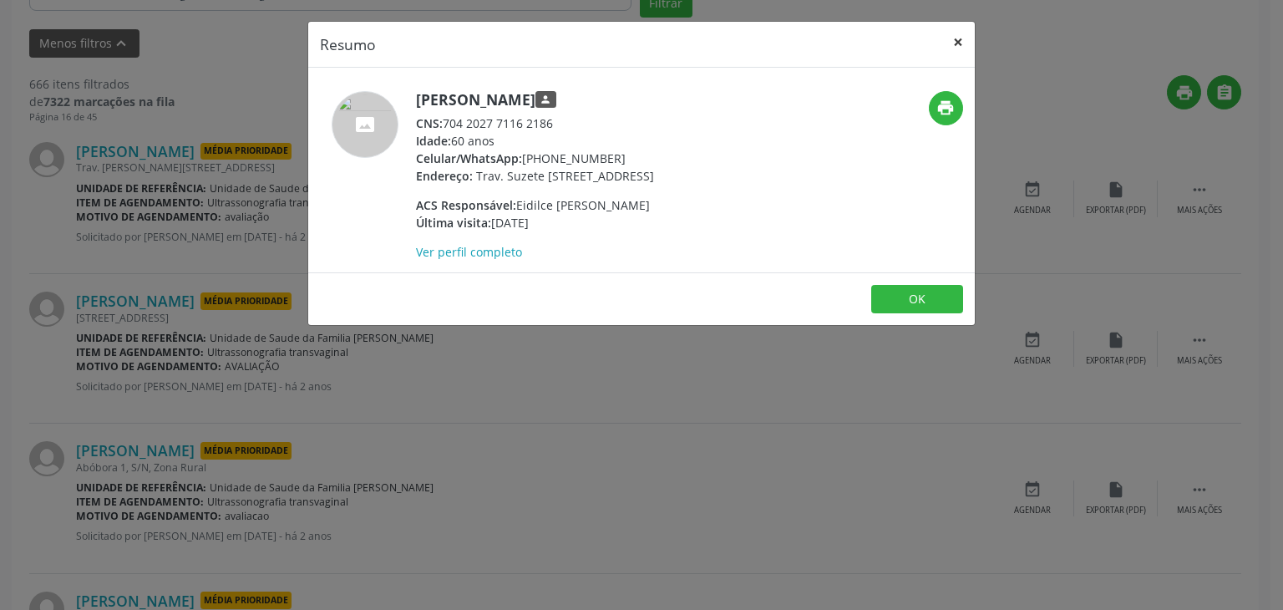
click at [953, 40] on button "×" at bounding box center [957, 42] width 33 height 41
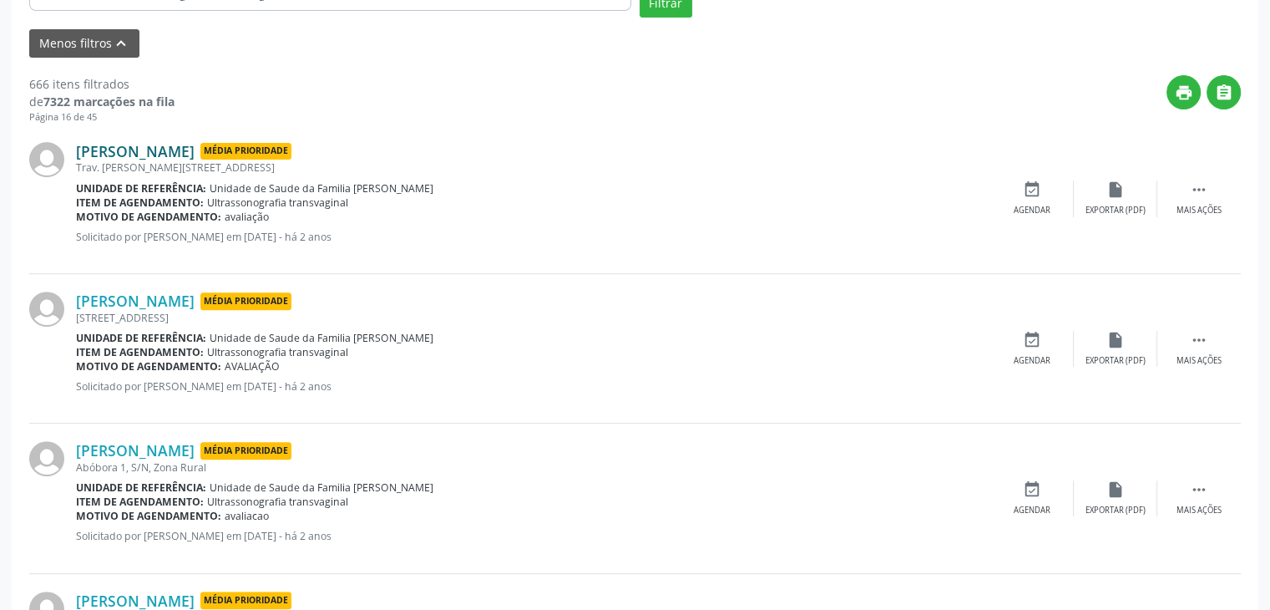
click at [113, 158] on link "[PERSON_NAME]" at bounding box center [135, 151] width 119 height 18
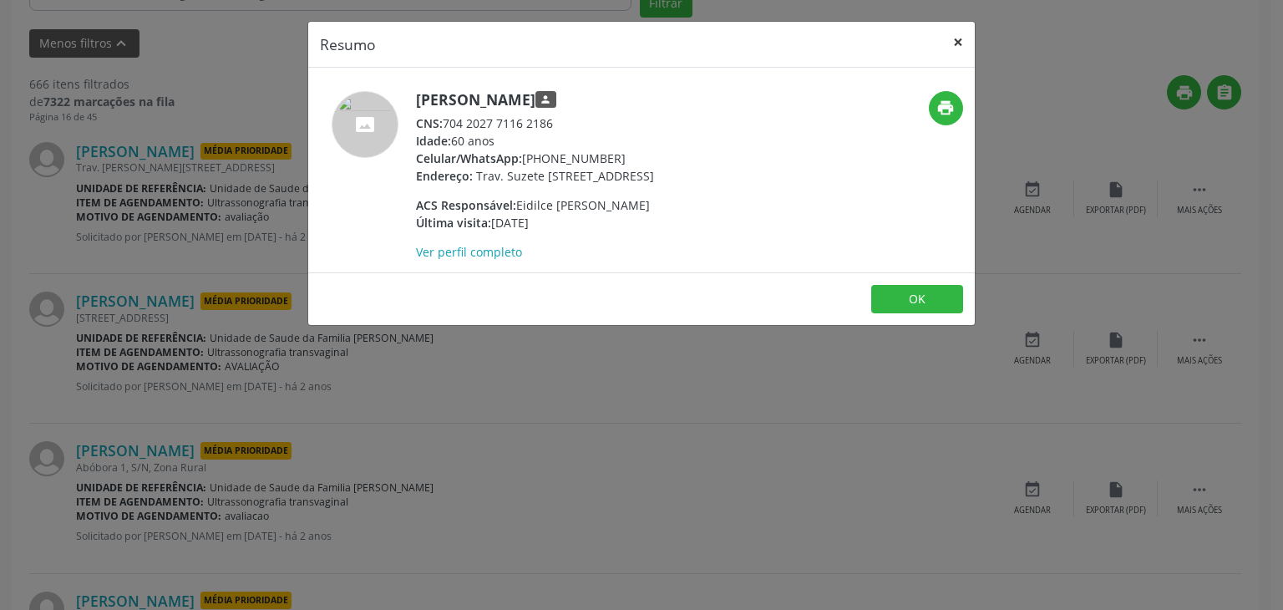
click at [959, 46] on button "×" at bounding box center [957, 42] width 33 height 41
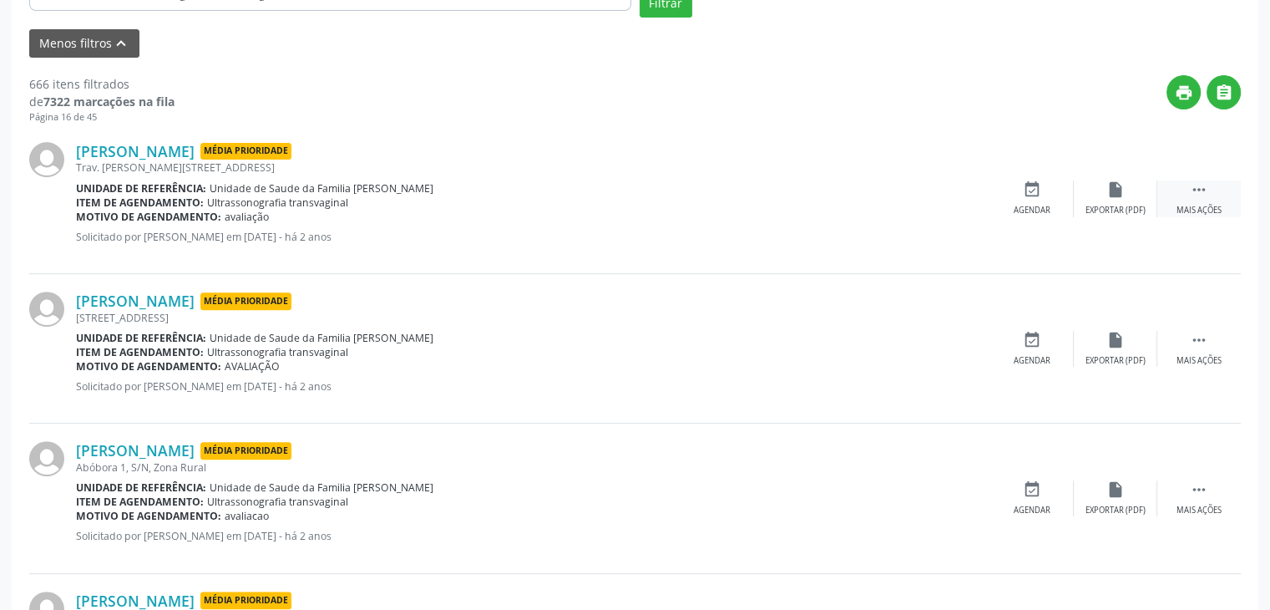
click at [1191, 197] on icon "" at bounding box center [1199, 189] width 18 height 18
click at [995, 202] on div "cancel Cancelar" at bounding box center [1032, 198] width 84 height 36
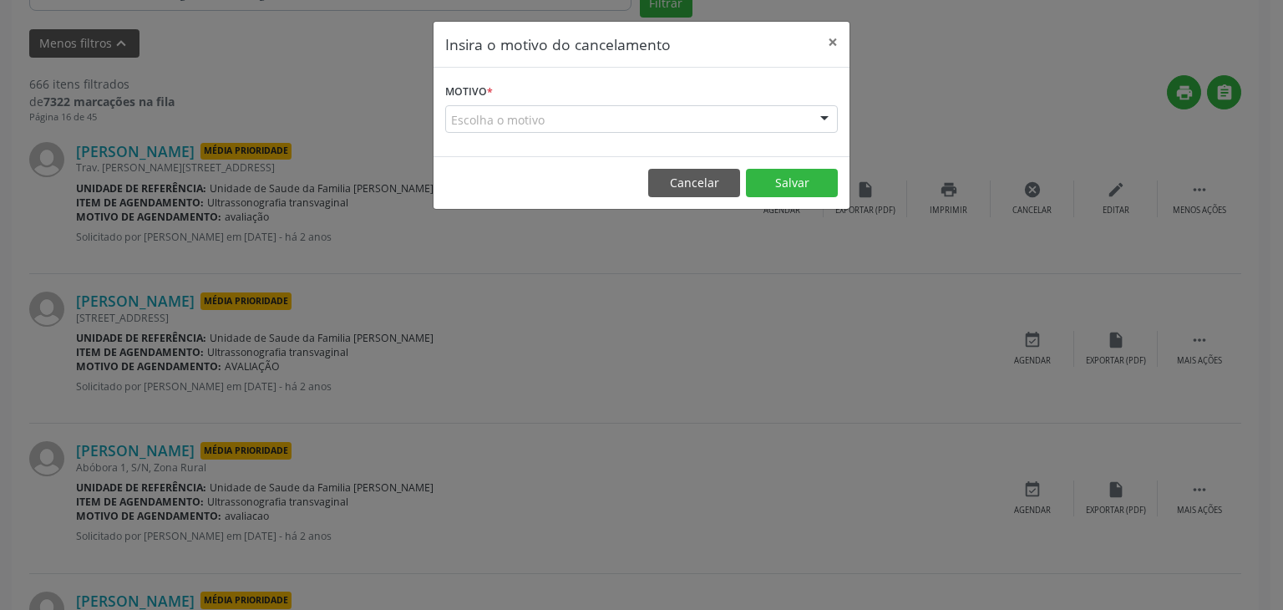
click at [590, 124] on div "Escolha o motivo" at bounding box center [641, 119] width 393 height 28
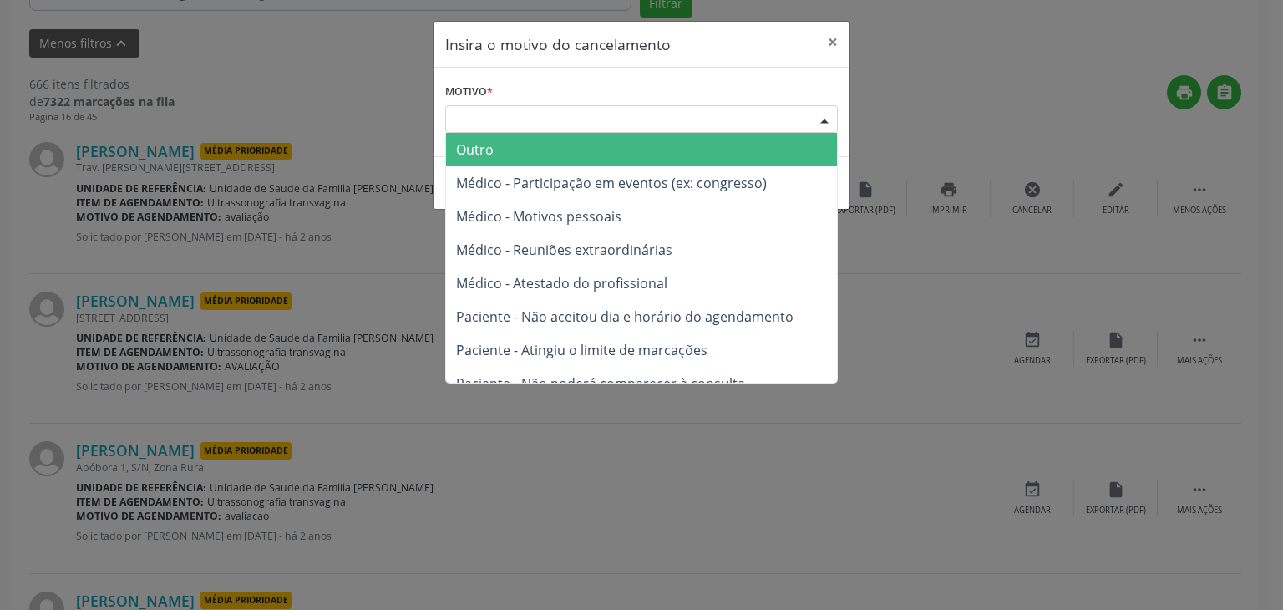
click at [535, 160] on span "Outro" at bounding box center [641, 149] width 391 height 33
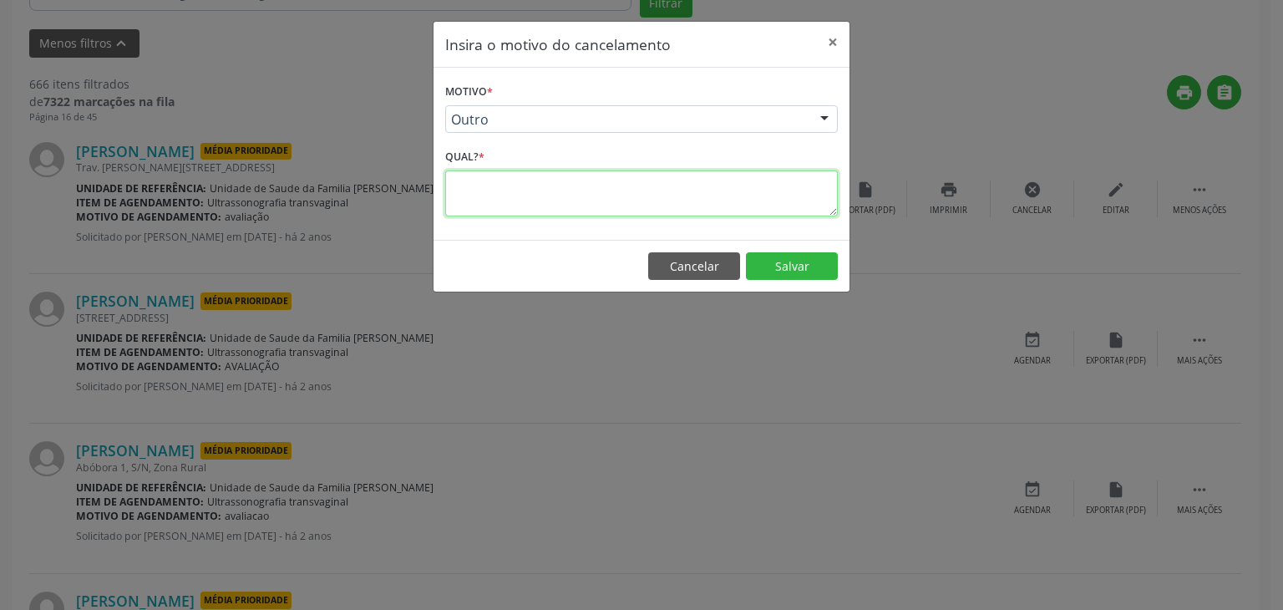
click at [528, 186] on textarea at bounding box center [641, 193] width 393 height 46
paste textarea "EXAME REALIZADO"
type textarea "EXAME REALIZADO"
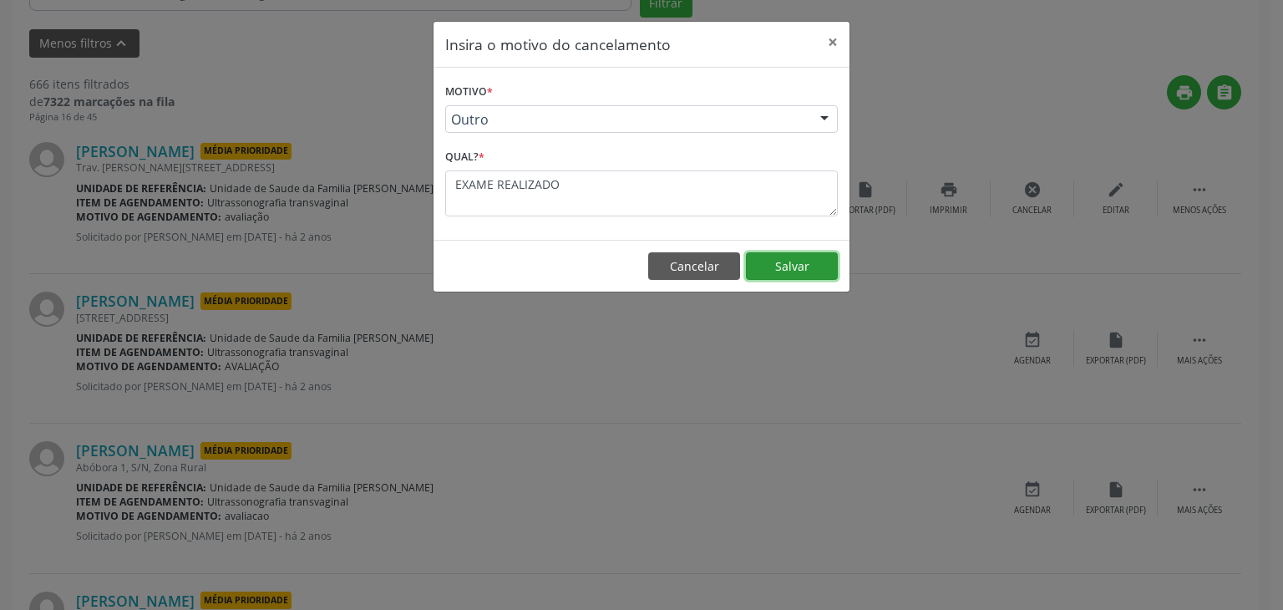
click at [818, 256] on button "Salvar" at bounding box center [792, 266] width 92 height 28
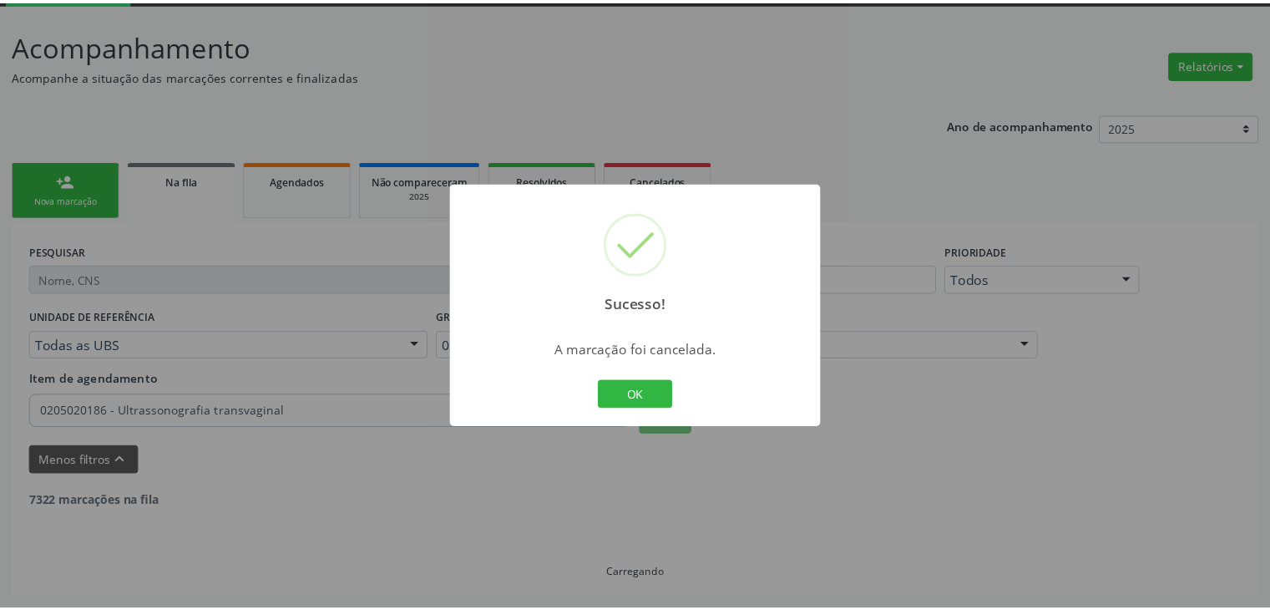
scroll to position [88, 0]
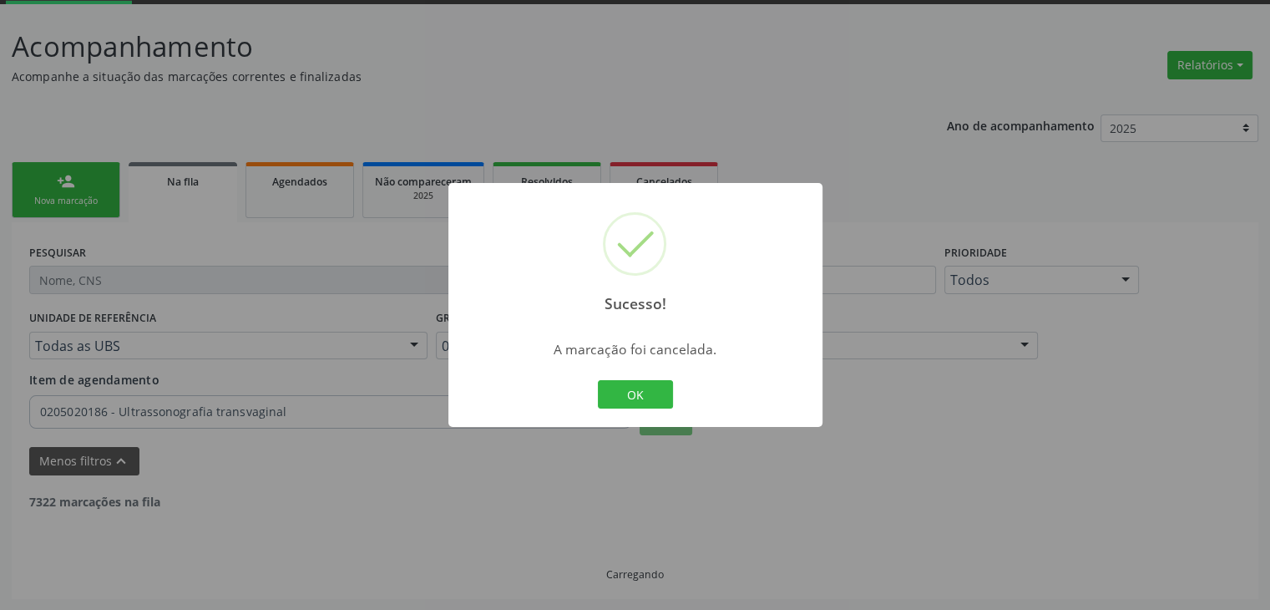
click at [638, 410] on div "OK Cancel" at bounding box center [635, 394] width 83 height 35
click at [636, 394] on button "OK" at bounding box center [635, 394] width 75 height 28
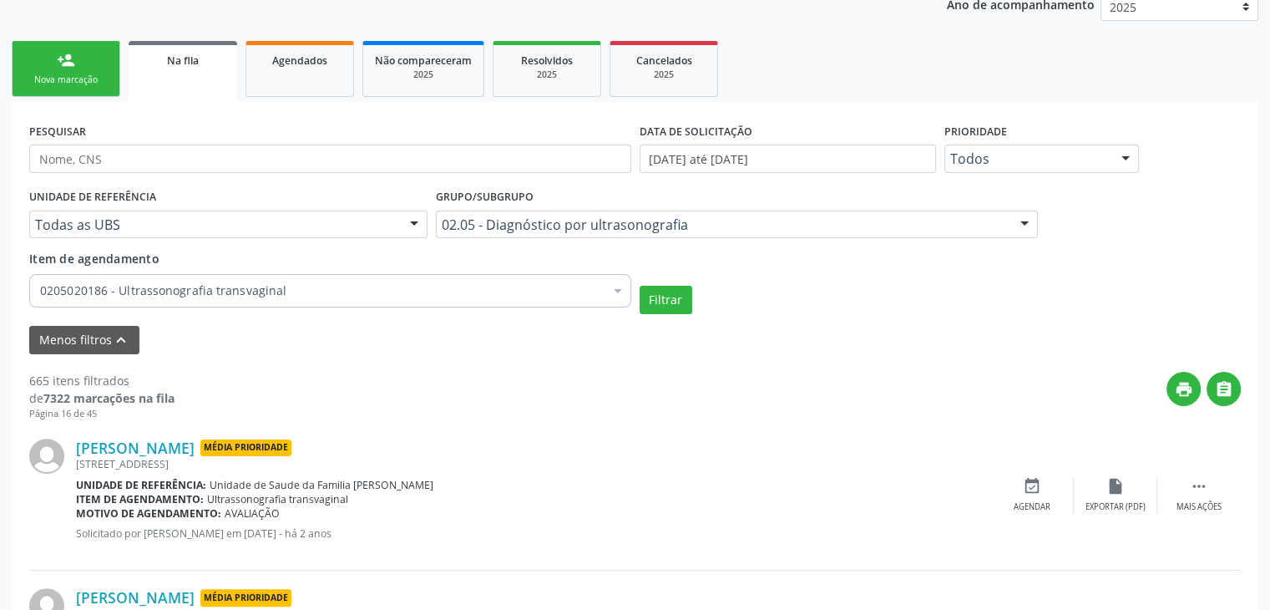
scroll to position [422, 0]
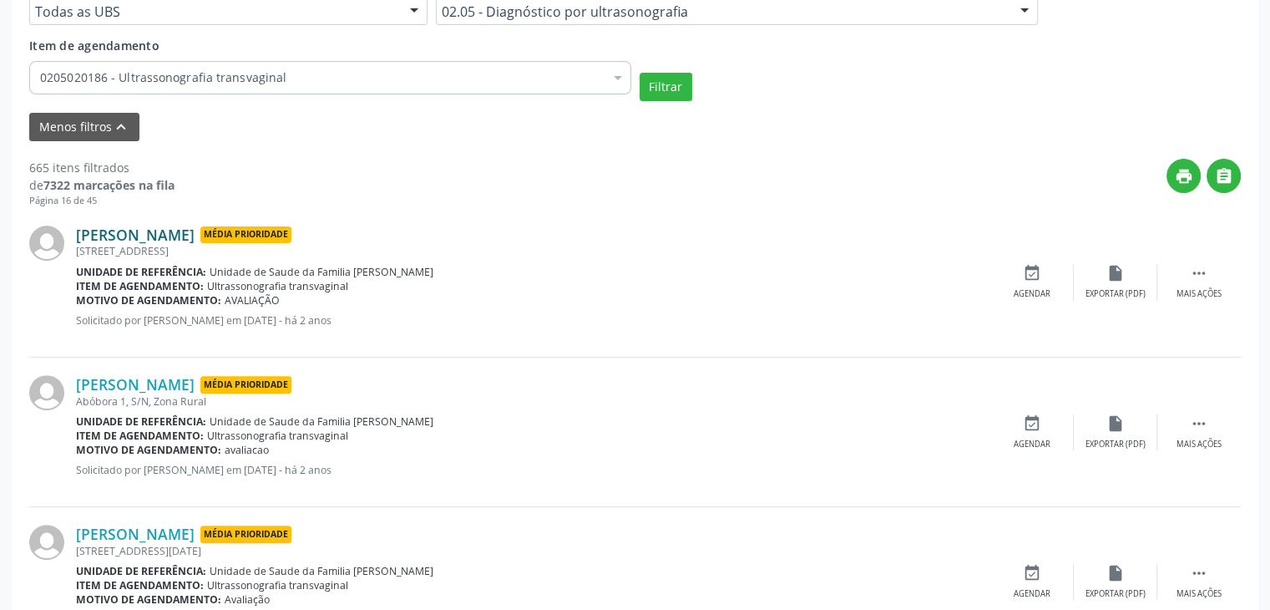
click at [178, 226] on link "[PERSON_NAME]" at bounding box center [135, 234] width 119 height 18
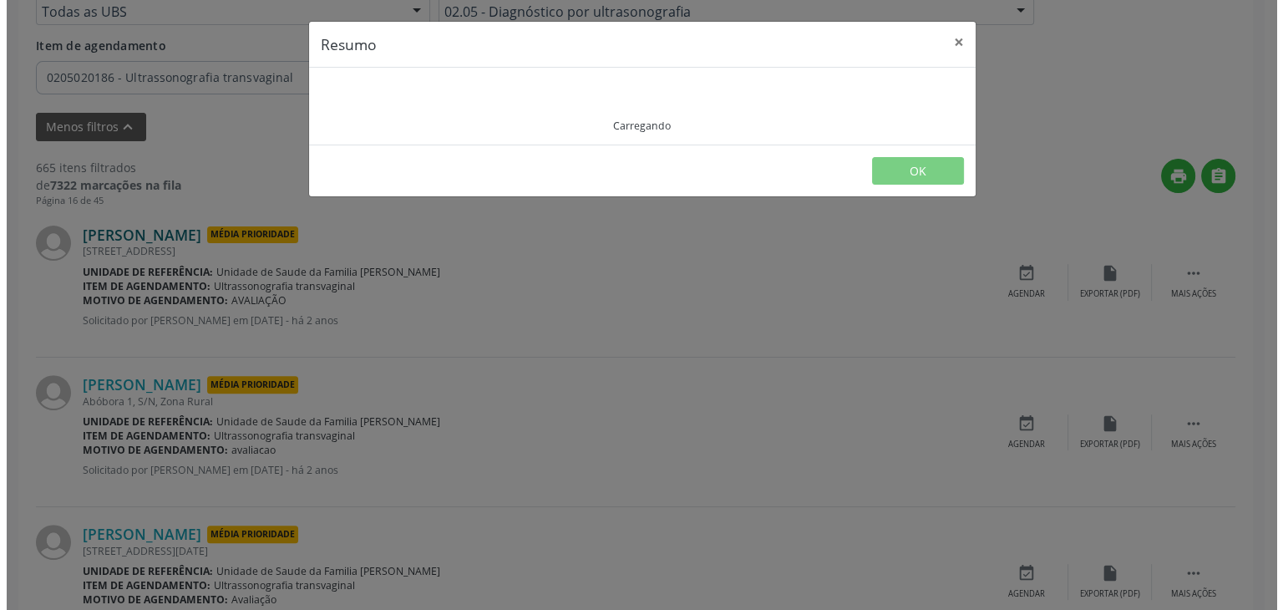
click at [178, 226] on div "Resumo × Carregando OK" at bounding box center [635, 305] width 1270 height 610
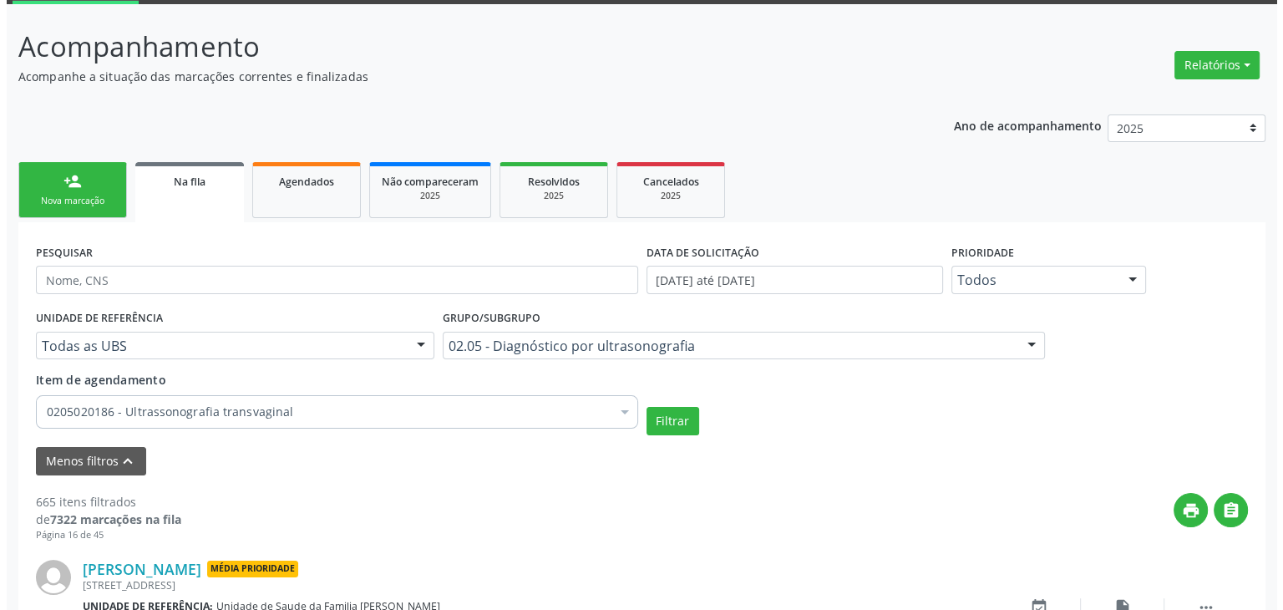
scroll to position [338, 0]
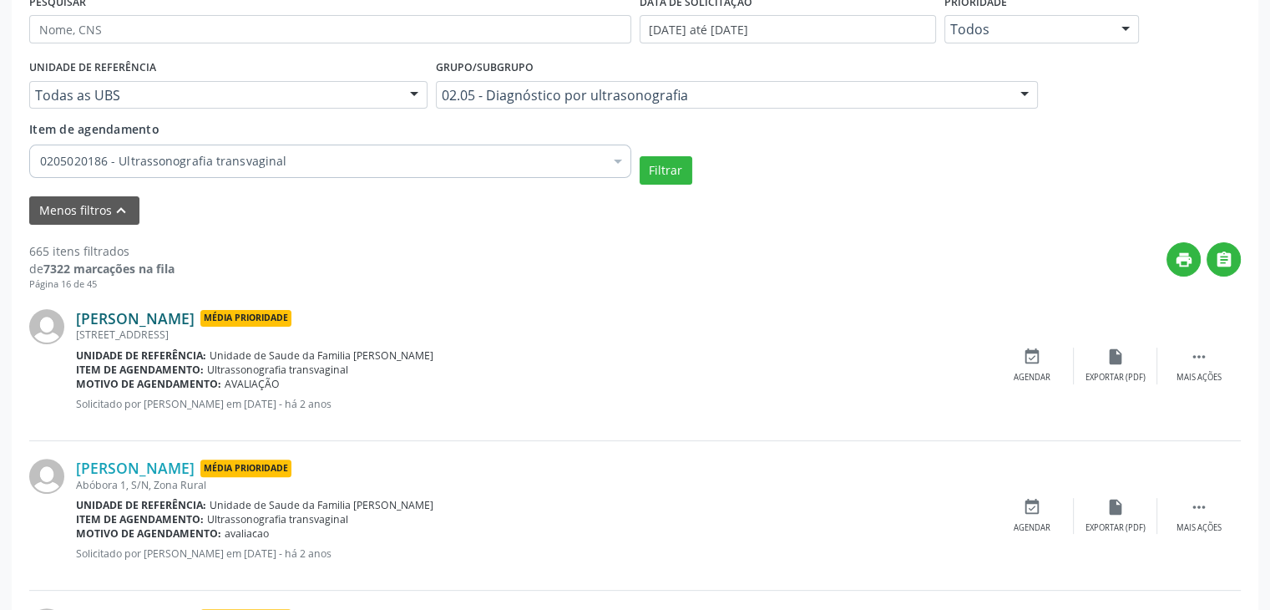
click at [140, 321] on link "[PERSON_NAME]" at bounding box center [135, 318] width 119 height 18
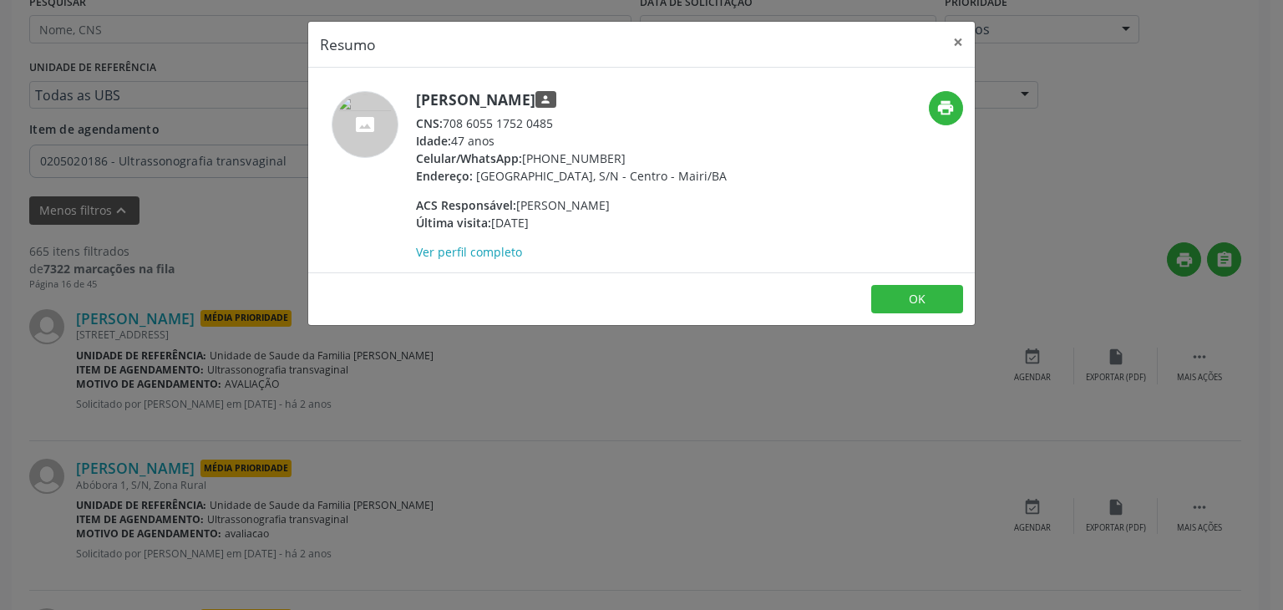
drag, startPoint x: 440, startPoint y: 105, endPoint x: 580, endPoint y: 104, distance: 140.3
click at [580, 104] on h5 "Maisa Moura Gomes person" at bounding box center [571, 100] width 311 height 18
copy h5 "[PERSON_NAME]"
drag, startPoint x: 525, startPoint y: 162, endPoint x: 616, endPoint y: 162, distance: 90.2
click at [616, 162] on div "Celular/WhatsApp: (74) 99924-6670" at bounding box center [571, 158] width 311 height 18
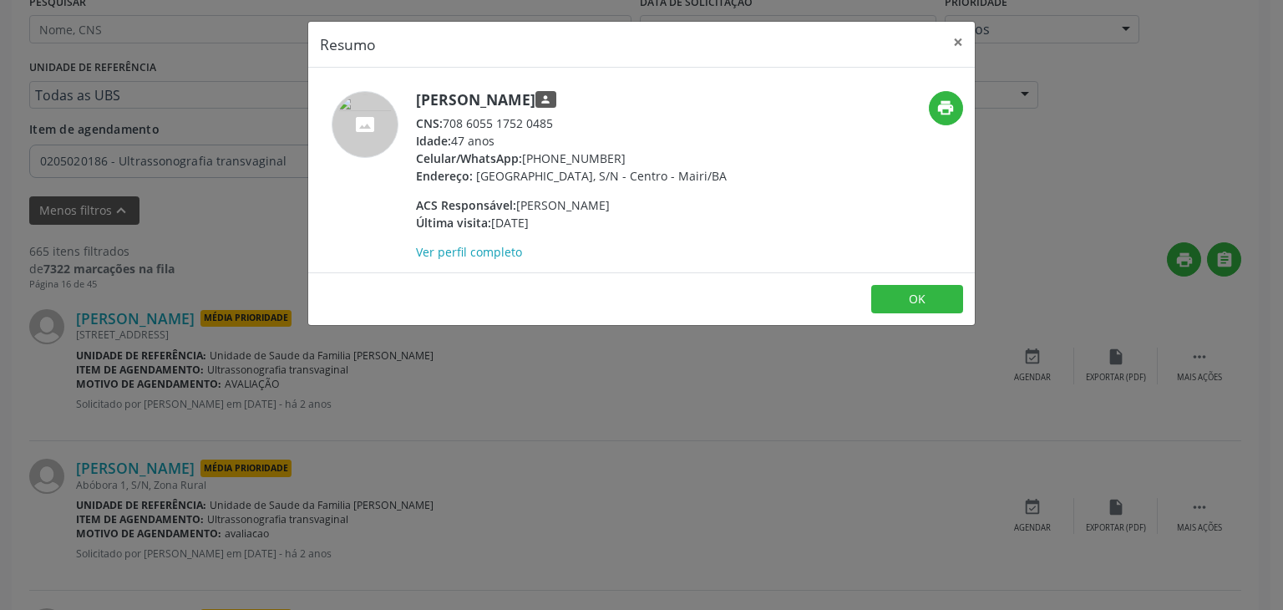
copy div "(74) 99924-6670"
click at [963, 43] on button "×" at bounding box center [957, 42] width 33 height 41
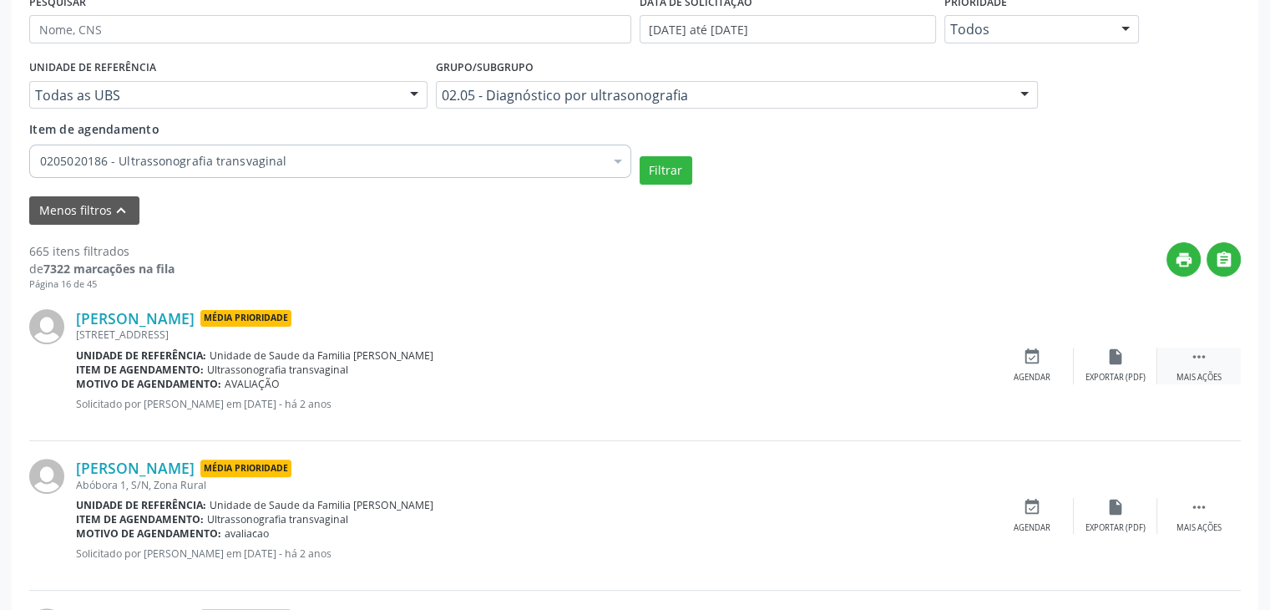
click at [1197, 362] on icon "" at bounding box center [1199, 356] width 18 height 18
click at [1052, 363] on div "cancel Cancelar" at bounding box center [1032, 365] width 84 height 36
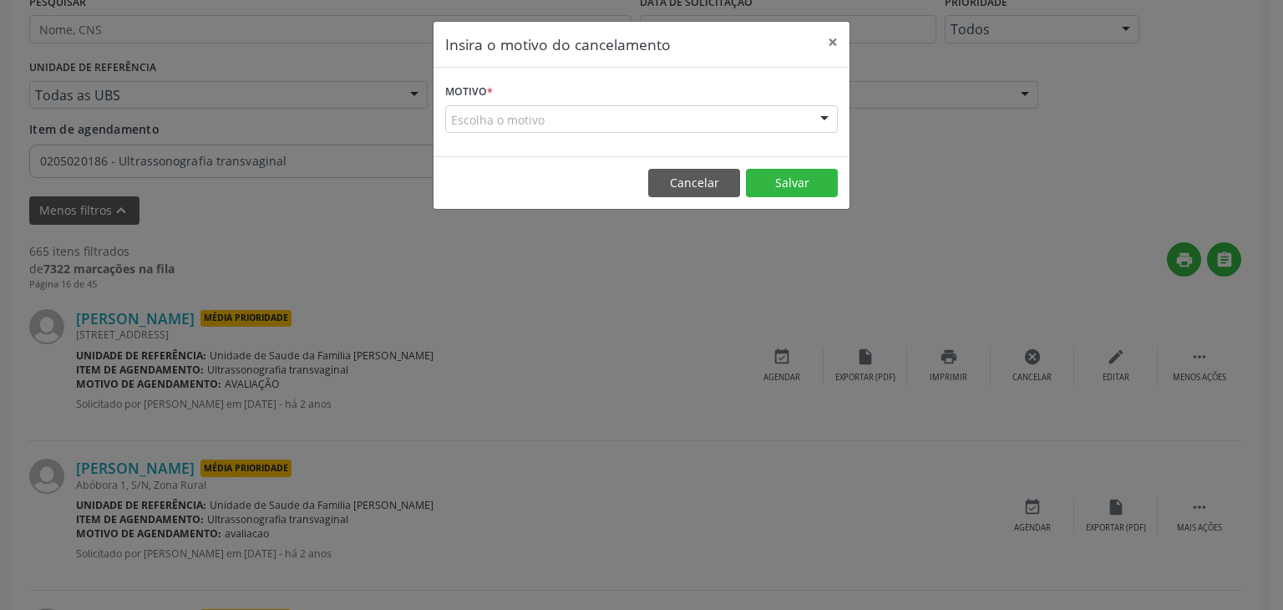
click at [564, 110] on div "Escolha o motivo" at bounding box center [641, 119] width 393 height 28
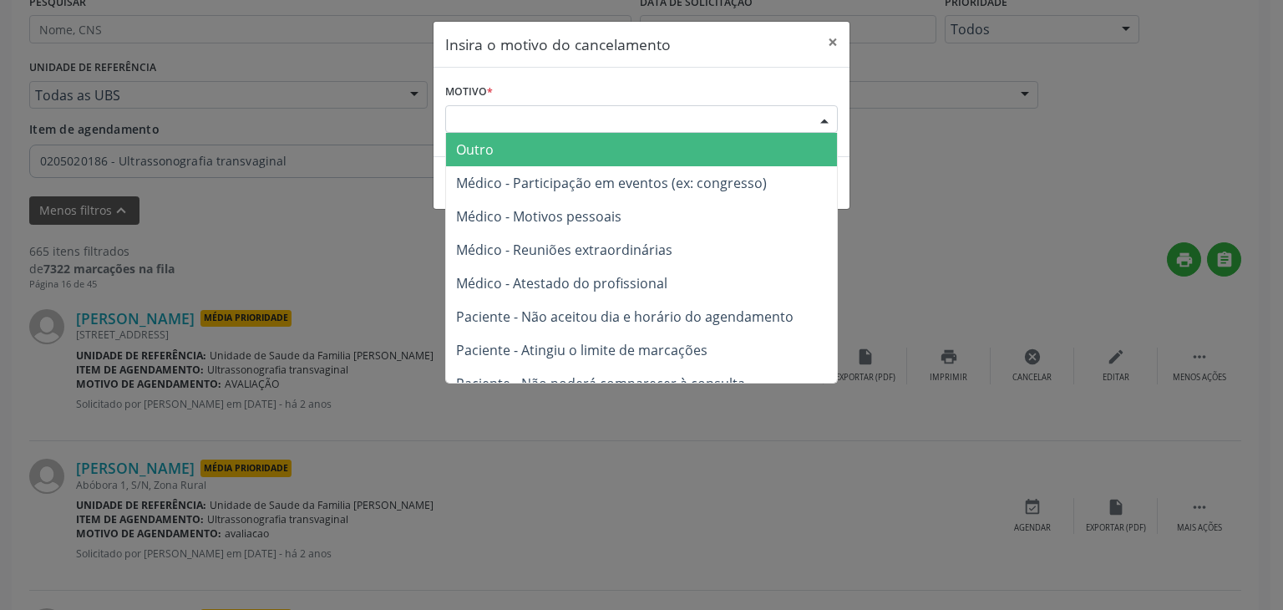
click at [550, 147] on span "Outro" at bounding box center [641, 149] width 391 height 33
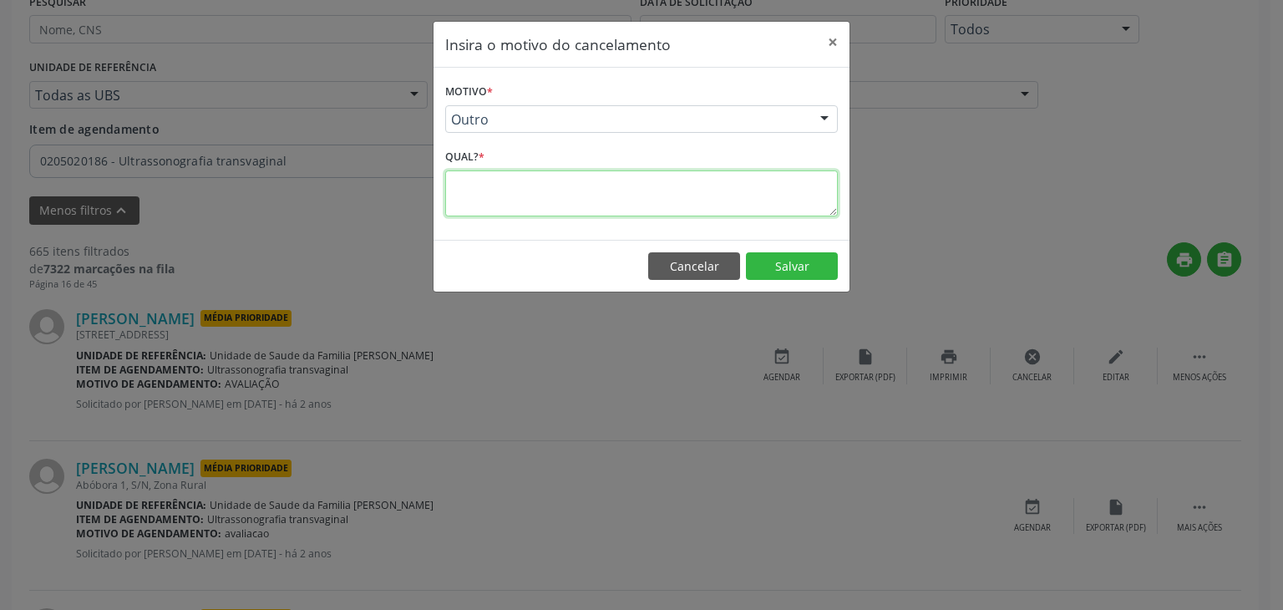
click at [549, 186] on textarea at bounding box center [641, 193] width 393 height 46
paste textarea "(74) 99924-6670"
type textarea "("
type textarea "EXAME REALIZADO"
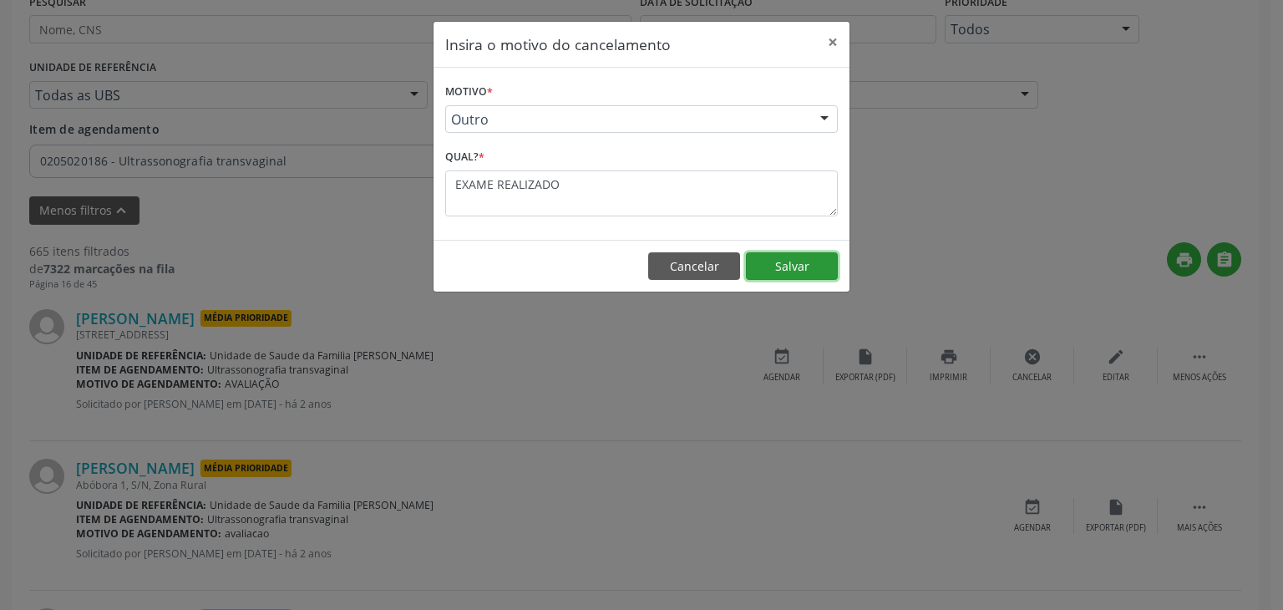
click at [769, 271] on button "Salvar" at bounding box center [792, 266] width 92 height 28
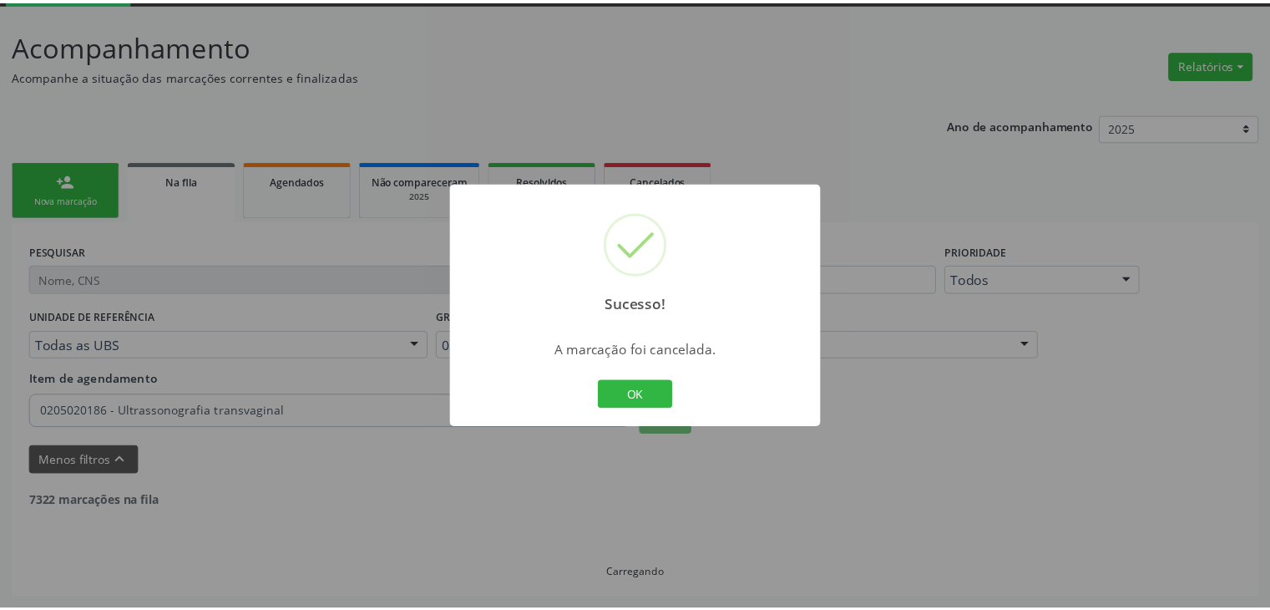
scroll to position [88, 0]
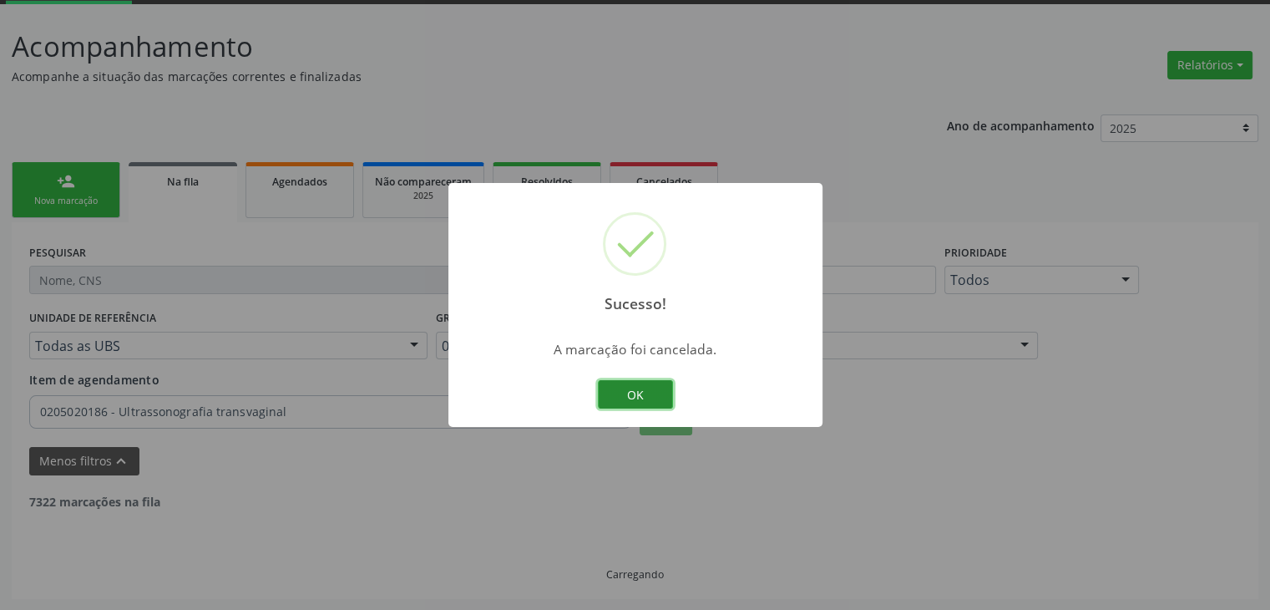
click at [646, 400] on button "OK" at bounding box center [635, 394] width 75 height 28
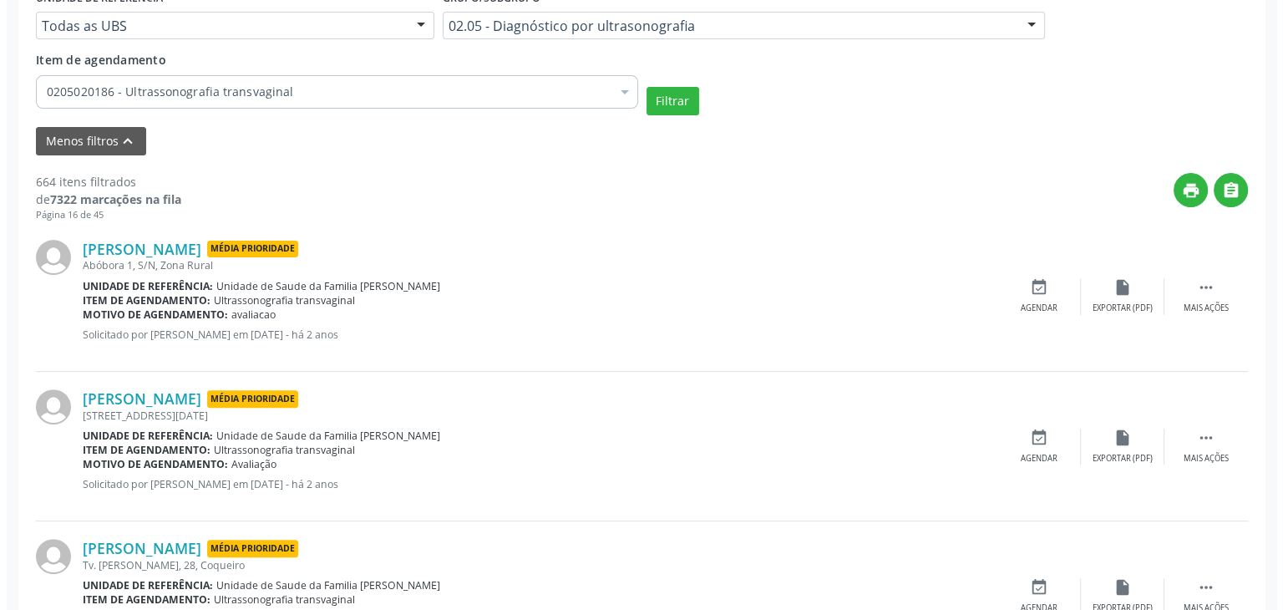
scroll to position [505, 0]
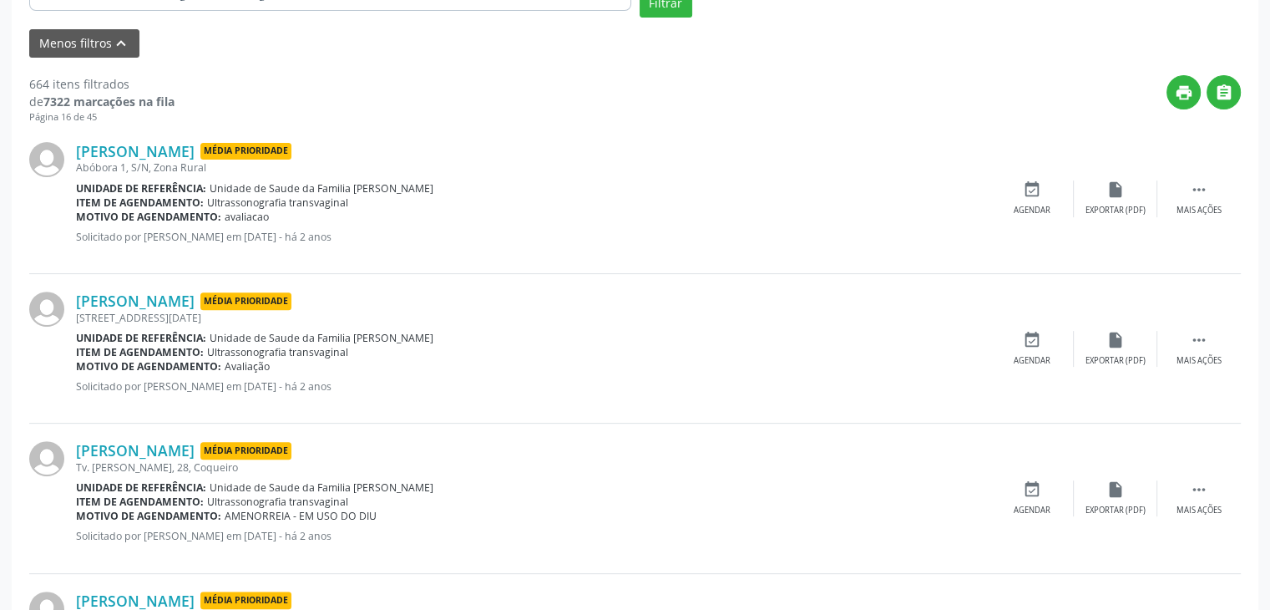
click at [144, 139] on div "Eliana Rocha Santos Média Prioridade Abóbora 1, S/N, Zona Rural Unidade de refe…" at bounding box center [635, 198] width 1212 height 149
click at [146, 150] on link "[PERSON_NAME]" at bounding box center [135, 151] width 119 height 18
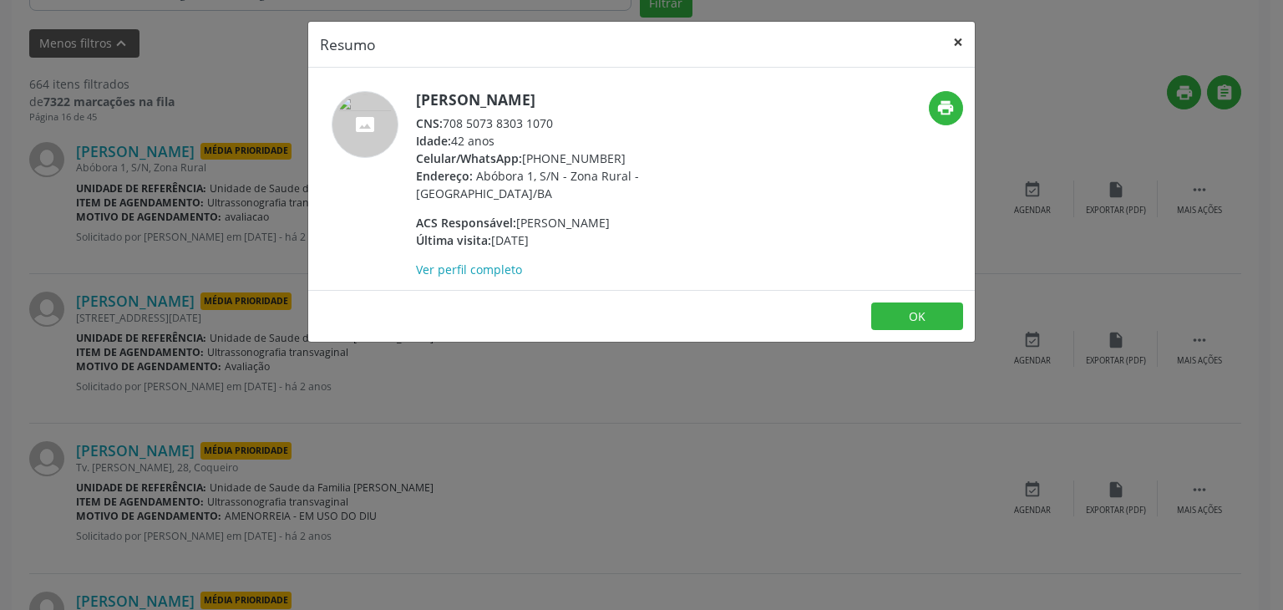
click at [962, 34] on button "×" at bounding box center [957, 42] width 33 height 41
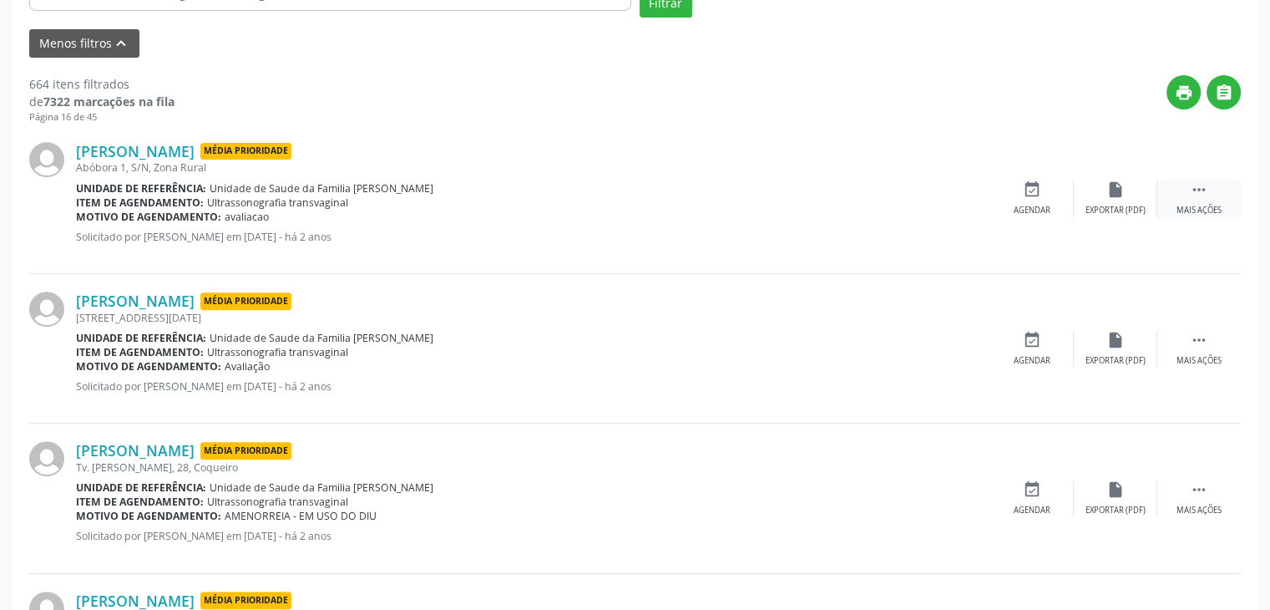
click at [1206, 205] on div "Mais ações" at bounding box center [1199, 211] width 45 height 12
click at [1027, 186] on icon "cancel" at bounding box center [1032, 189] width 18 height 18
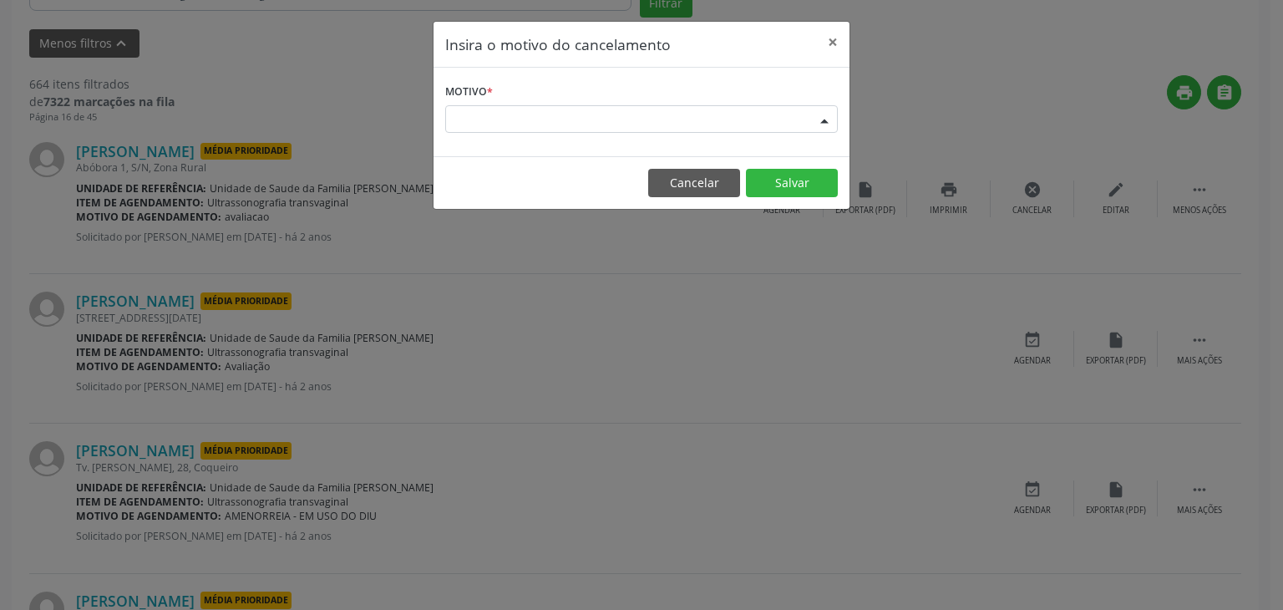
click at [605, 114] on div "Escolha o motivo" at bounding box center [641, 119] width 393 height 28
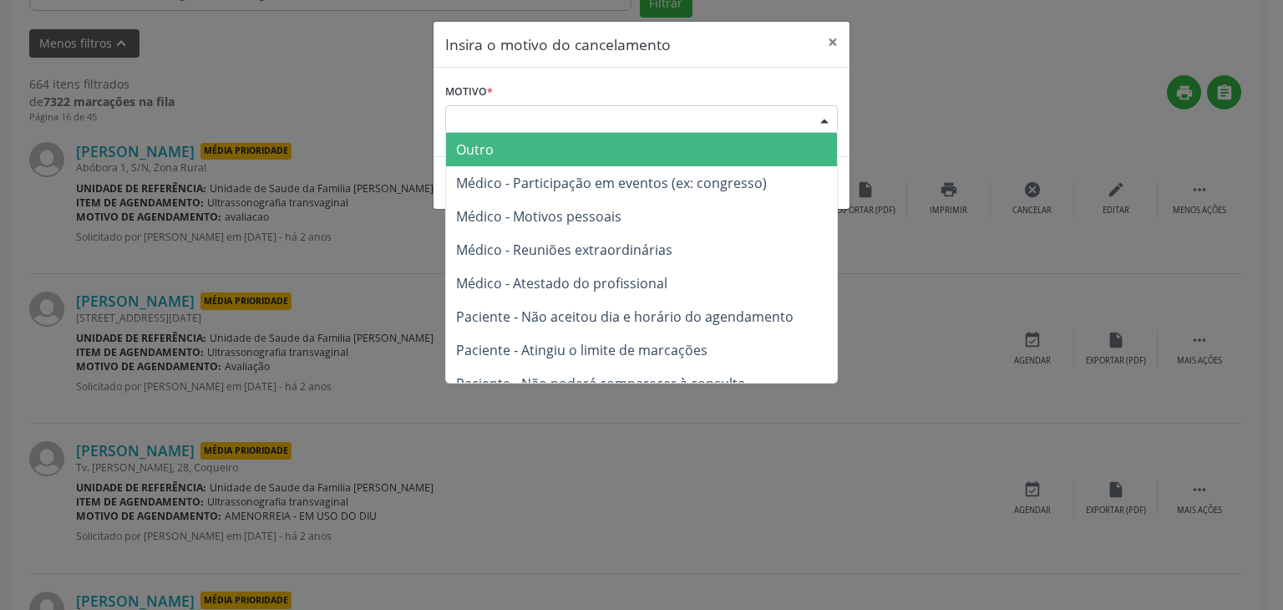
click at [565, 149] on span "Outro" at bounding box center [641, 149] width 391 height 33
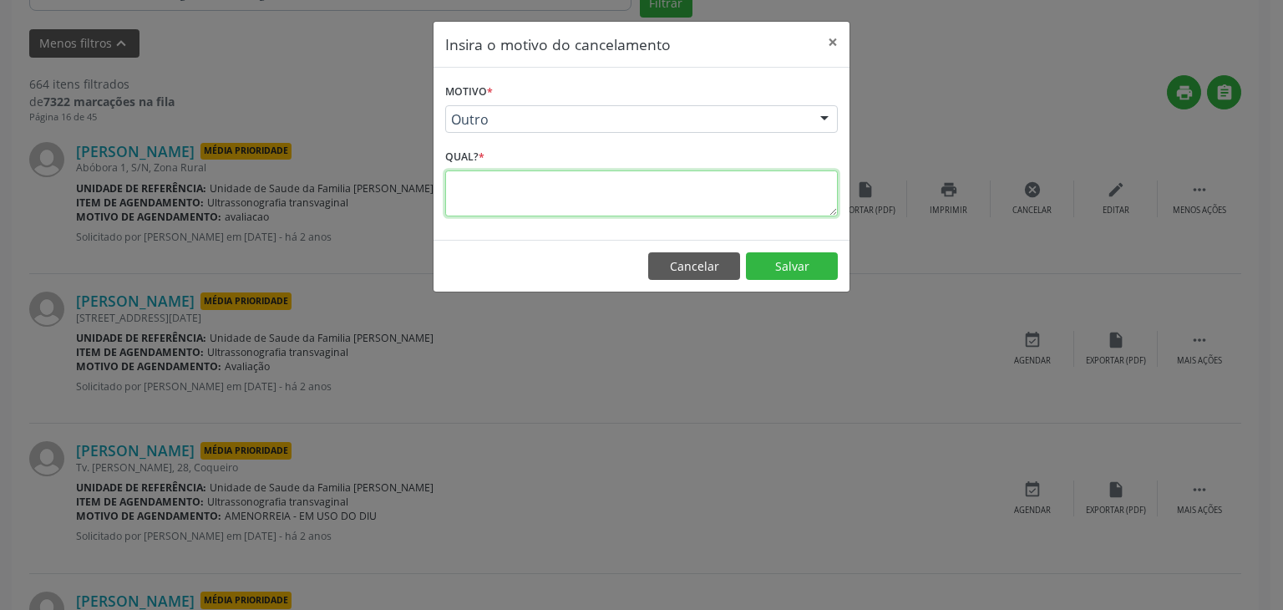
click at [561, 184] on textarea at bounding box center [641, 193] width 393 height 46
type textarea "EXAME REALIZADO"
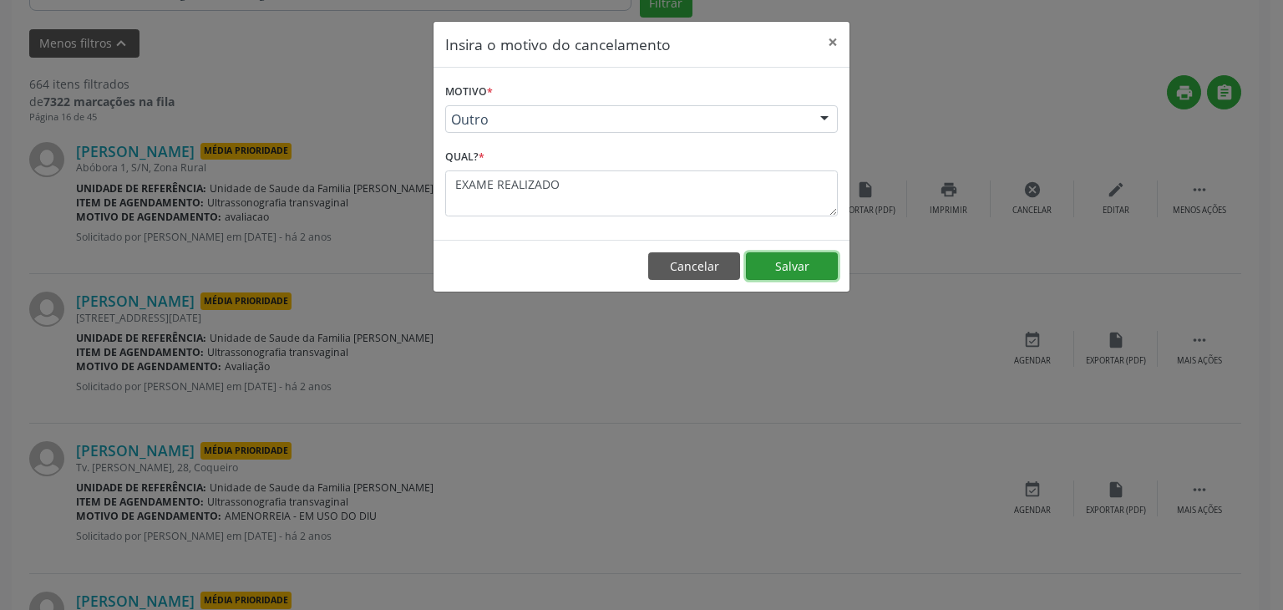
click at [760, 261] on button "Salvar" at bounding box center [792, 266] width 92 height 28
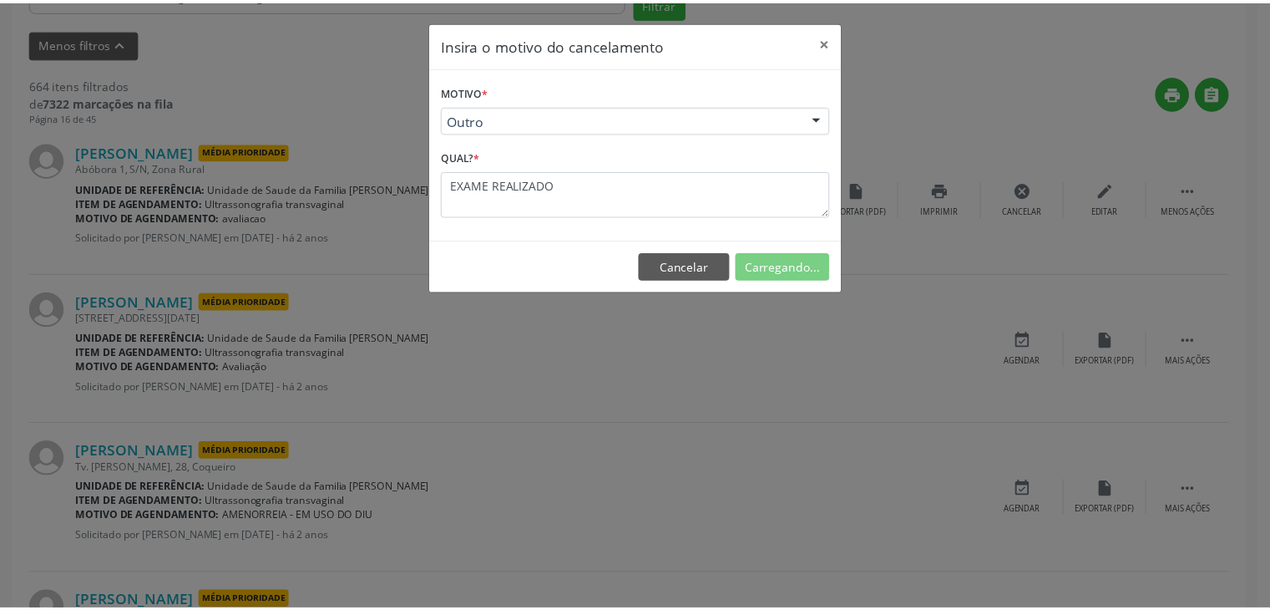
scroll to position [88, 0]
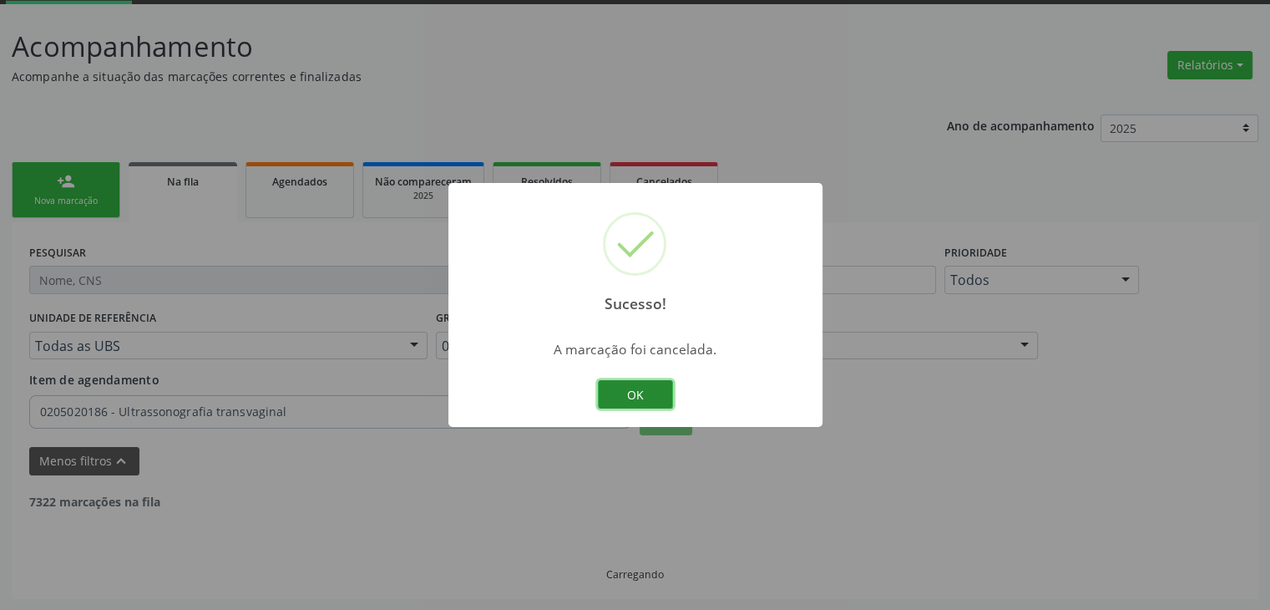
click at [622, 391] on button "OK" at bounding box center [635, 394] width 75 height 28
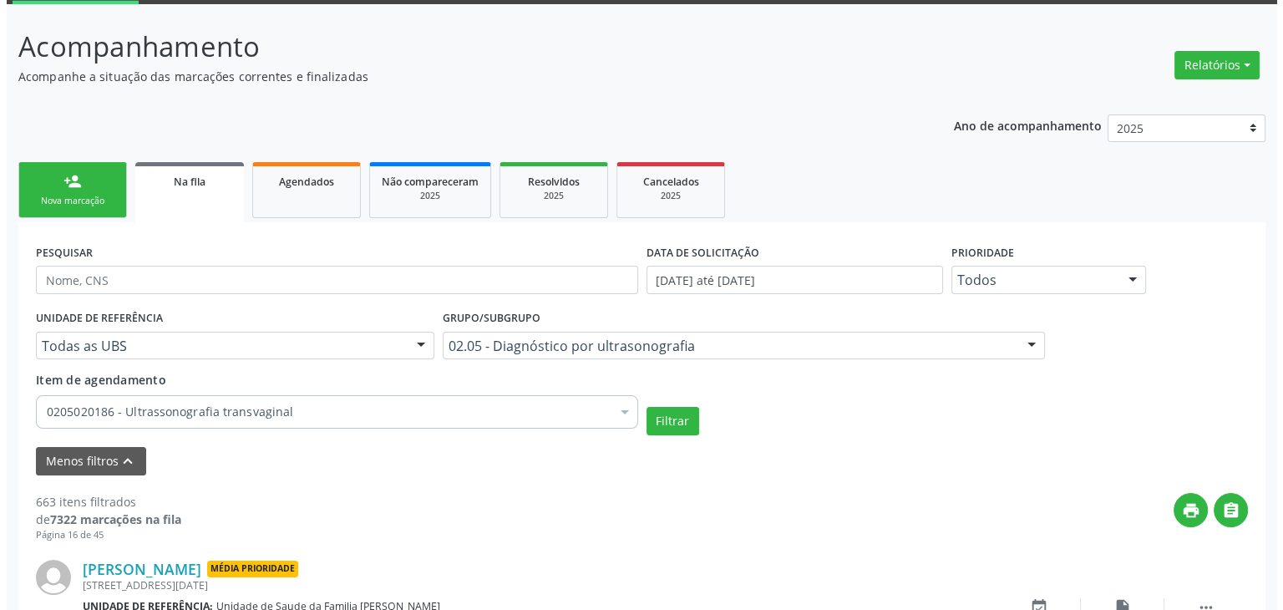
scroll to position [505, 0]
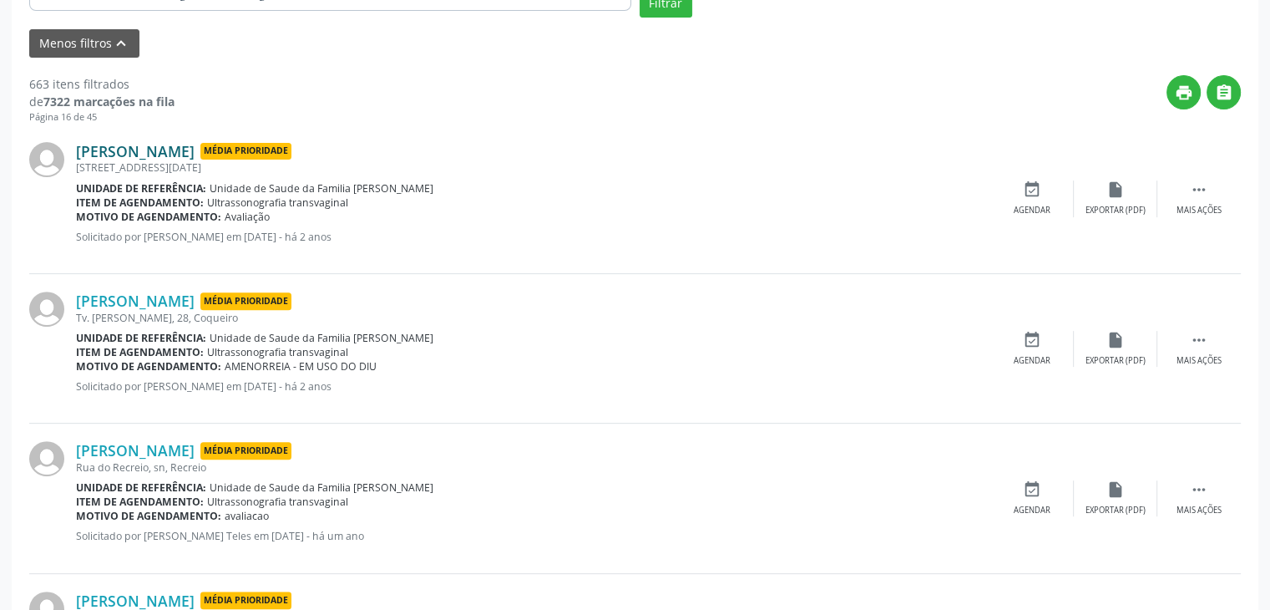
click at [193, 144] on link "[PERSON_NAME]" at bounding box center [135, 151] width 119 height 18
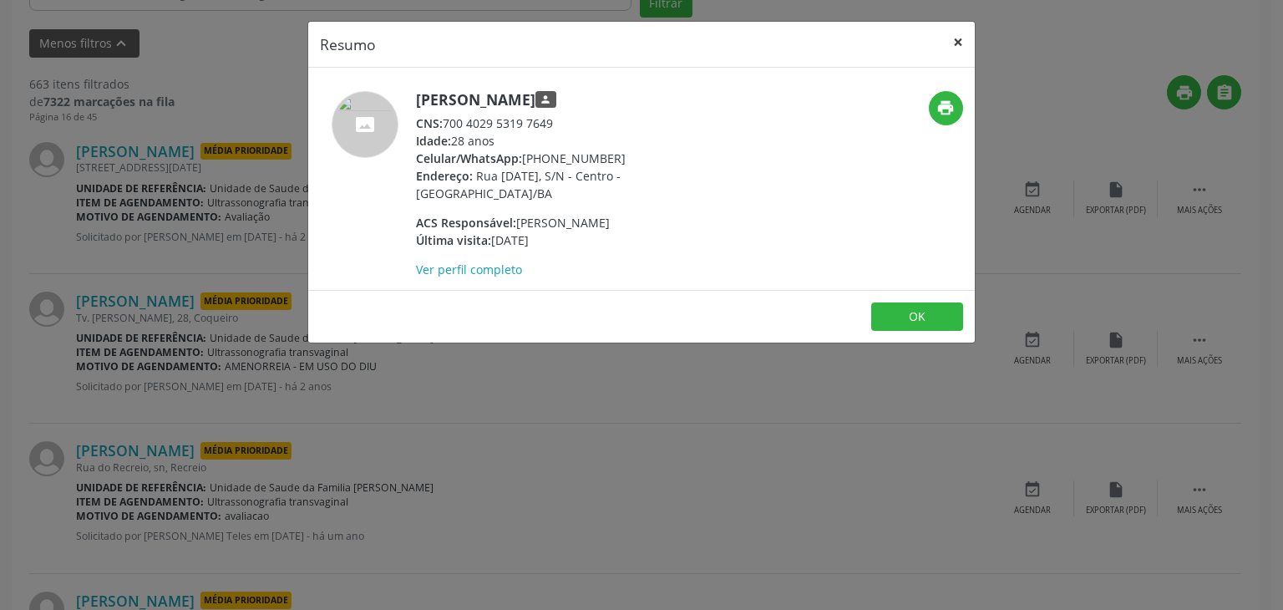
click at [953, 30] on button "×" at bounding box center [957, 42] width 33 height 41
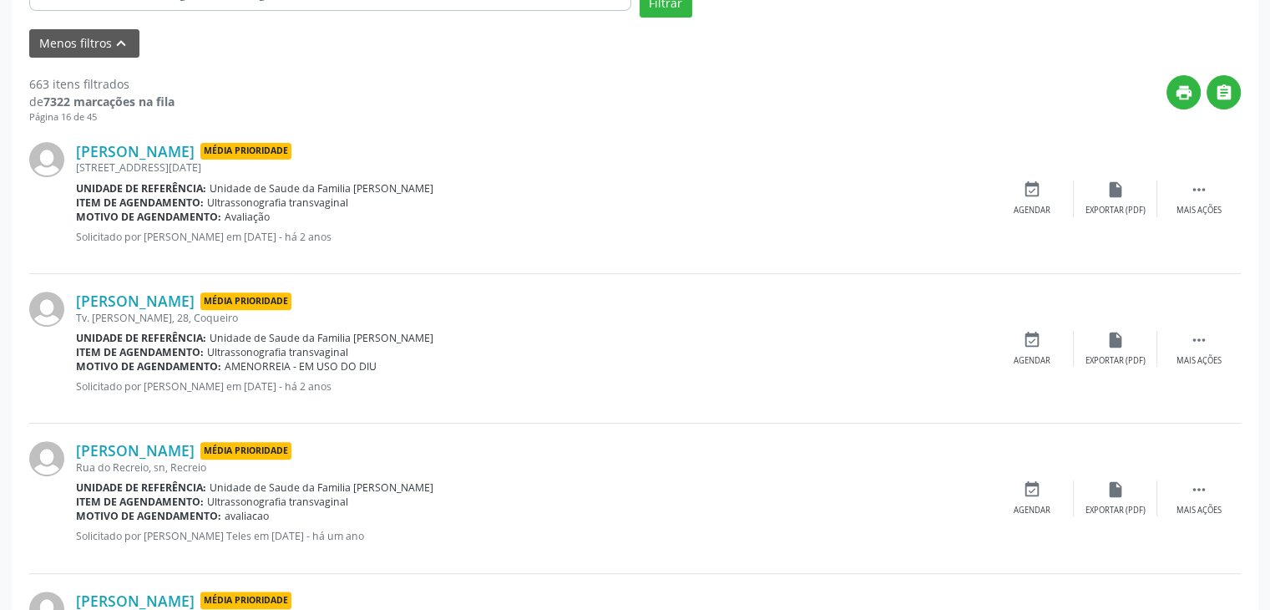
click at [184, 160] on div "[STREET_ADDRESS][DATE]" at bounding box center [533, 167] width 914 height 14
click at [184, 142] on link "[PERSON_NAME]" at bounding box center [135, 151] width 119 height 18
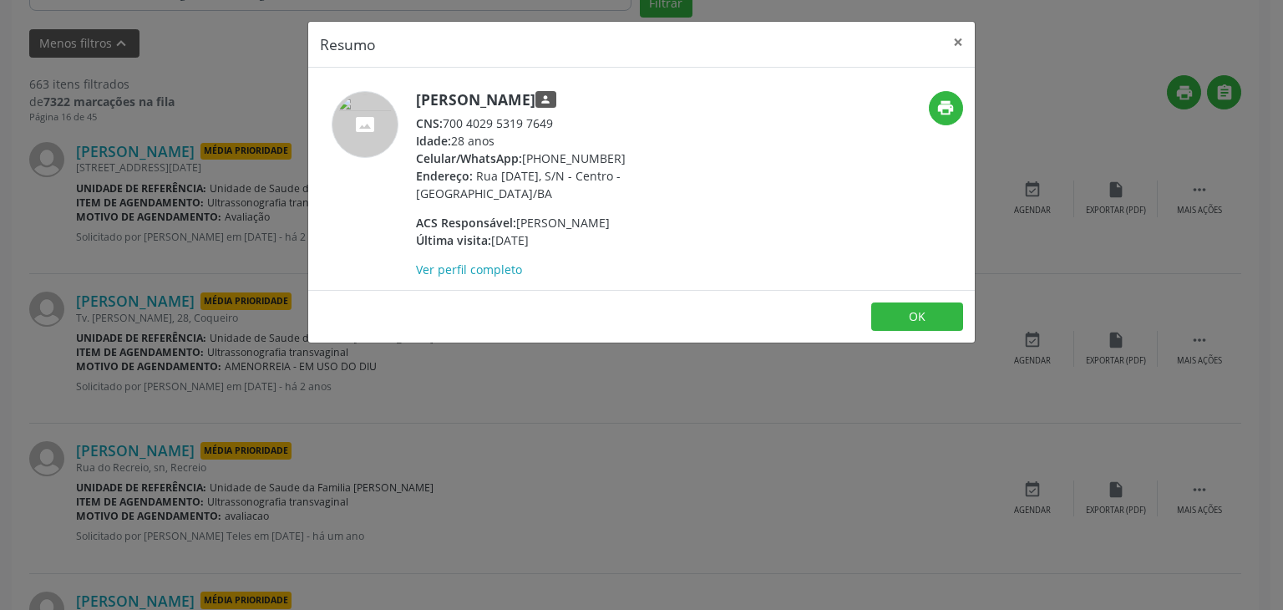
drag, startPoint x: 430, startPoint y: 99, endPoint x: 609, endPoint y: 79, distance: 179.8
click at [609, 79] on div "Jacilene Santos Oliveira person CNS: 700 4029 5319 7649 Idade: 28 anos Celular/…" at bounding box center [641, 179] width 666 height 222
copy div "[PERSON_NAME]"
drag, startPoint x: 536, startPoint y: 159, endPoint x: 619, endPoint y: 159, distance: 82.7
click at [619, 159] on div "Celular/WhatsApp: (74) 99948-7377" at bounding box center [578, 158] width 325 height 18
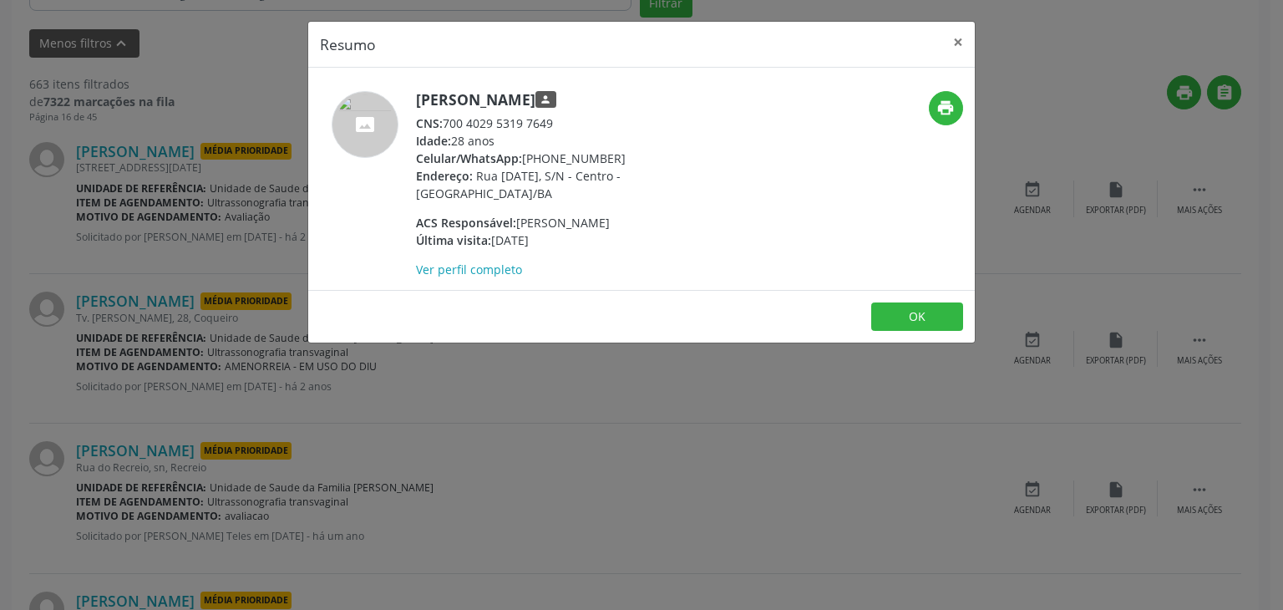
click at [619, 159] on div "Celular/WhatsApp: (74) 99948-7377" at bounding box center [578, 158] width 325 height 18
drag, startPoint x: 524, startPoint y: 160, endPoint x: 646, endPoint y: 151, distance: 123.0
click at [646, 151] on div "Celular/WhatsApp: (74) 99948-7377" at bounding box center [578, 158] width 325 height 18
copy div "(74) 99948-7377"
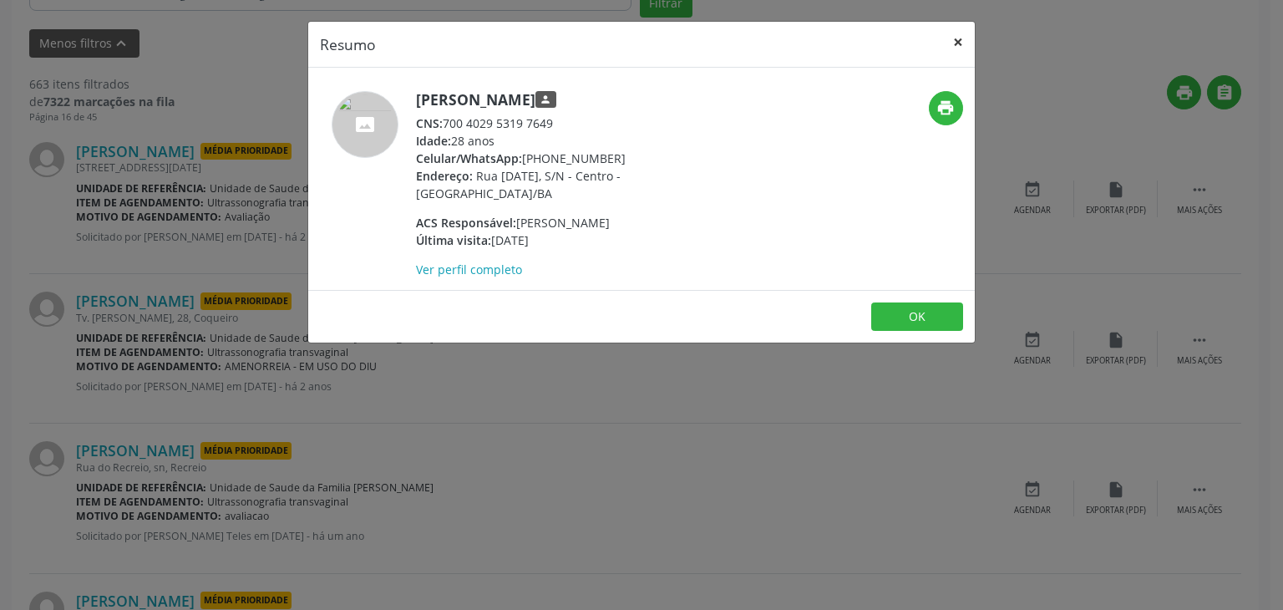
click at [954, 40] on button "×" at bounding box center [957, 42] width 33 height 41
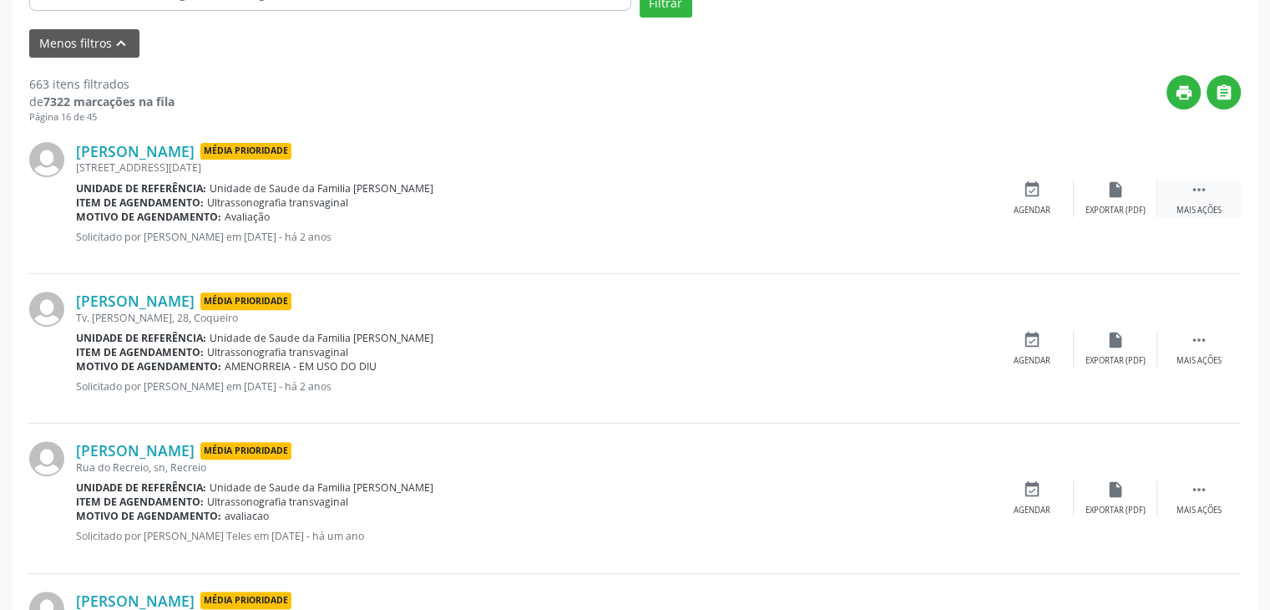
click at [1209, 199] on div " Mais ações" at bounding box center [1200, 198] width 84 height 36
click at [1049, 198] on div "cancel Cancelar" at bounding box center [1032, 198] width 84 height 36
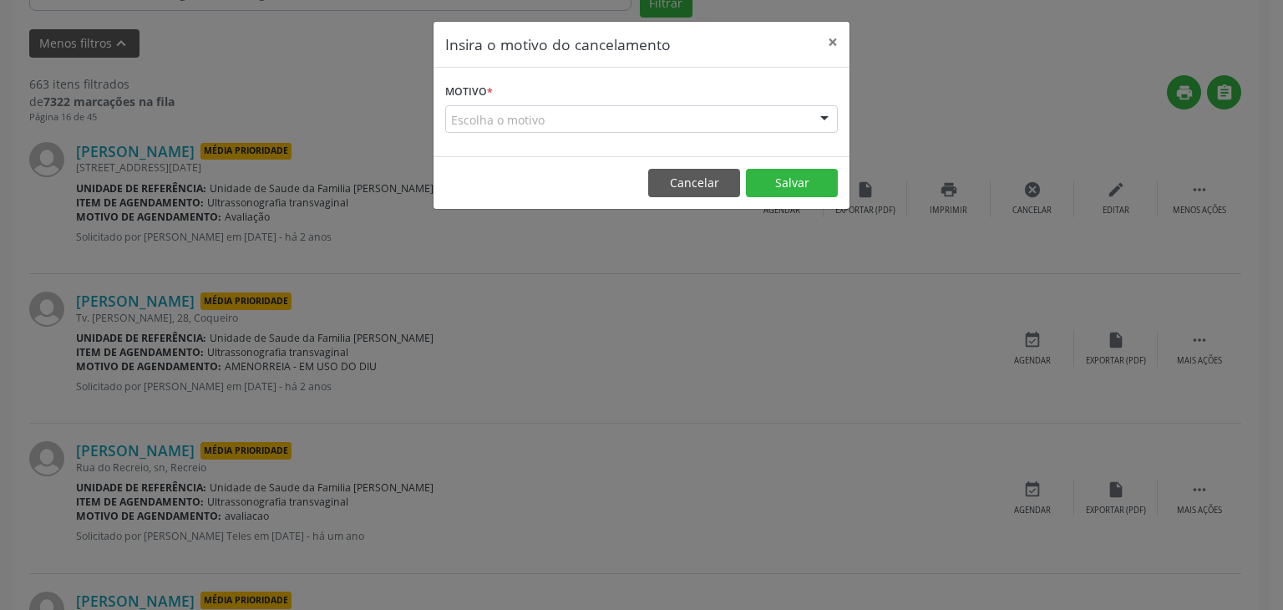
click at [597, 114] on div "Escolha o motivo" at bounding box center [641, 119] width 393 height 28
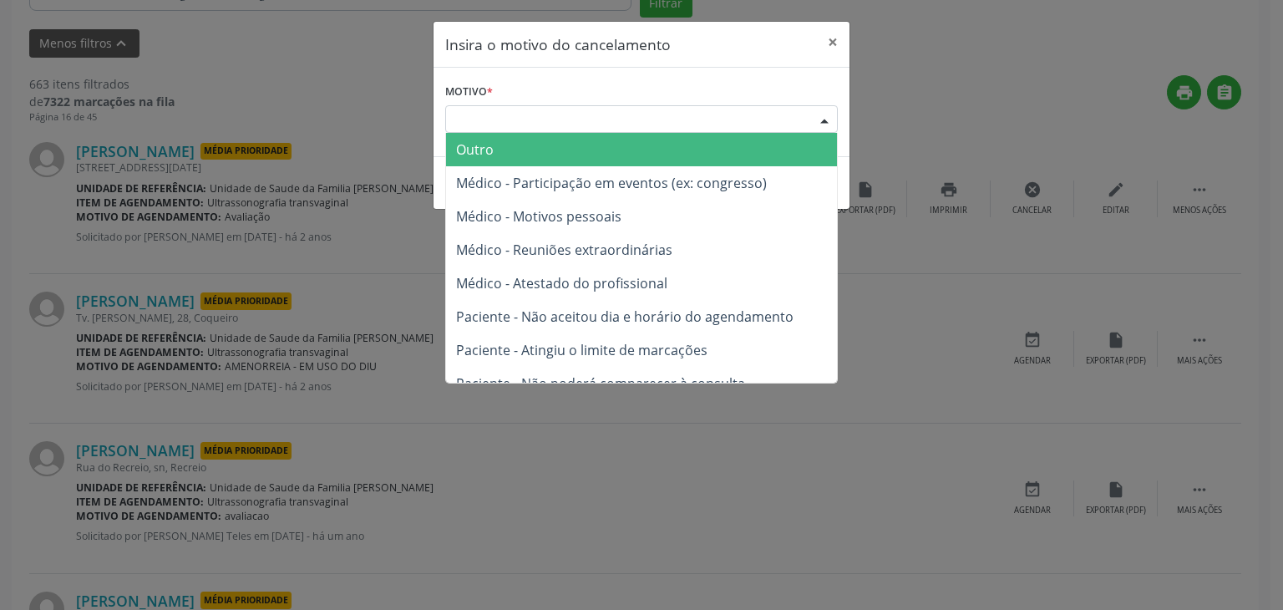
click at [509, 151] on span "Outro" at bounding box center [641, 149] width 391 height 33
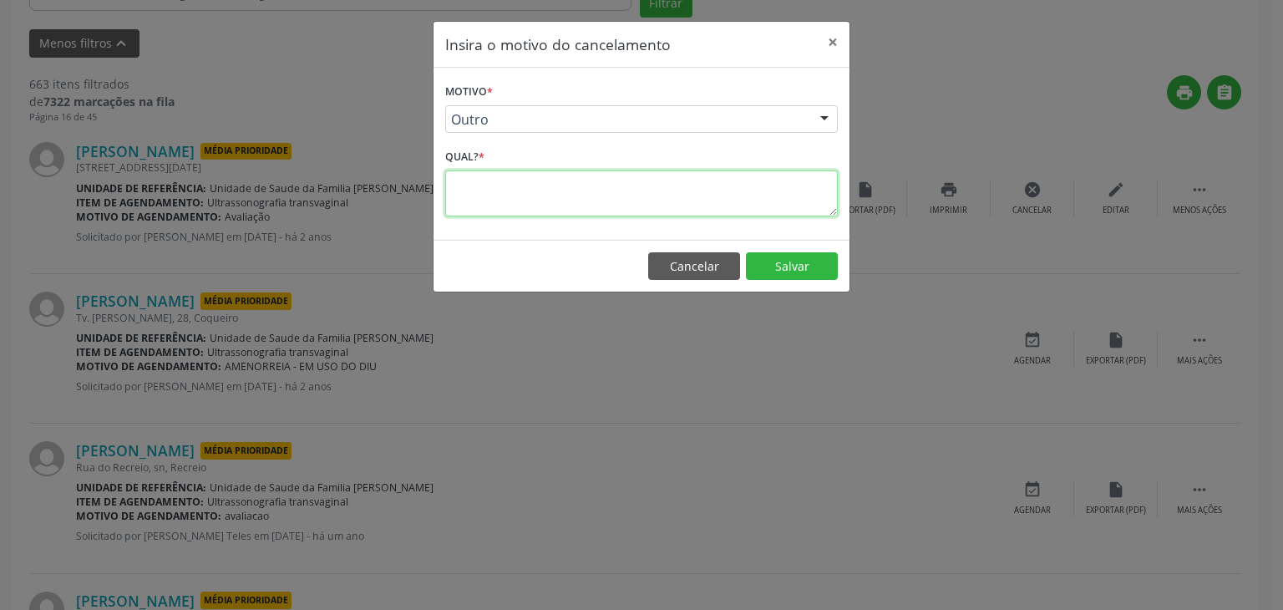
click at [524, 184] on textarea at bounding box center [641, 193] width 393 height 46
type textarea "EXAME REALIZADO"
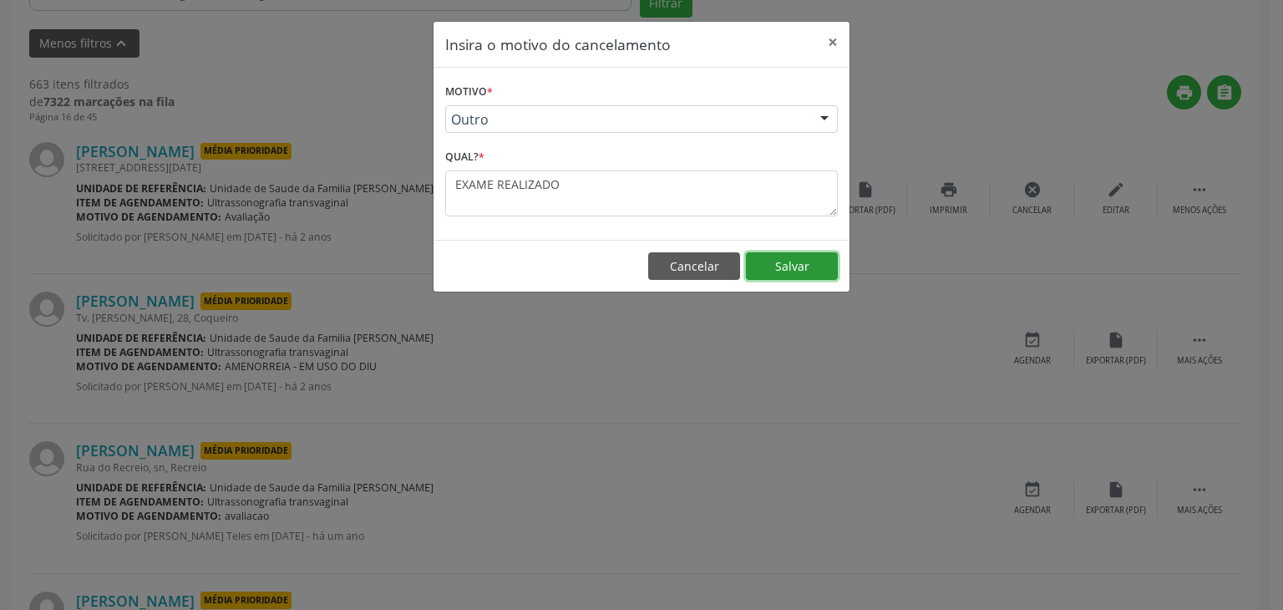
click at [831, 266] on button "Salvar" at bounding box center [792, 266] width 92 height 28
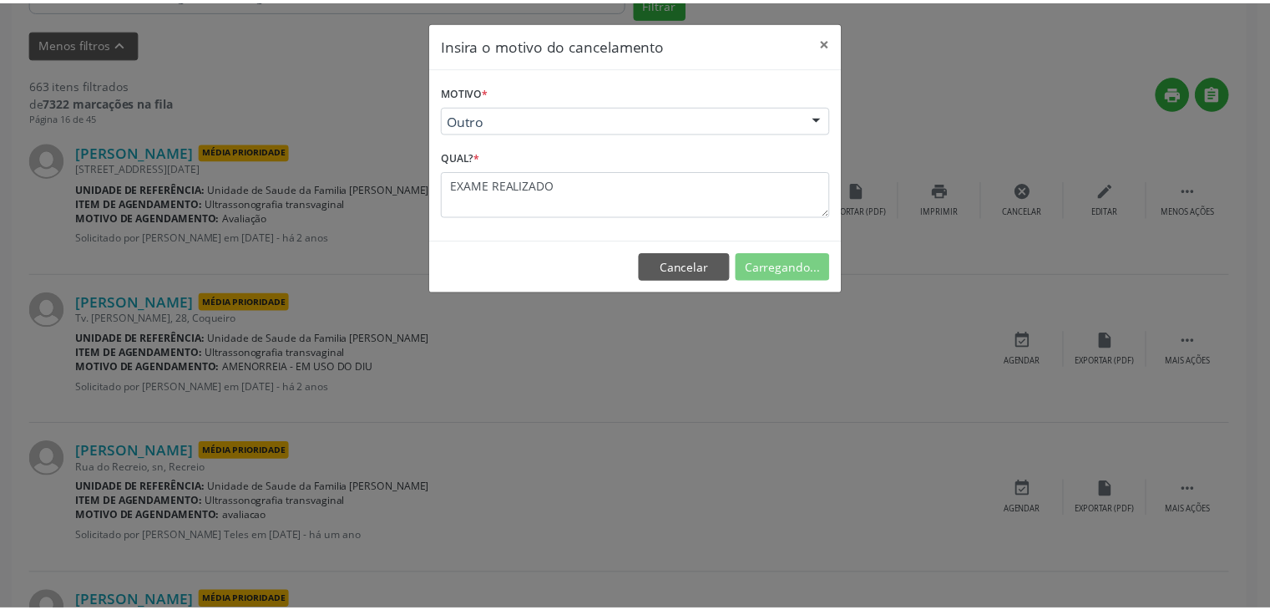
scroll to position [88, 0]
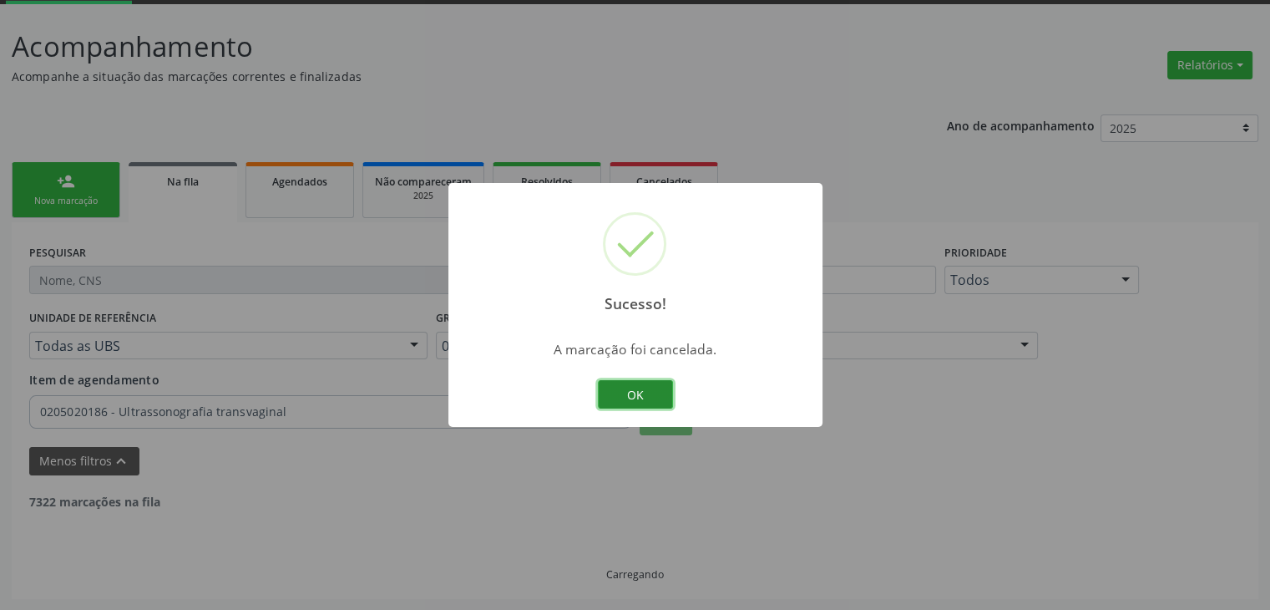
click at [642, 393] on button "OK" at bounding box center [635, 394] width 75 height 28
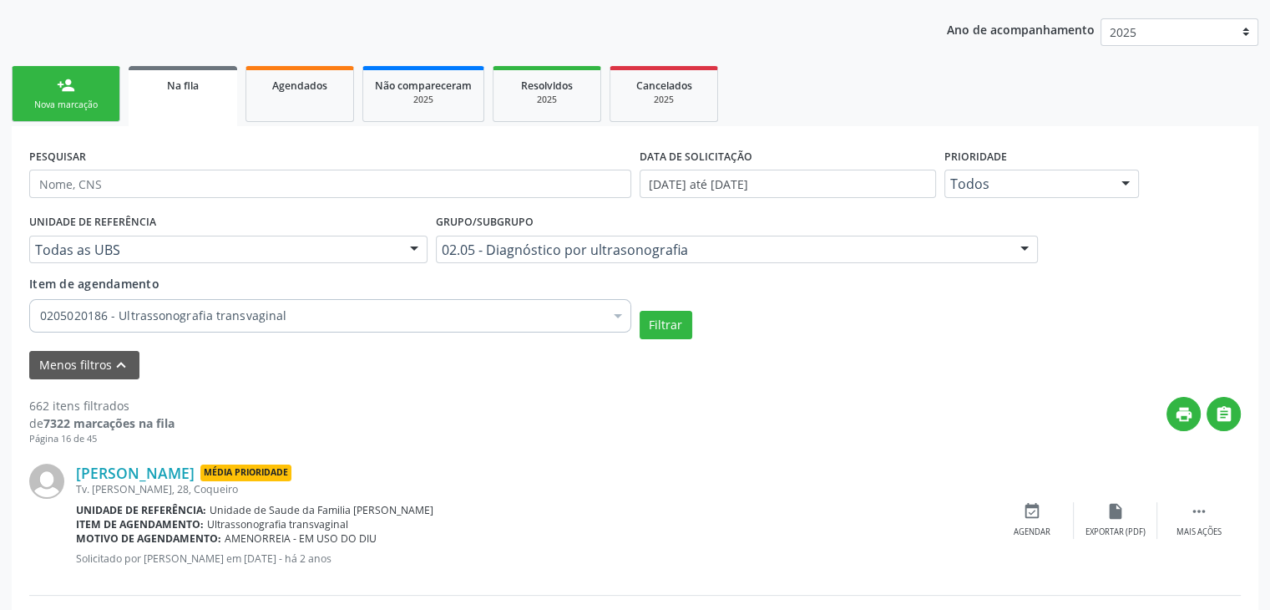
scroll to position [351, 0]
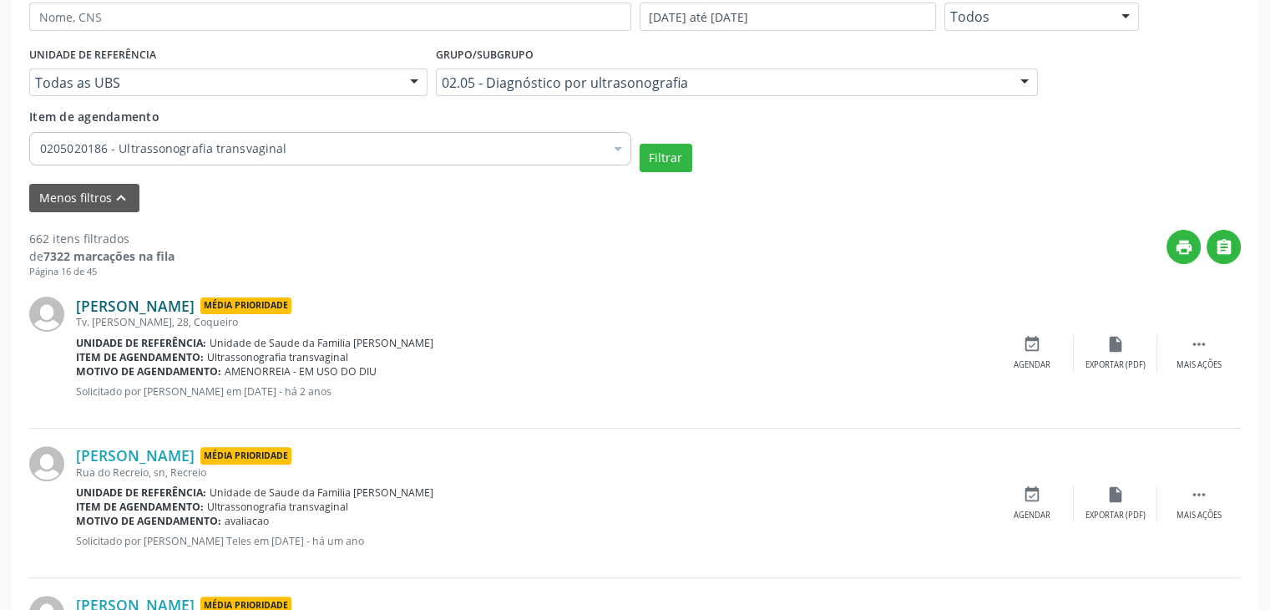
click at [164, 312] on link "[PERSON_NAME]" at bounding box center [135, 305] width 119 height 18
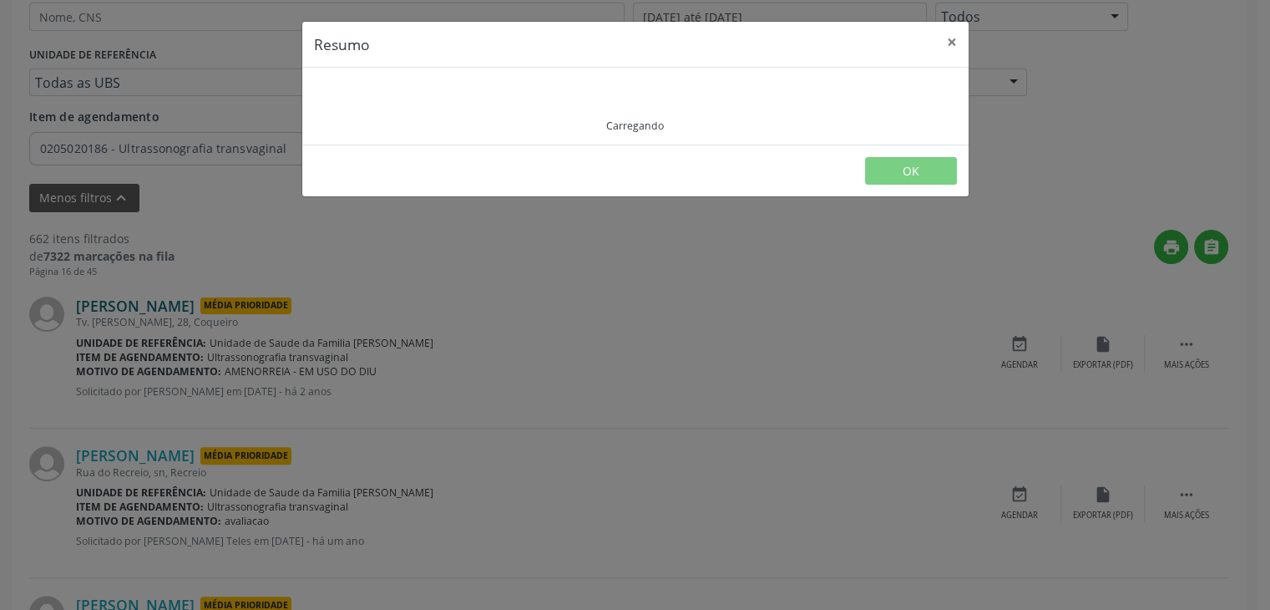
click at [164, 312] on div "Resumo × Carregando OK" at bounding box center [635, 305] width 1270 height 610
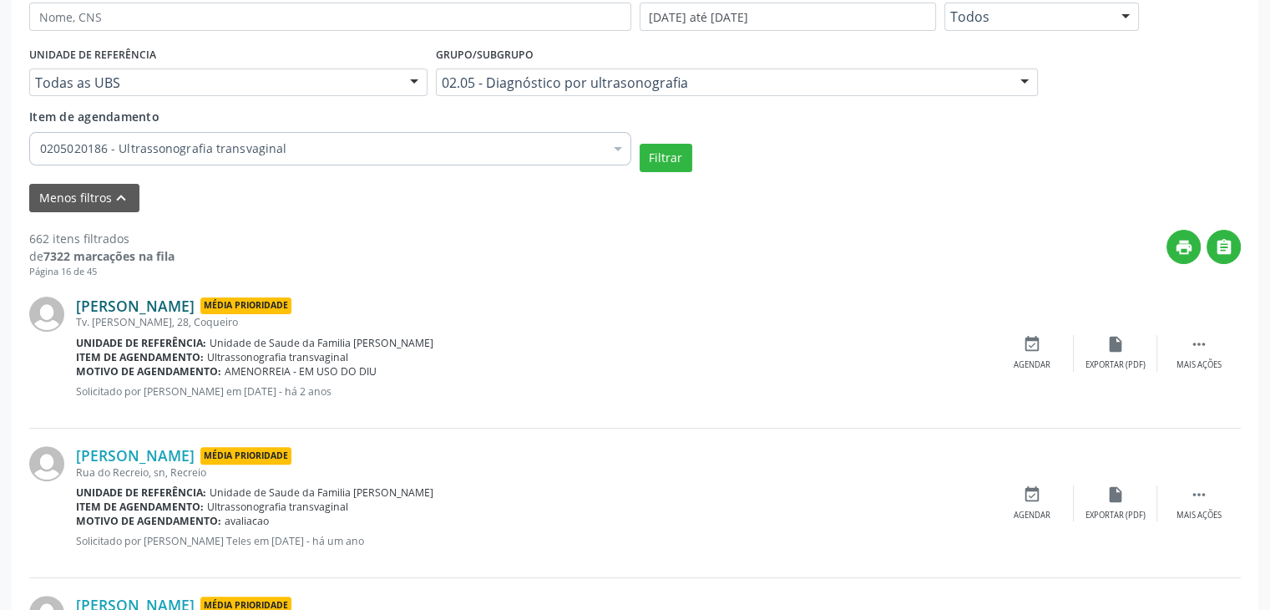
click at [152, 296] on link "[PERSON_NAME]" at bounding box center [135, 305] width 119 height 18
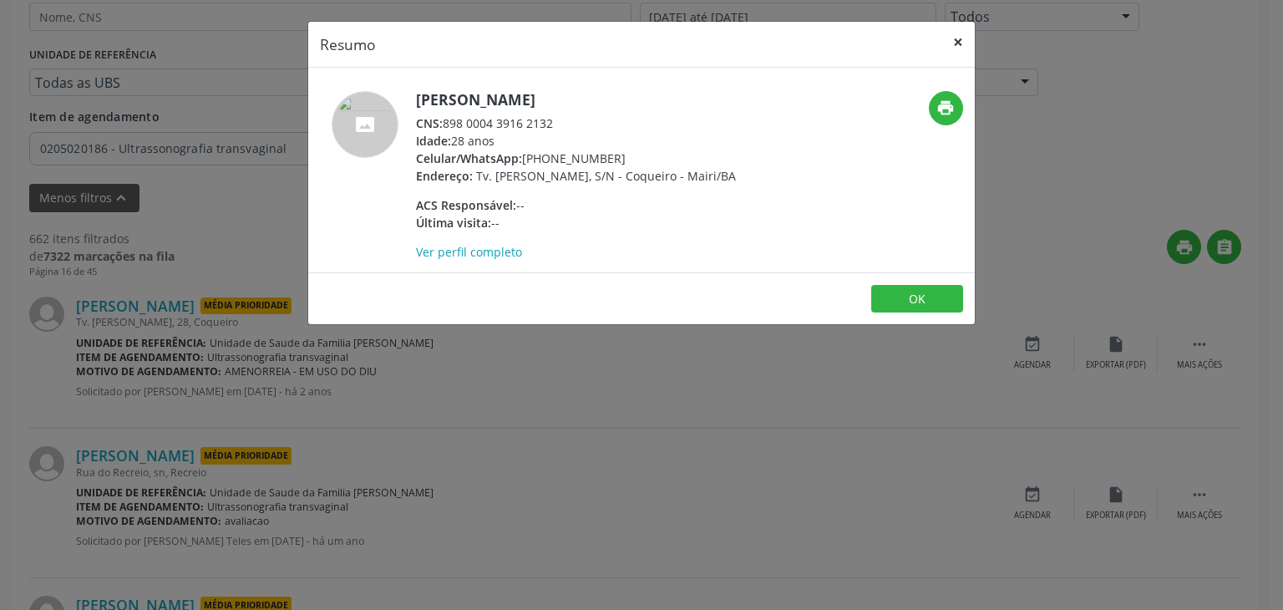
click at [952, 42] on button "×" at bounding box center [957, 42] width 33 height 41
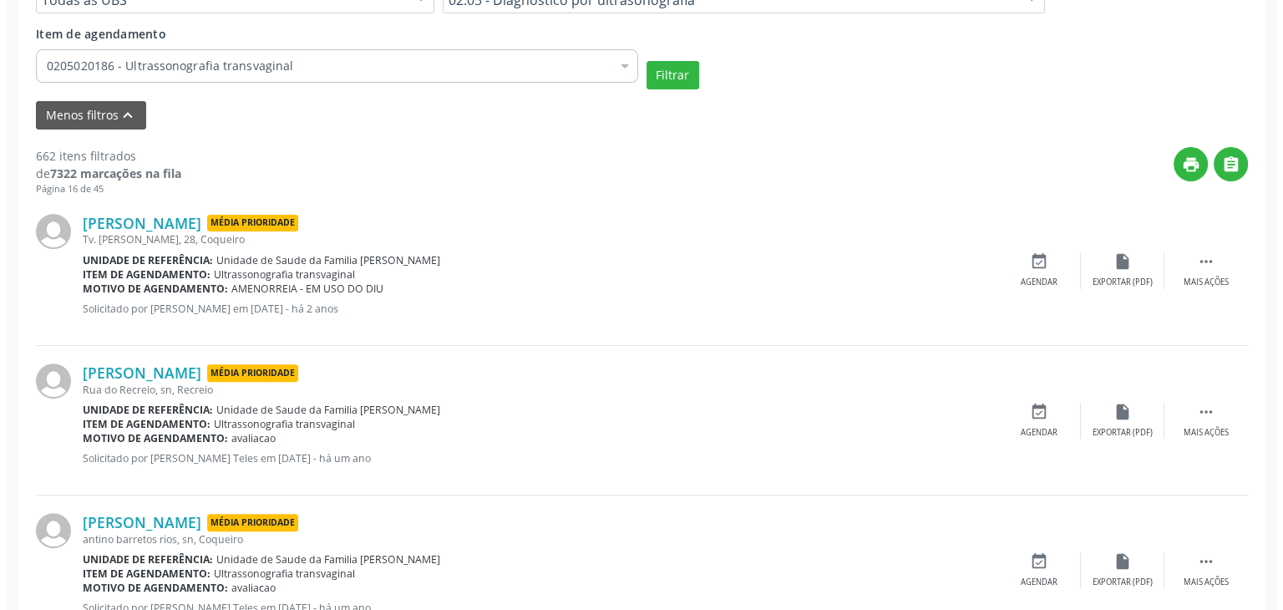
scroll to position [434, 0]
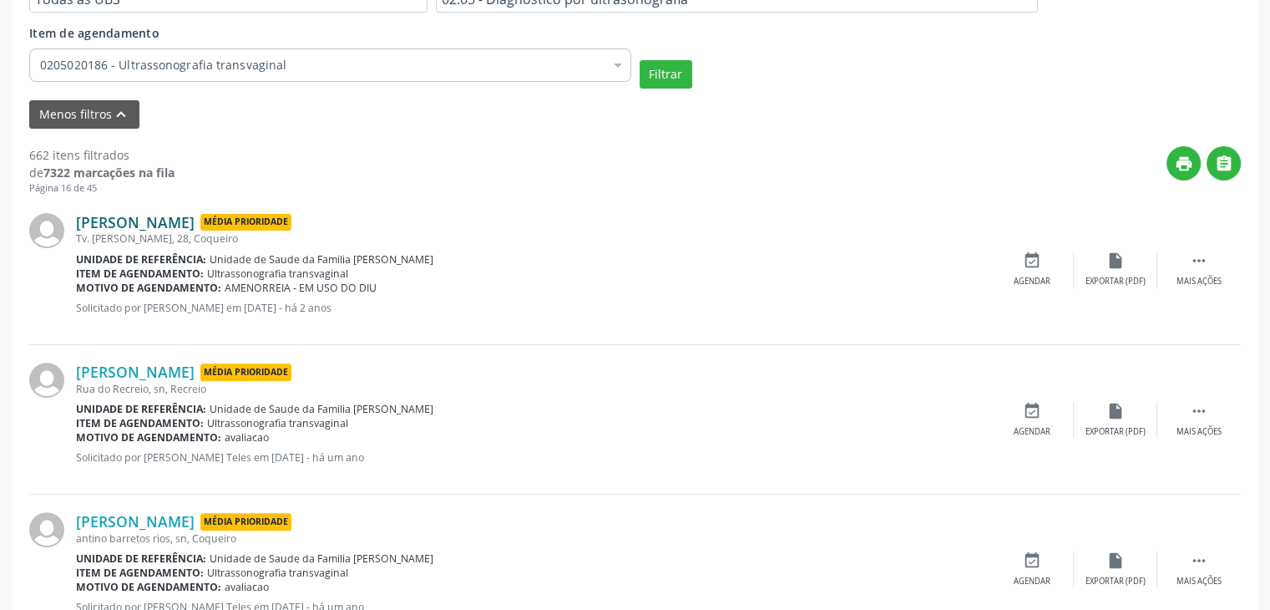
click at [155, 213] on link "[PERSON_NAME]" at bounding box center [135, 222] width 119 height 18
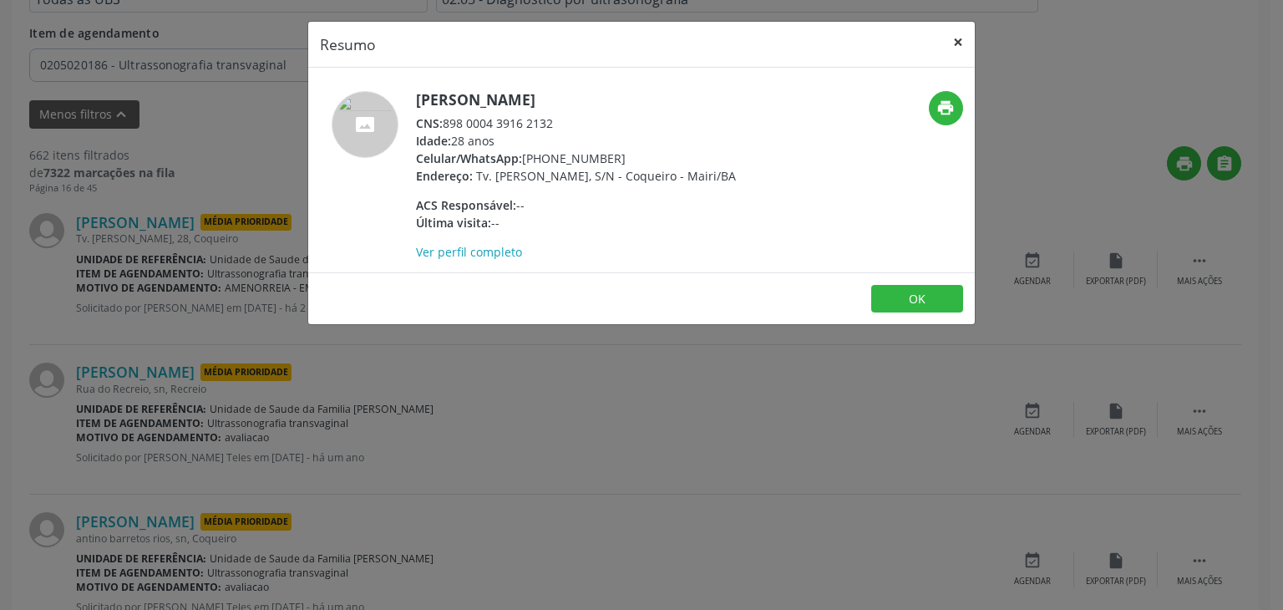
click at [957, 38] on button "×" at bounding box center [957, 42] width 33 height 41
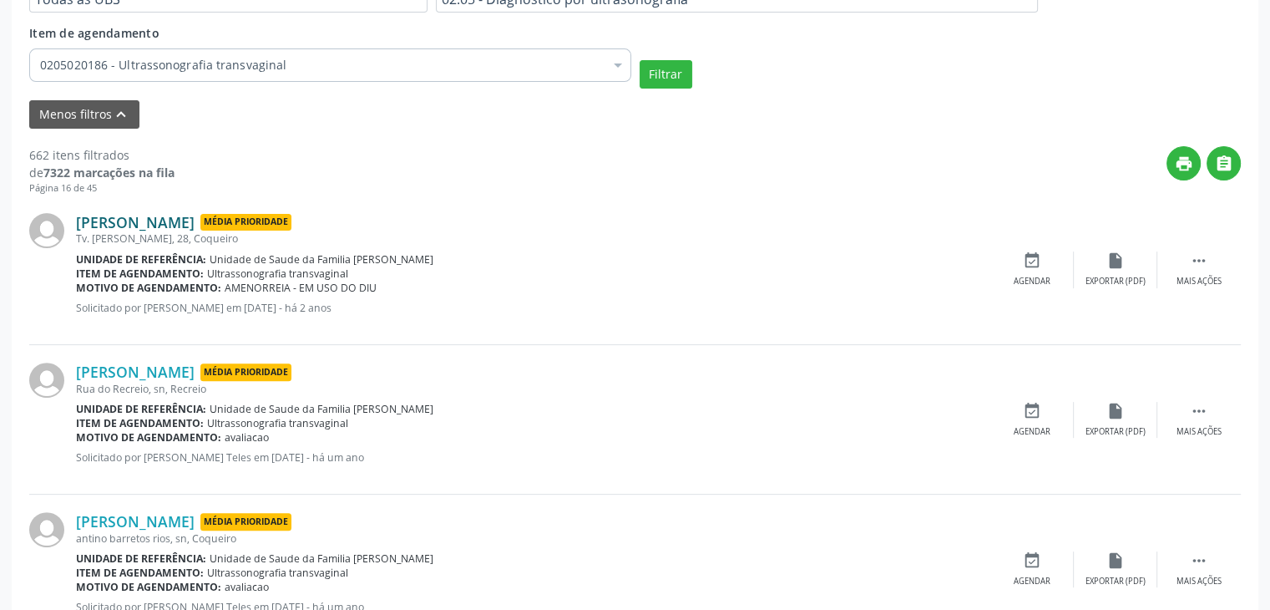
click at [188, 222] on link "[PERSON_NAME]" at bounding box center [135, 222] width 119 height 18
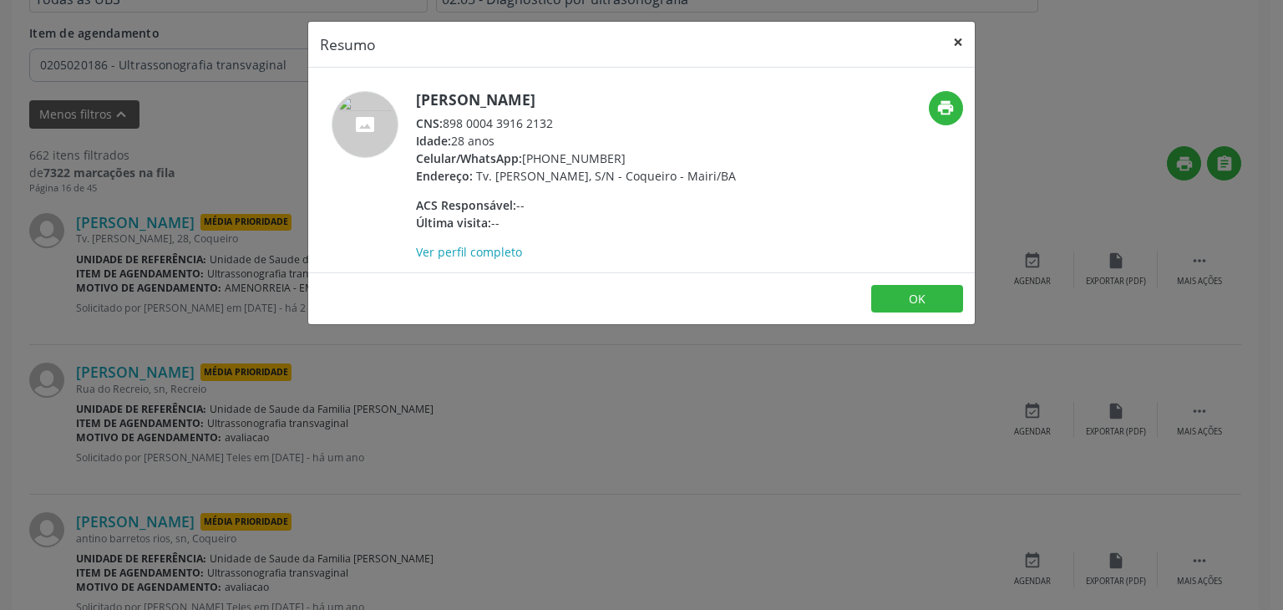
click at [956, 36] on button "×" at bounding box center [957, 42] width 33 height 41
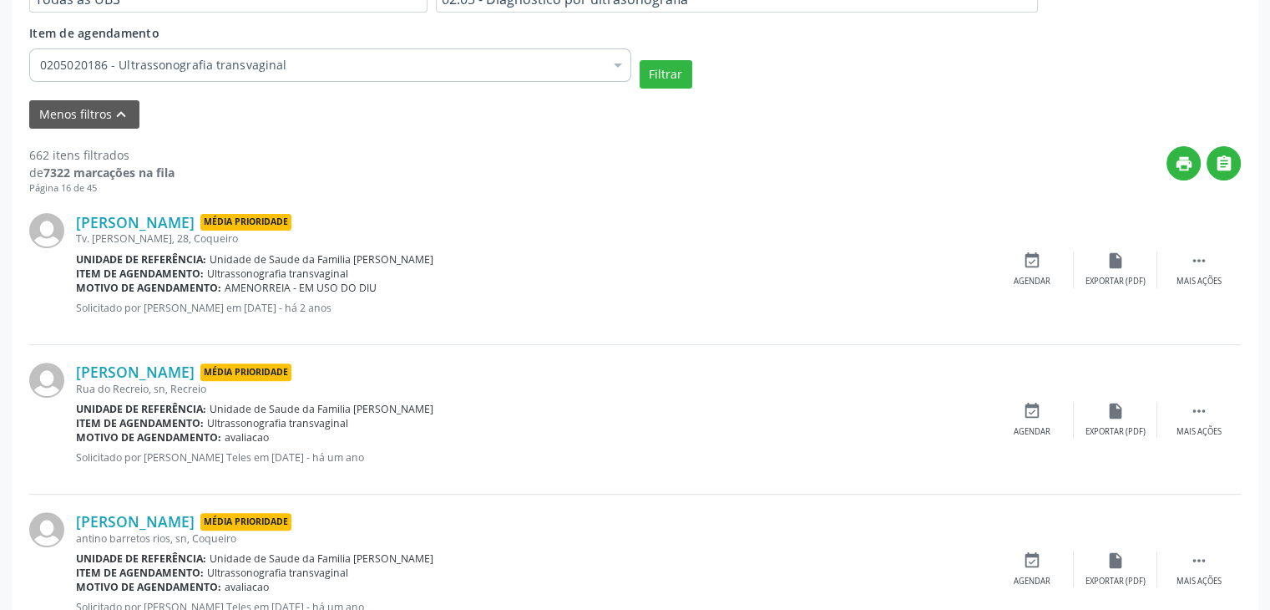
click at [148, 210] on div "Evely Carvalho da Cruz Média Prioridade Tv. suzete santos araújo, 28, Coqueiro …" at bounding box center [635, 269] width 1212 height 149
click at [156, 232] on div "Tv. [PERSON_NAME], 28, Coqueiro" at bounding box center [533, 238] width 914 height 14
click at [162, 214] on link "[PERSON_NAME]" at bounding box center [135, 222] width 119 height 18
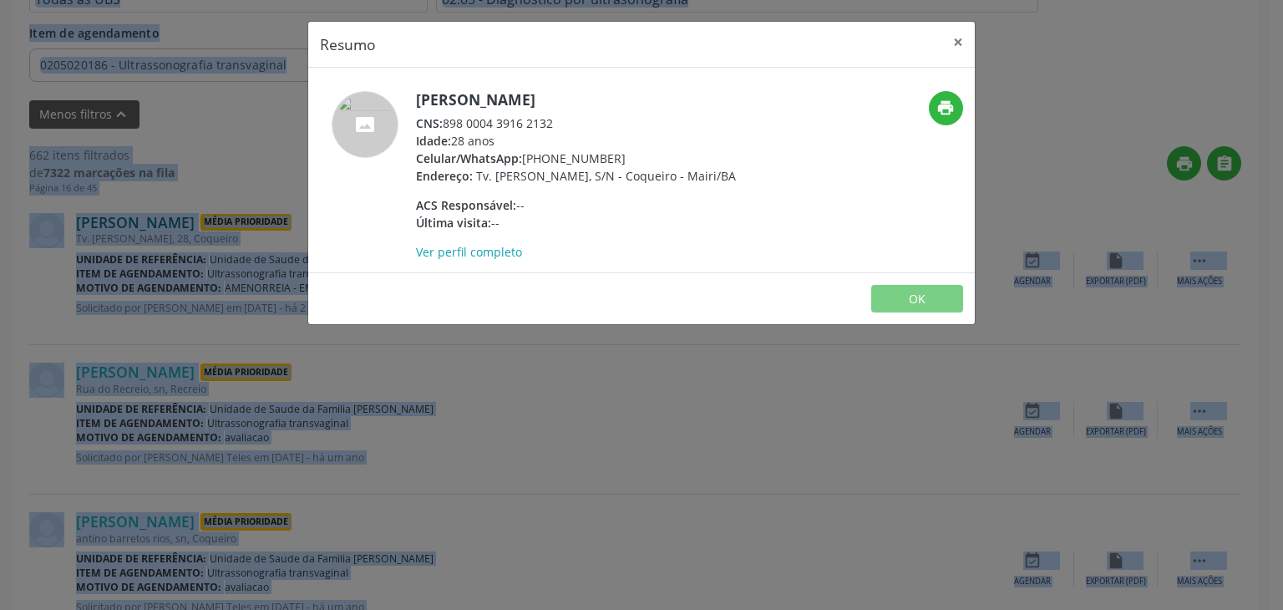
click at [162, 214] on div "Resumo × Evely Carvalho da Cruz CNS: 898 0004 3916 2132 Idade: 28 anos Celular/…" at bounding box center [641, 305] width 1283 height 610
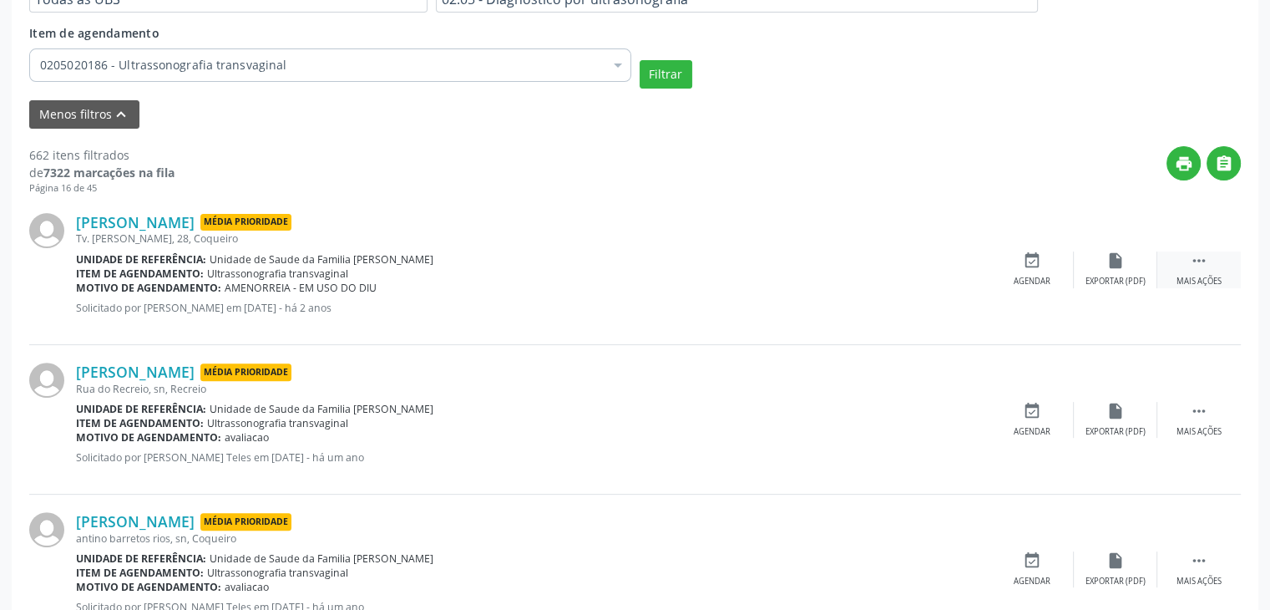
click at [1186, 276] on div "Mais ações" at bounding box center [1199, 282] width 45 height 12
click at [1047, 278] on div "Cancelar" at bounding box center [1031, 282] width 39 height 12
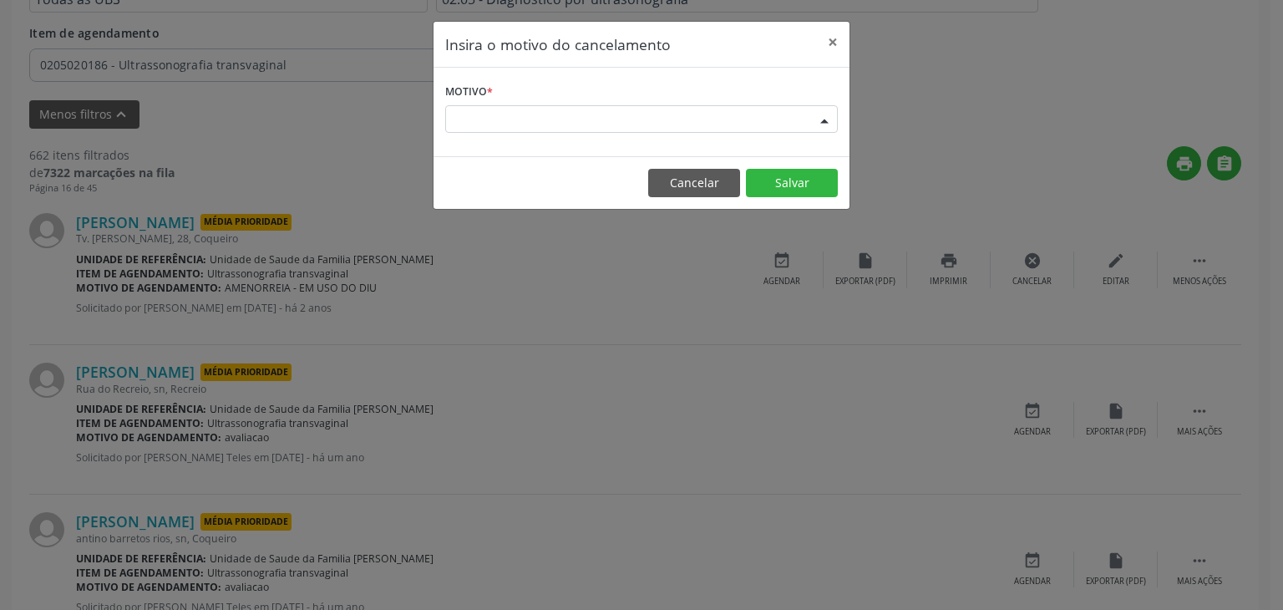
click at [701, 130] on div "Escolha o motivo" at bounding box center [641, 119] width 393 height 28
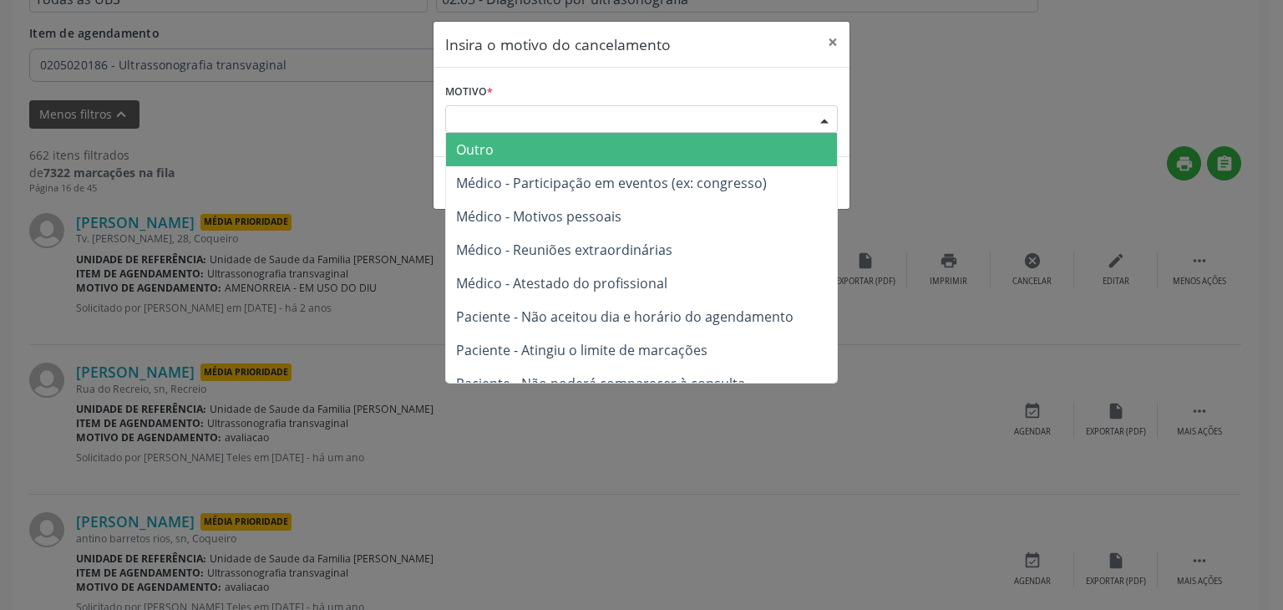
click at [528, 145] on span "Outro" at bounding box center [641, 149] width 391 height 33
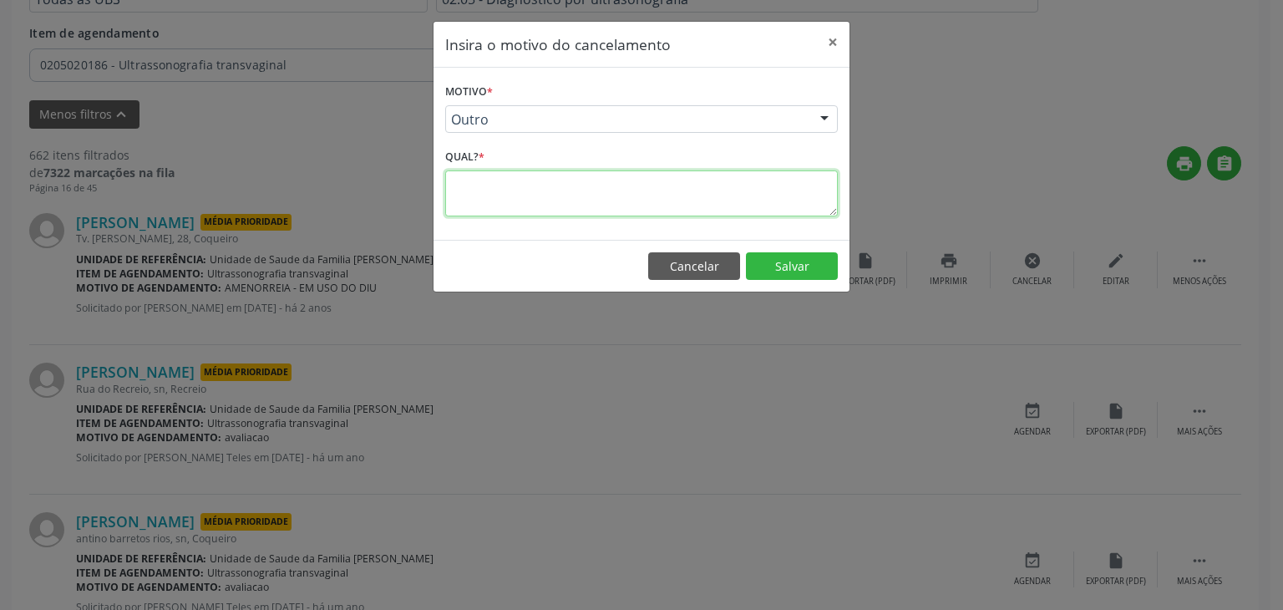
click at [520, 178] on textarea at bounding box center [641, 193] width 393 height 46
paste textarea "(74) 99948-7377"
type textarea "("
type textarea "e"
type textarea "EXAME REALIZADO"
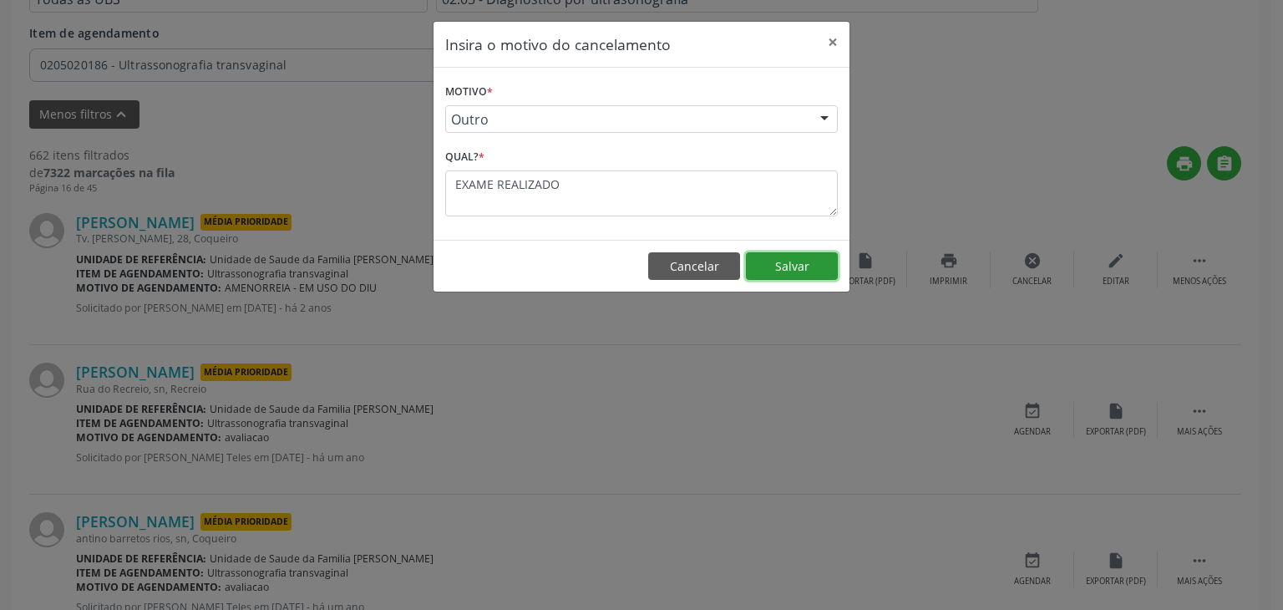
click at [815, 258] on button "Salvar" at bounding box center [792, 266] width 92 height 28
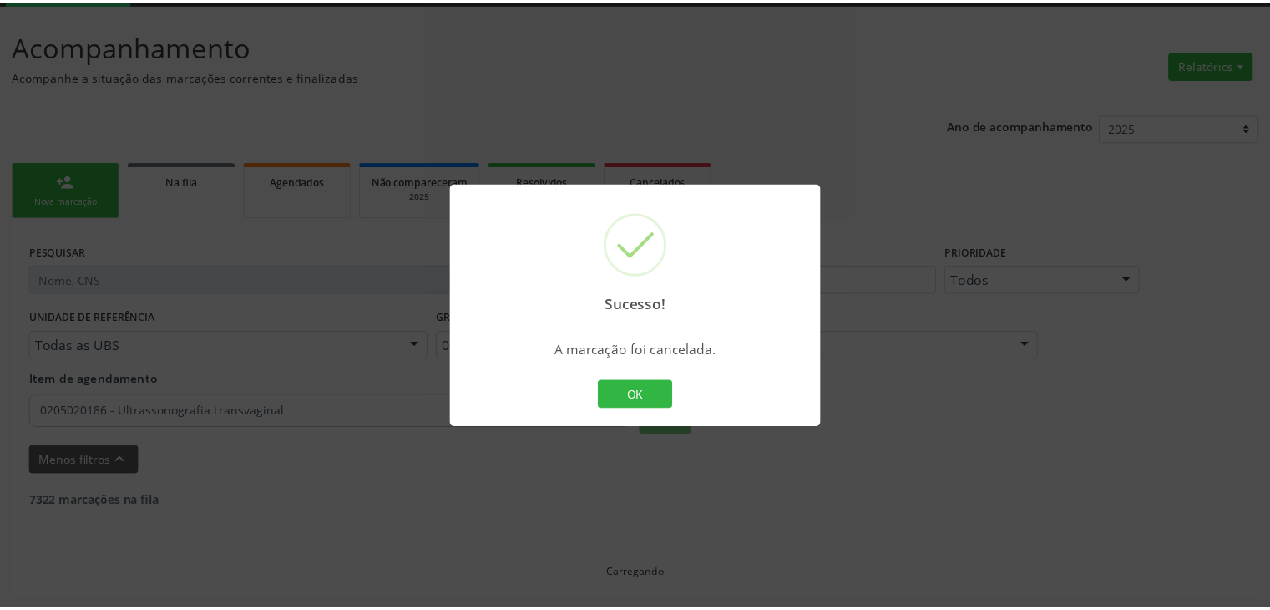
scroll to position [88, 0]
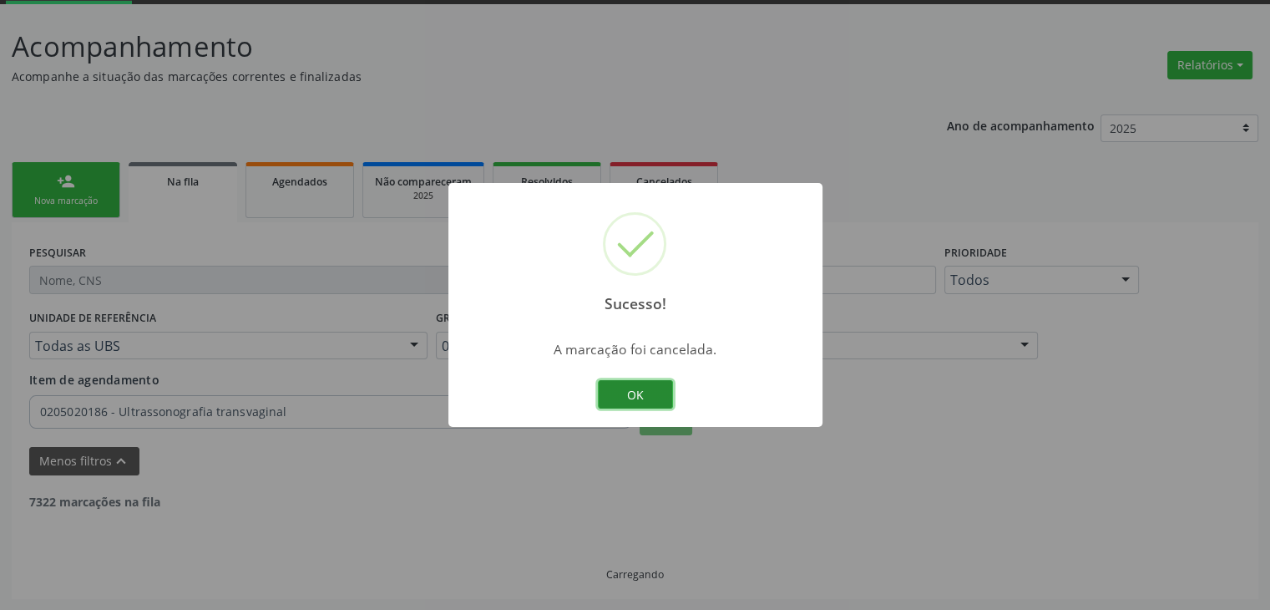
click at [662, 398] on button "OK" at bounding box center [635, 394] width 75 height 28
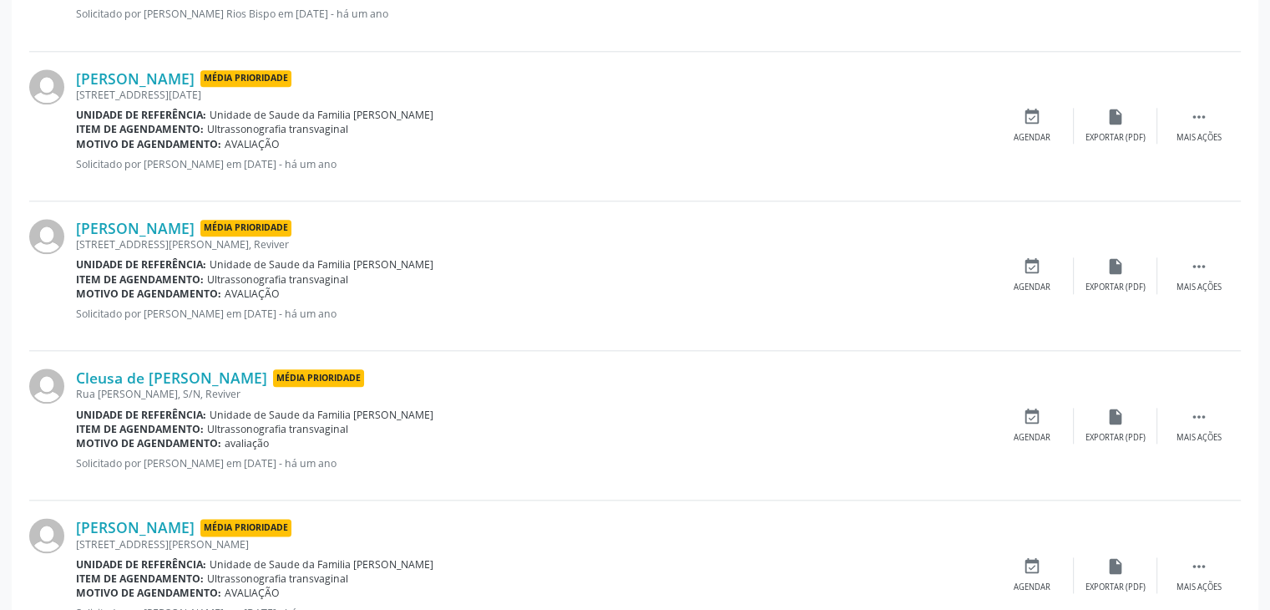
scroll to position [2188, 0]
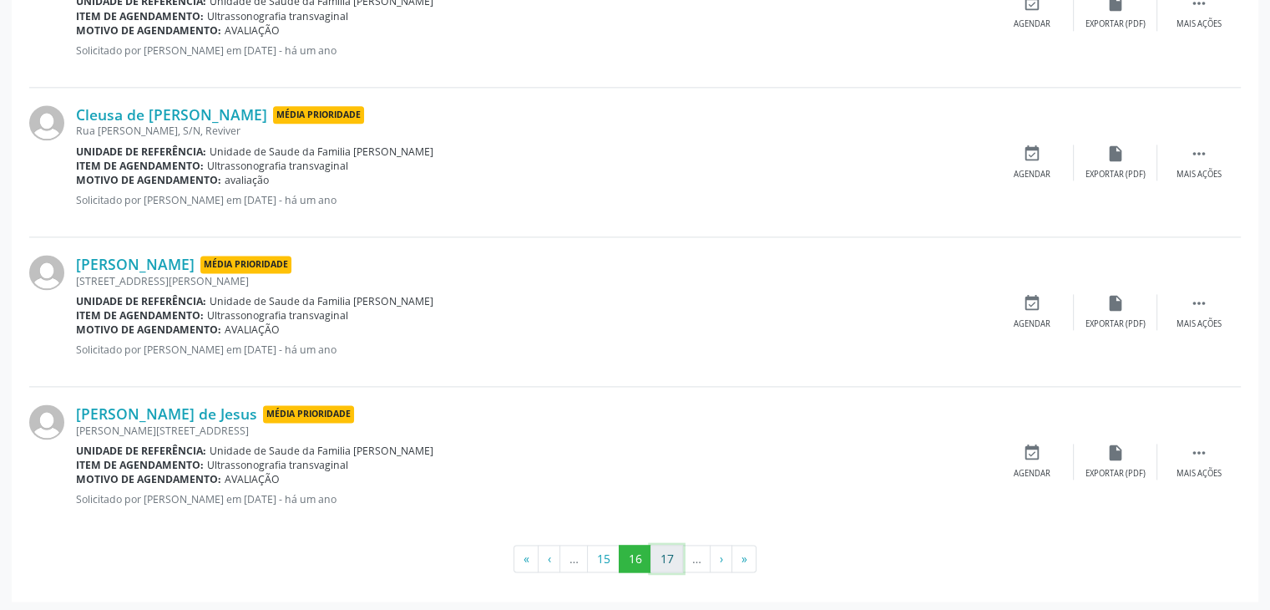
click at [676, 549] on button "17" at bounding box center [667, 559] width 33 height 28
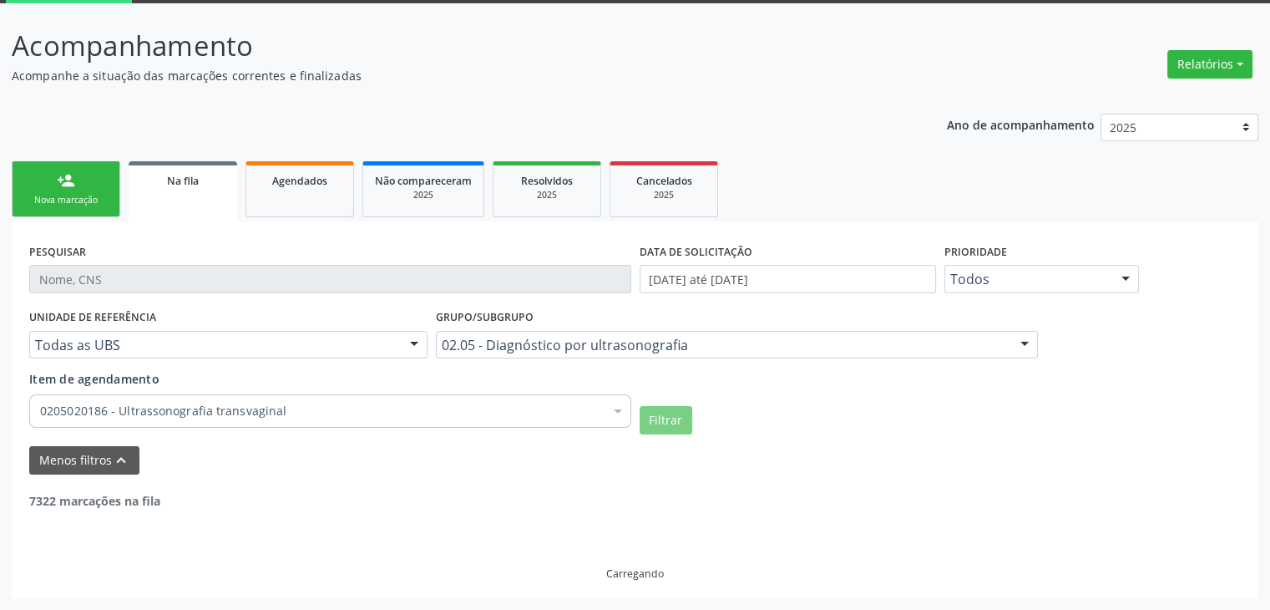
scroll to position [88, 0]
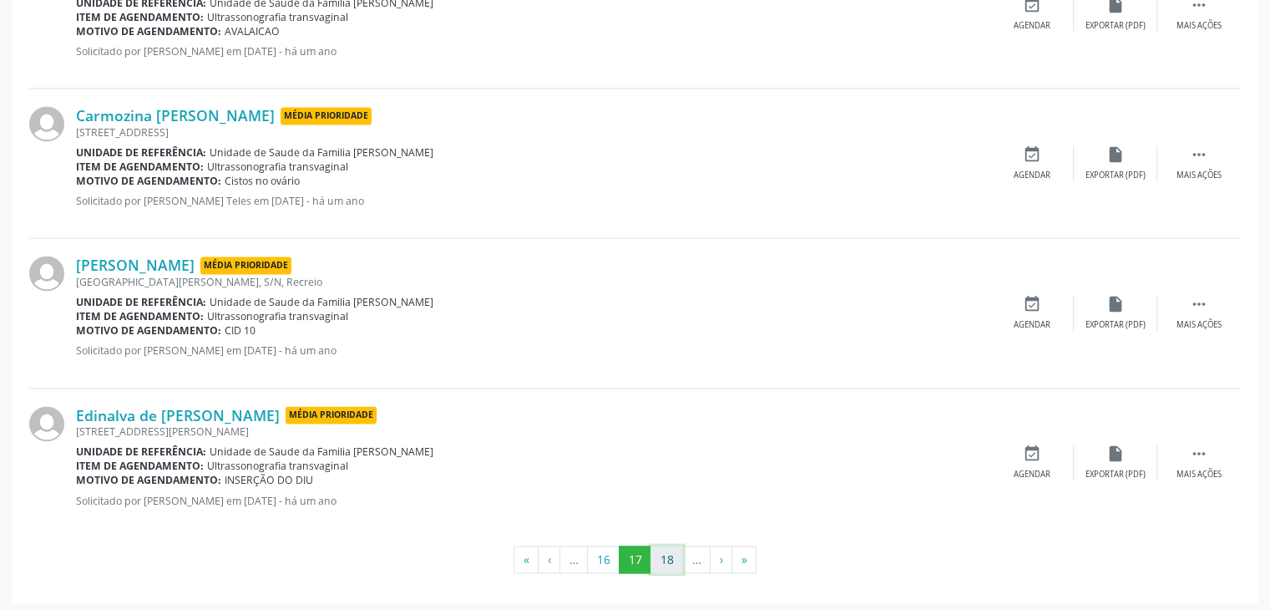
click at [660, 549] on button "18" at bounding box center [667, 559] width 33 height 28
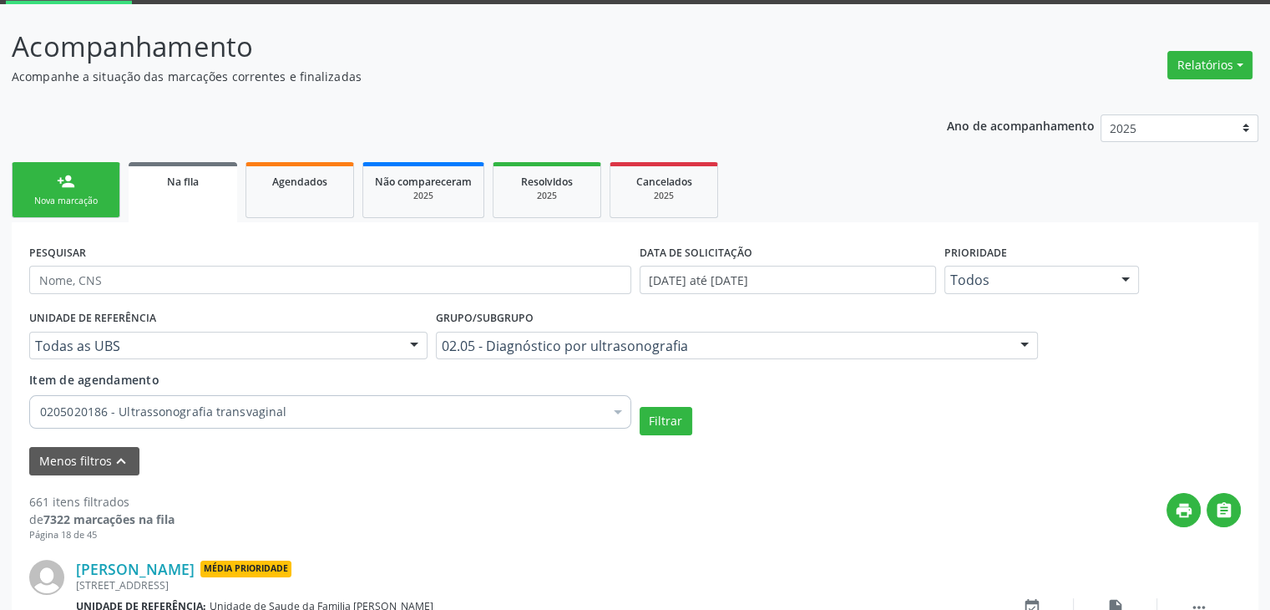
scroll to position [2337, 0]
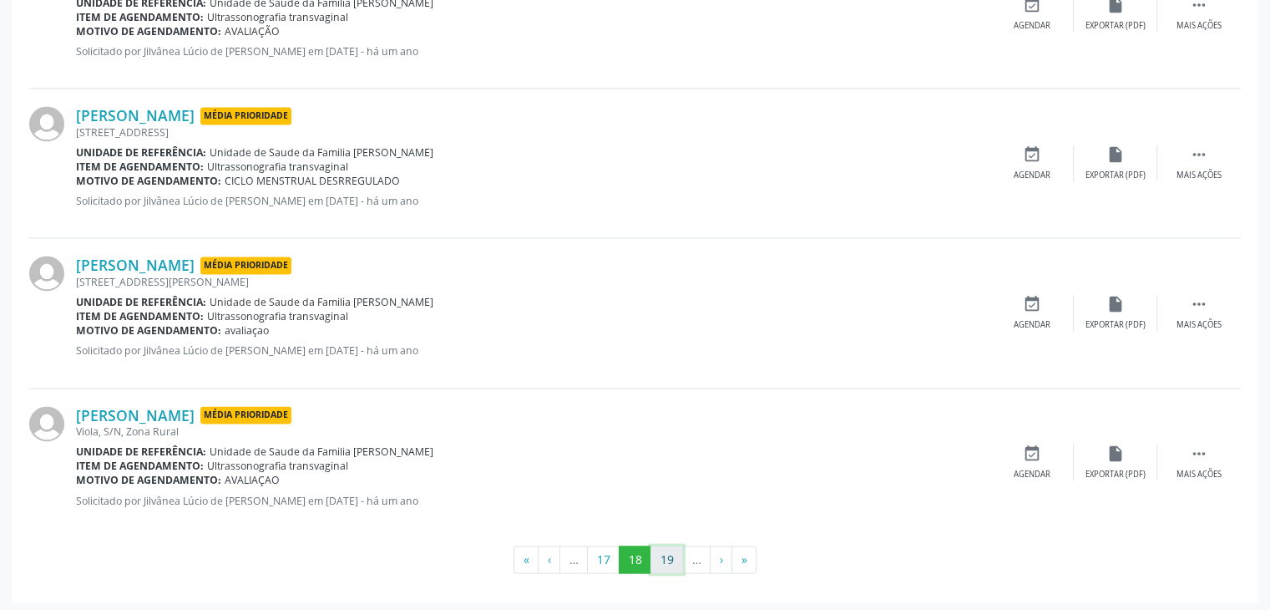
click at [664, 565] on button "19" at bounding box center [667, 559] width 33 height 28
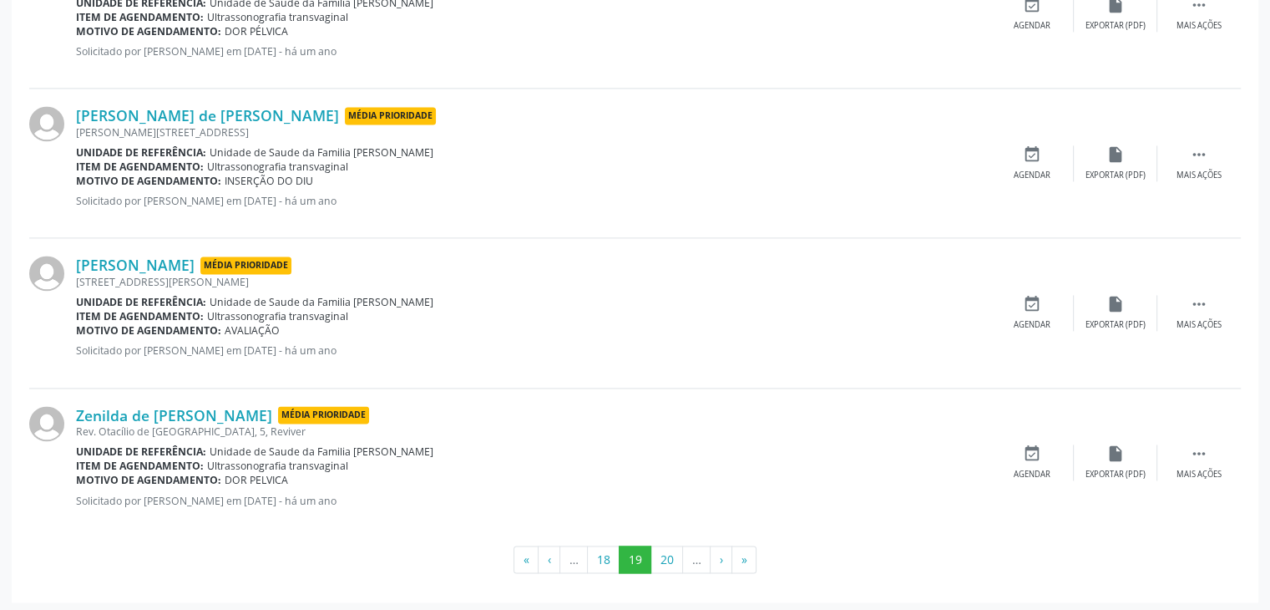
click at [685, 554] on li "…" at bounding box center [697, 559] width 28 height 28
click at [658, 554] on button "20" at bounding box center [667, 559] width 33 height 28
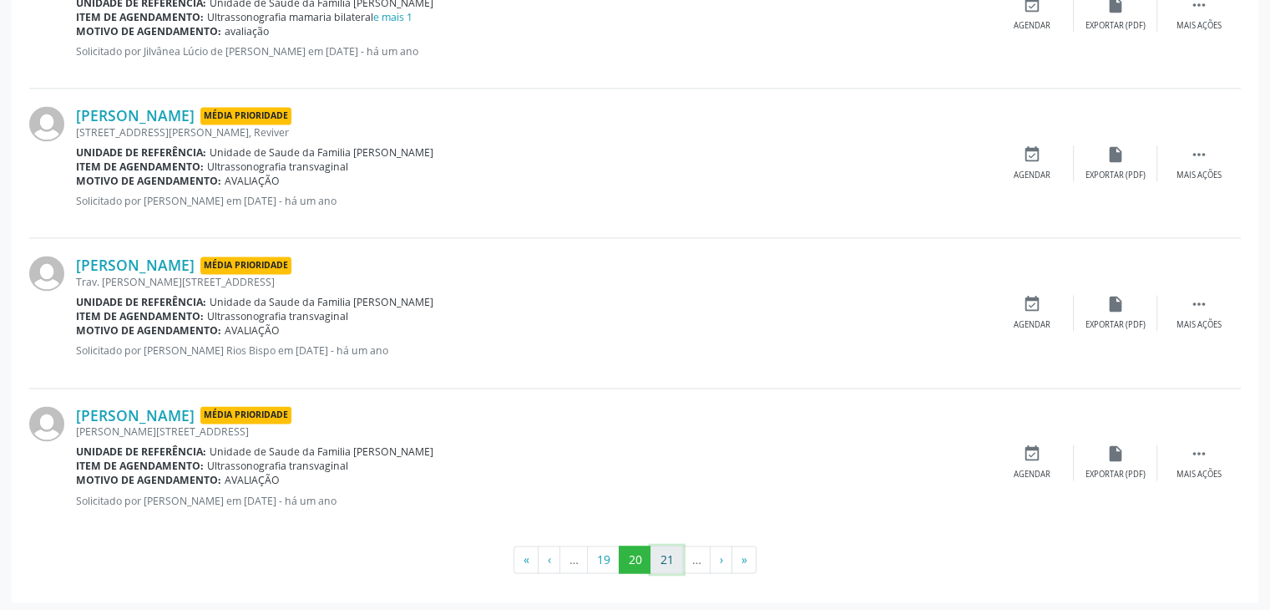
click at [658, 555] on button "21" at bounding box center [667, 559] width 33 height 28
click at [668, 561] on button "22" at bounding box center [667, 559] width 33 height 28
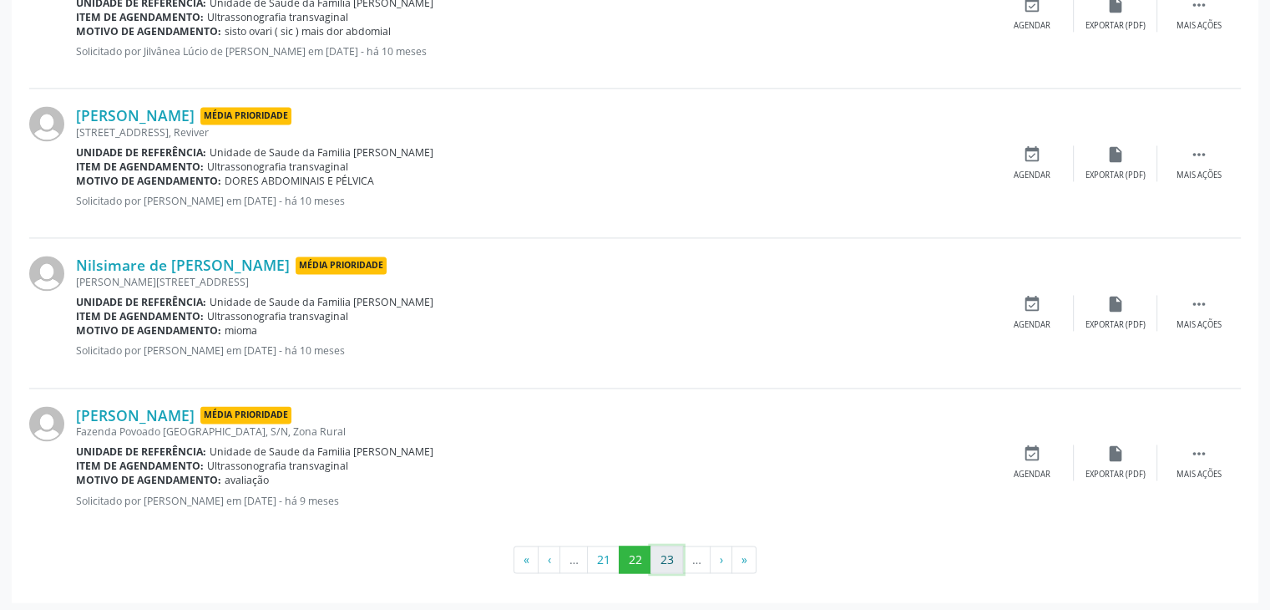
click at [671, 551] on button "23" at bounding box center [667, 559] width 33 height 28
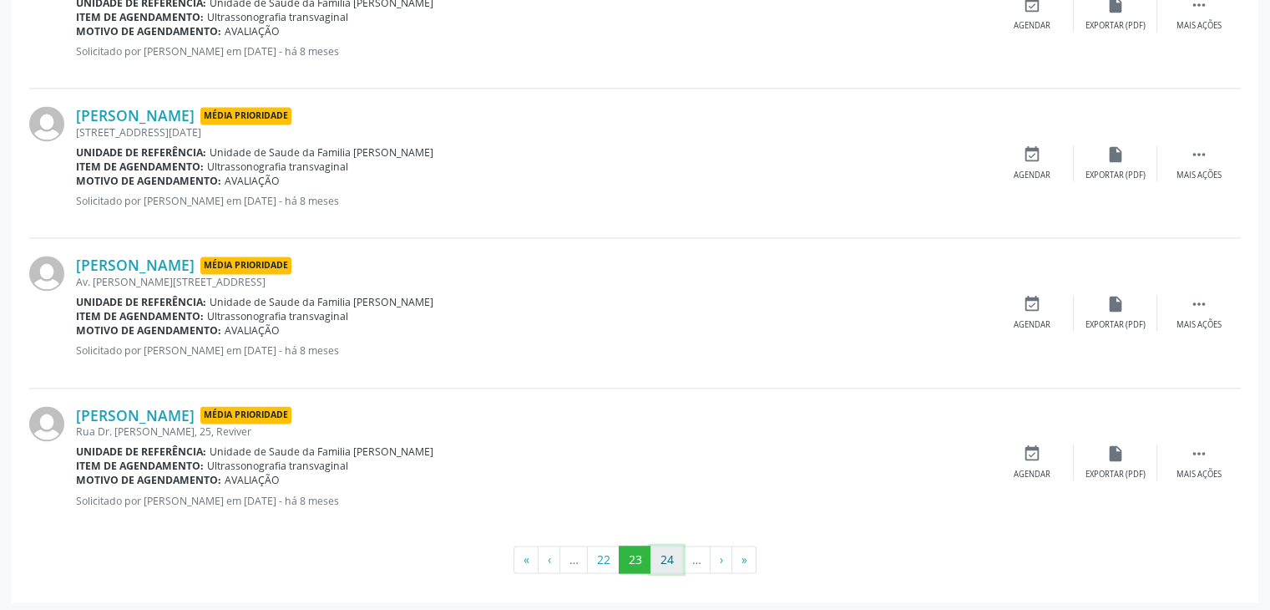
click at [663, 556] on button "24" at bounding box center [667, 559] width 33 height 28
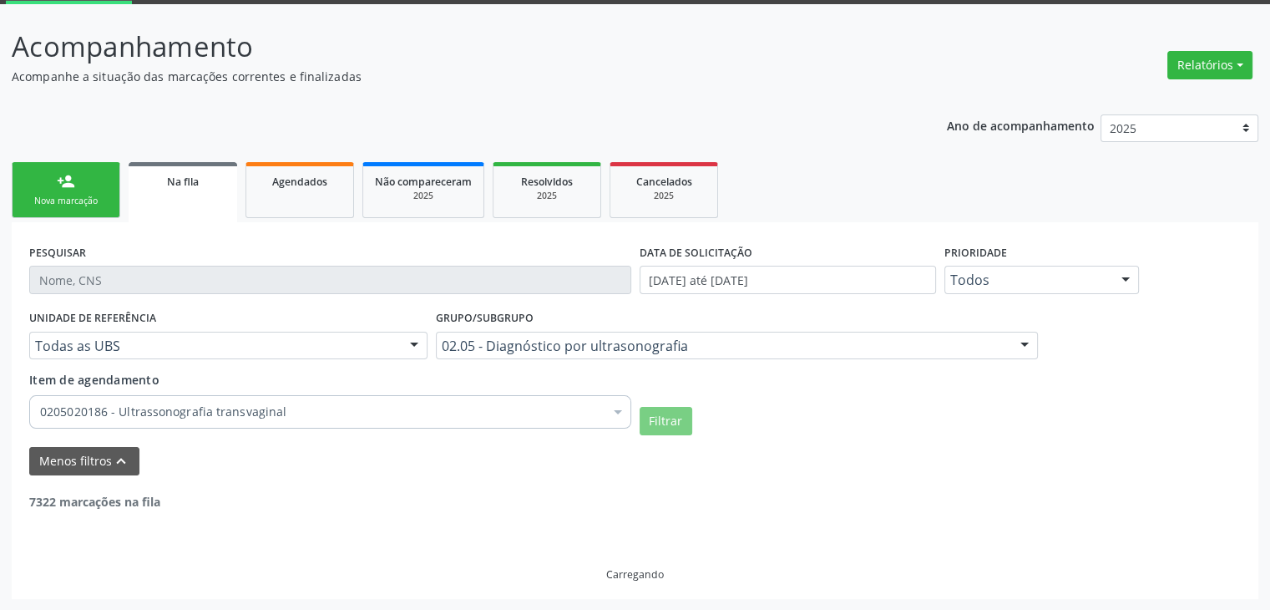
scroll to position [2352, 0]
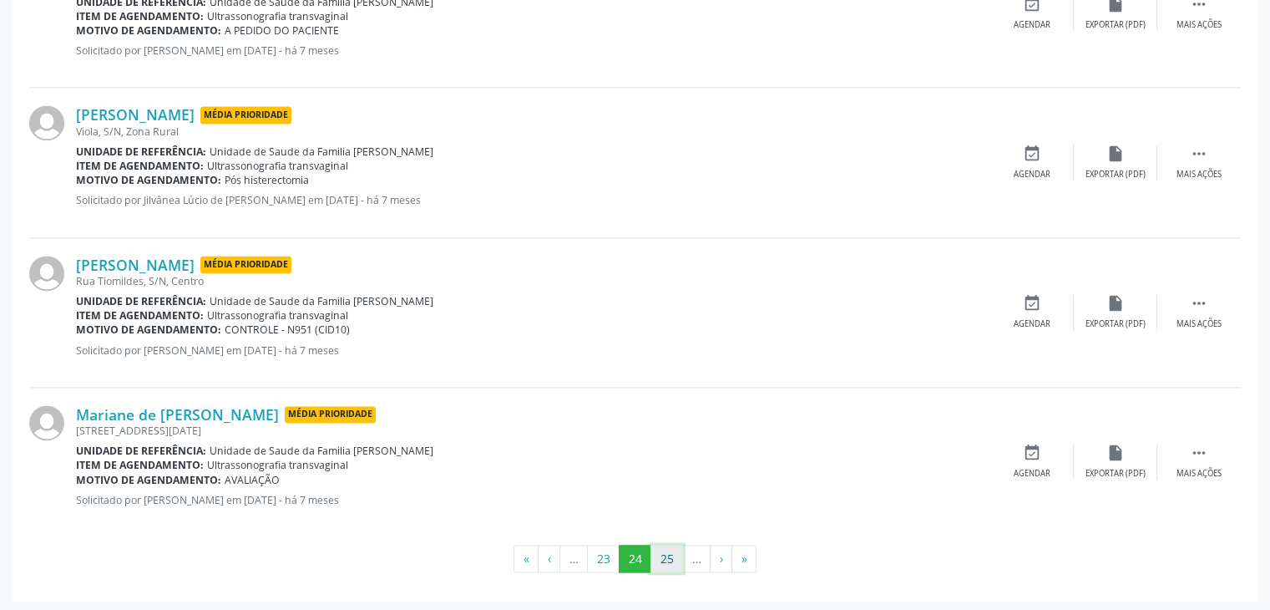
click at [661, 545] on button "25" at bounding box center [667, 559] width 33 height 28
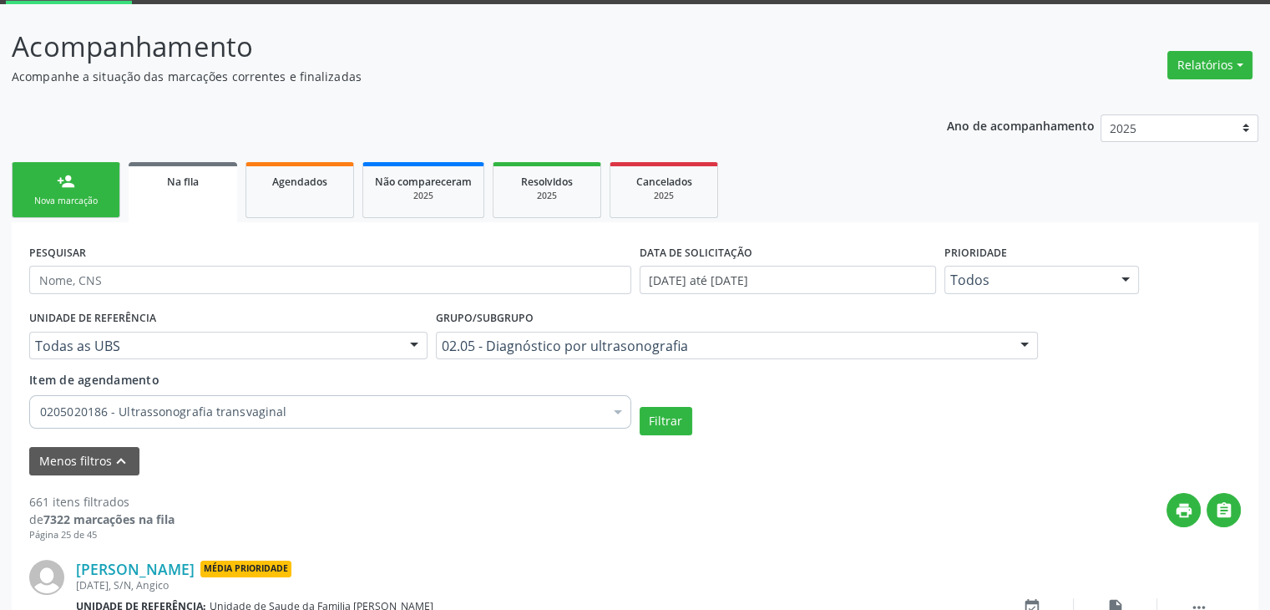
scroll to position [2337, 0]
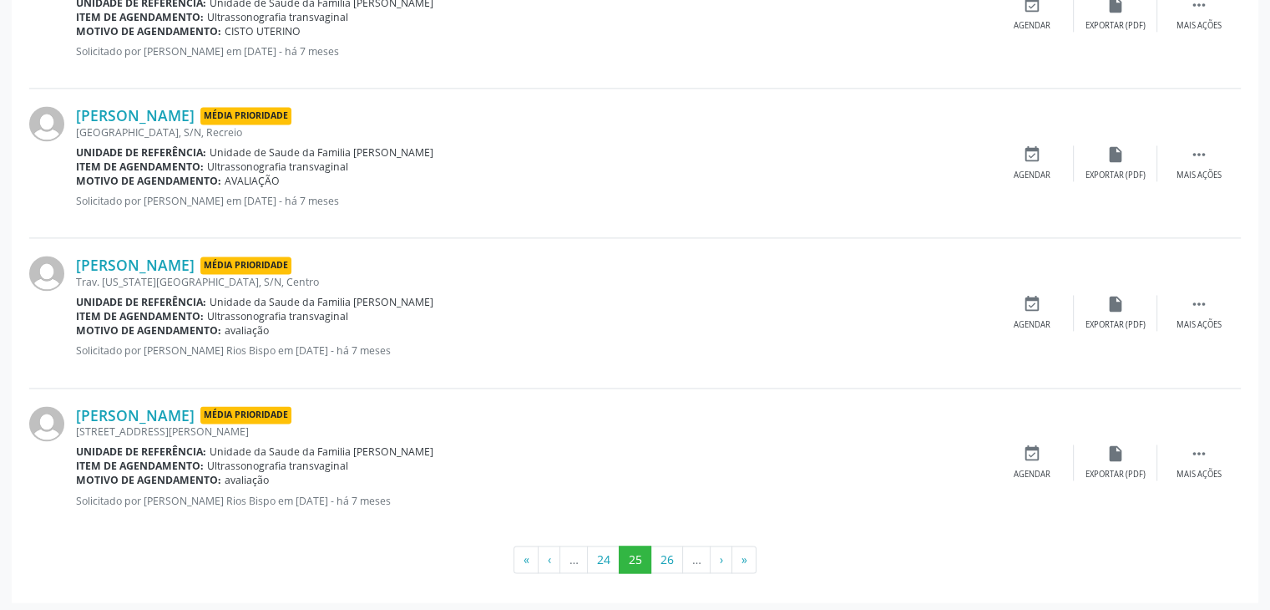
click at [669, 549] on button "26" at bounding box center [667, 559] width 33 height 28
click at [673, 545] on button "27" at bounding box center [667, 559] width 33 height 28
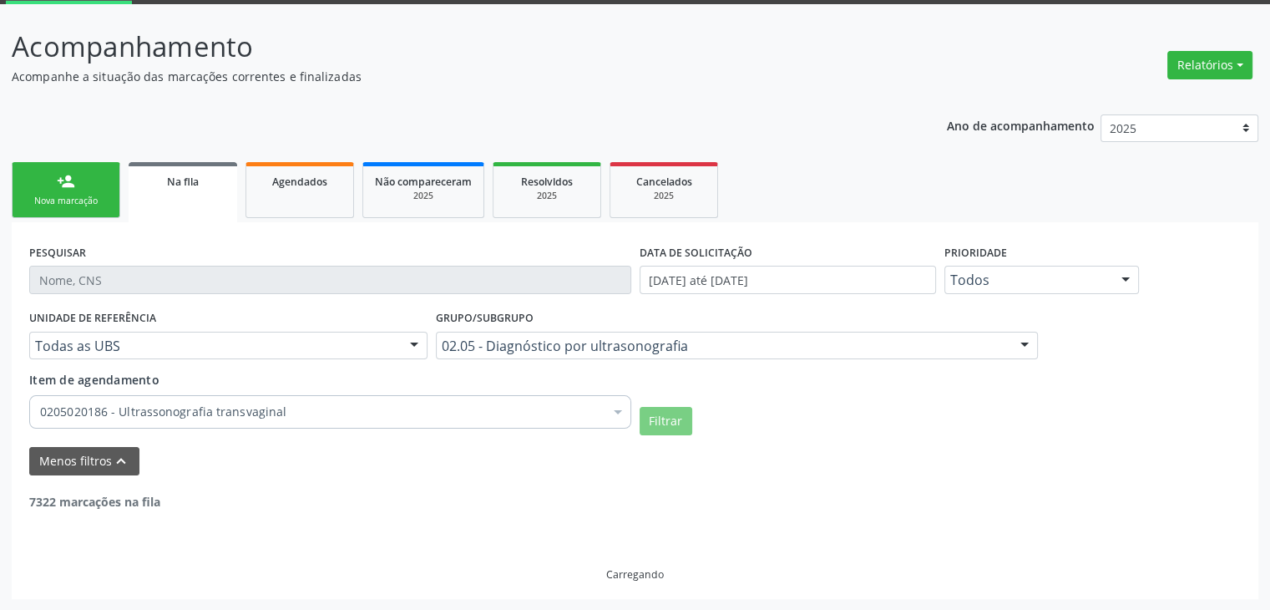
scroll to position [2352, 0]
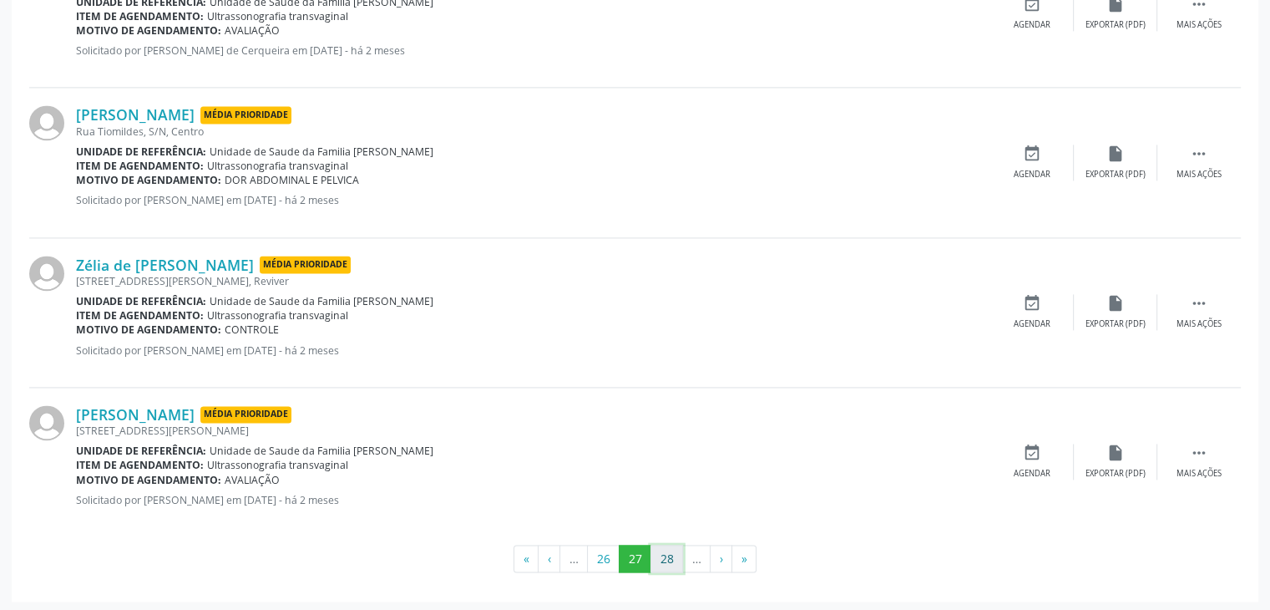
click at [655, 546] on button "28" at bounding box center [667, 559] width 33 height 28
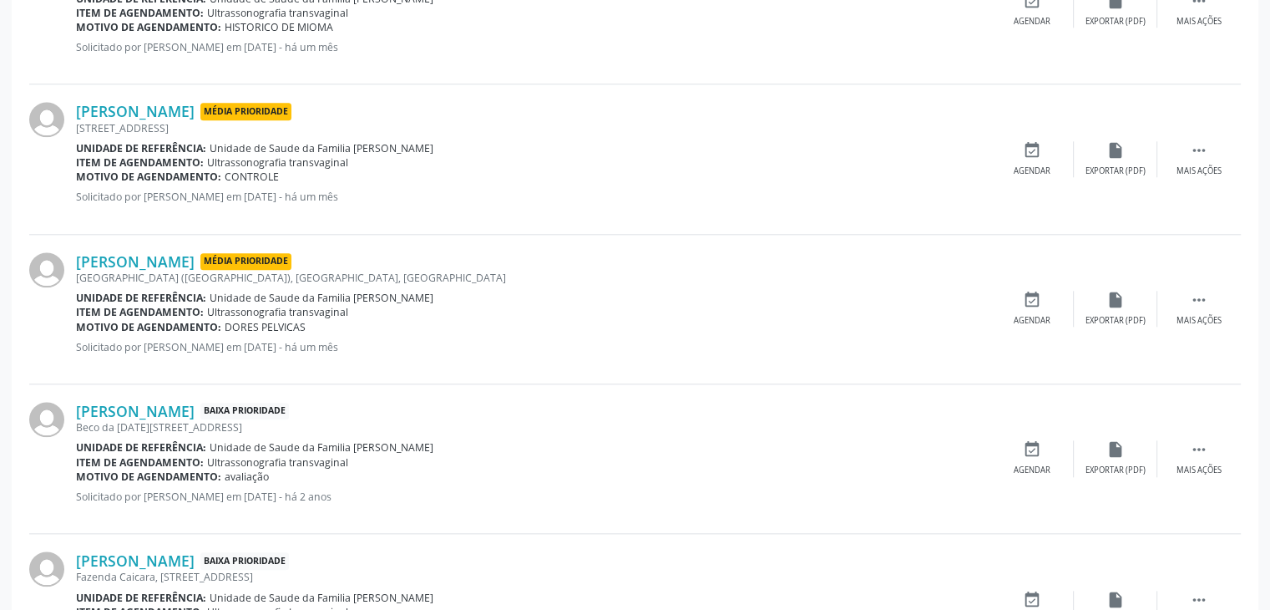
scroll to position [1836, 0]
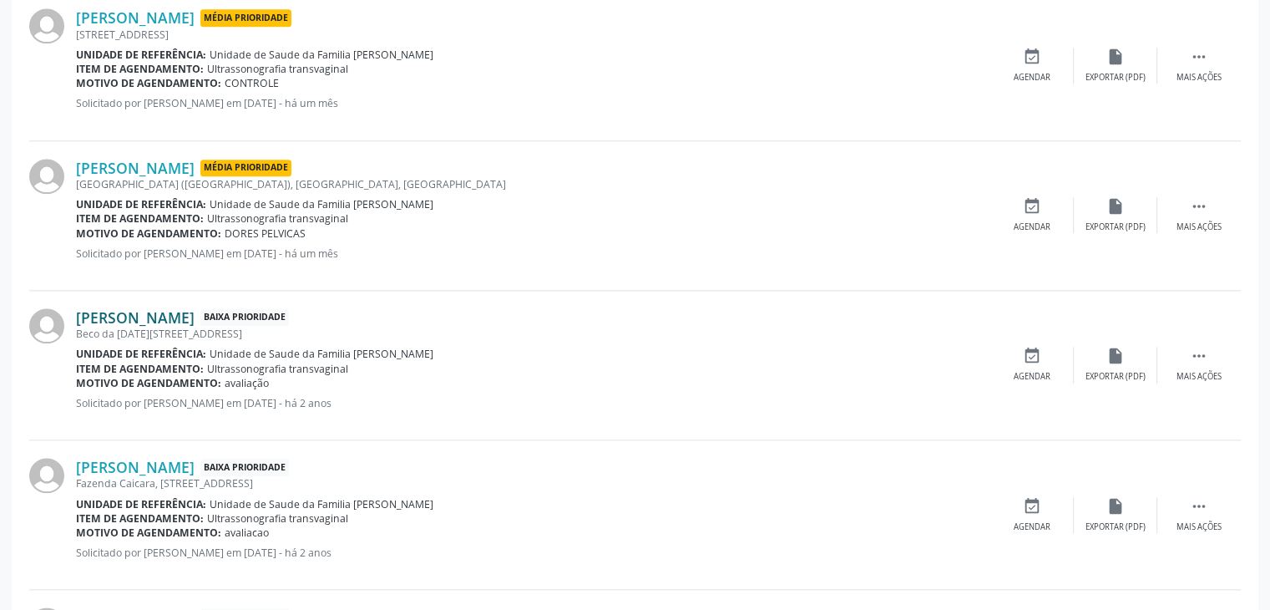
click at [139, 315] on link "Clarice Ribeiro Sampaio" at bounding box center [135, 317] width 119 height 18
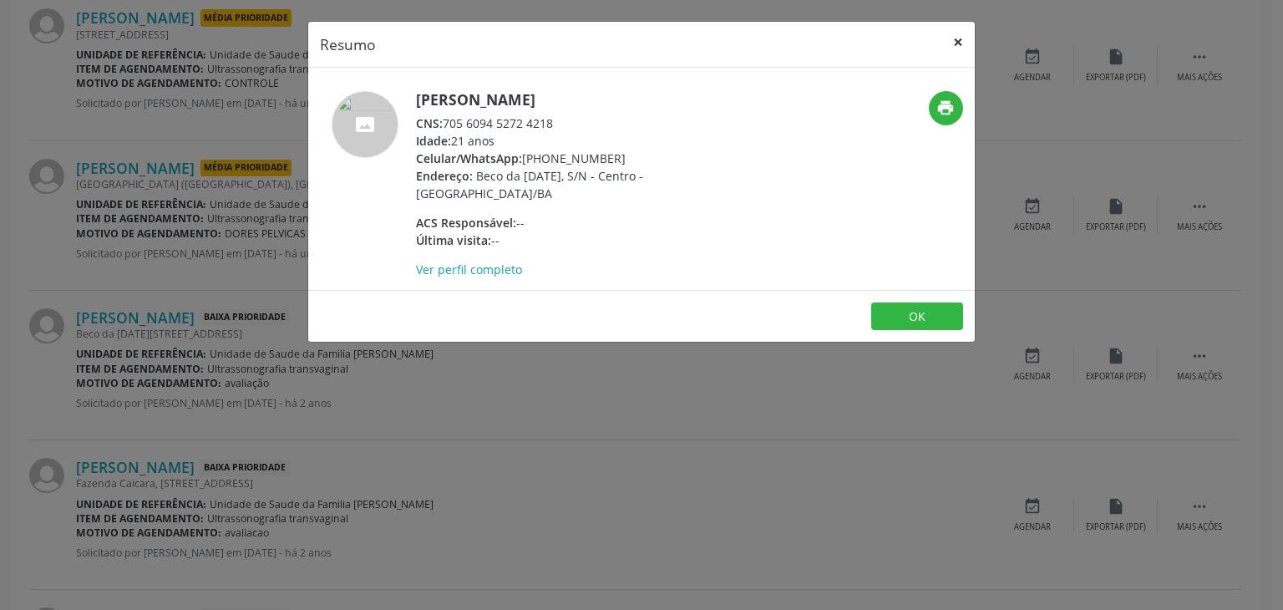
click at [960, 40] on button "×" at bounding box center [957, 42] width 33 height 41
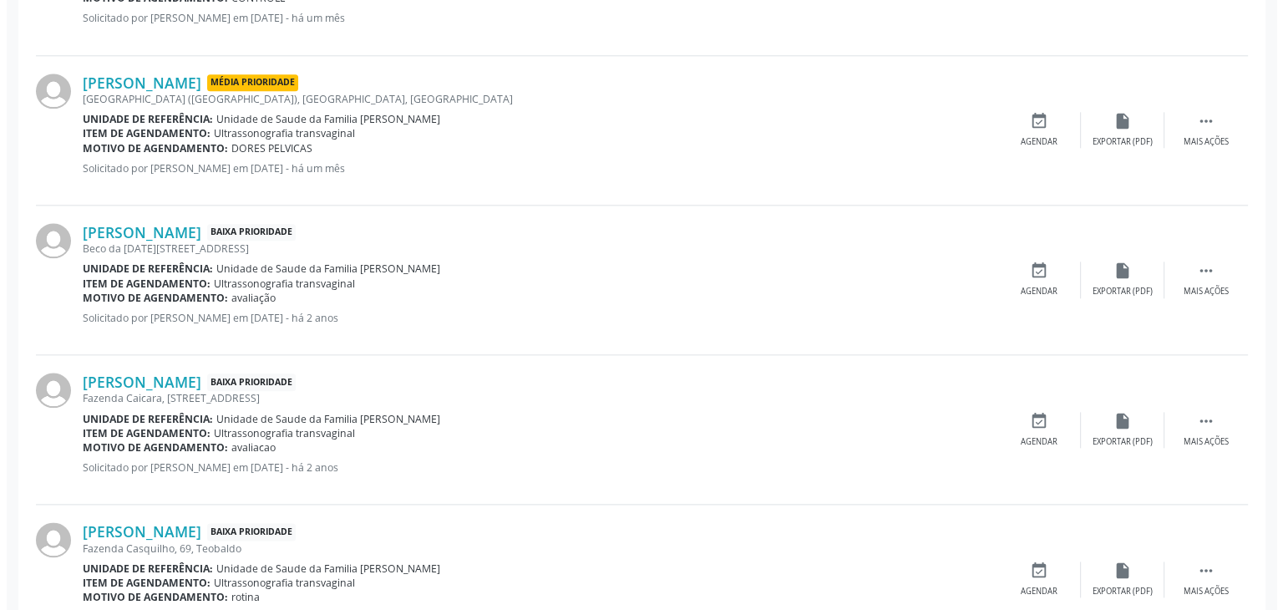
scroll to position [1919, 0]
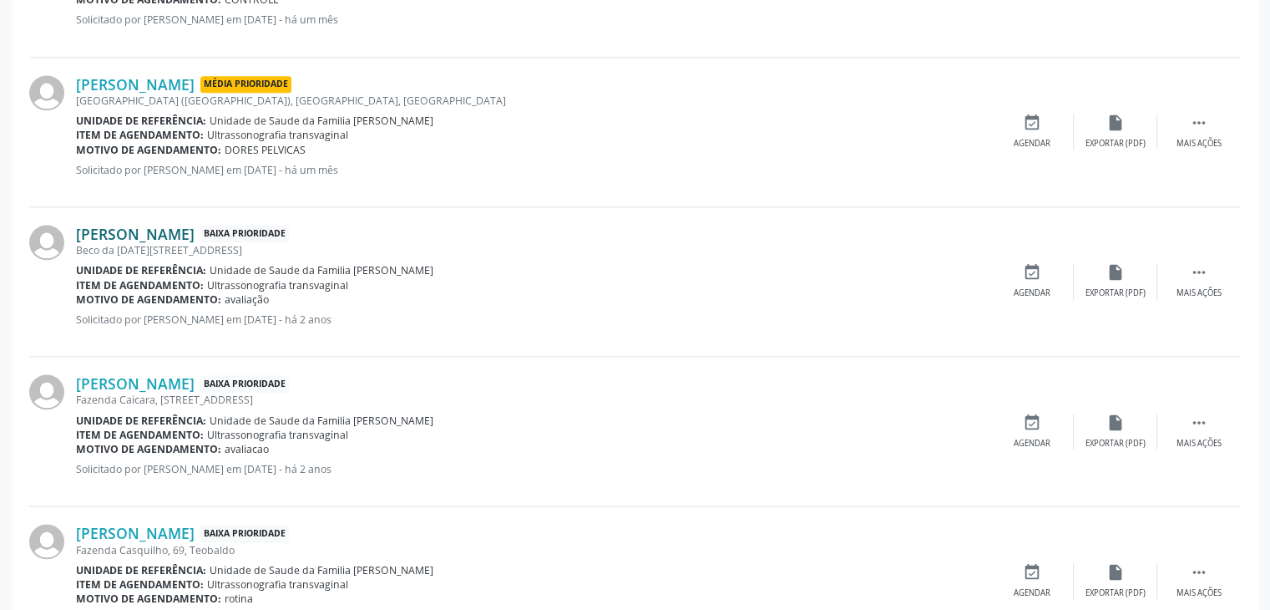
click at [191, 236] on link "Clarice Ribeiro Sampaio" at bounding box center [135, 234] width 119 height 18
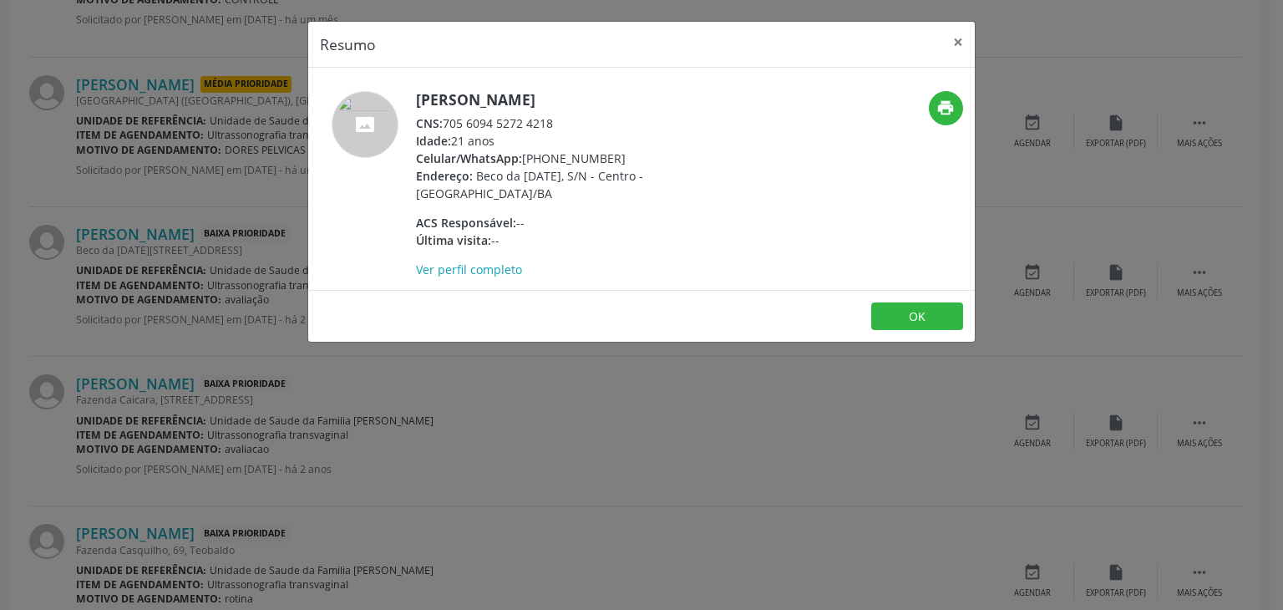
drag, startPoint x: 525, startPoint y: 159, endPoint x: 614, endPoint y: 162, distance: 88.6
click at [614, 162] on div "Celular/WhatsApp: (71) 99722-9401" at bounding box center [578, 158] width 325 height 18
click at [626, 231] on div "Clarice Ribeiro Sampaio CNS: 705 6094 5272 4218 Idade: 21 anos Celular/WhatsApp…" at bounding box center [578, 184] width 325 height 187
click at [949, 28] on button "×" at bounding box center [957, 42] width 33 height 41
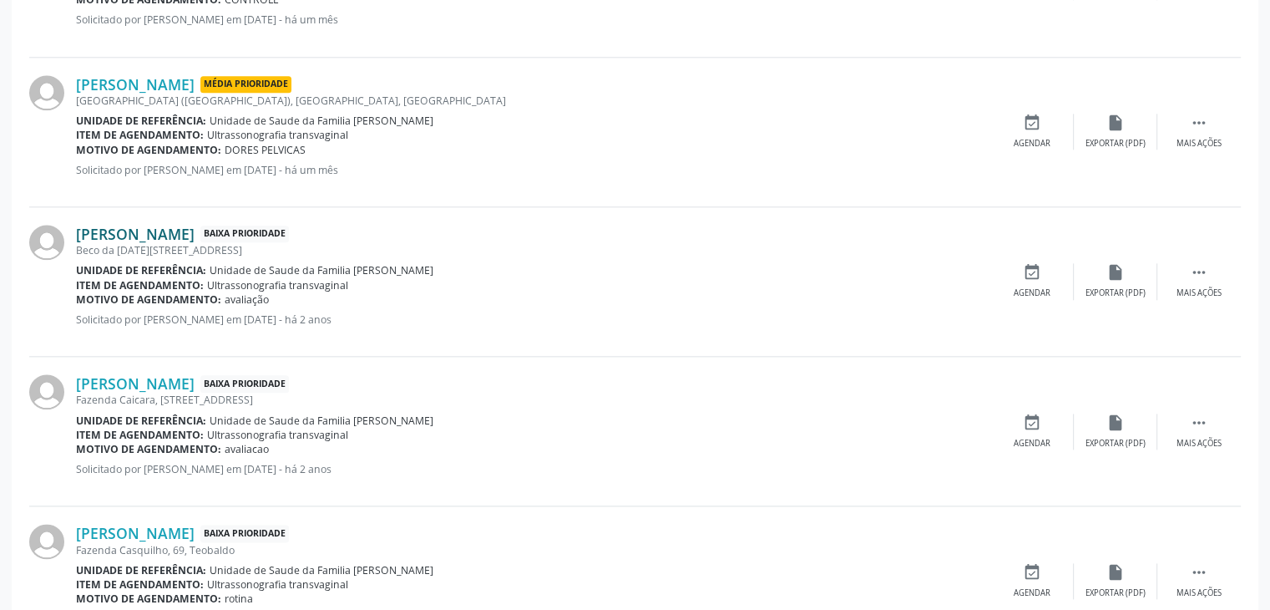
click at [179, 236] on link "Clarice Ribeiro Sampaio" at bounding box center [135, 234] width 119 height 18
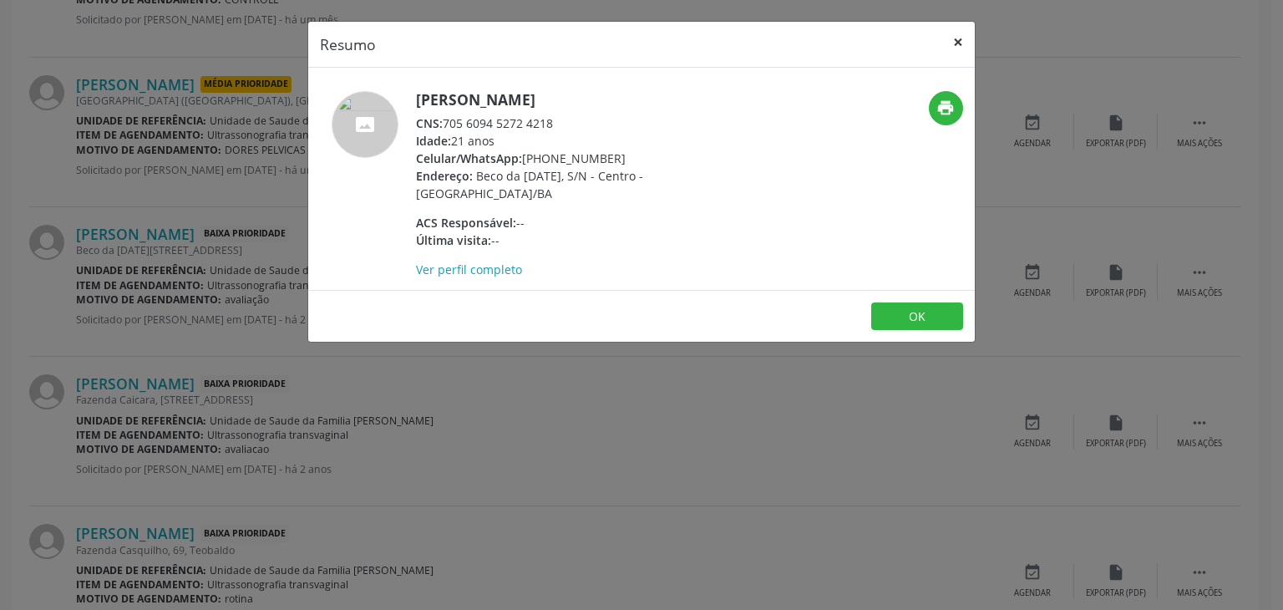
click at [966, 25] on button "×" at bounding box center [957, 42] width 33 height 41
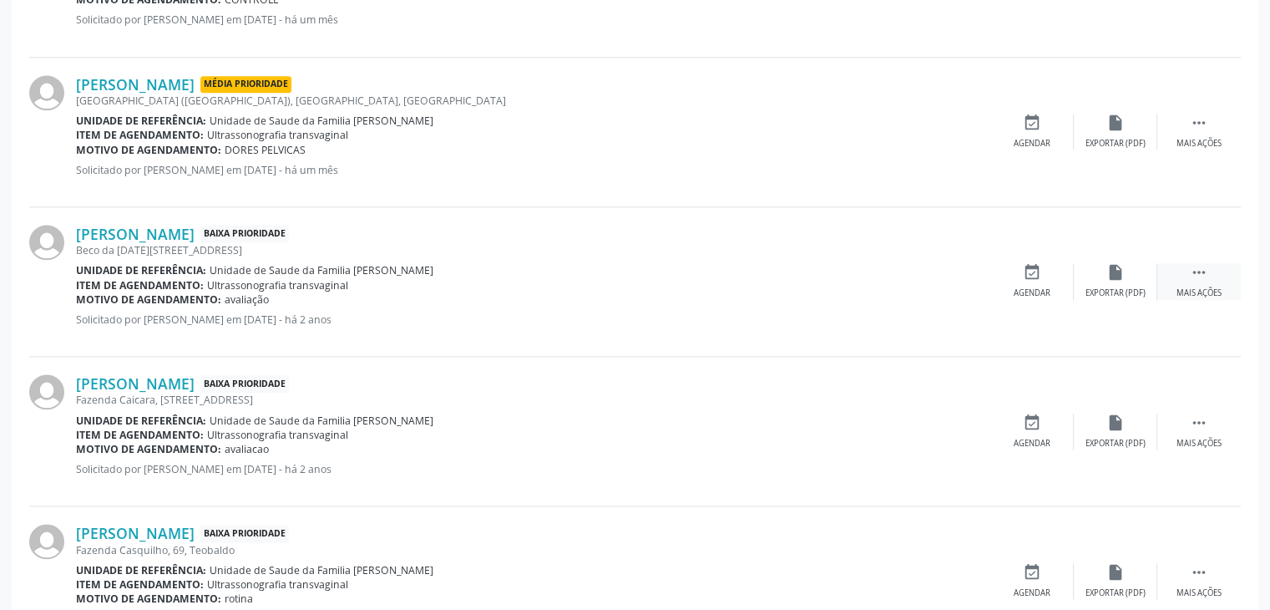
click at [1195, 271] on icon "" at bounding box center [1199, 272] width 18 height 18
click at [1039, 273] on icon "cancel" at bounding box center [1032, 272] width 18 height 18
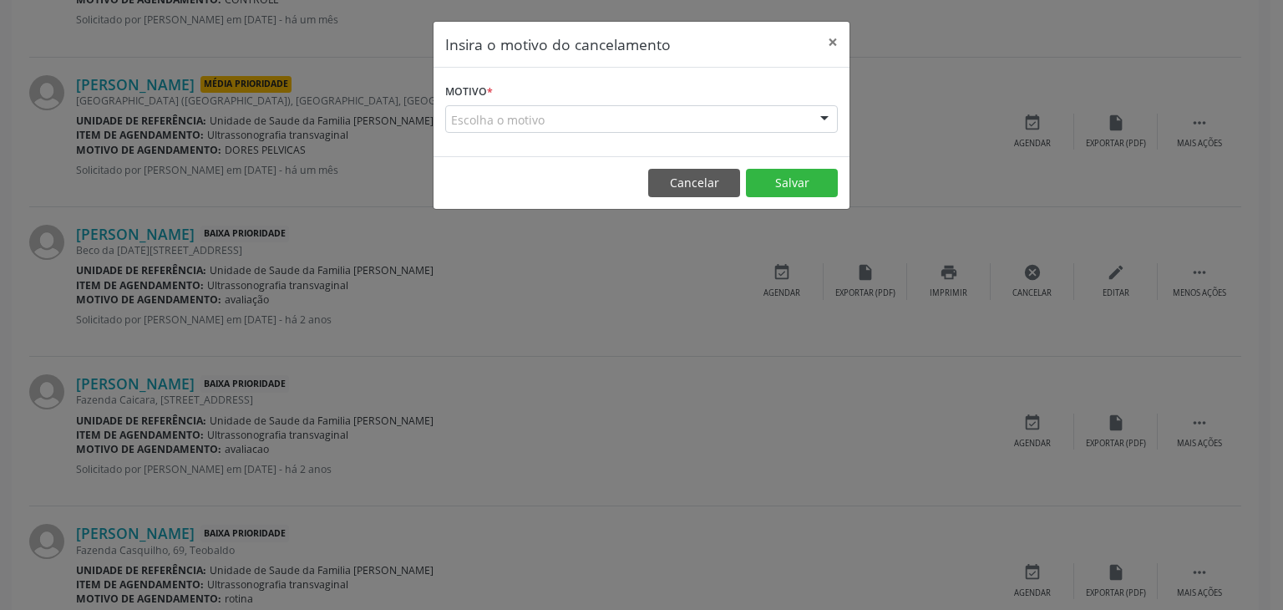
click at [559, 117] on div "Escolha o motivo" at bounding box center [641, 119] width 393 height 28
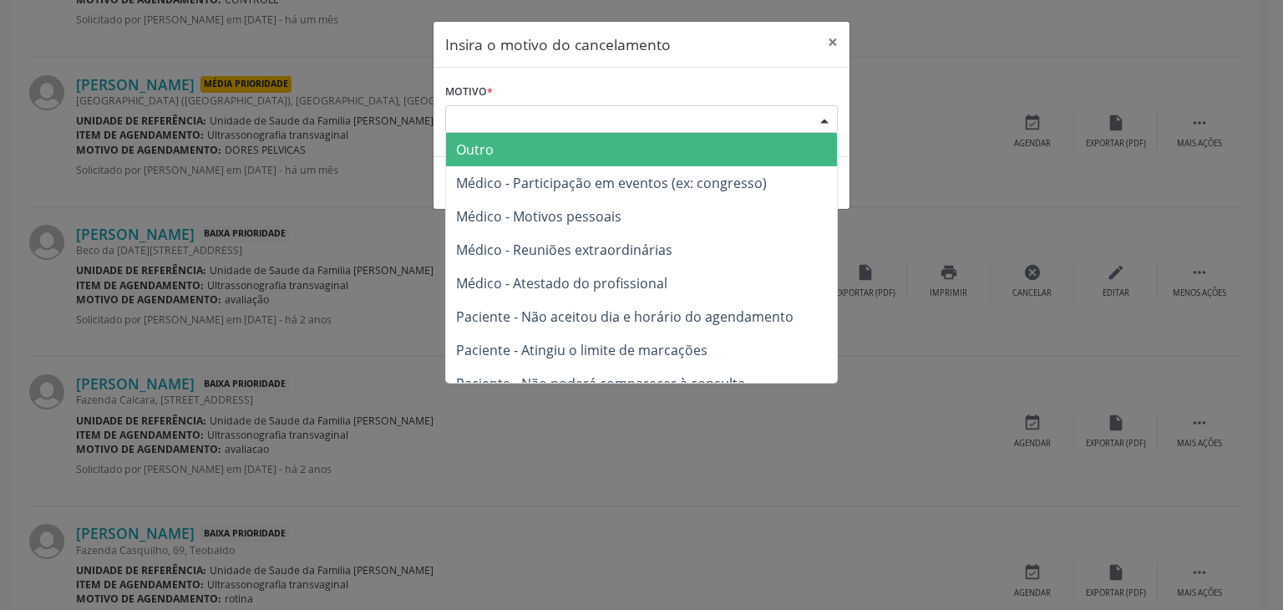
click at [522, 158] on span "Outro" at bounding box center [641, 149] width 391 height 33
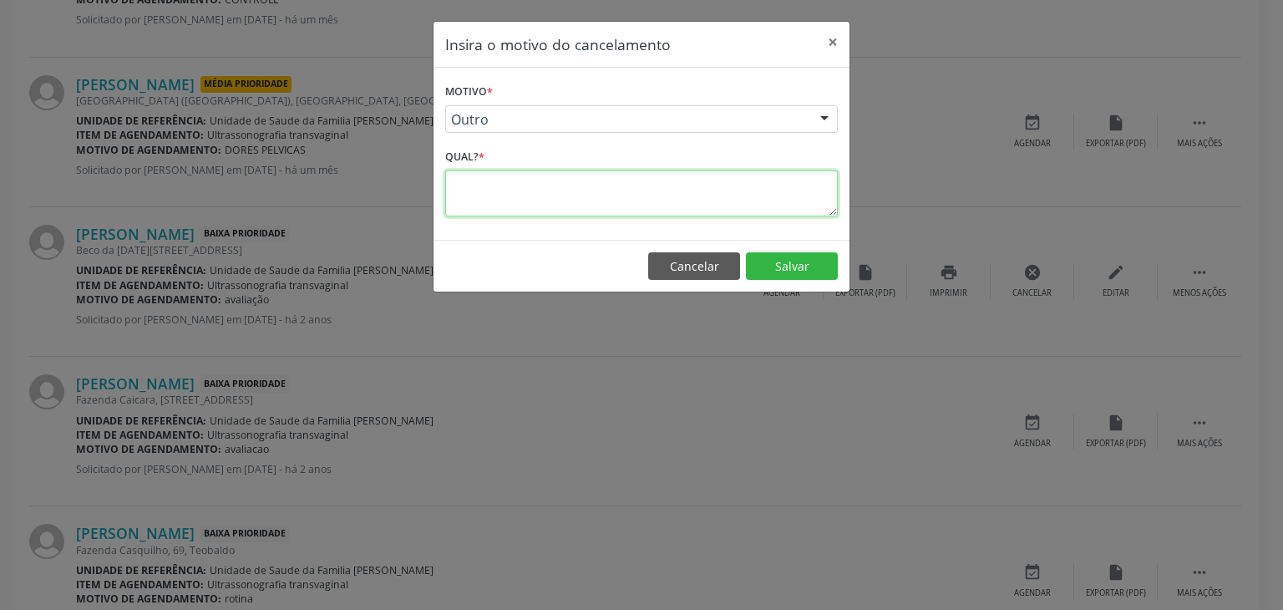
click at [530, 198] on textarea at bounding box center [641, 193] width 393 height 46
paste textarea "(74) 99948-7377"
type textarea "("
drag, startPoint x: 575, startPoint y: 198, endPoint x: 479, endPoint y: 205, distance: 96.3
click at [516, 204] on textarea "EXAME REALIZADO" at bounding box center [641, 193] width 393 height 46
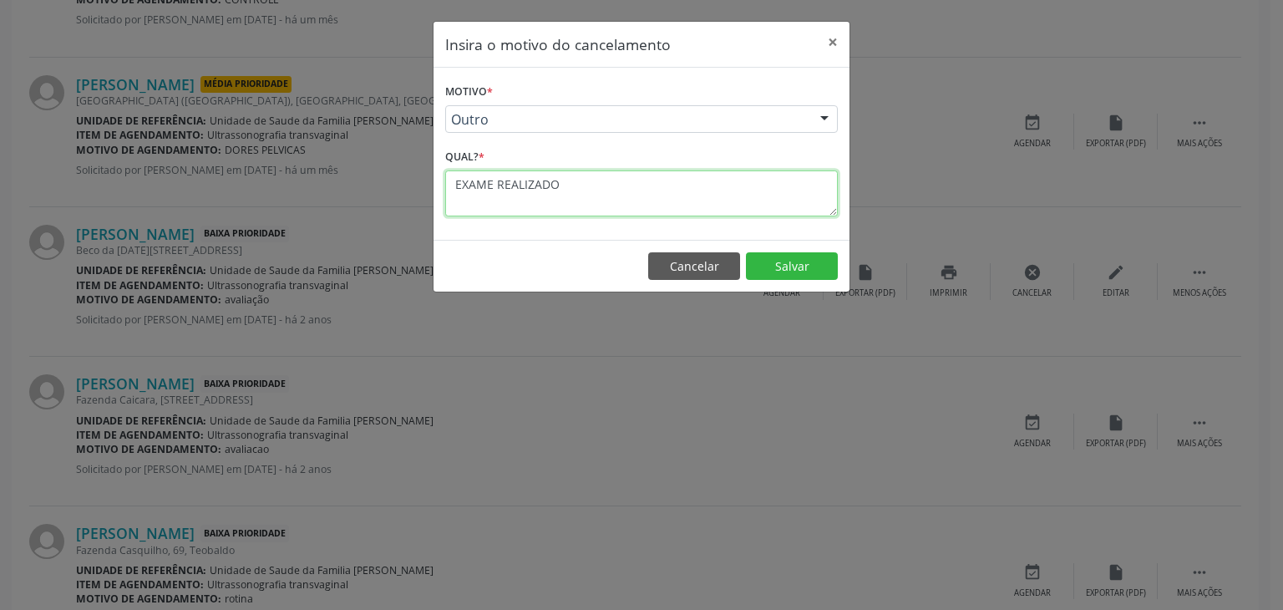
drag, startPoint x: 479, startPoint y: 205, endPoint x: 463, endPoint y: 205, distance: 15.9
click at [463, 205] on textarea "EXAME REALIZADO" at bounding box center [641, 193] width 393 height 46
click at [435, 205] on div "Motivo * Outro Outro Médico - Participação em eventos (ex: congresso) Médico - …" at bounding box center [641, 154] width 416 height 172
type textarea "EXAME REALIZADO"
click at [435, 205] on div "Motivo * Outro Outro Médico - Participação em eventos (ex: congresso) Médico - …" at bounding box center [641, 154] width 416 height 172
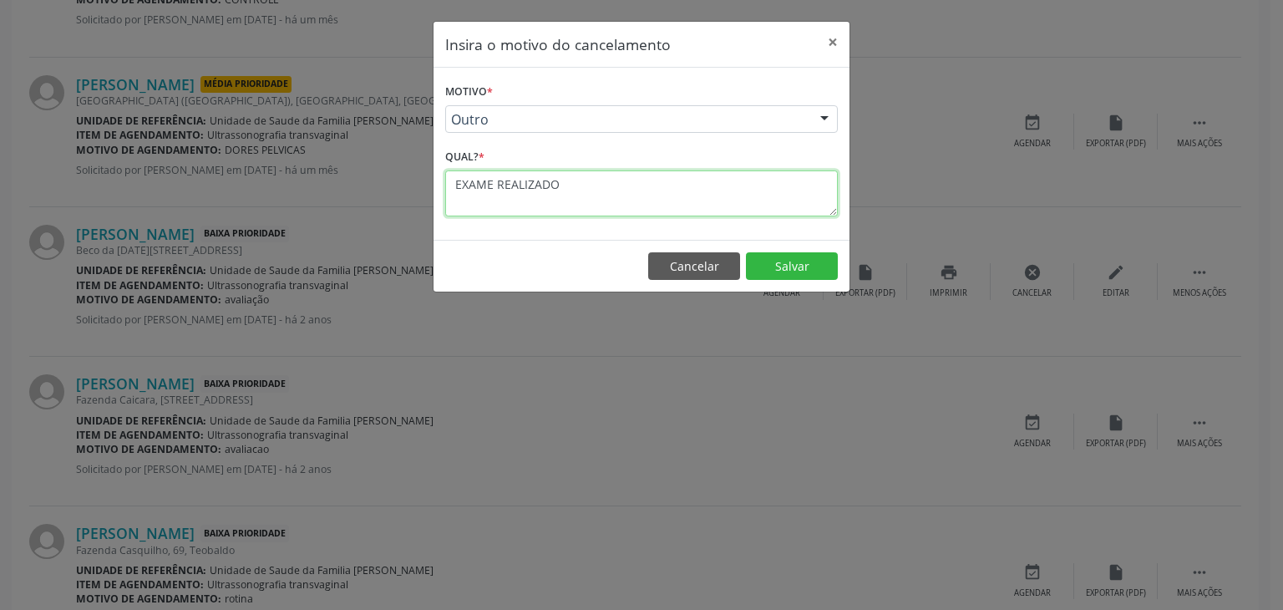
drag, startPoint x: 558, startPoint y: 188, endPoint x: 408, endPoint y: 188, distance: 150.3
click at [408, 188] on div "Insira o motivo do cancelamento × Motivo * Outro Outro Médico - Participação em…" at bounding box center [641, 305] width 1283 height 610
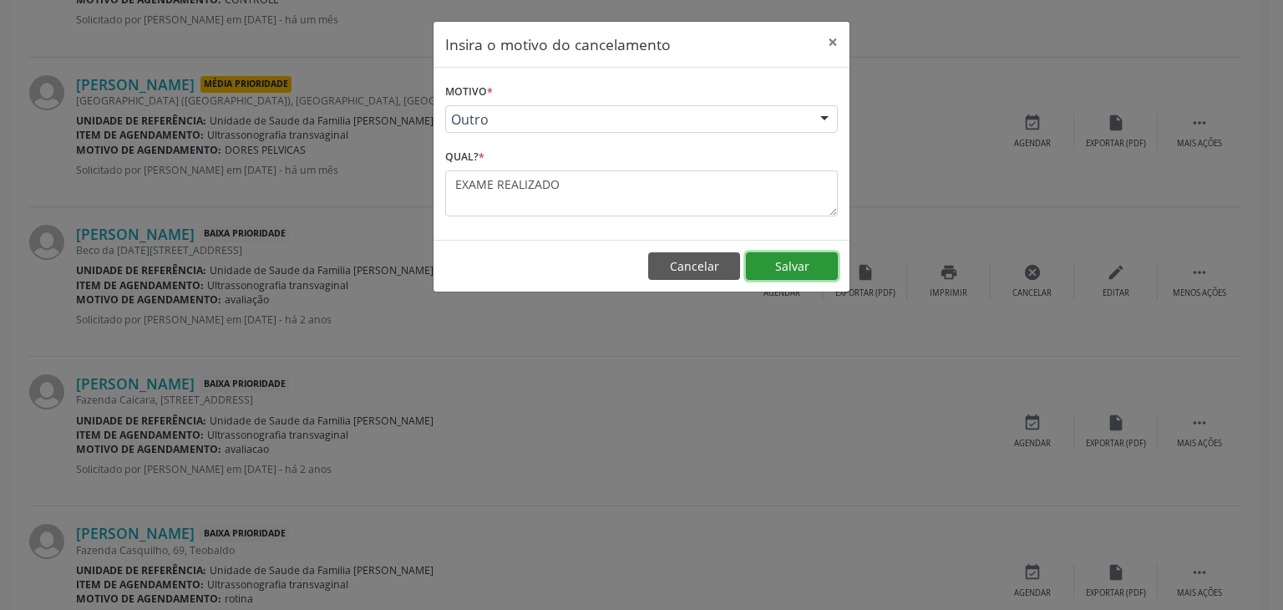
click at [818, 267] on button "Salvar" at bounding box center [792, 266] width 92 height 28
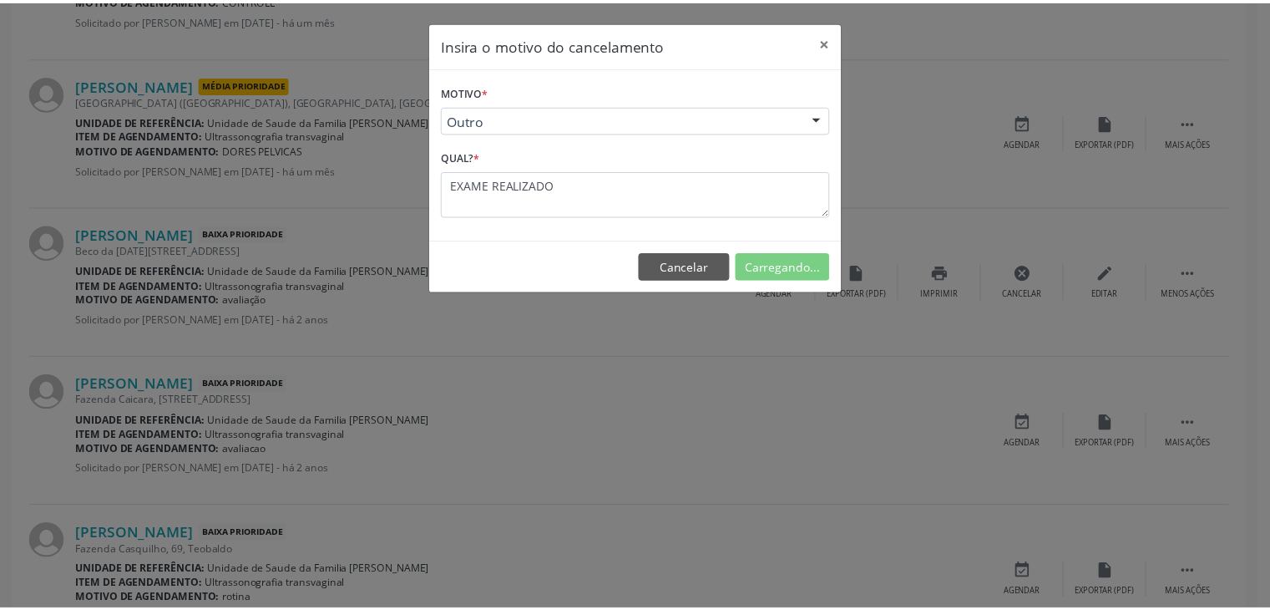
scroll to position [88, 0]
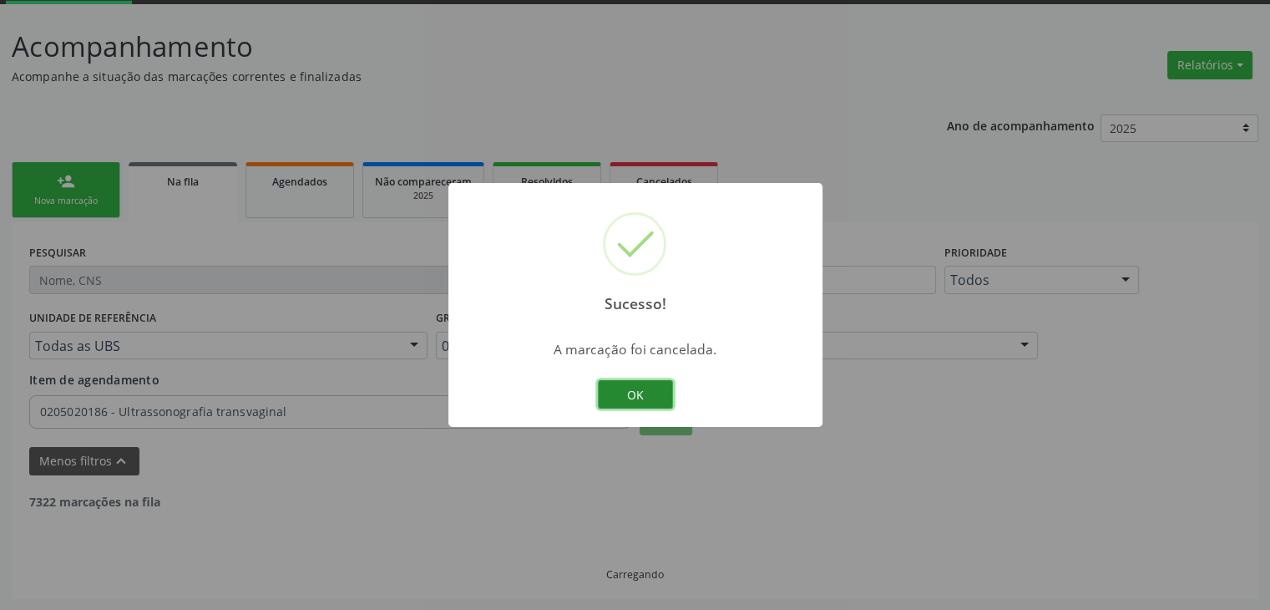
click at [655, 398] on button "OK" at bounding box center [635, 394] width 75 height 28
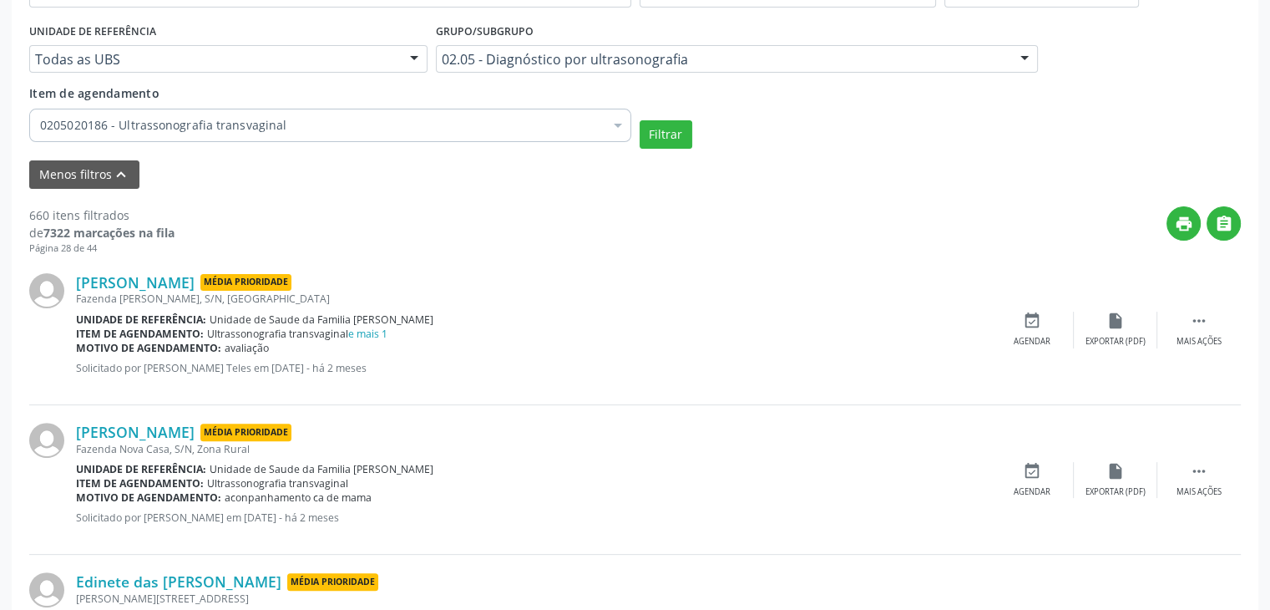
scroll to position [422, 0]
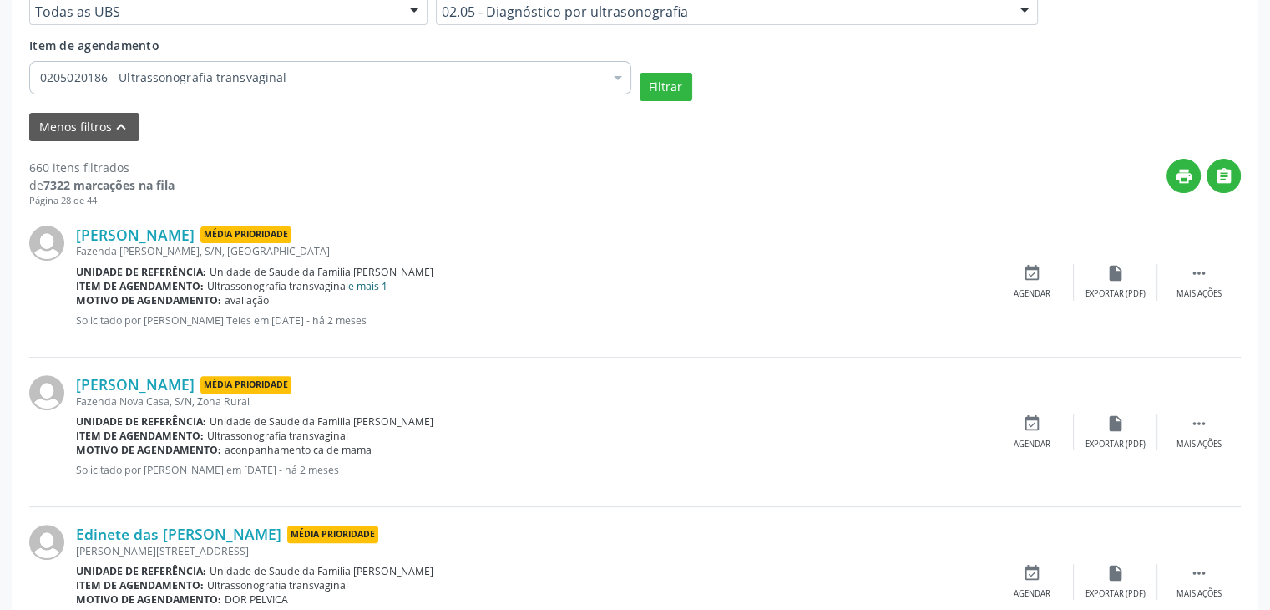
click at [367, 281] on link "e mais 1" at bounding box center [367, 286] width 39 height 14
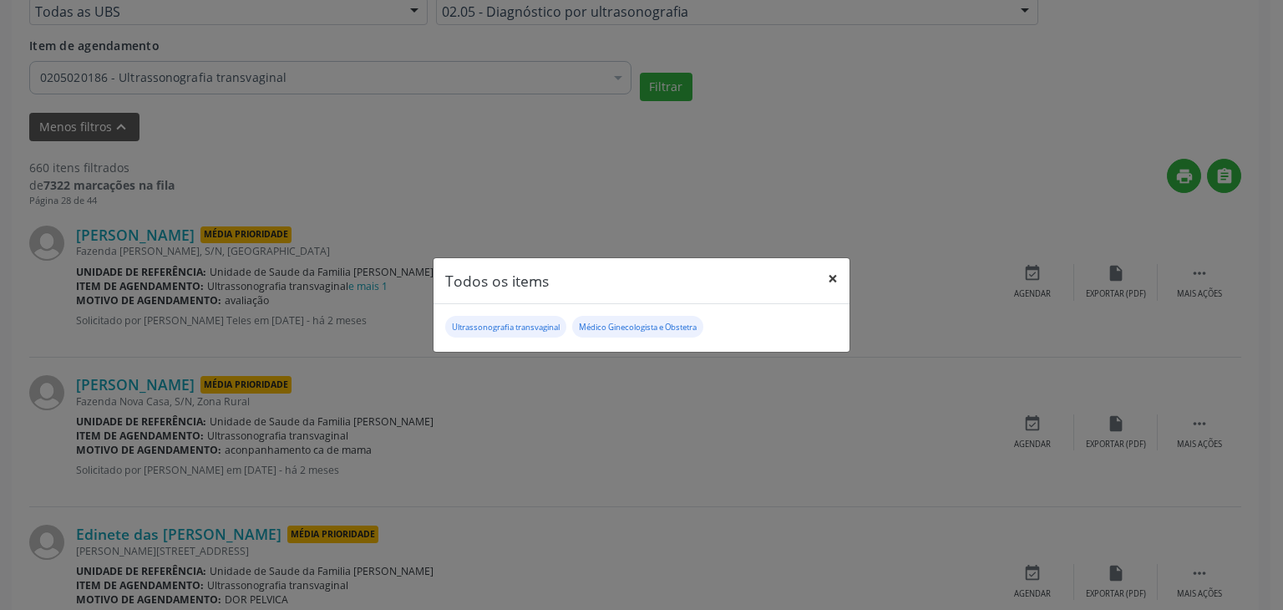
click at [824, 284] on button "×" at bounding box center [832, 278] width 33 height 41
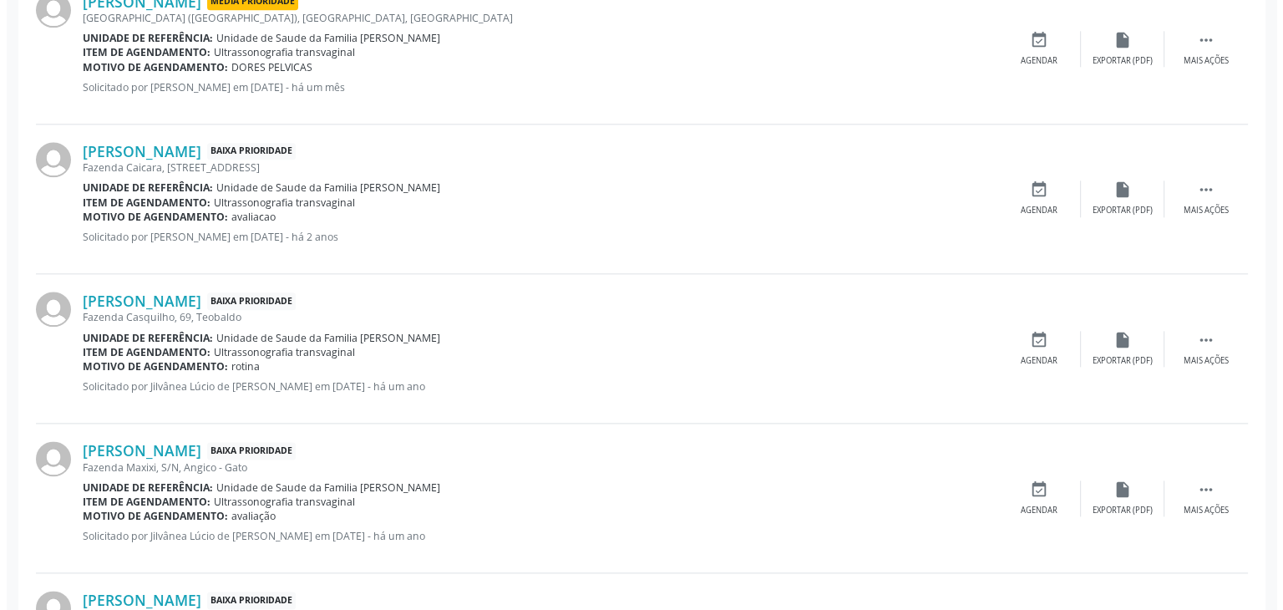
scroll to position [2009, 0]
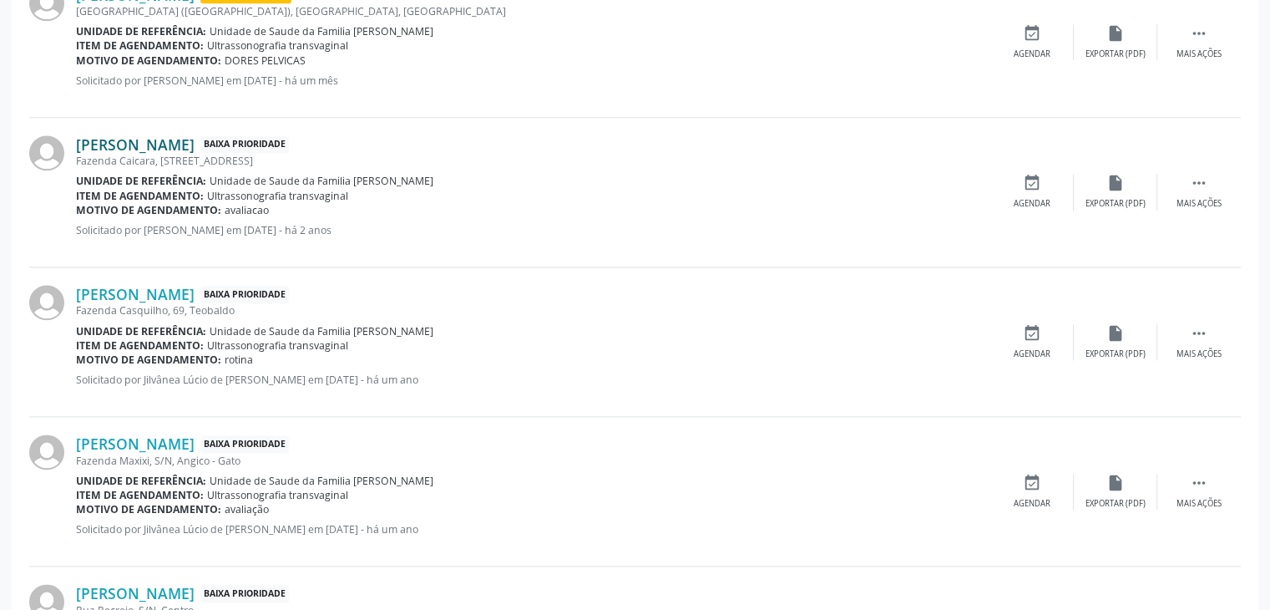
click at [160, 148] on link "Rosângela dos Santos Souza" at bounding box center [135, 144] width 119 height 18
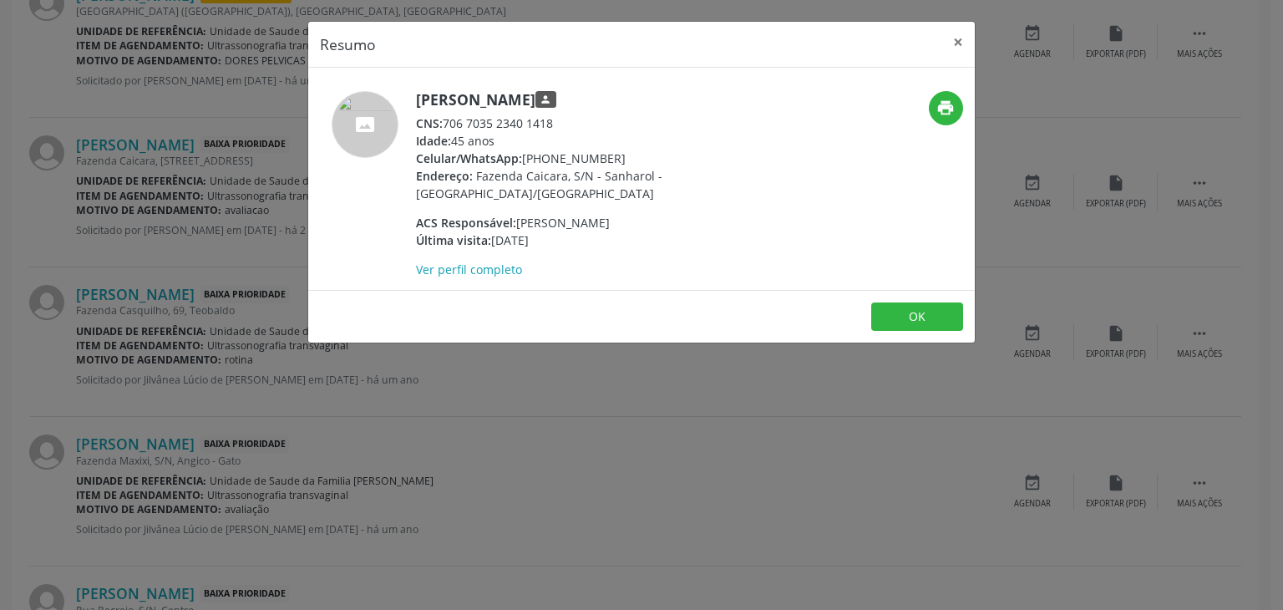
click at [965, 18] on div "Resumo × Rosângela dos Santos Souza person CNS: 706 7035 2340 1418 Idade: 45 an…" at bounding box center [641, 305] width 1283 height 610
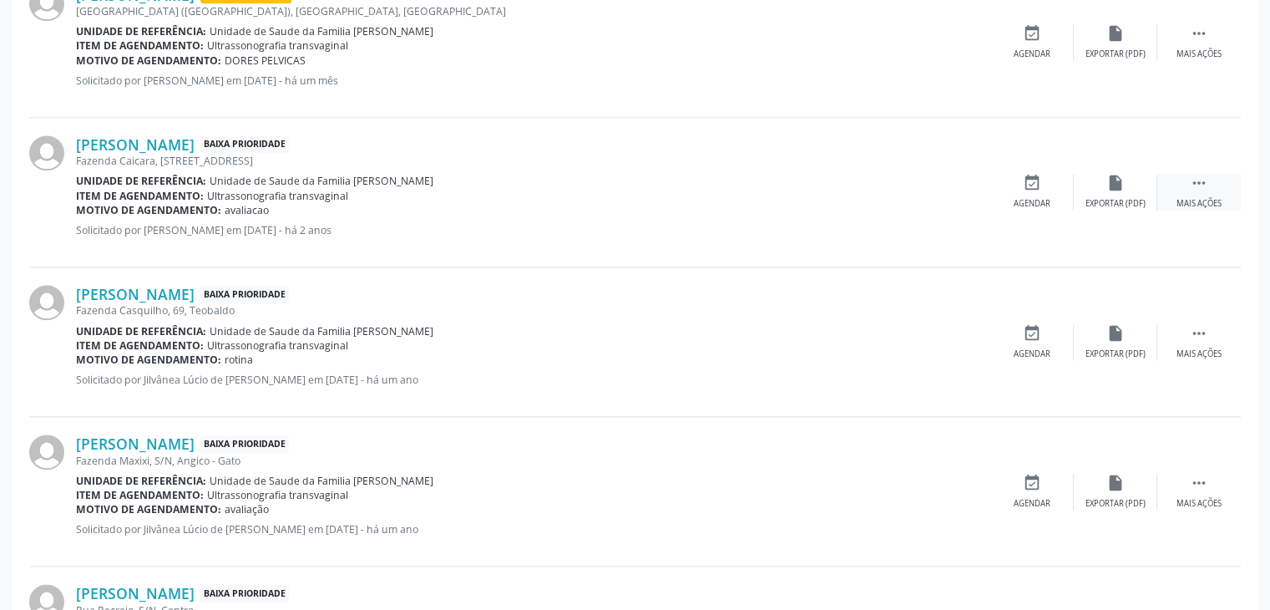
click at [1196, 180] on icon "" at bounding box center [1199, 183] width 18 height 18
click at [1037, 185] on icon "cancel" at bounding box center [1032, 183] width 18 height 18
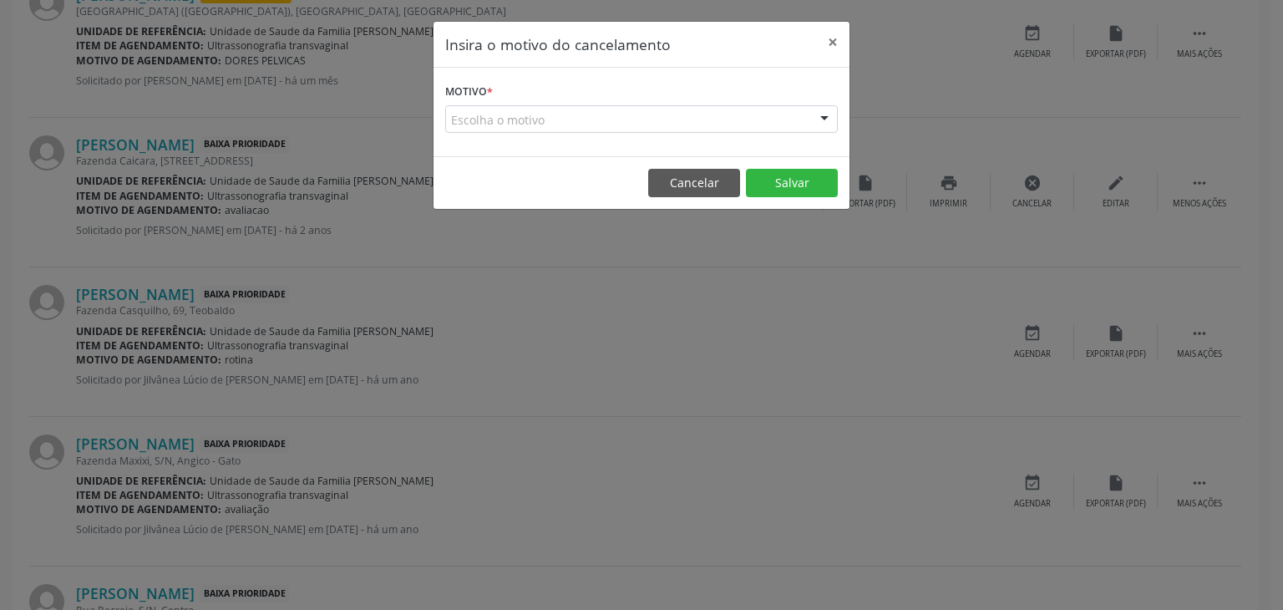
click at [661, 113] on div "Escolha o motivo" at bounding box center [641, 119] width 393 height 28
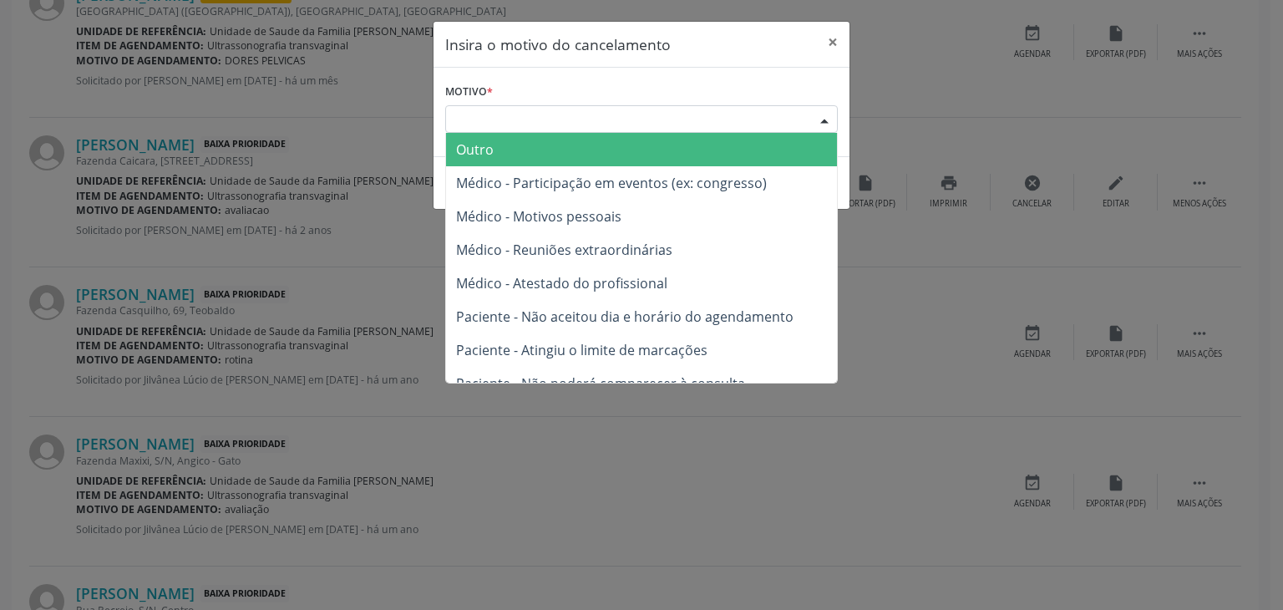
click at [583, 153] on span "Outro" at bounding box center [641, 149] width 391 height 33
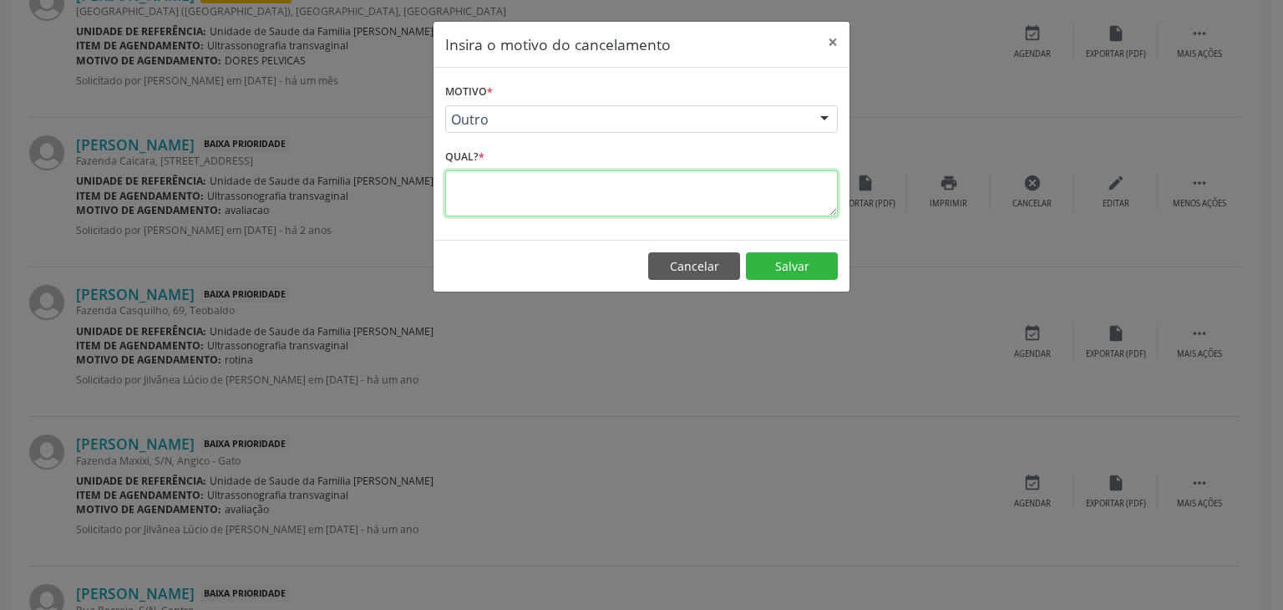
click at [578, 189] on textarea at bounding box center [641, 193] width 393 height 46
paste textarea "EXAME REALIZADO"
type textarea "EXAME REALIZADO"
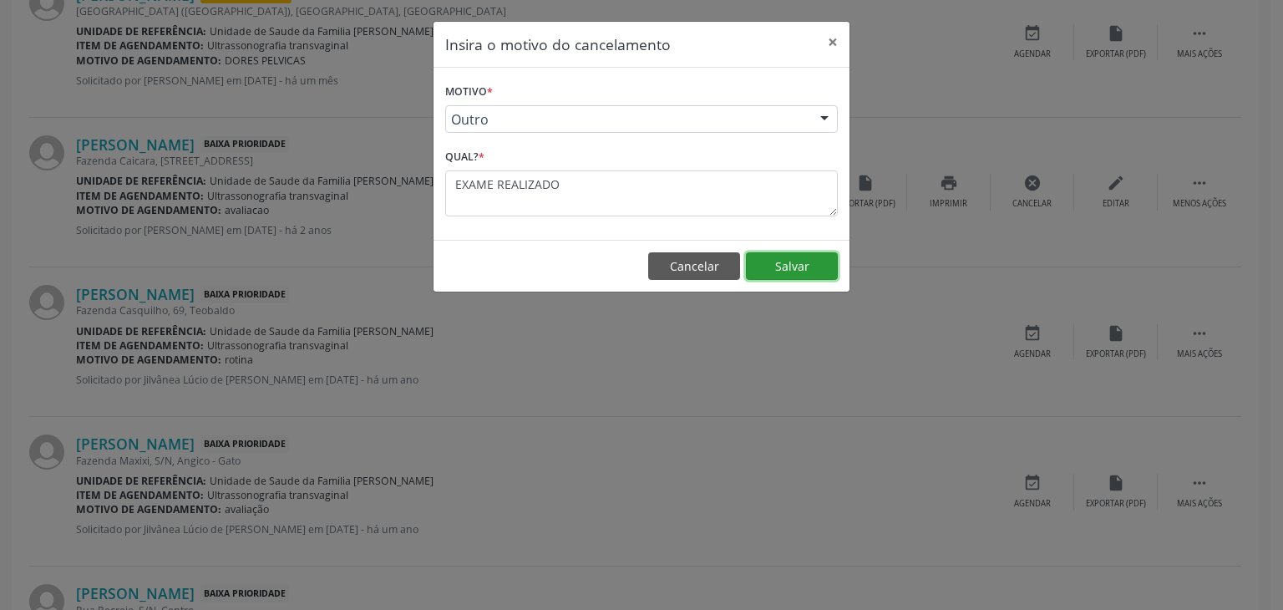
click at [769, 255] on button "Salvar" at bounding box center [792, 266] width 92 height 28
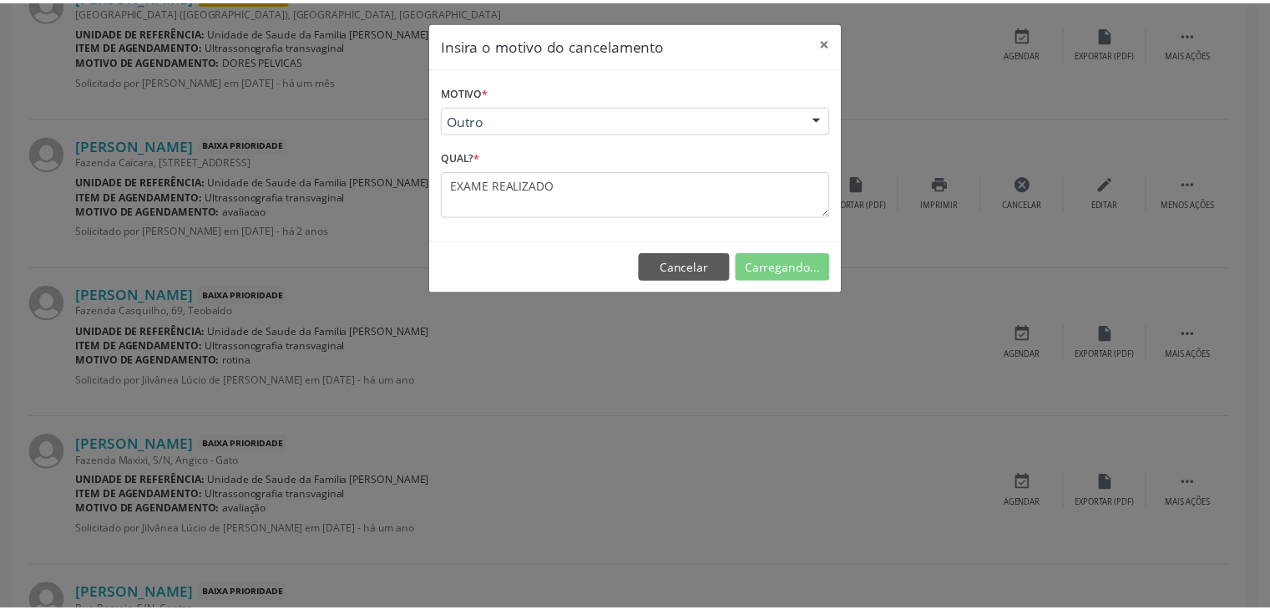
scroll to position [88, 0]
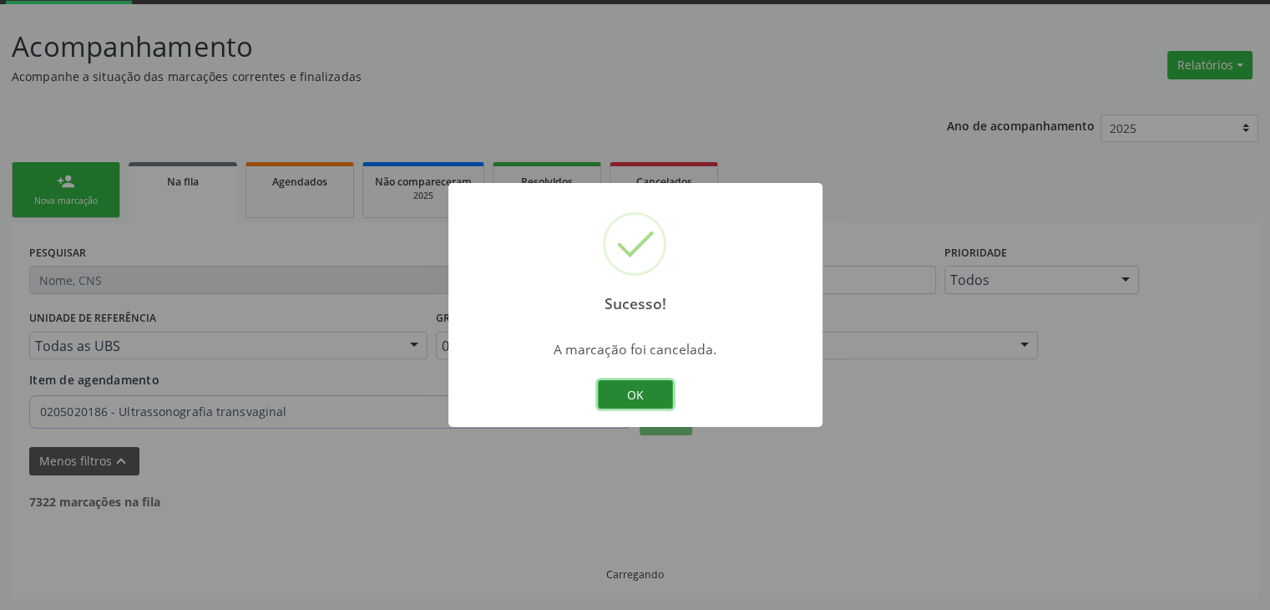
click at [653, 384] on button "OK" at bounding box center [635, 394] width 75 height 28
